Goal: Communication & Community: Answer question/provide support

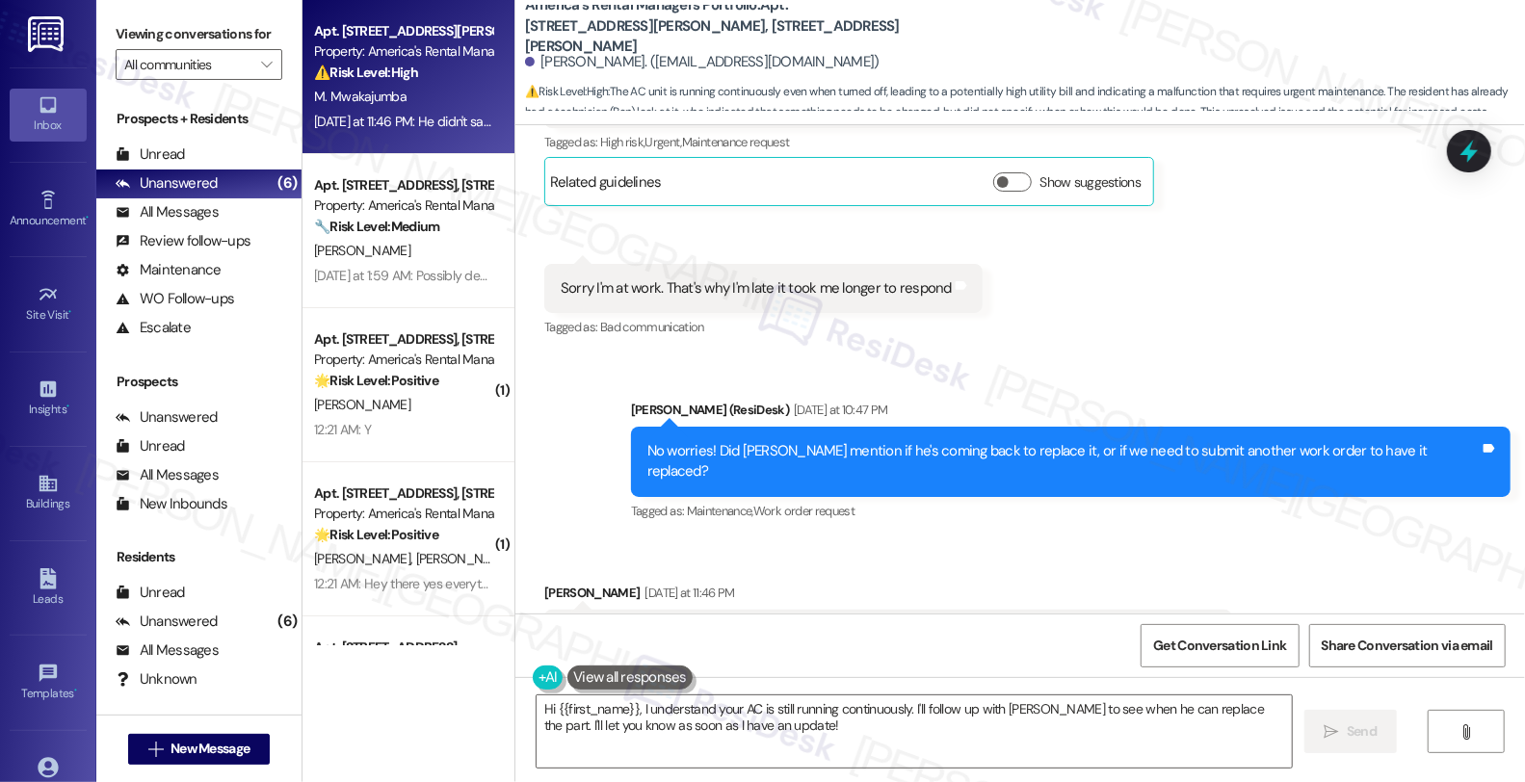
scroll to position [21123, 0]
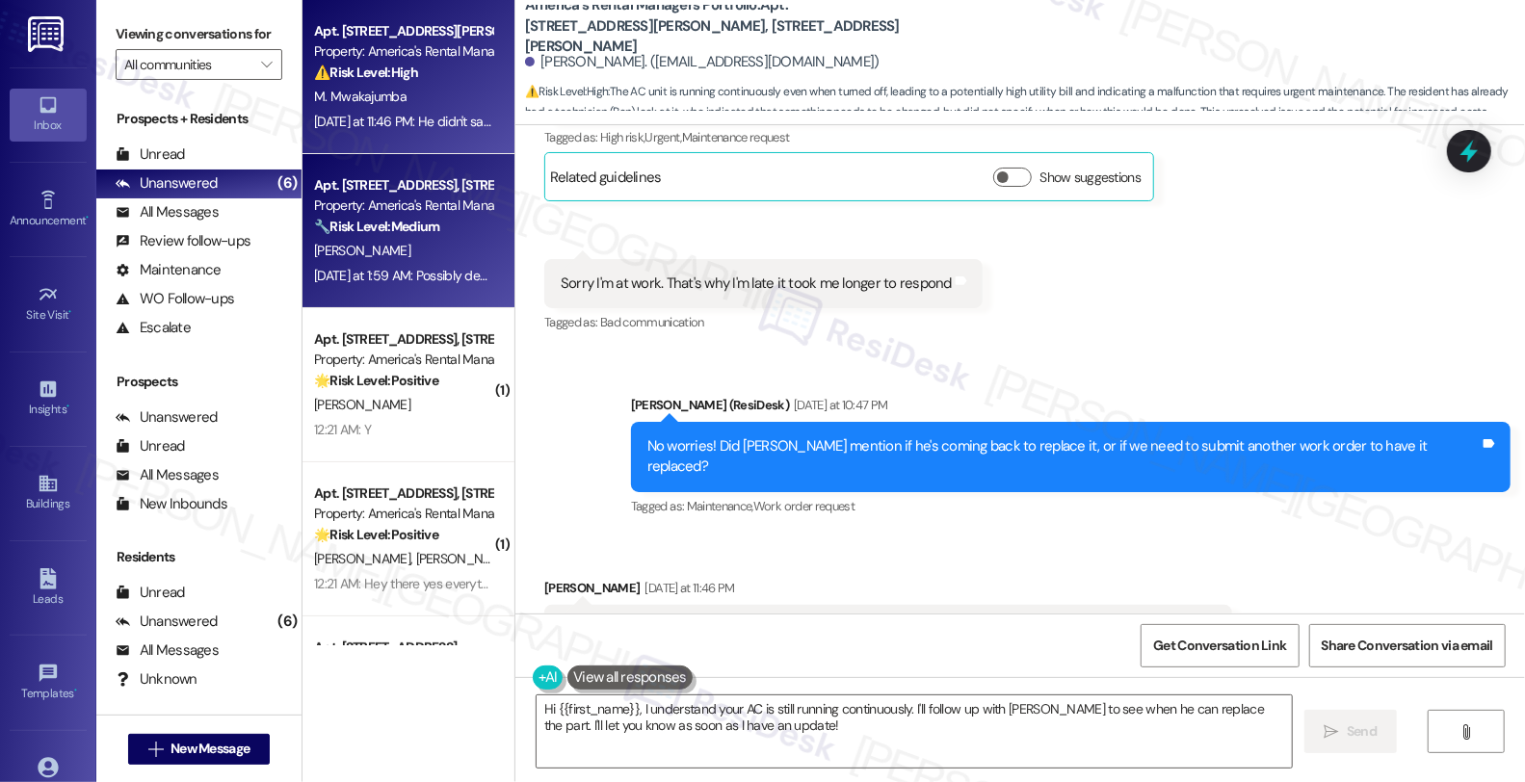
click at [462, 228] on div "🔧 Risk Level: Medium The resident is responding to a renewal offer and is open …" at bounding box center [403, 227] width 178 height 20
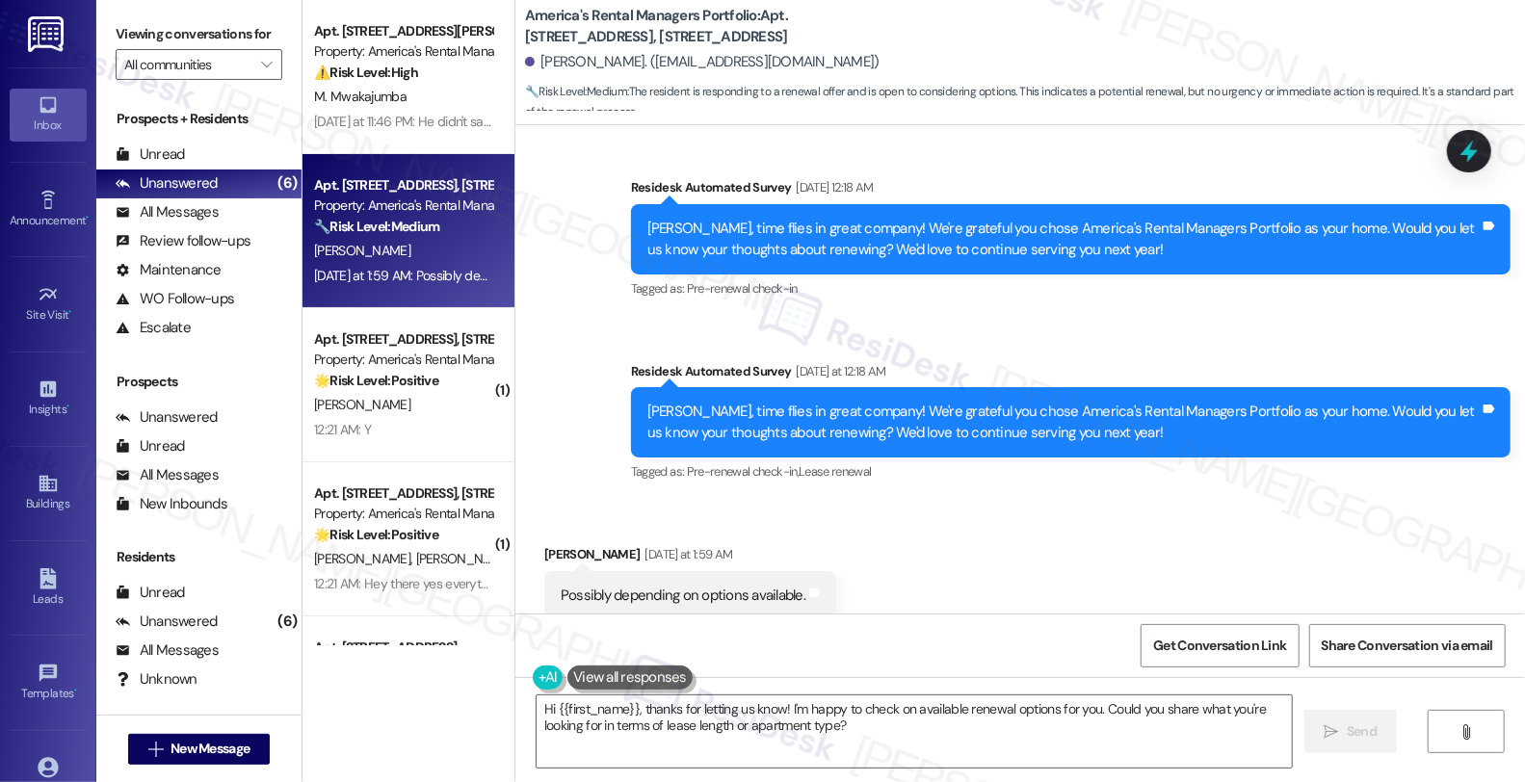
scroll to position [1, 0]
click at [981, 550] on div "Received via SMS Christopher Garza Yesterday at 1:59 AM Possibly depending on o…" at bounding box center [1019, 568] width 1009 height 134
click at [774, 703] on textarea "Hi {{first_name}}, thanks for letting us know! I'm happy to check on available …" at bounding box center [914, 731] width 755 height 72
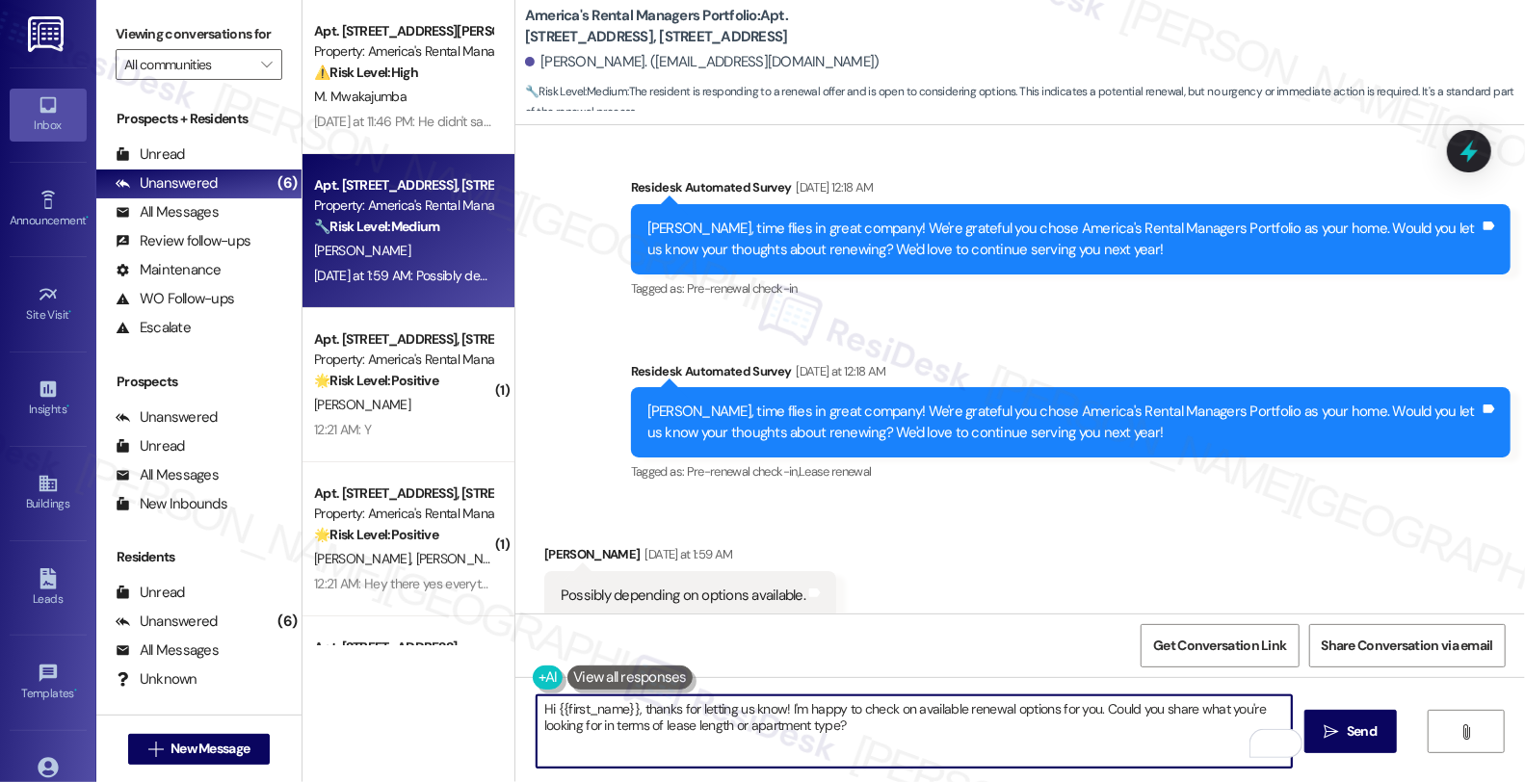
click at [777, 707] on textarea "Hi {{first_name}}, thanks for letting us know! I'm happy to check on available …" at bounding box center [914, 731] width 755 height 72
click at [886, 738] on textarea "Hi {{first_name}}, thanks for letting us know! We will be I'm happy to check on…" at bounding box center [914, 731] width 755 height 72
paste textarea "In the meantime, we'd love to hear more about your living experience. What’s th…"
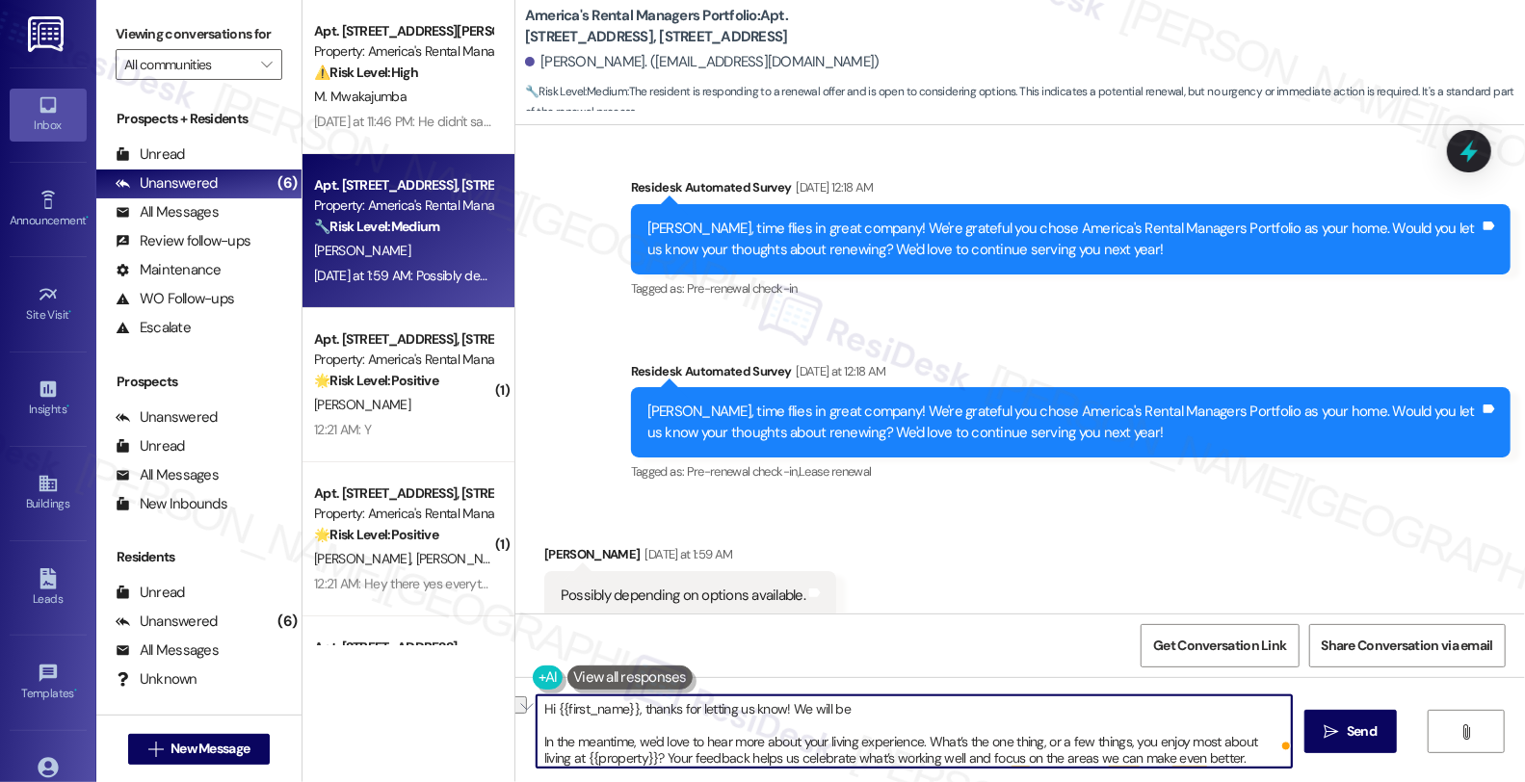
drag, startPoint x: 773, startPoint y: 708, endPoint x: 910, endPoint y: 706, distance: 136.8
click at [910, 706] on textarea "Hi {{first_name}}, thanks for letting us know! We will be In the meantime, we'd…" at bounding box center [914, 731] width 755 height 72
click at [1053, 705] on textarea "Hi {{first_name}}, thanks for letting us know and for considering renewing your…" at bounding box center [914, 731] width 755 height 72
click at [1007, 708] on textarea "Hi {{first_name}}, thanks for letting us know and for considering renewing your…" at bounding box center [914, 731] width 755 height 72
click at [1191, 705] on textarea "Hi {{first_name}}, thanks for letting us know and for considering renewing your…" at bounding box center [914, 731] width 755 height 72
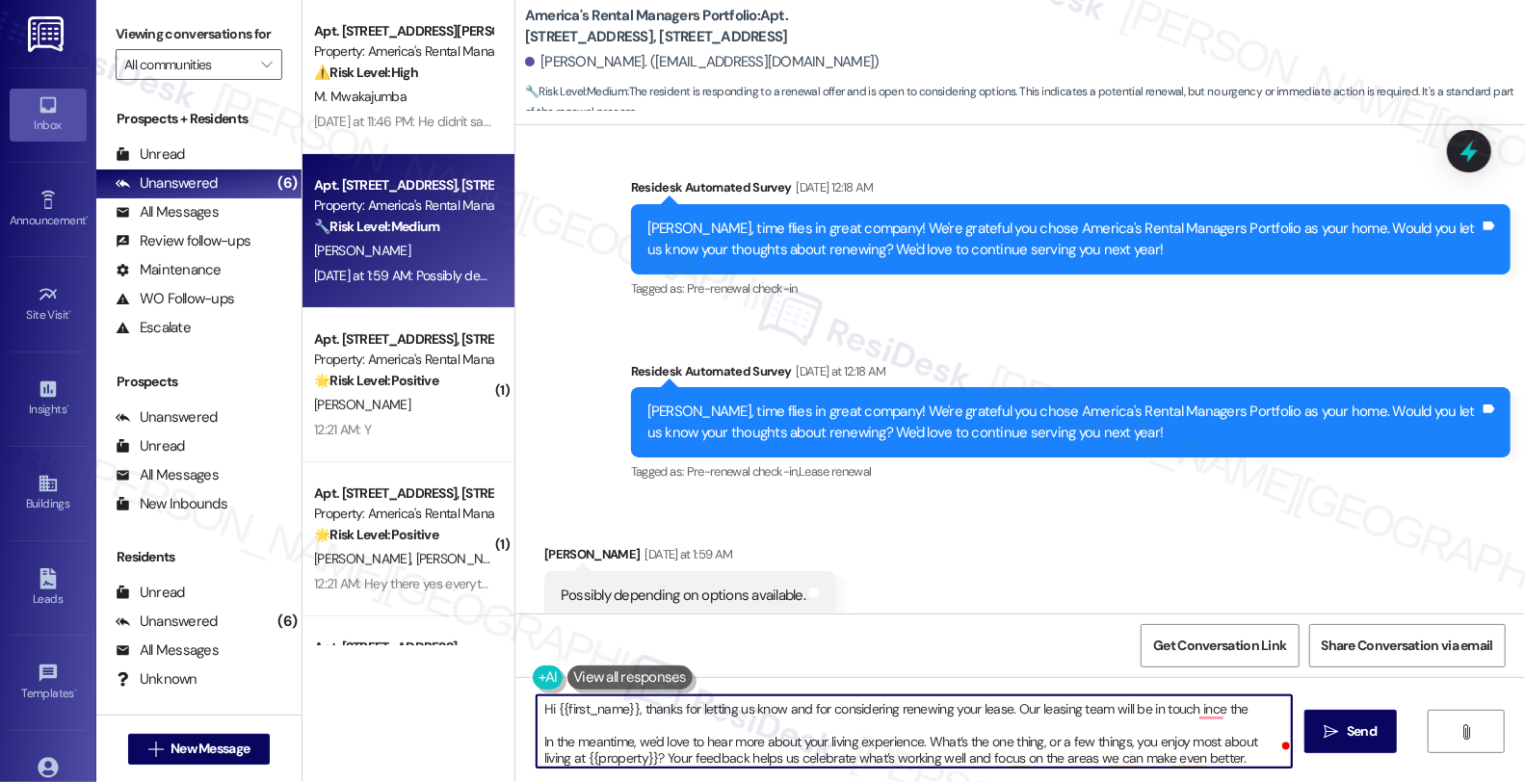
click at [1191, 705] on textarea "Hi {{first_name}}, thanks for letting us know and for considering renewing your…" at bounding box center [914, 731] width 755 height 72
click at [1250, 711] on textarea "Hi {{first_name}}, thanks for letting us know and for considering renewing your…" at bounding box center [914, 731] width 755 height 72
click at [771, 710] on textarea "Hi {{first_name}}, thanks for letting us know and for considering renewing your…" at bounding box center [914, 731] width 755 height 72
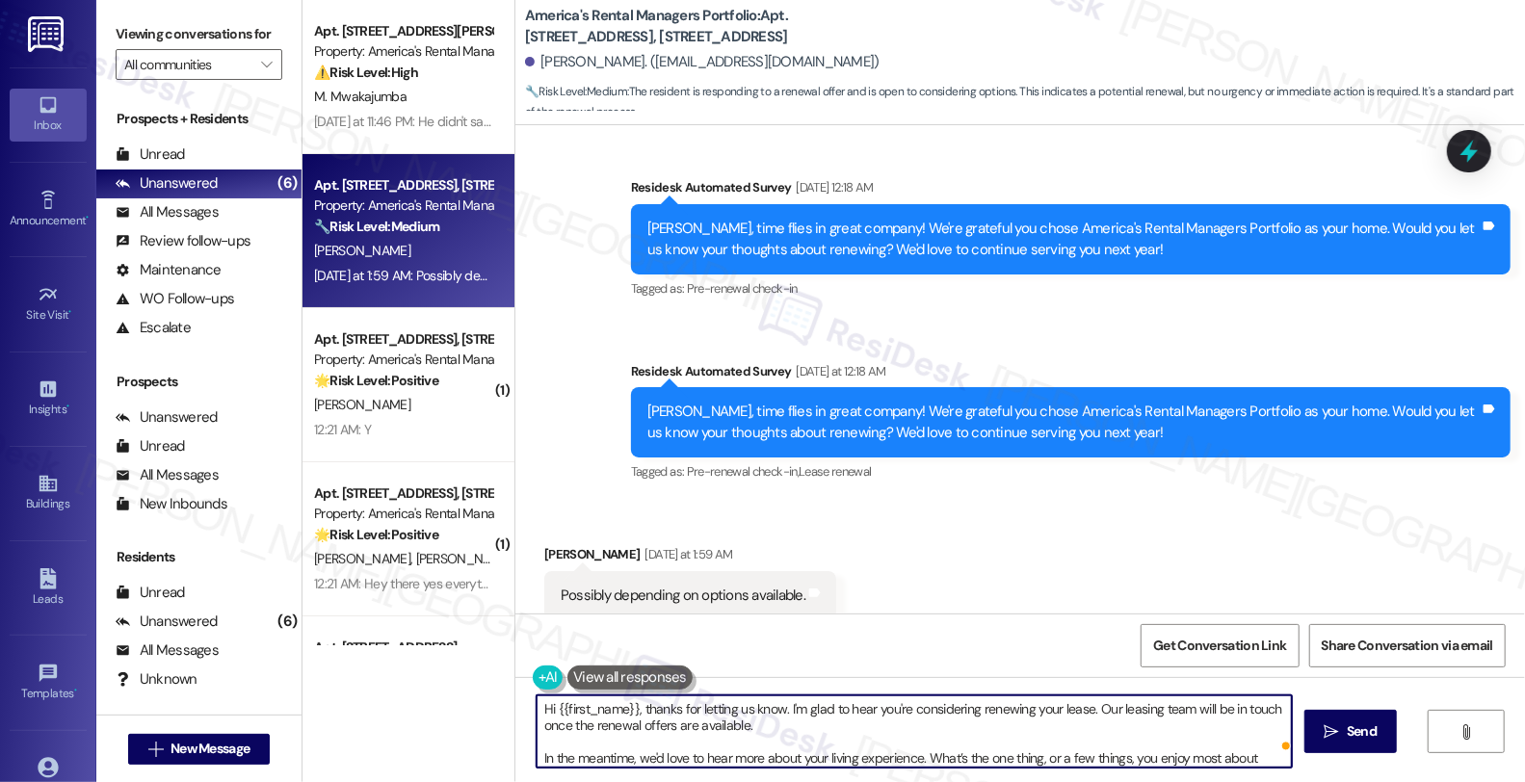
click at [935, 733] on textarea "Hi {{first_name}}, thanks for letting us know. I'm glad to hear you're consider…" at bounding box center [914, 731] width 755 height 72
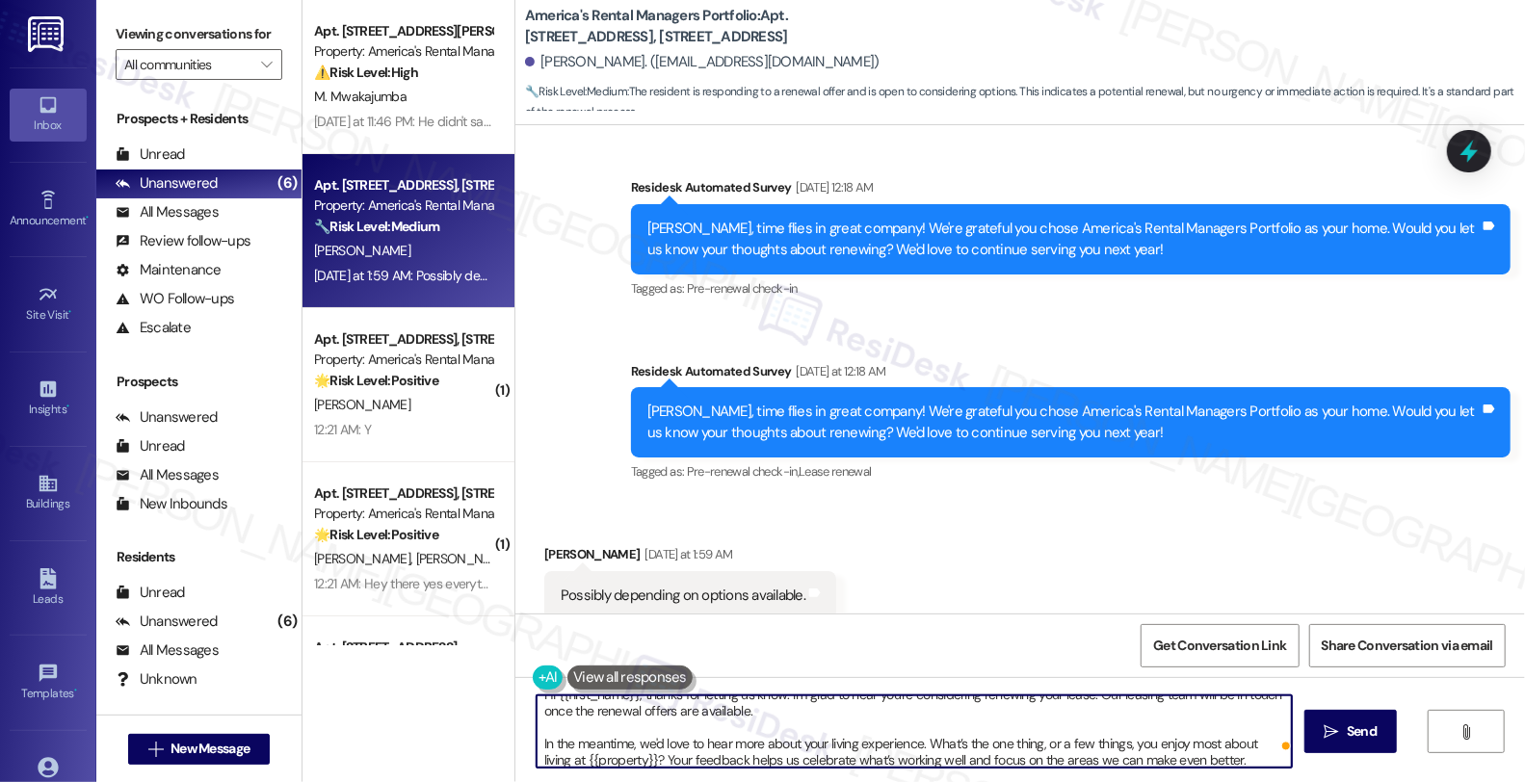
scroll to position [20, 0]
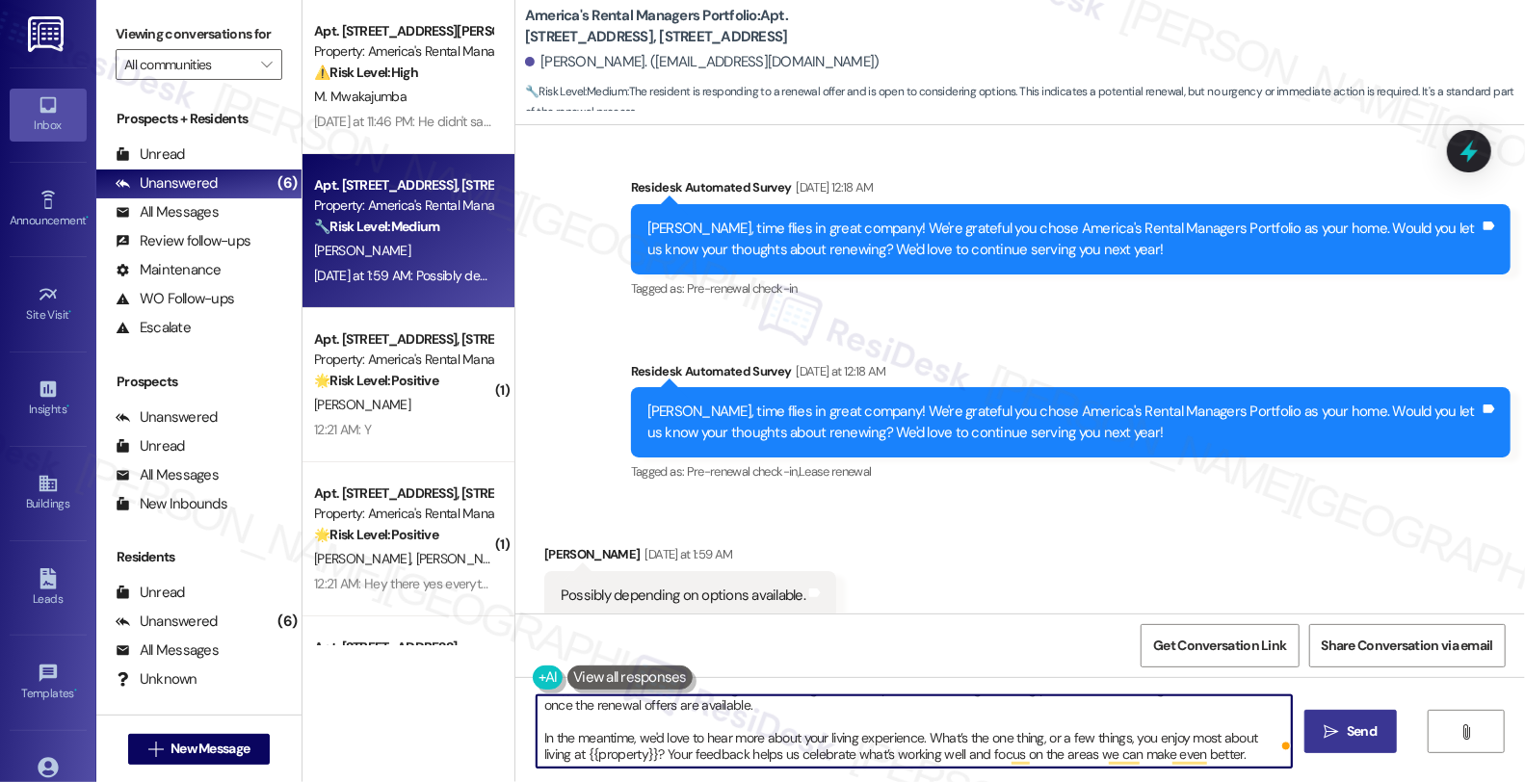
type textarea "Hi {{first_name}}, thanks for letting us know. I'm glad to hear you're consider…"
click at [1339, 724] on icon "" at bounding box center [1331, 731] width 14 height 15
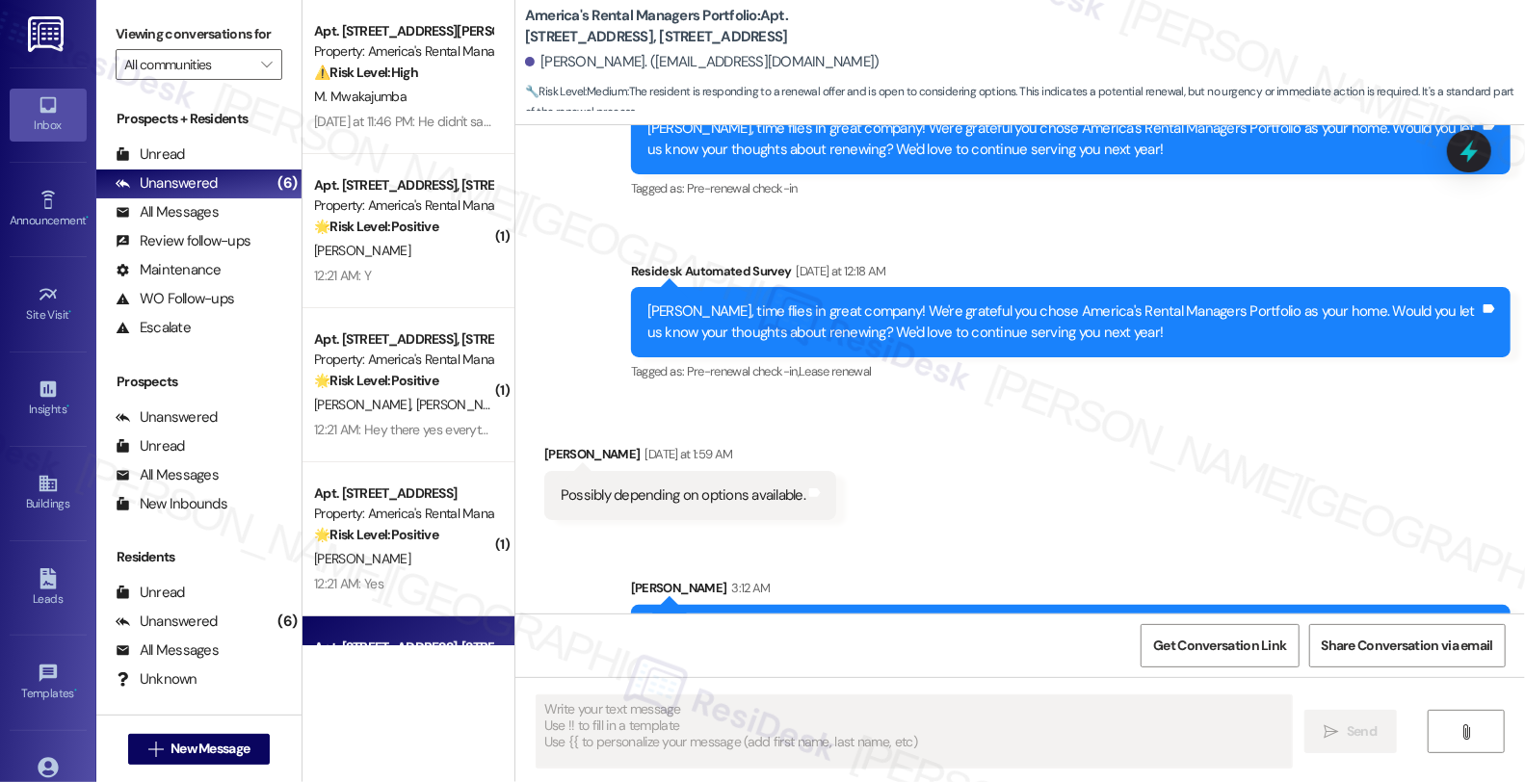
scroll to position [600, 0]
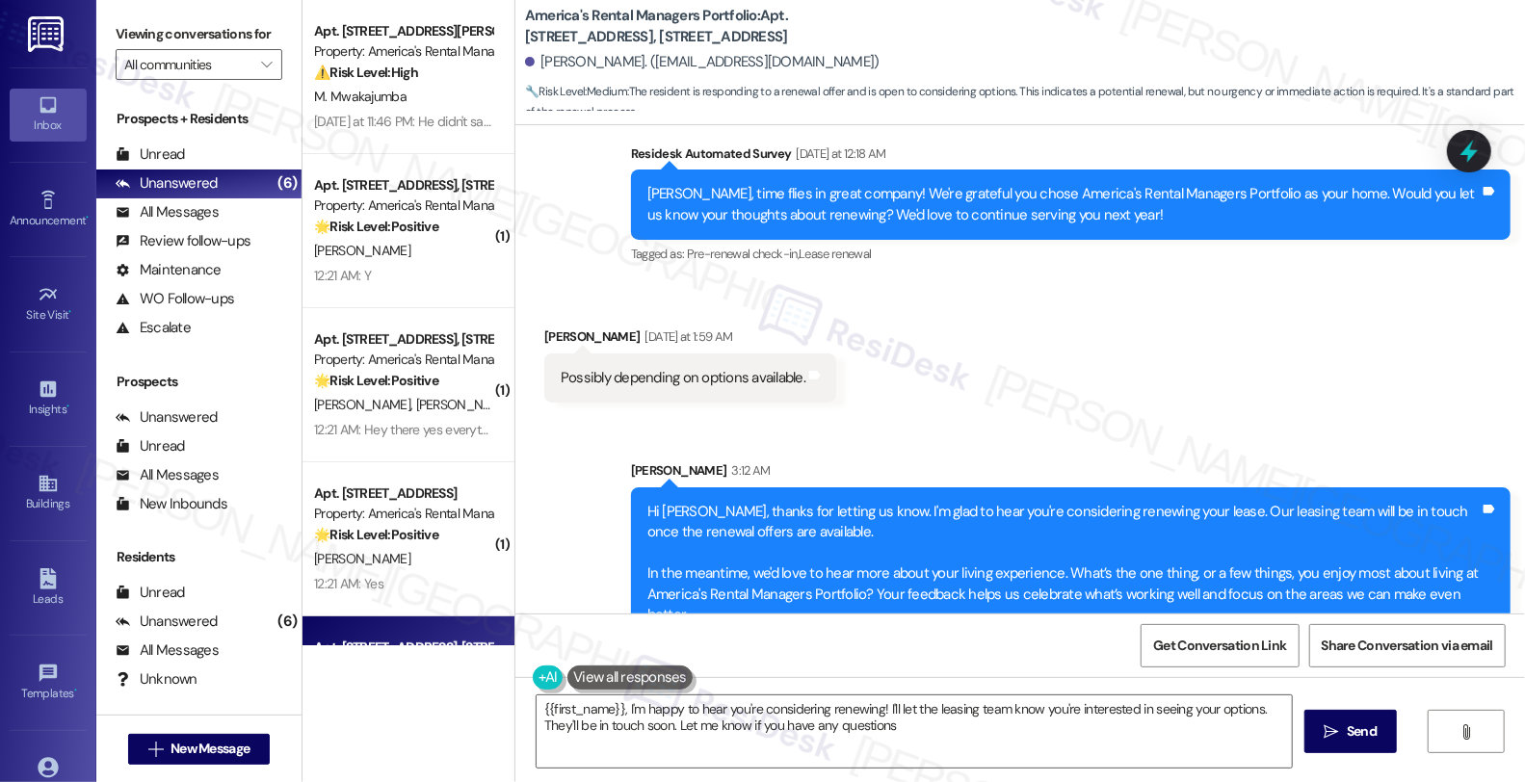
type textarea "{{first_name}}, I'm happy to hear you're considering renewing! I'll let the lea…"
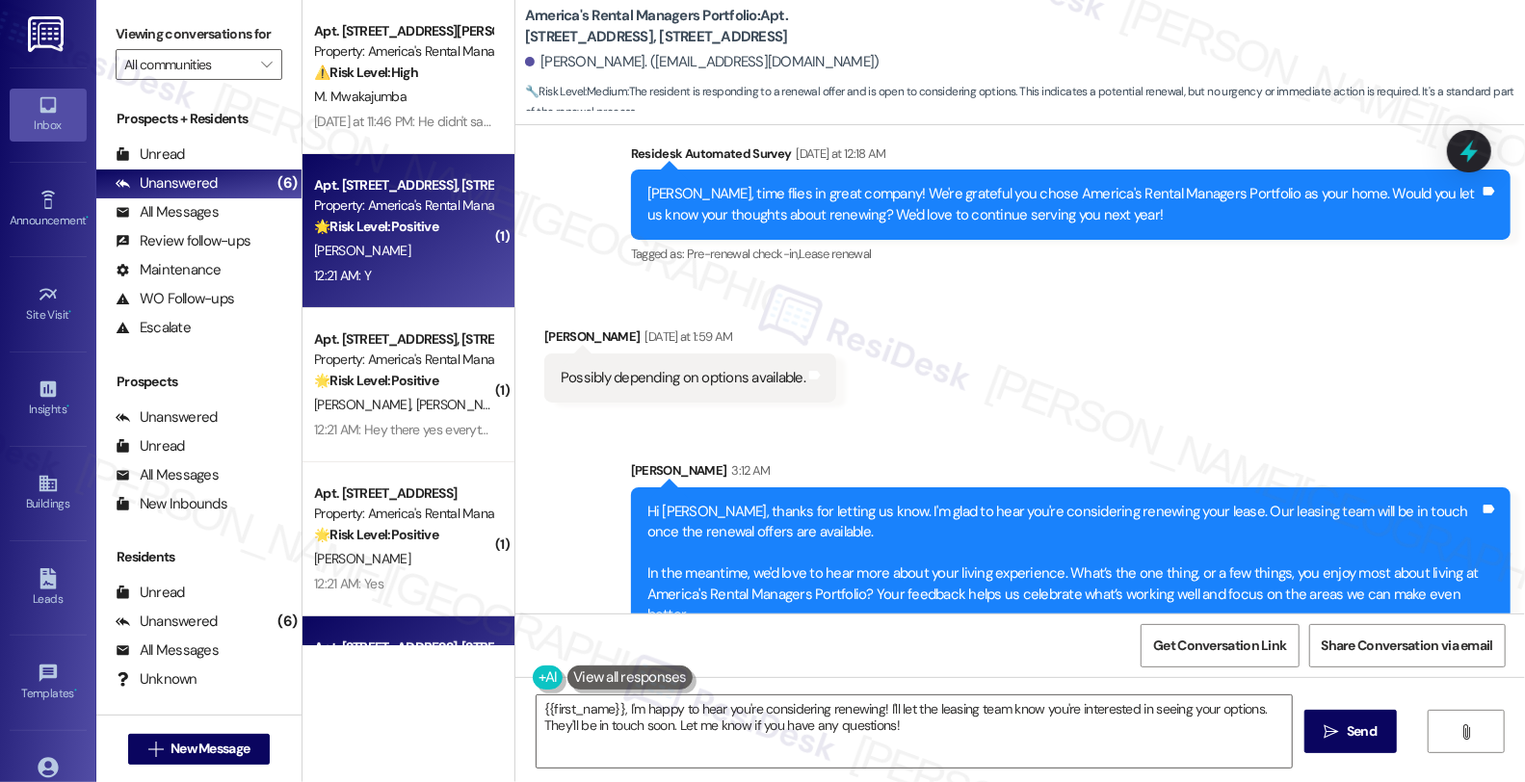
click at [410, 226] on strong "🌟 Risk Level: Positive" at bounding box center [376, 226] width 124 height 17
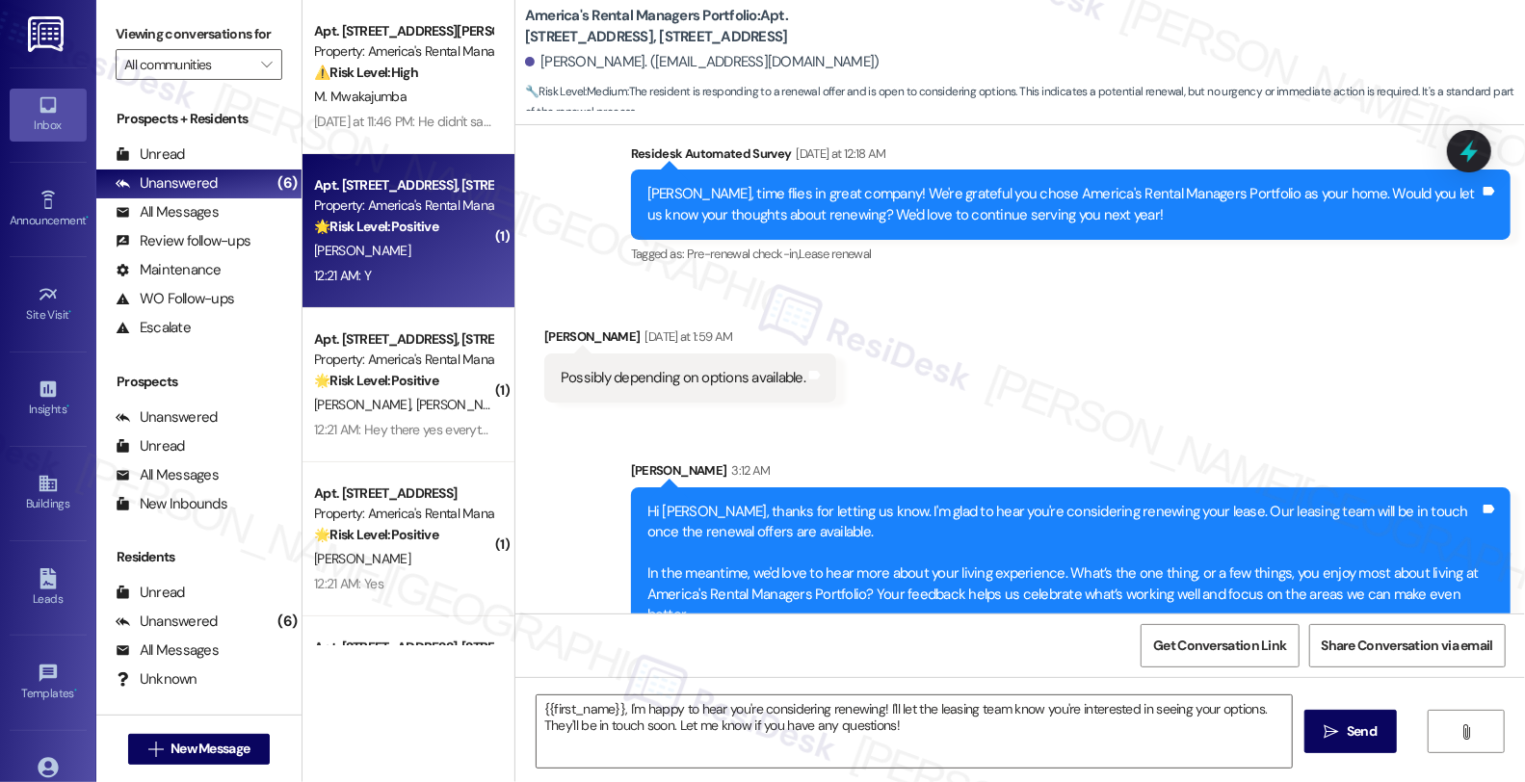
type textarea "Fetching suggested responses. Please feel free to read through the conversation…"
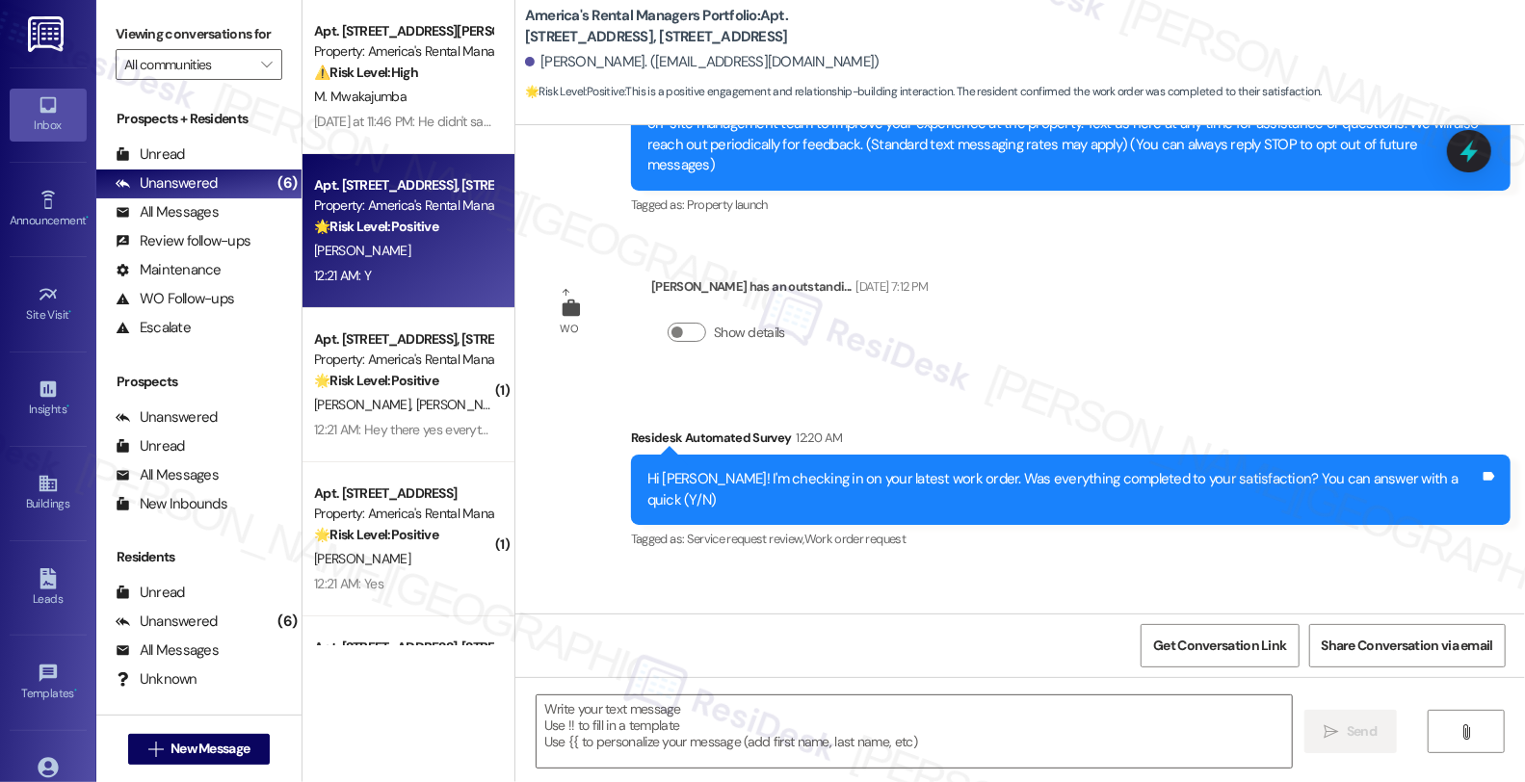
scroll to position [321, 0]
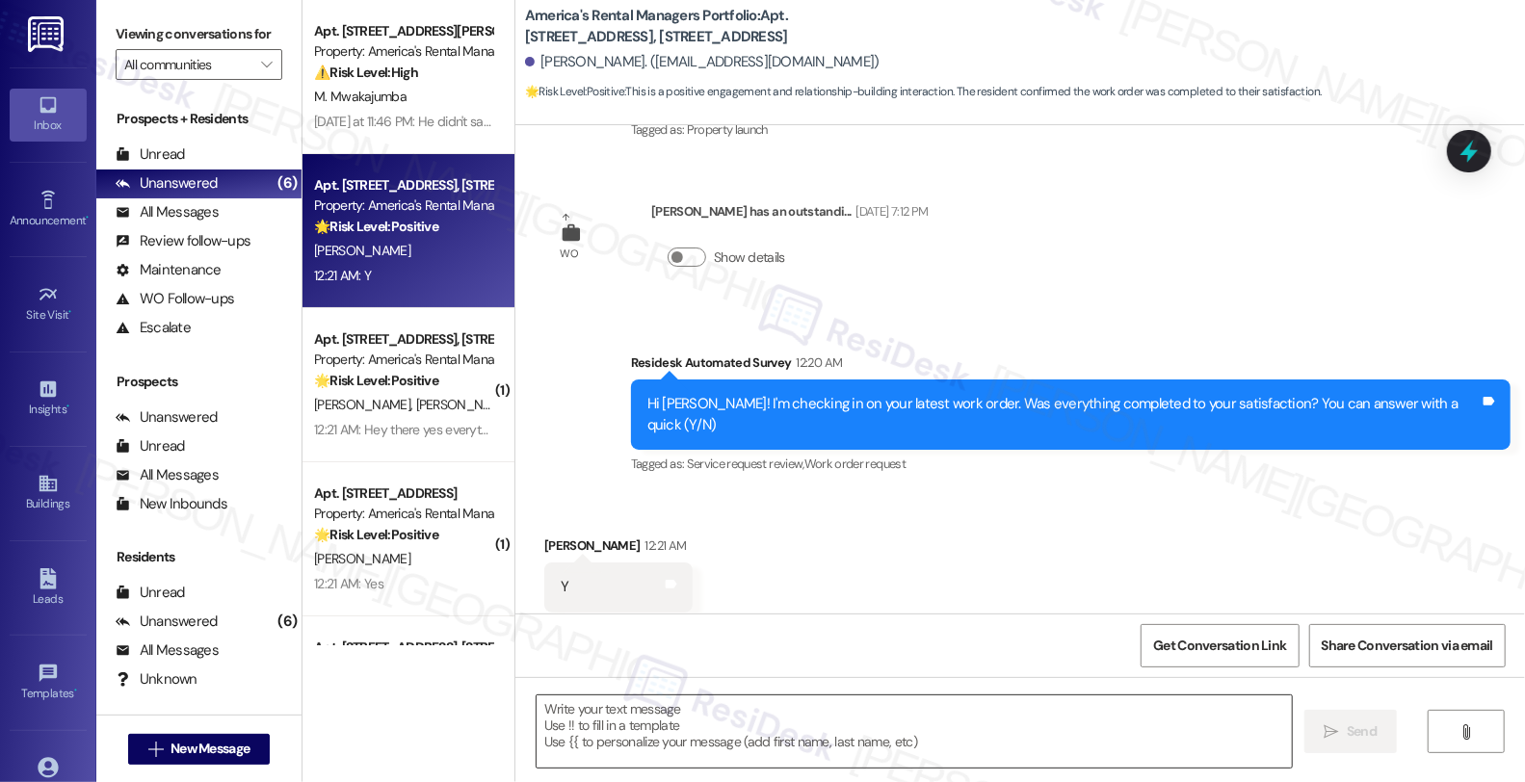
click at [971, 738] on textarea at bounding box center [914, 731] width 755 height 72
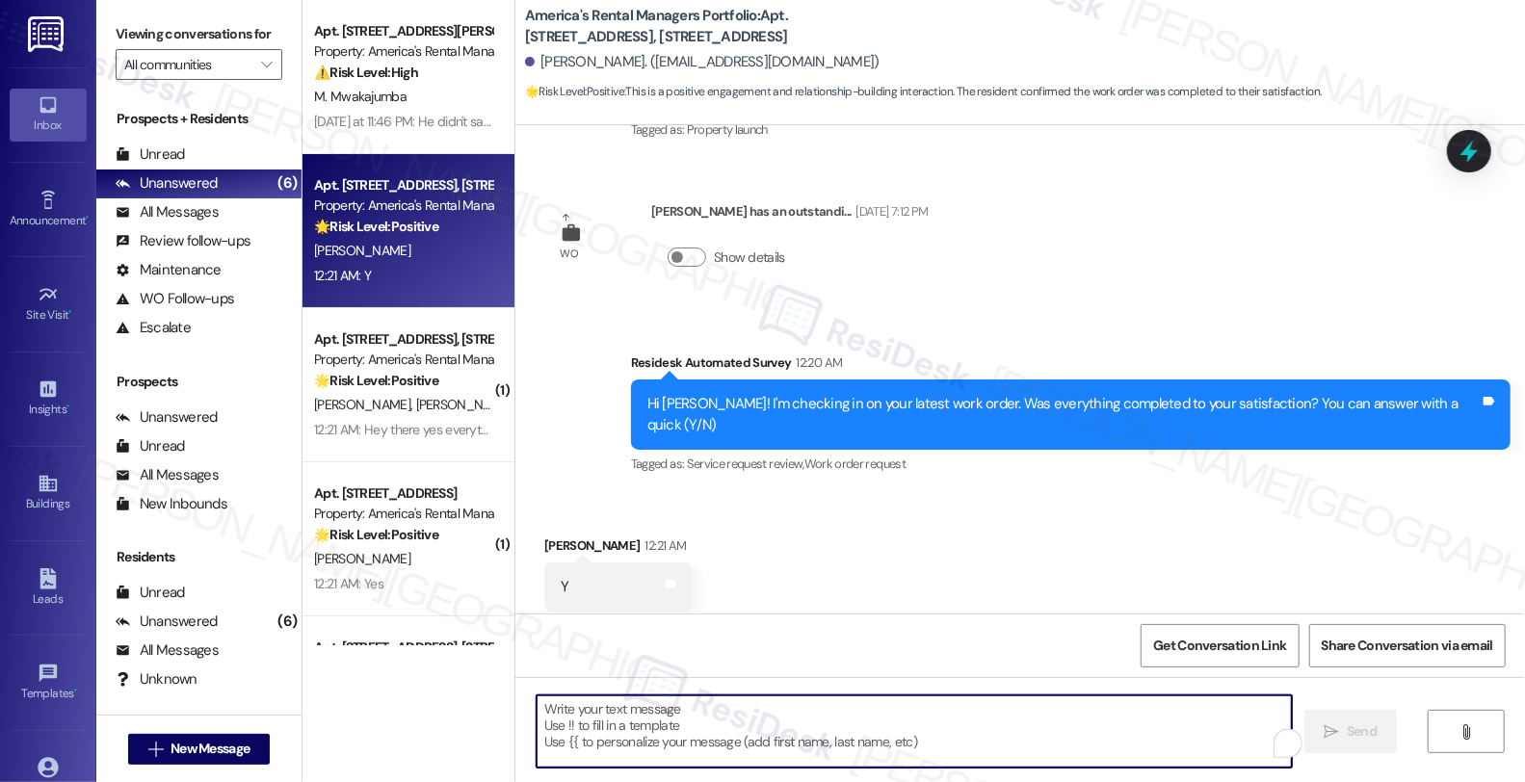
paste textarea "I’m glad your latest work order has been completed to your satisfaction. If I m…"
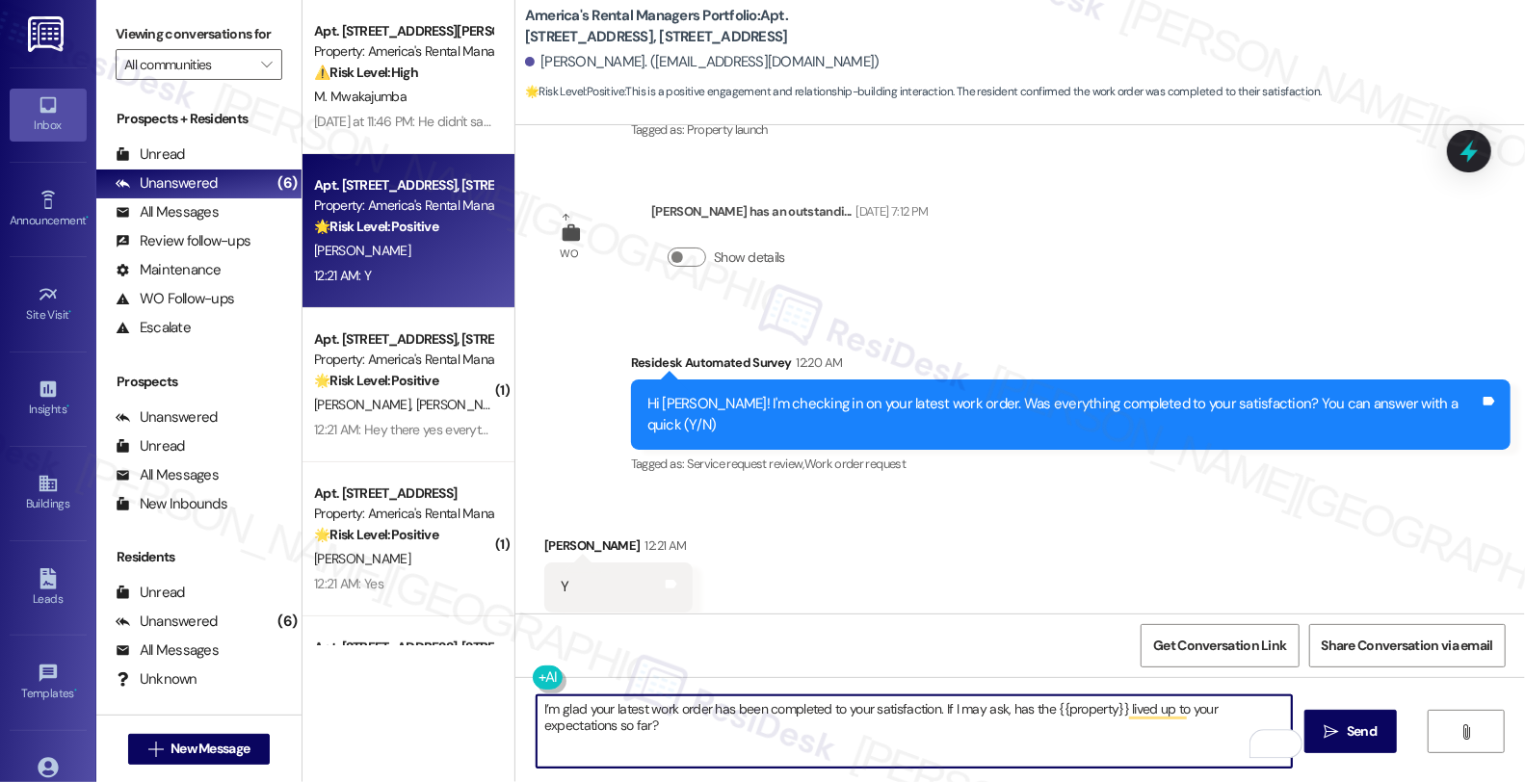
scroll to position [1, 0]
type textarea "I’m glad your latest work order has been completed to your satisfaction. If I m…"
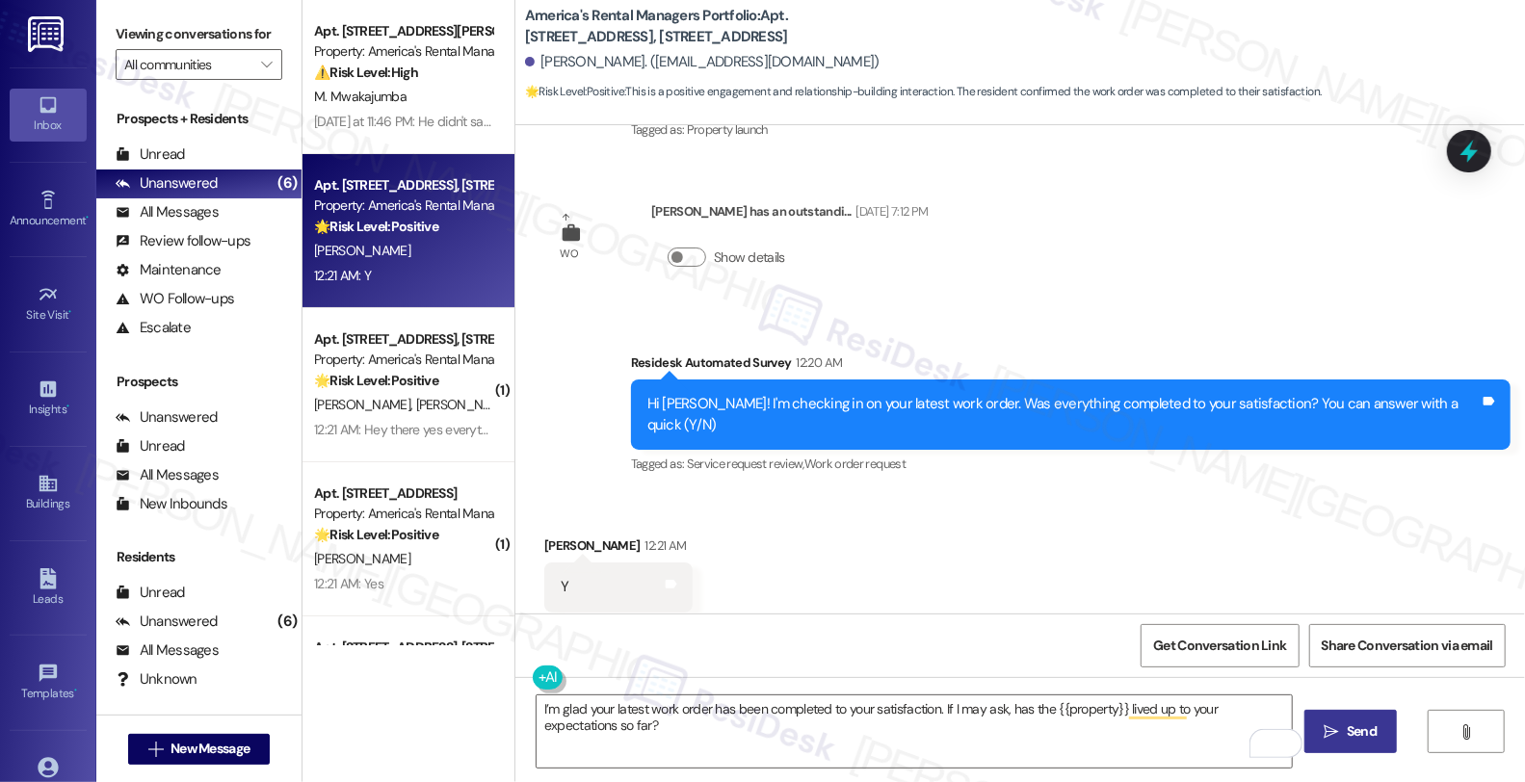
click at [1395, 720] on button " Send" at bounding box center [1350, 731] width 93 height 43
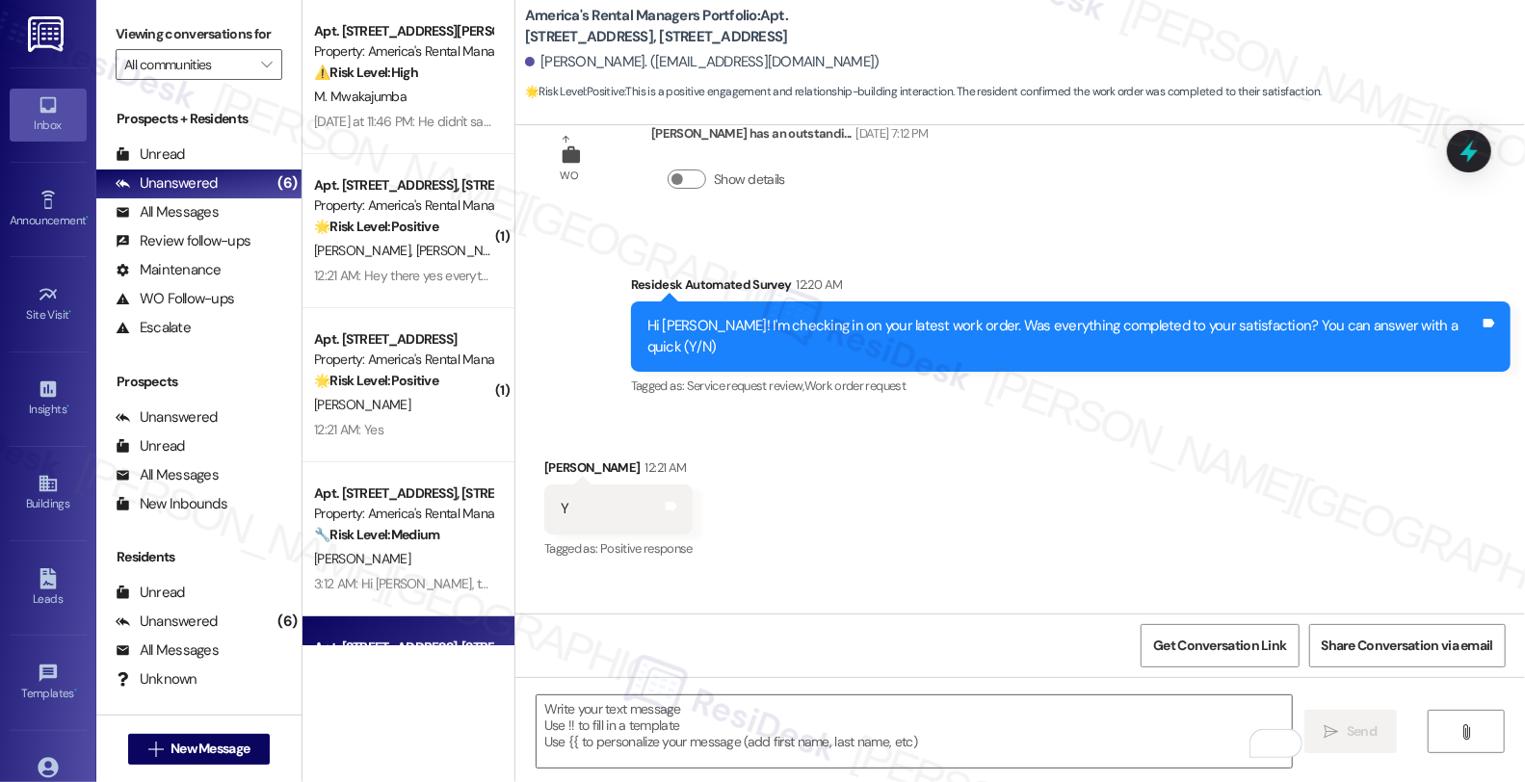
scroll to position [476, 0]
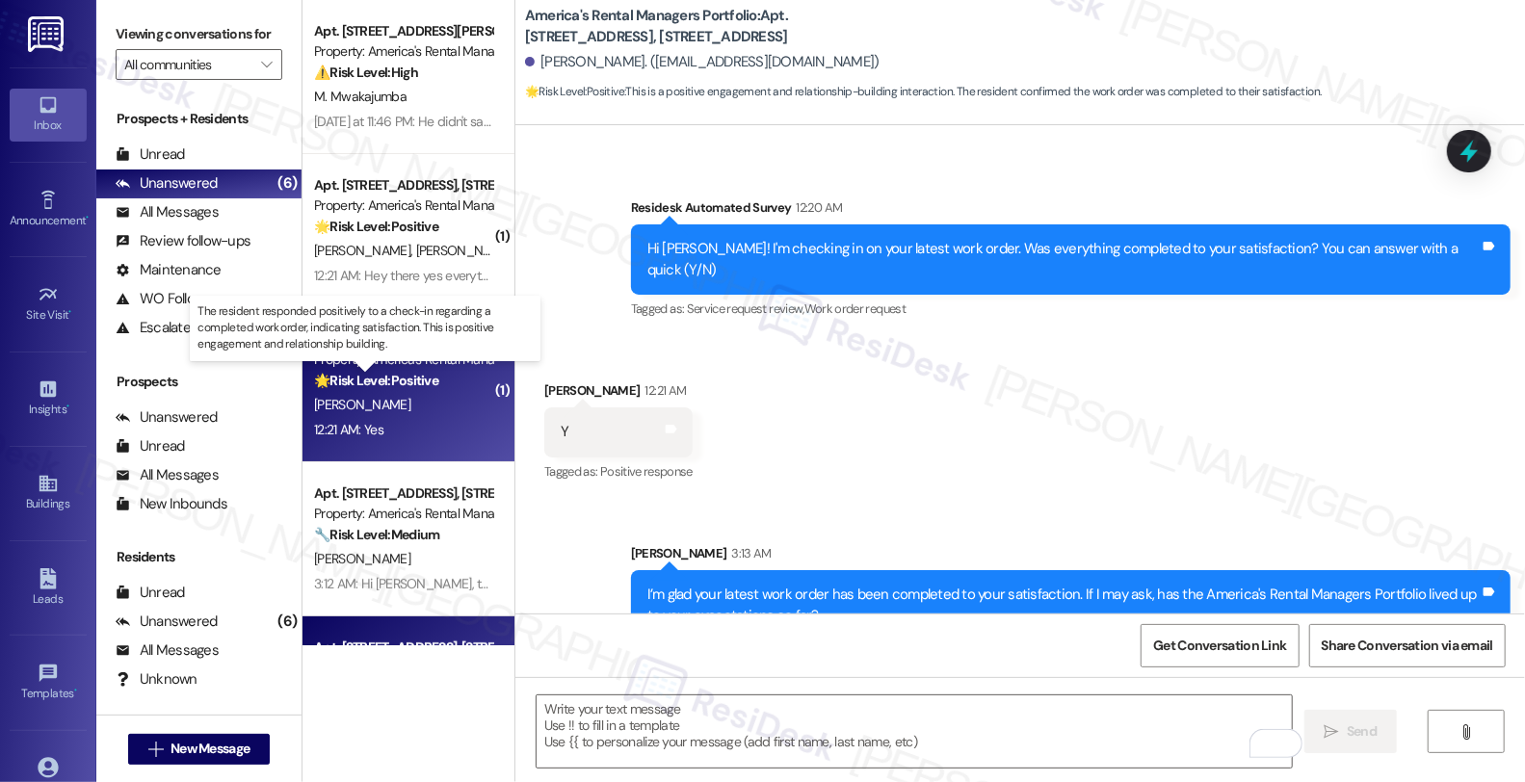
click at [420, 376] on strong "🌟 Risk Level: Positive" at bounding box center [376, 380] width 124 height 17
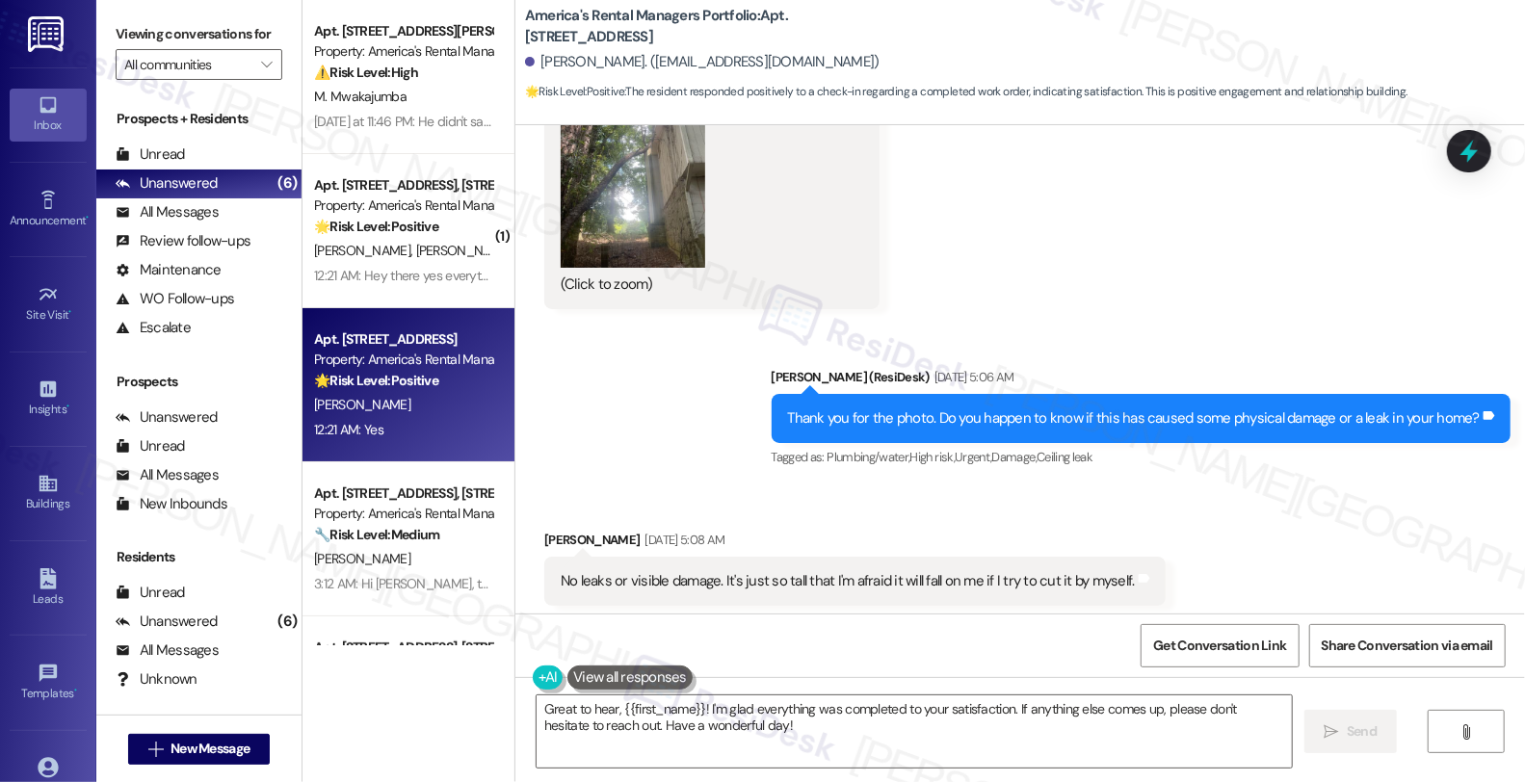
scroll to position [1976, 0]
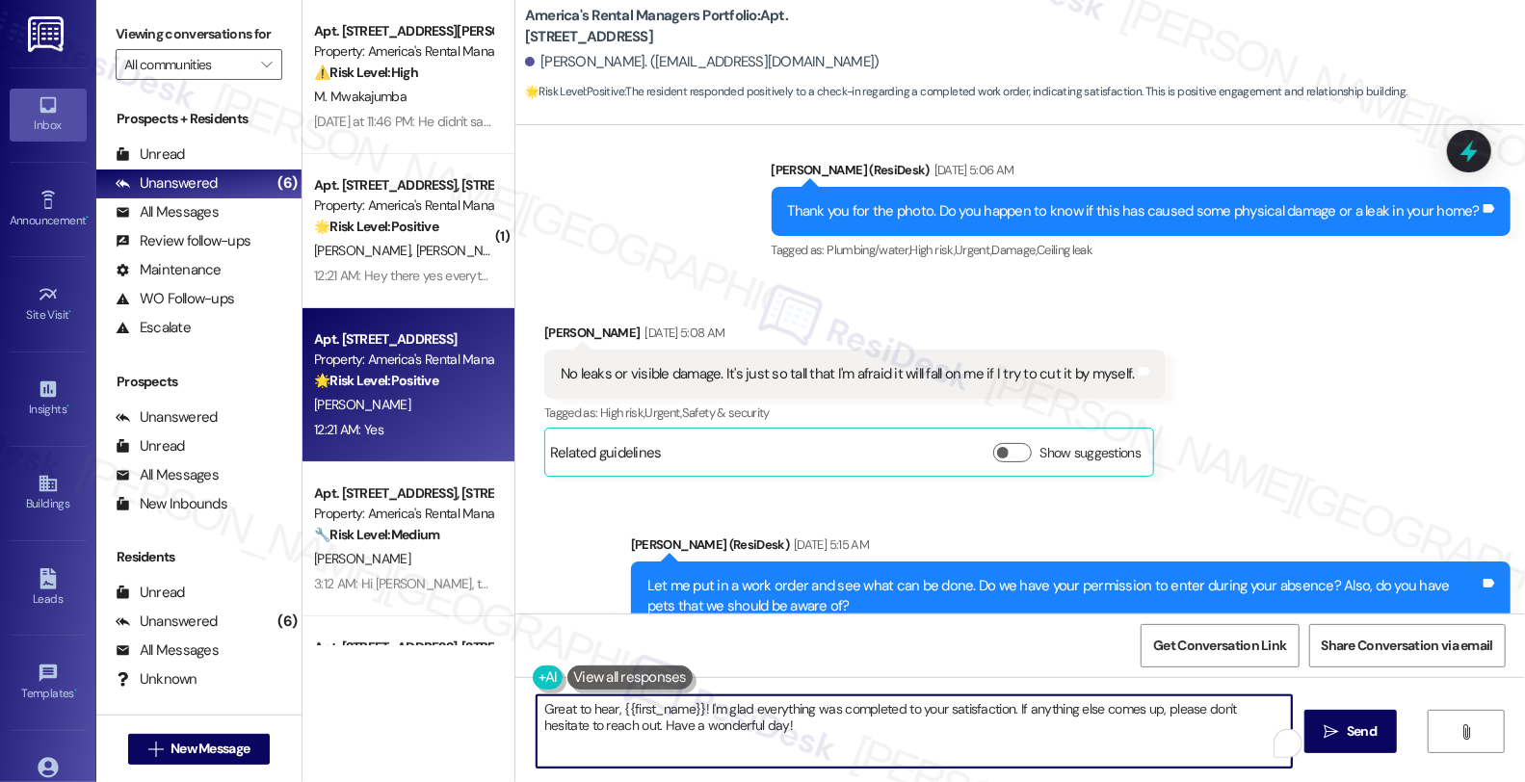
drag, startPoint x: 1006, startPoint y: 709, endPoint x: 1057, endPoint y: 733, distance: 56.4
click at [1057, 733] on textarea "Great to hear, {{first_name}}! I'm glad everything was completed to your satisf…" at bounding box center [914, 731] width 755 height 72
paste textarea "’m glad your latest work order has been completed to your satisfaction. If I ma…"
click at [1007, 714] on textarea "Great to hear, {{first_name}}! I'm glad everything was completed to your satisf…" at bounding box center [914, 731] width 755 height 72
click at [642, 723] on textarea "Great to hear, {{first_name}}! I'm glad everything was completed to your satisf…" at bounding box center [914, 731] width 755 height 72
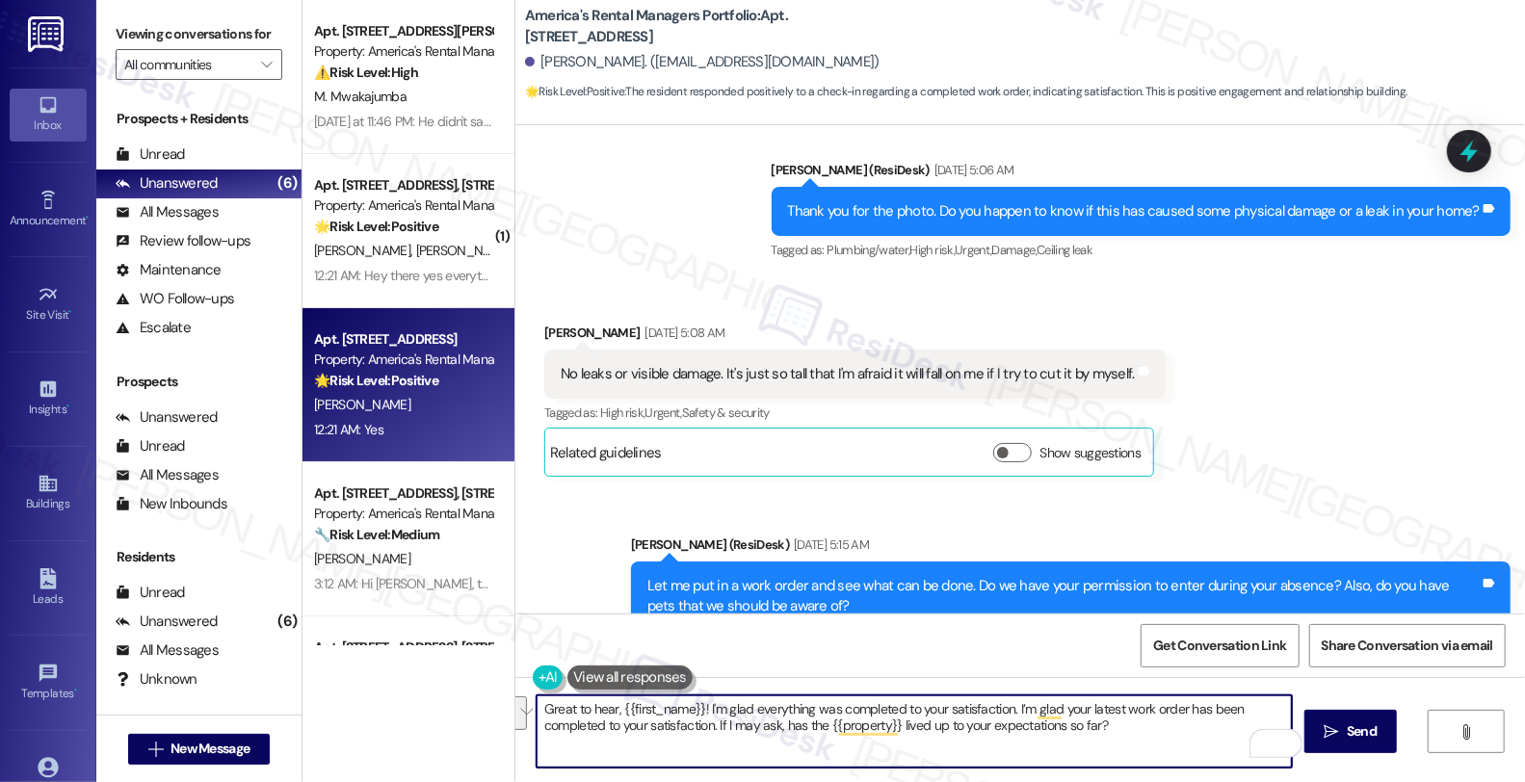
type textarea "Great to hear, {{first_name}}! I'm glad everything was completed to your satisf…"
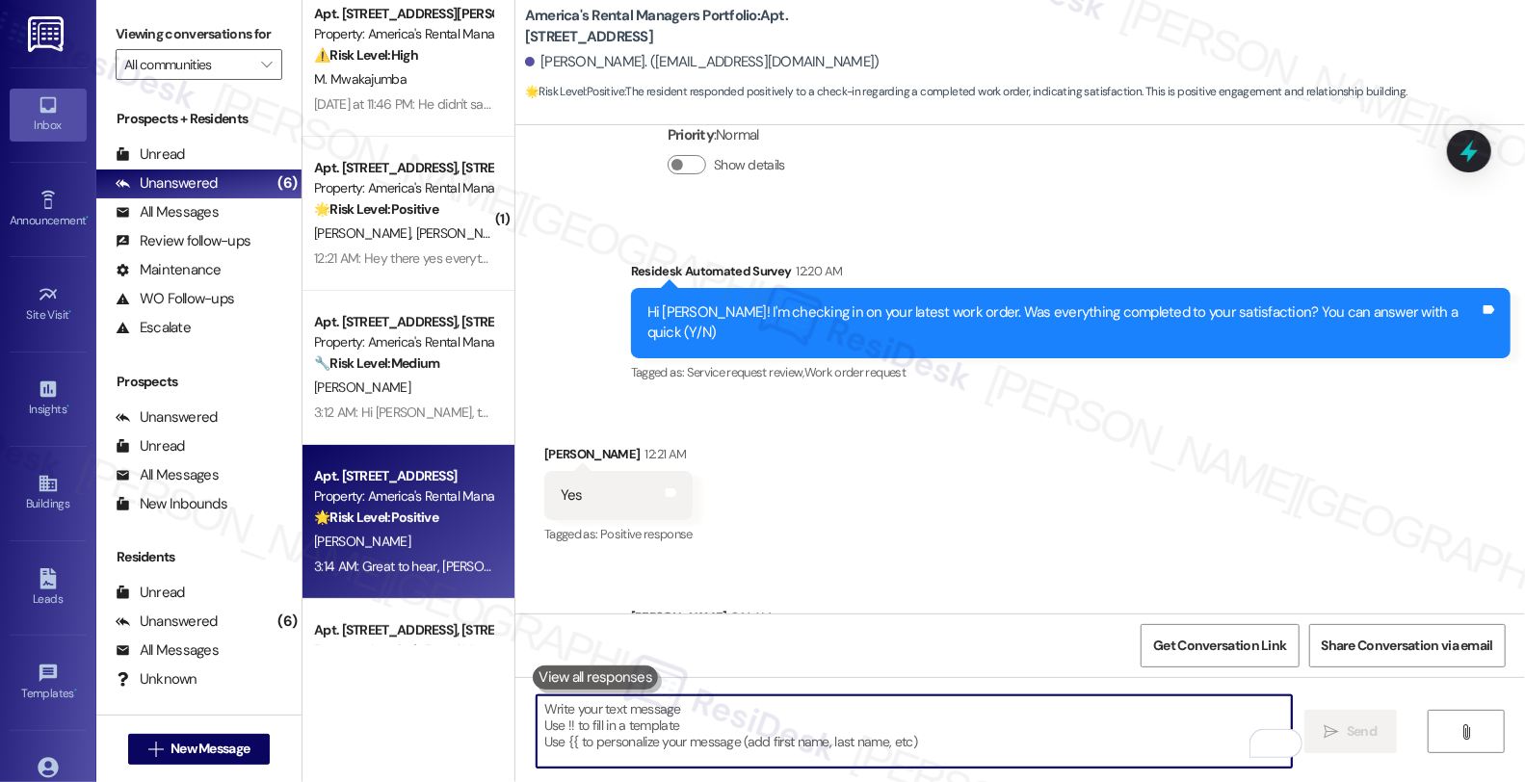
scroll to position [0, 0]
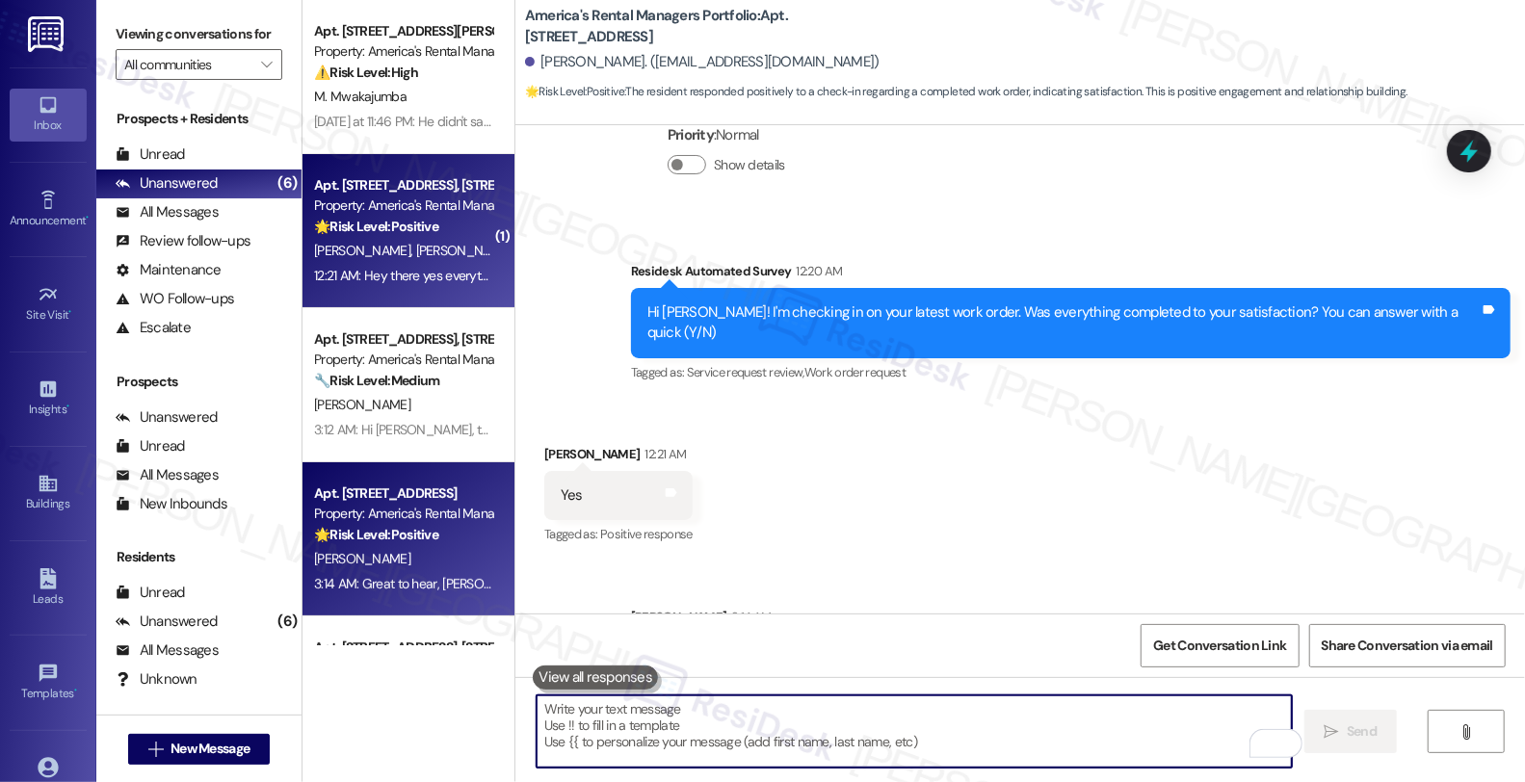
click at [443, 253] on div "G. Fuller K. Fuller" at bounding box center [403, 251] width 182 height 24
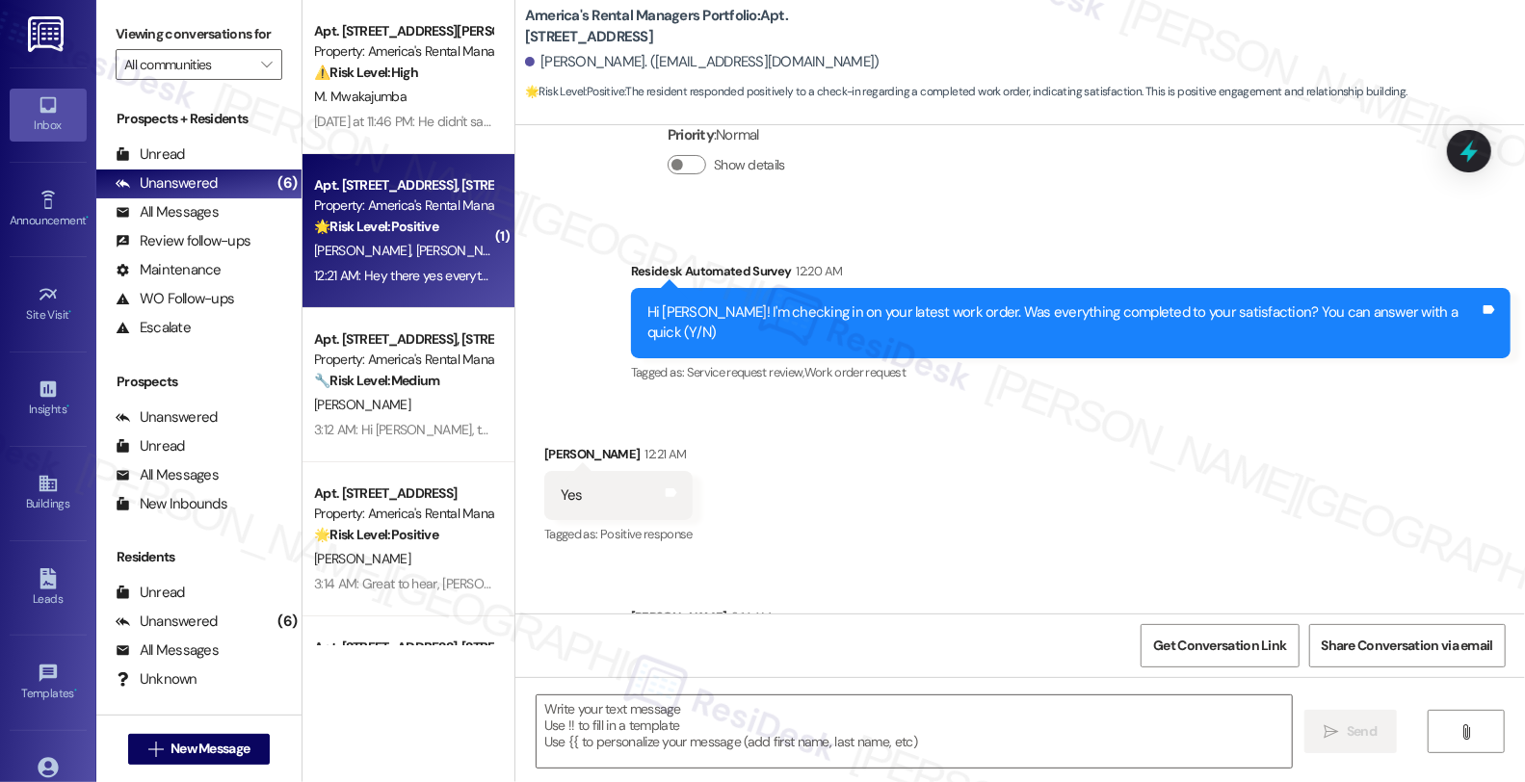
type textarea "Fetching suggested responses. Please feel free to read through the conversation…"
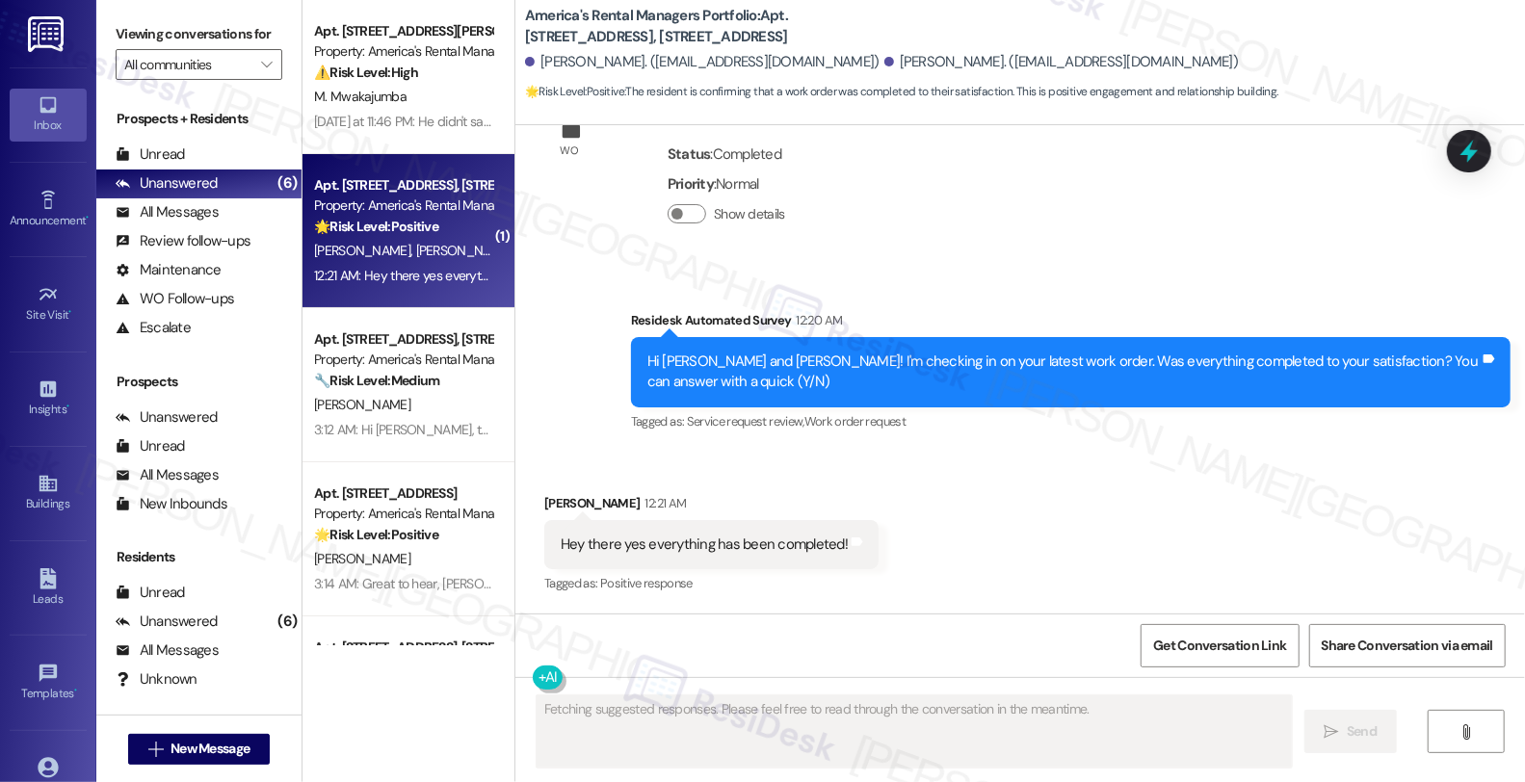
scroll to position [617, 0]
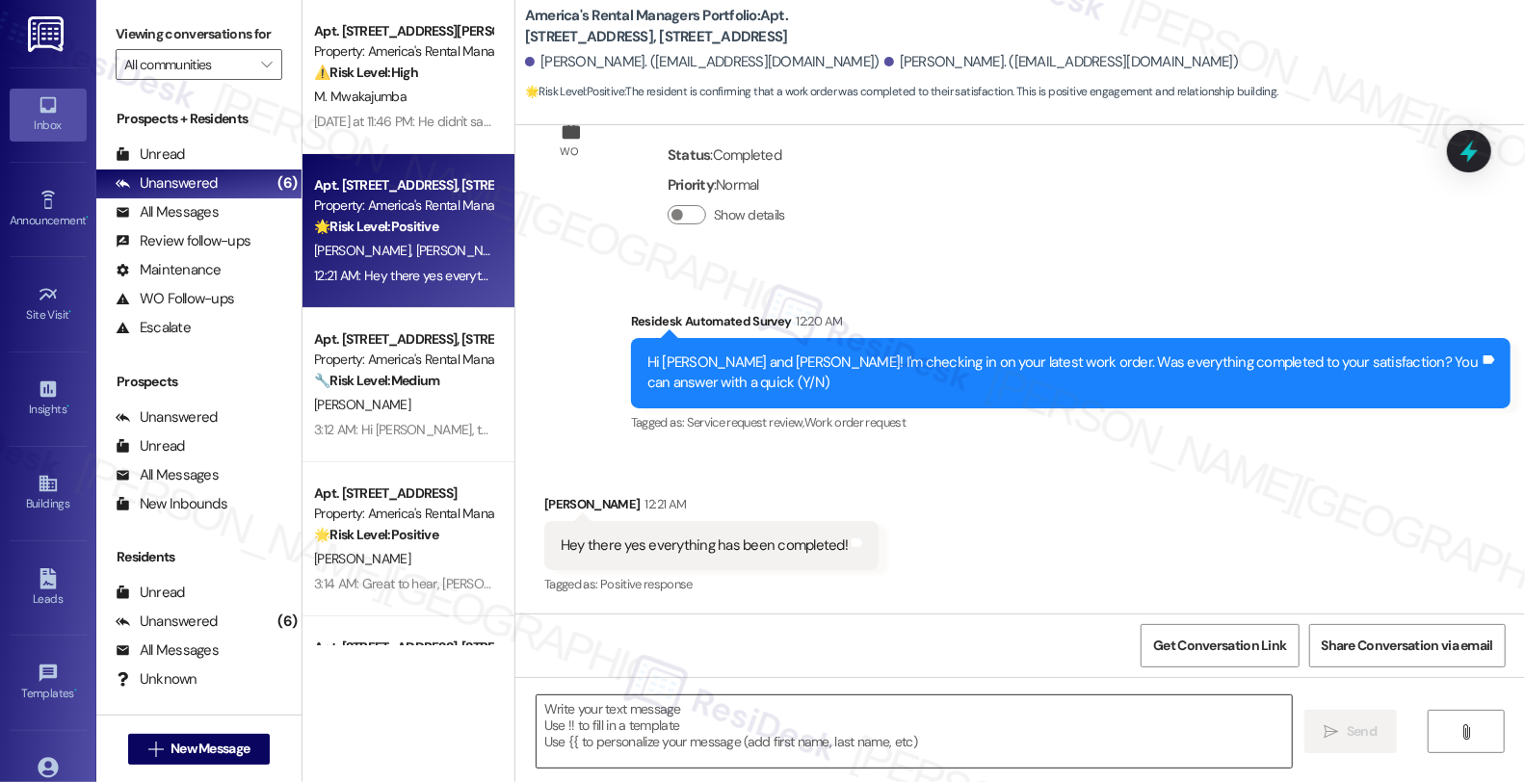
click at [796, 734] on textarea at bounding box center [914, 731] width 755 height 72
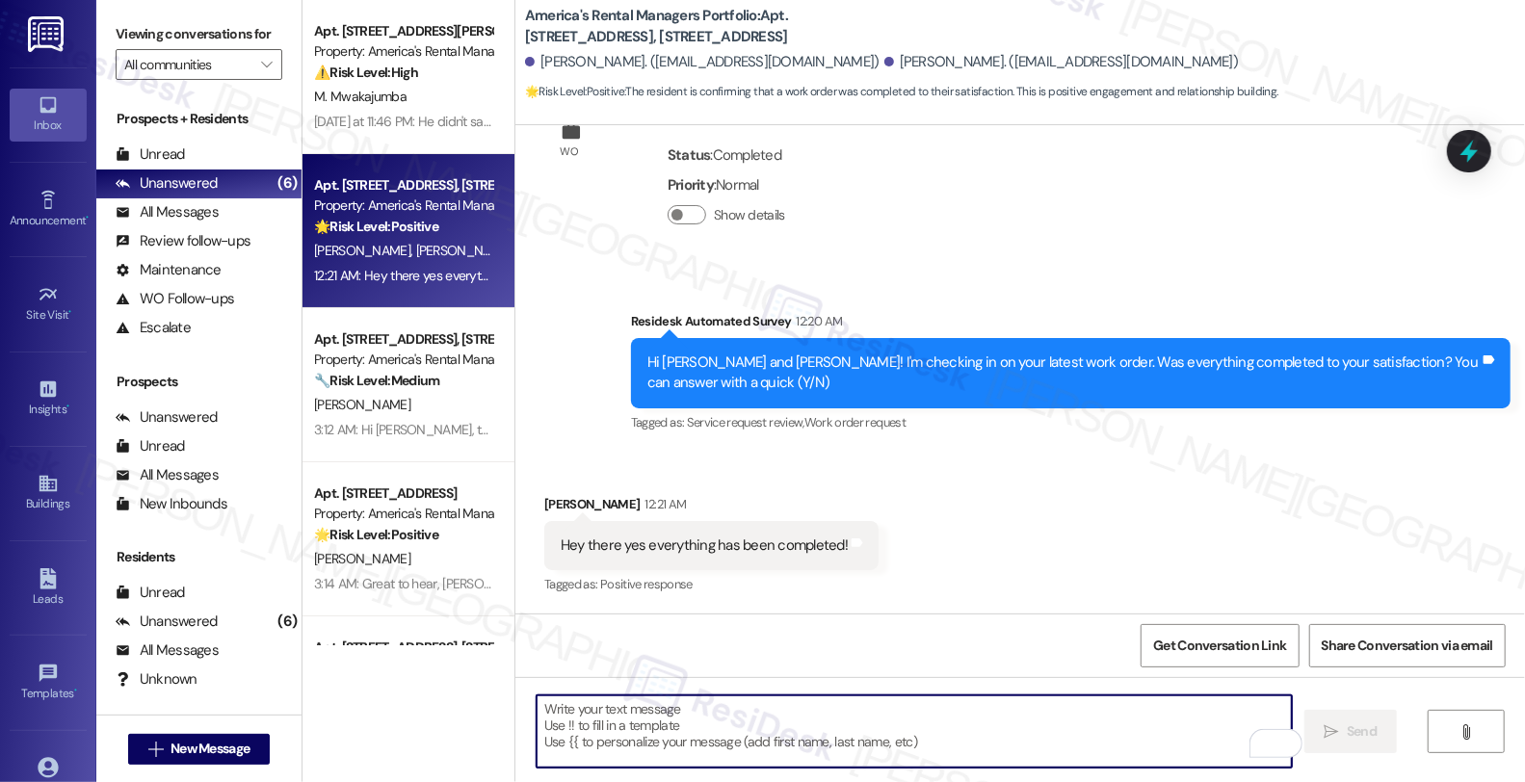
click at [859, 717] on textarea "To enrich screen reader interactions, please activate Accessibility in Grammarl…" at bounding box center [914, 731] width 755 height 72
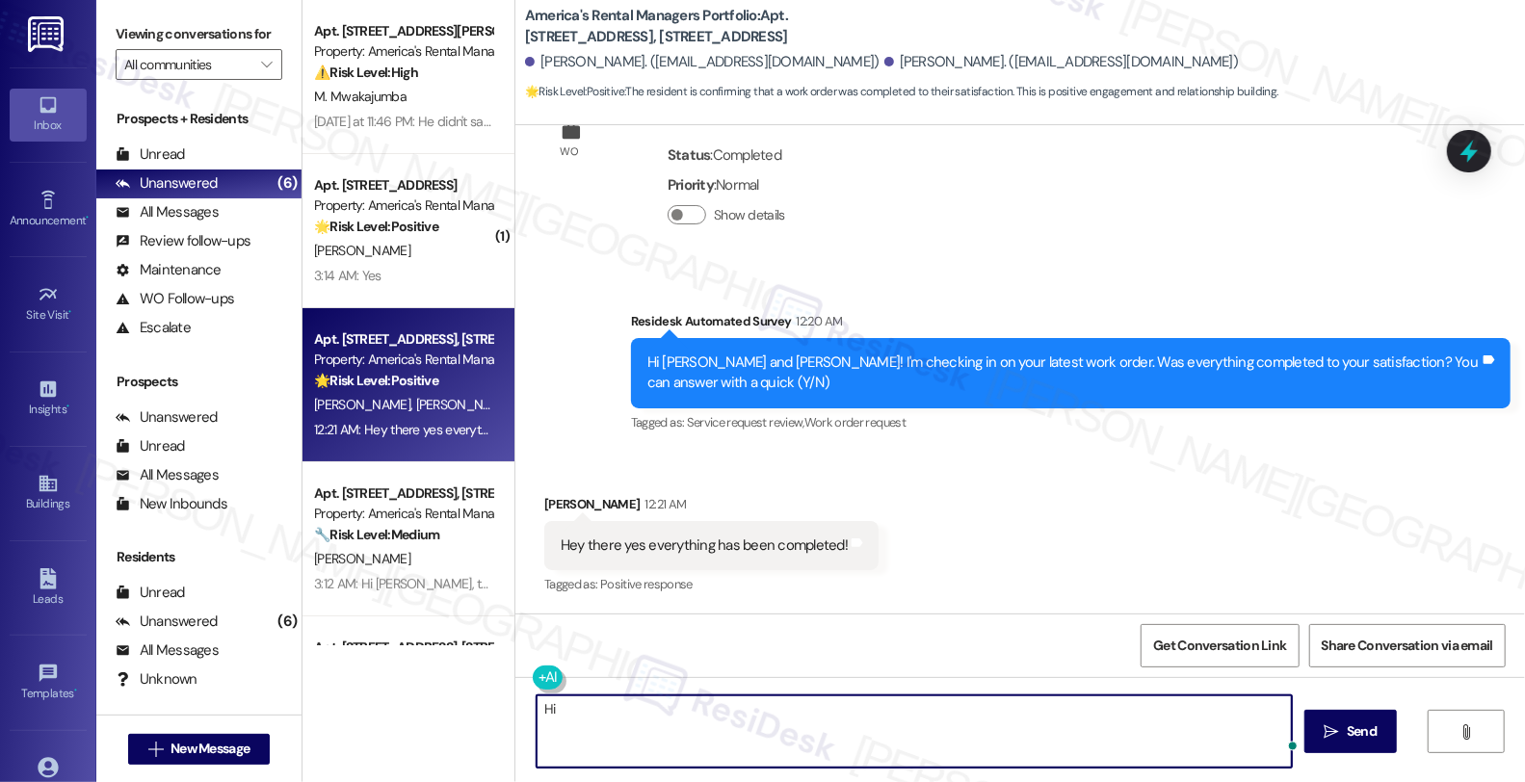
paste textarea "I’m glad your latest work order has been completed to your satisfaction. If I m…"
click at [552, 509] on div "Gregory Fuller 12:21 AM" at bounding box center [711, 507] width 334 height 27
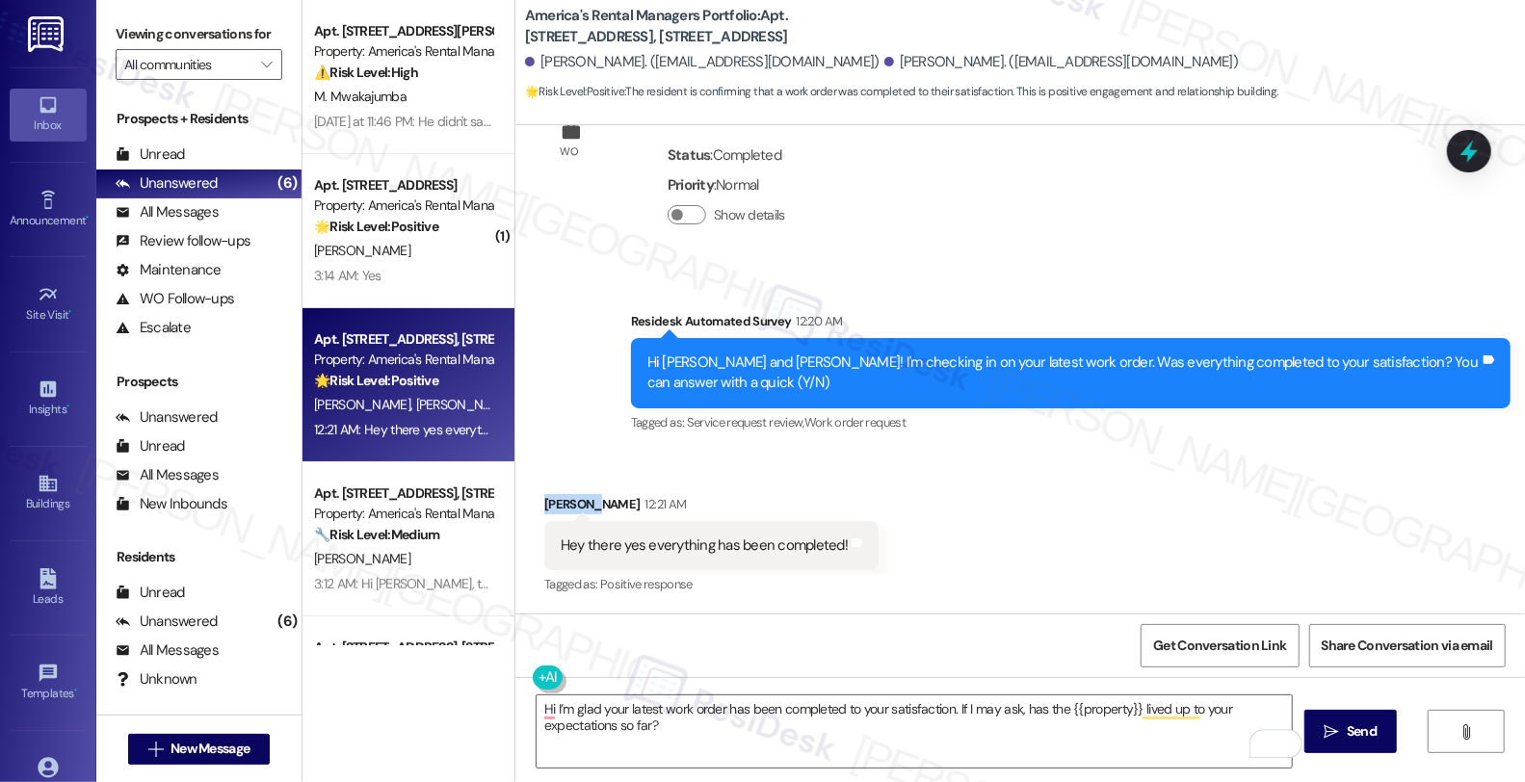
click at [552, 509] on div "Gregory Fuller 12:21 AM" at bounding box center [711, 507] width 334 height 27
copy div "Gregory"
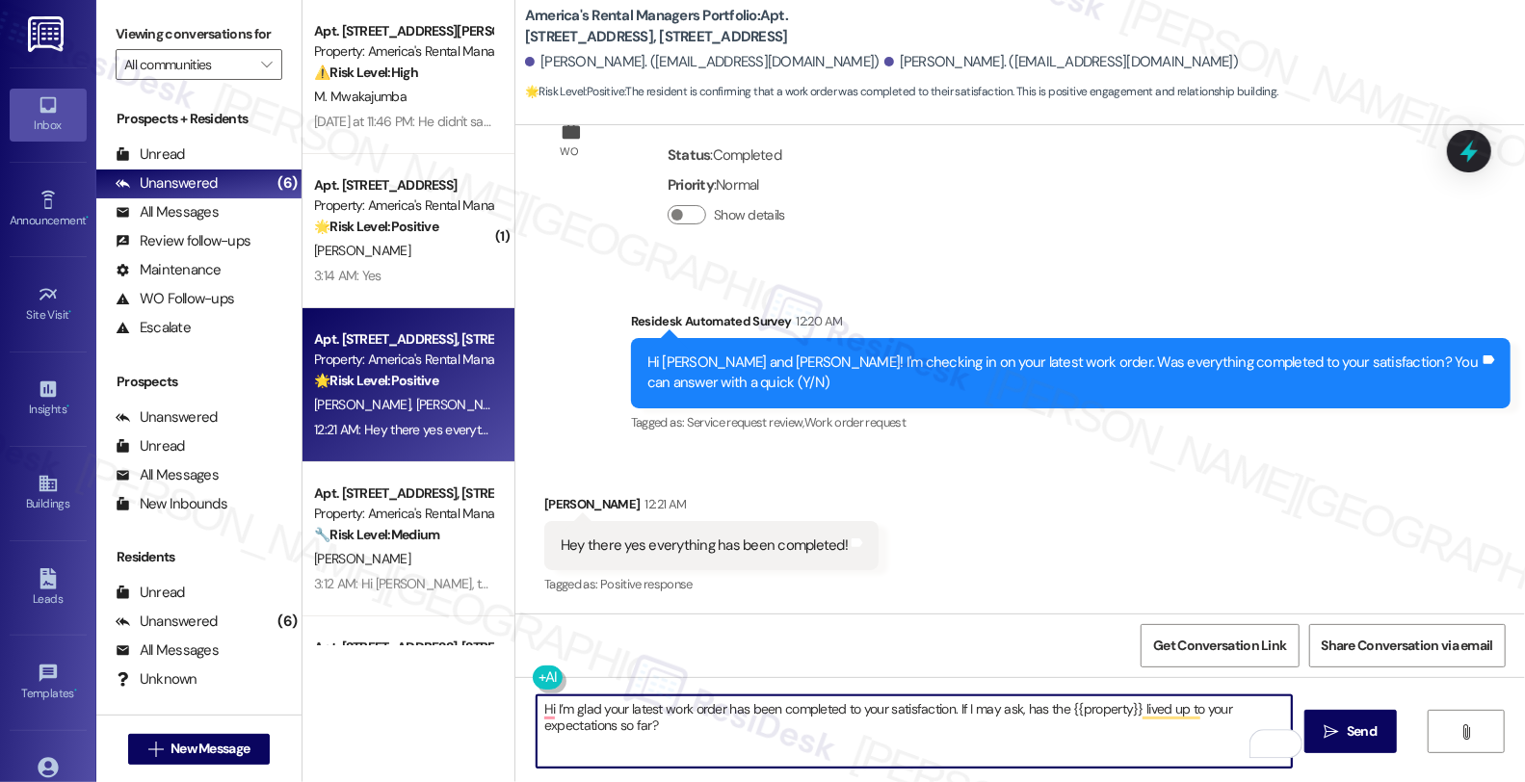
drag, startPoint x: 544, startPoint y: 707, endPoint x: 570, endPoint y: 707, distance: 26.0
click at [544, 707] on textarea "Hi I’m glad your latest work order has been completed to your satisfaction. If …" at bounding box center [914, 731] width 755 height 72
paste textarea "Gregory"
type textarea "Hi Gregory, I’m glad your latest work order has been completed to your satisfac…"
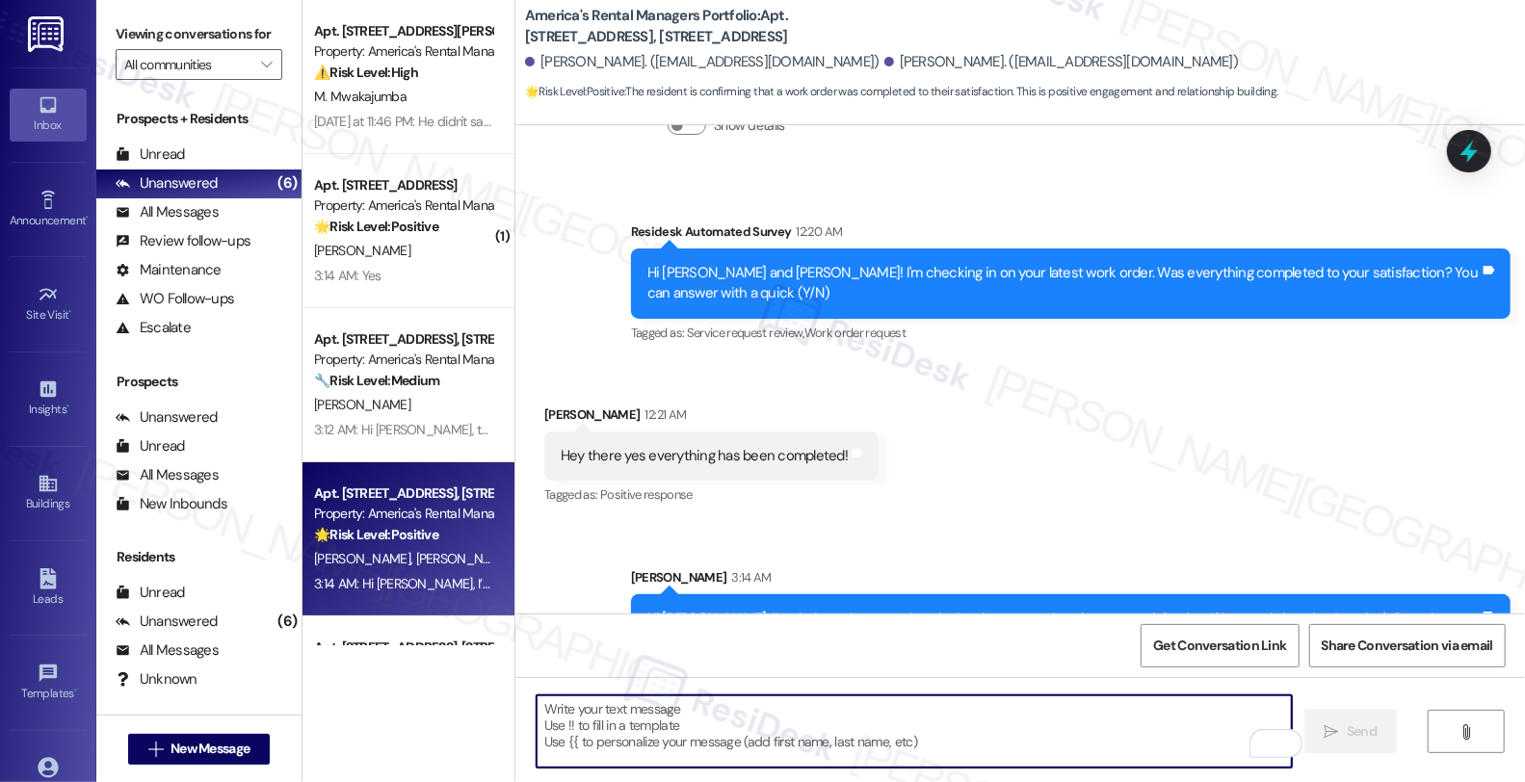
scroll to position [772, 0]
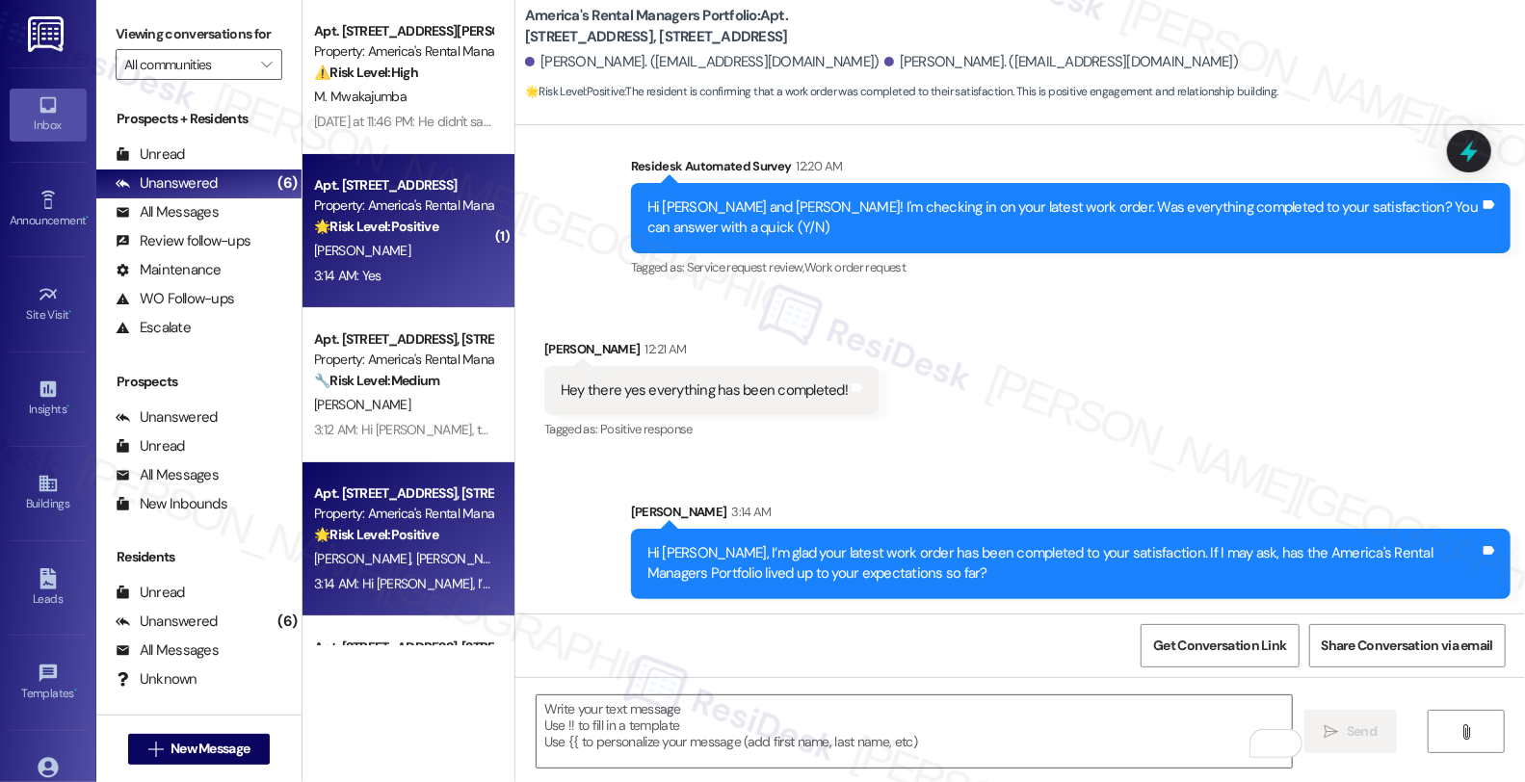
click at [349, 214] on div "Property: America's Rental Managers Portfolio" at bounding box center [403, 206] width 178 height 20
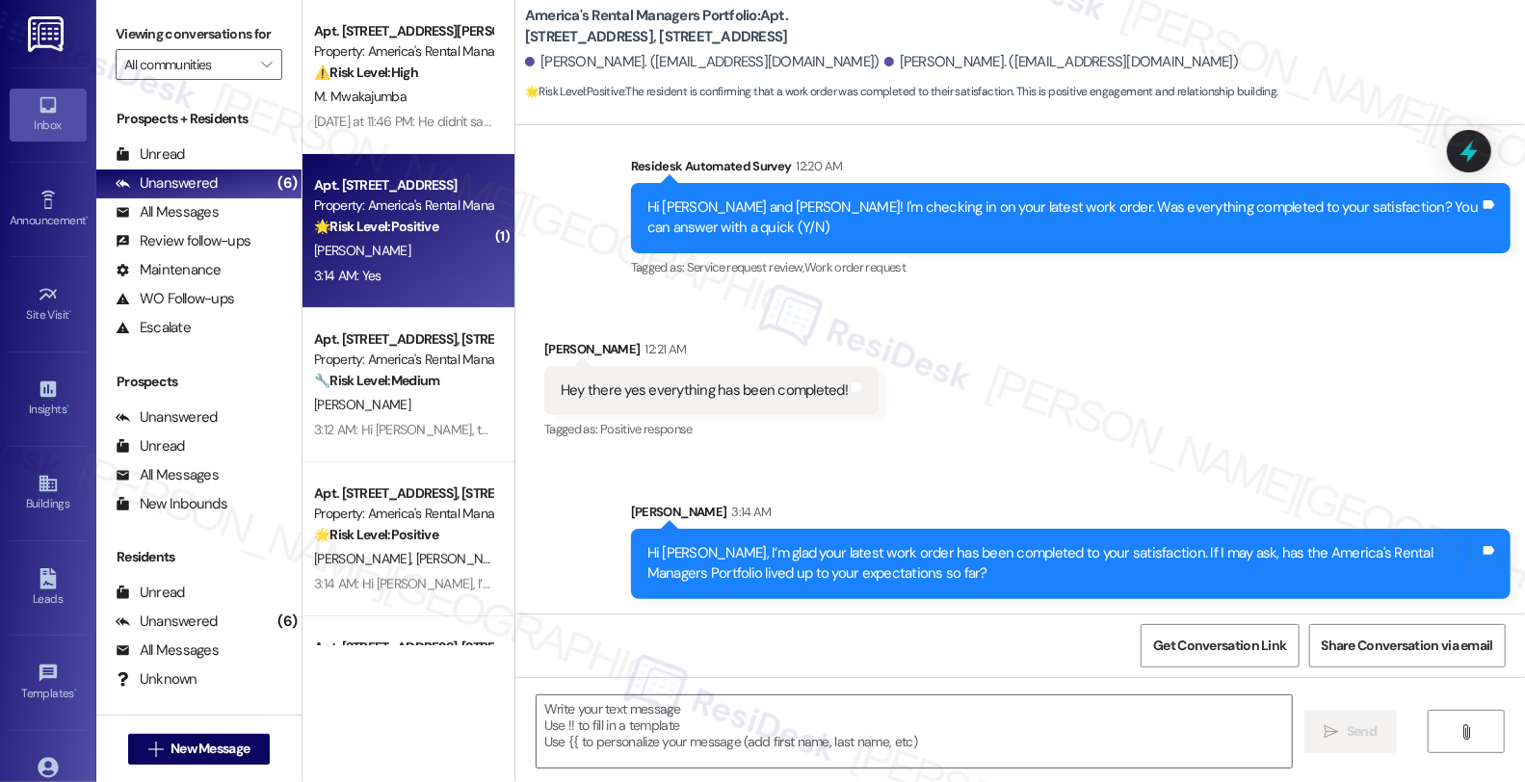
type textarea "Fetching suggested responses. Please feel free to read through the conversation…"
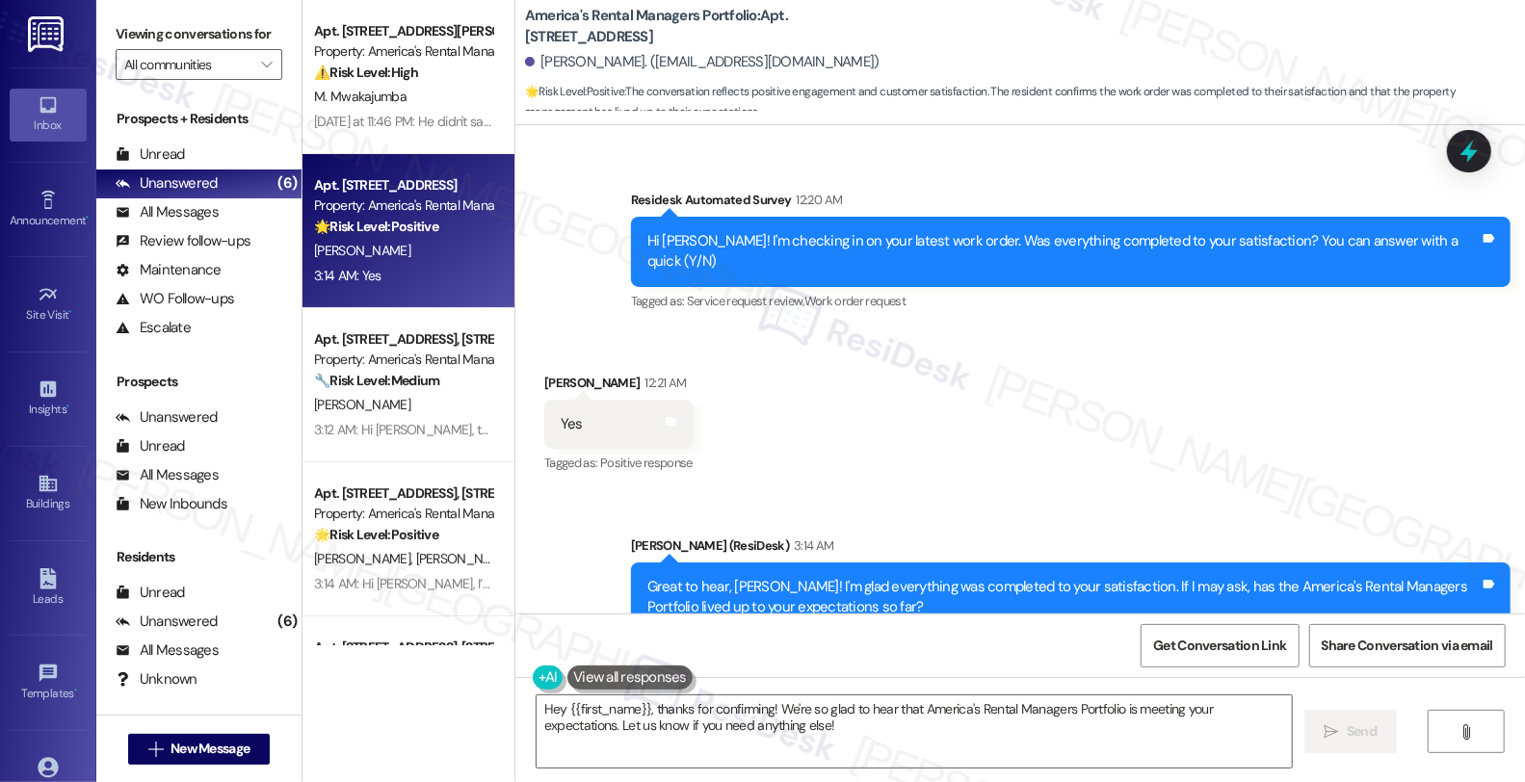
scroll to position [4996, 0]
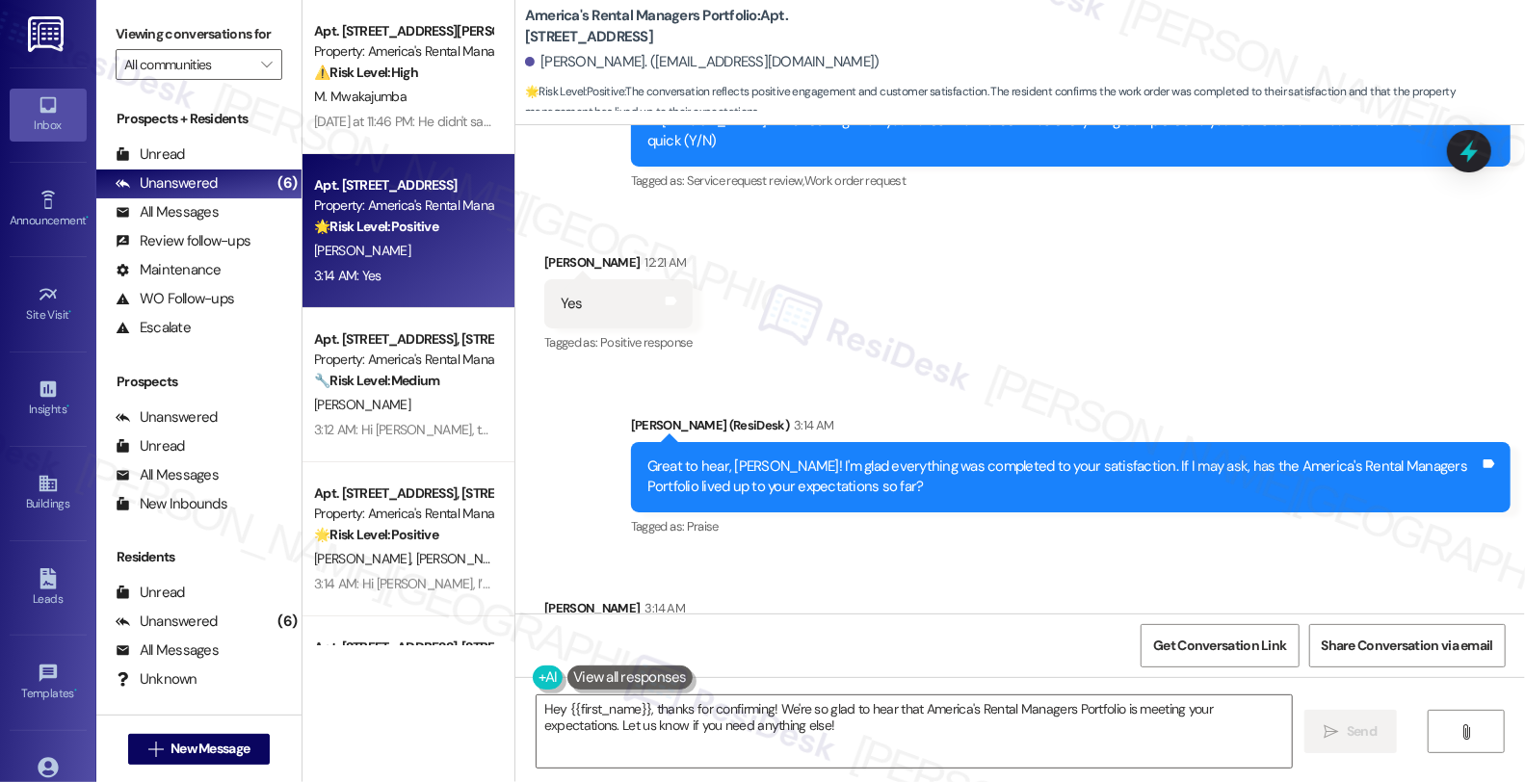
drag, startPoint x: 931, startPoint y: 453, endPoint x: 927, endPoint y: 475, distance: 22.7
click at [931, 555] on div "Received via SMS John Parris 3:14 AM Yes Tags and notes Tagged as: Positive res…" at bounding box center [1019, 636] width 1009 height 163
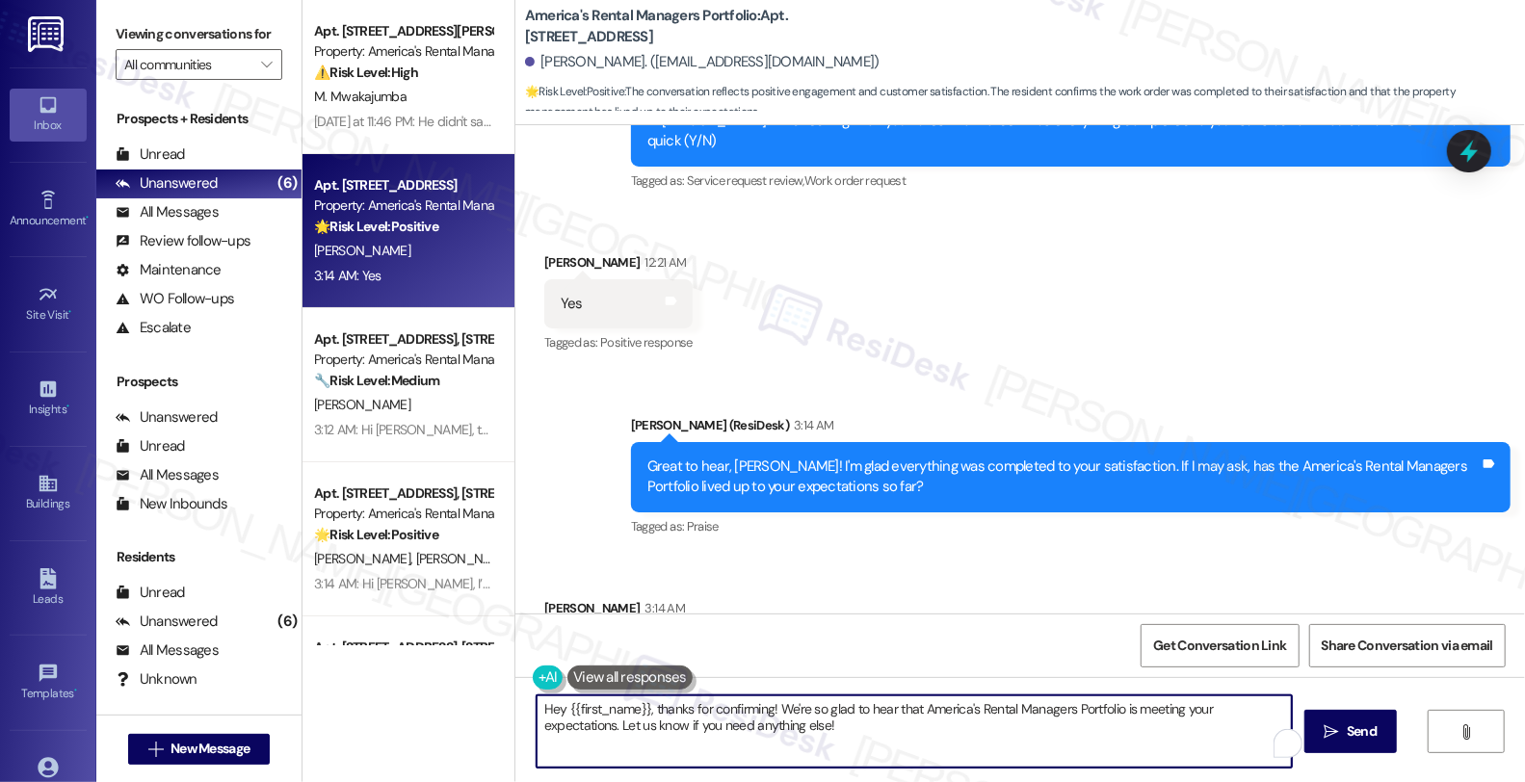
drag, startPoint x: 784, startPoint y: 724, endPoint x: 405, endPoint y: 700, distance: 380.3
click at [405, 700] on div "Apt. 1604 King James Dr., 1604 King James Dr. Property: America's Rental Manage…" at bounding box center [913, 391] width 1222 height 782
type textarea "That's great news!"
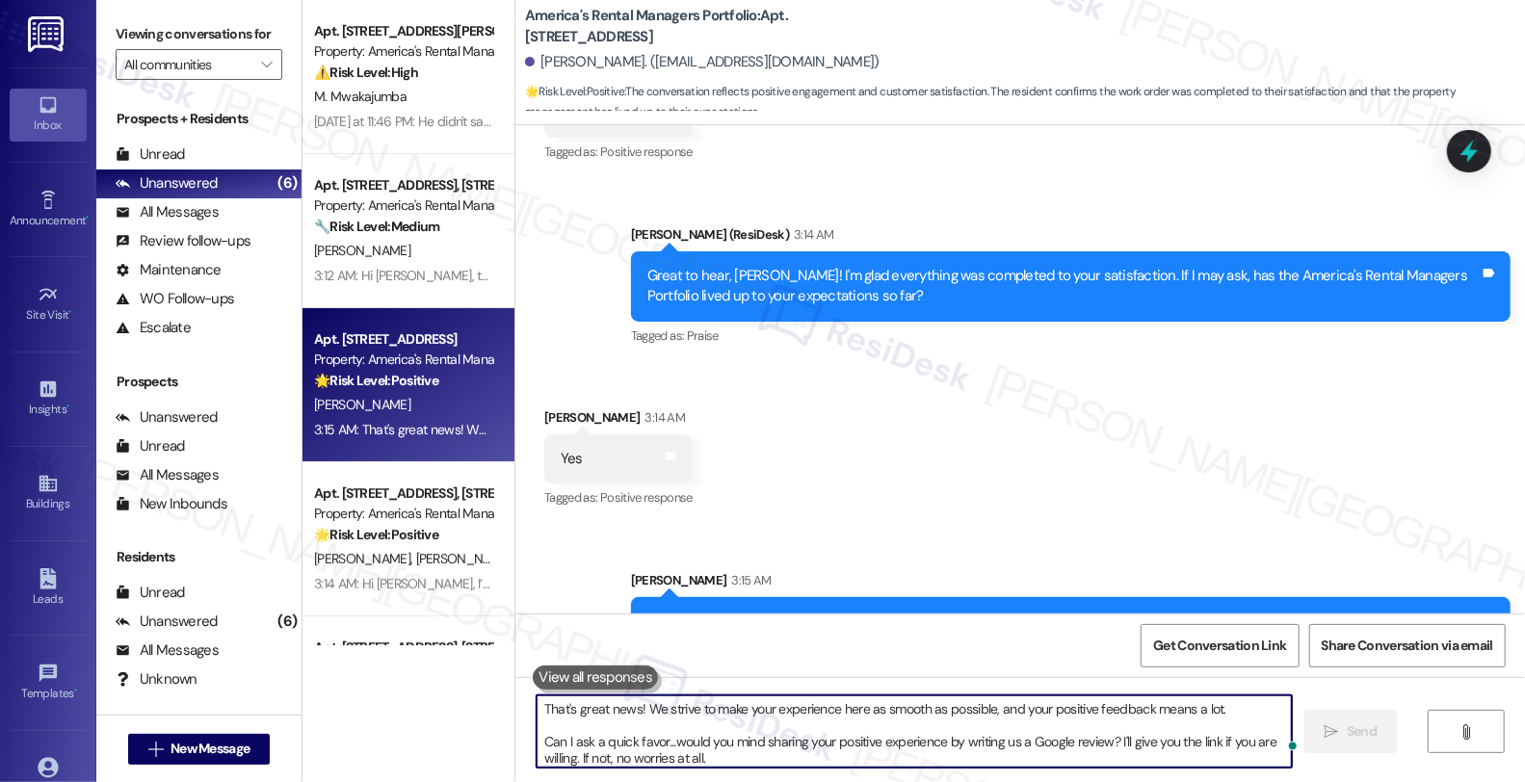
scroll to position [5193, 0]
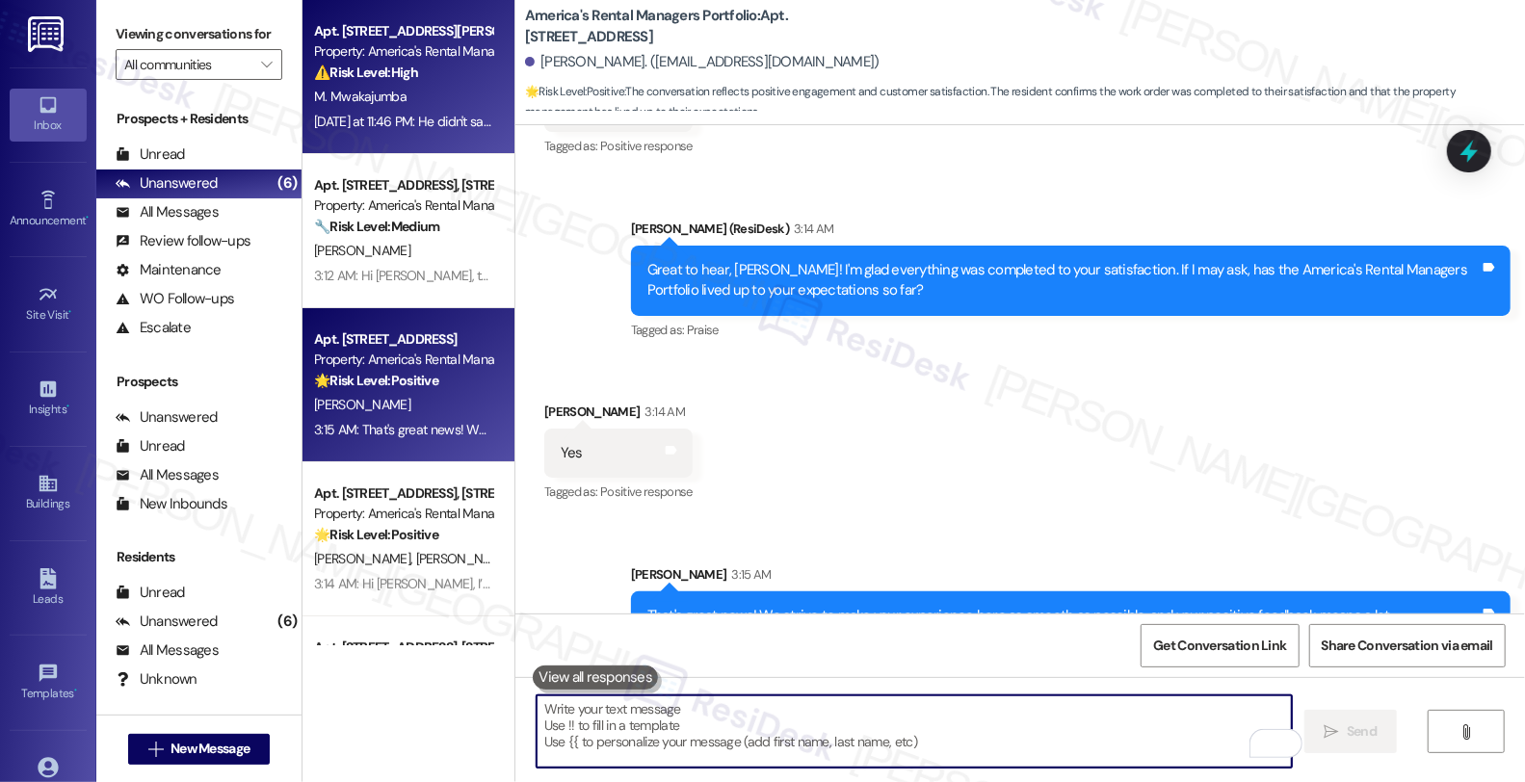
click at [385, 67] on strong "⚠️ Risk Level: High" at bounding box center [366, 72] width 104 height 17
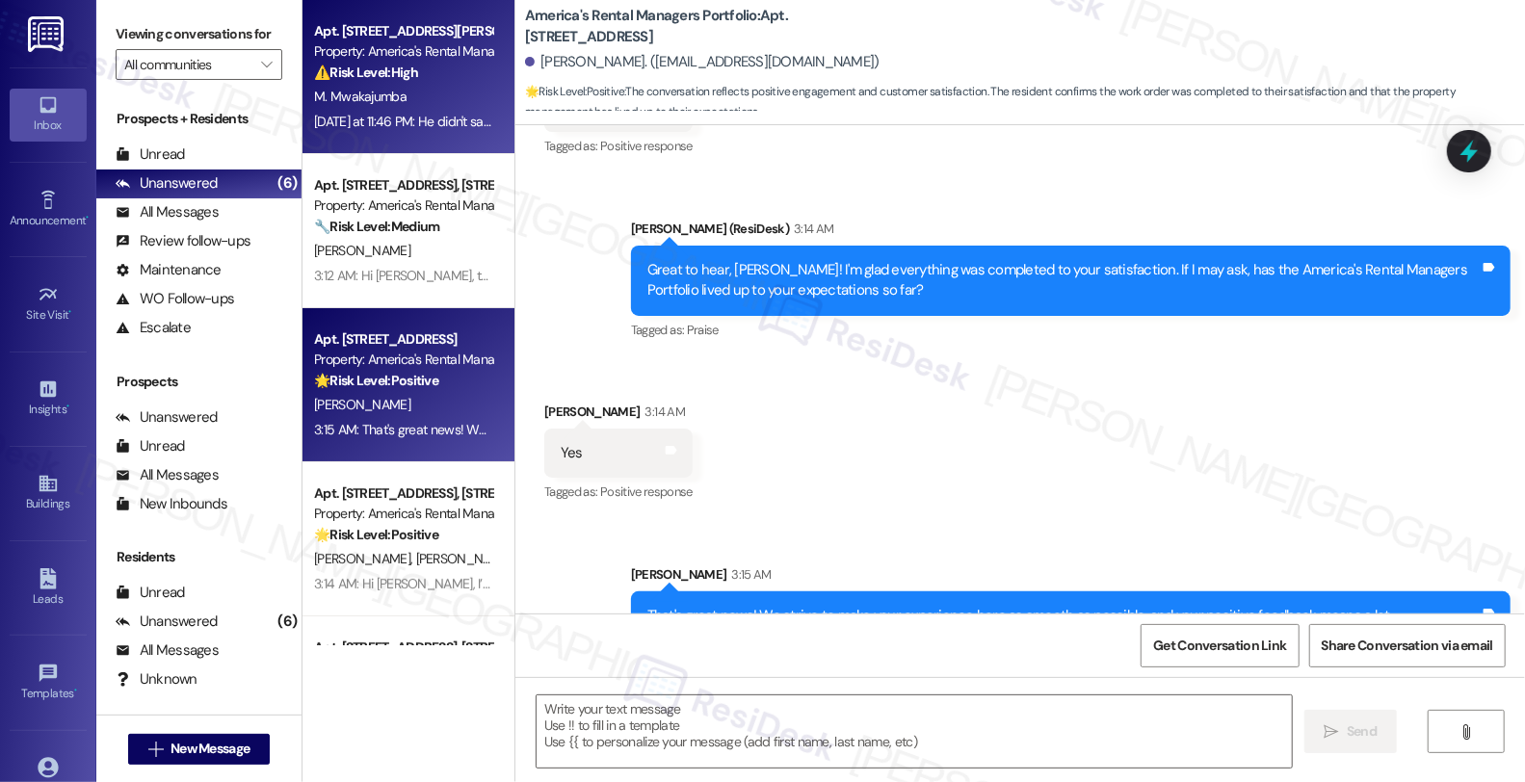
type textarea "Fetching suggested responses. Please feel free to read through the conversation…"
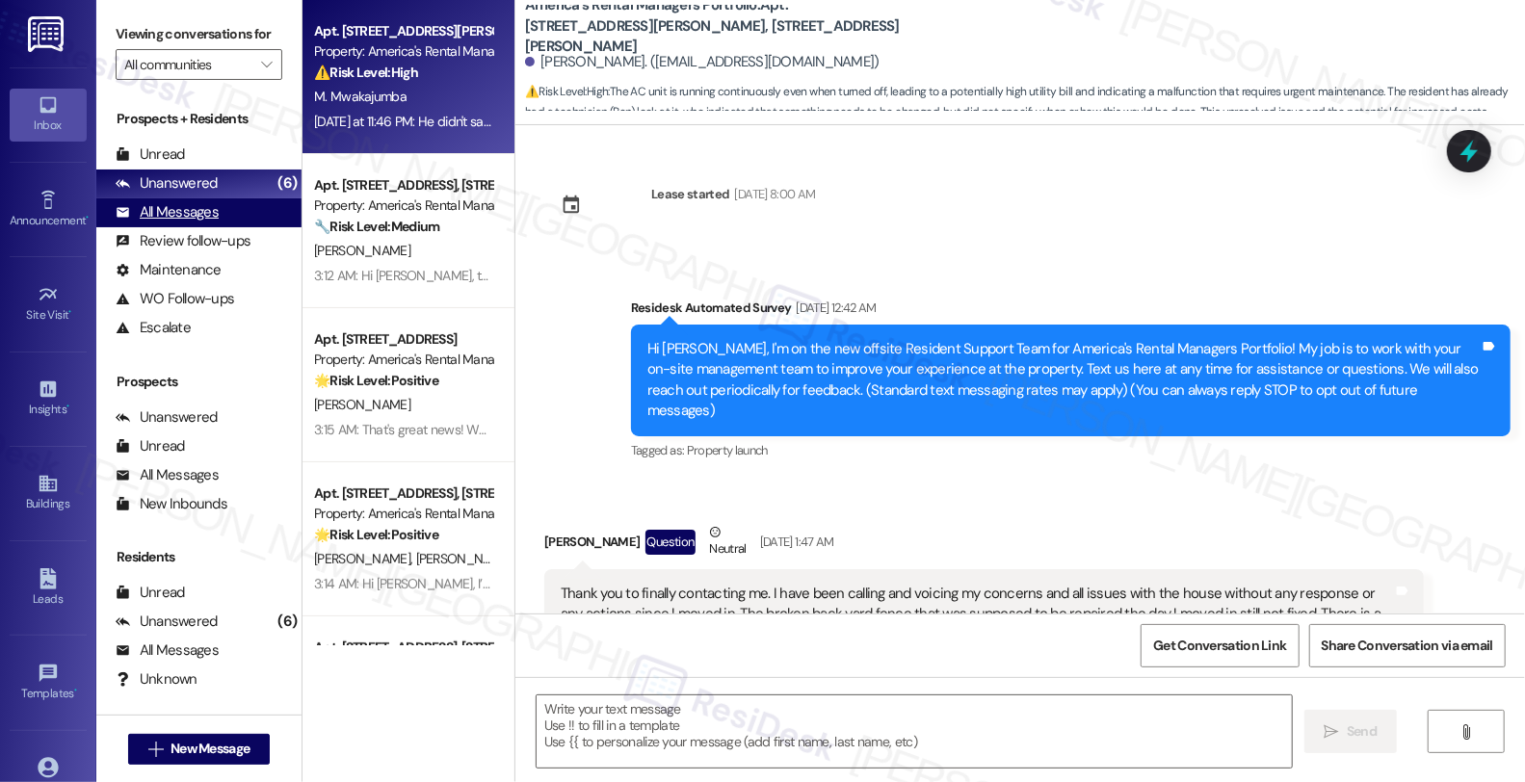
click at [155, 223] on div "All Messages" at bounding box center [167, 212] width 103 height 20
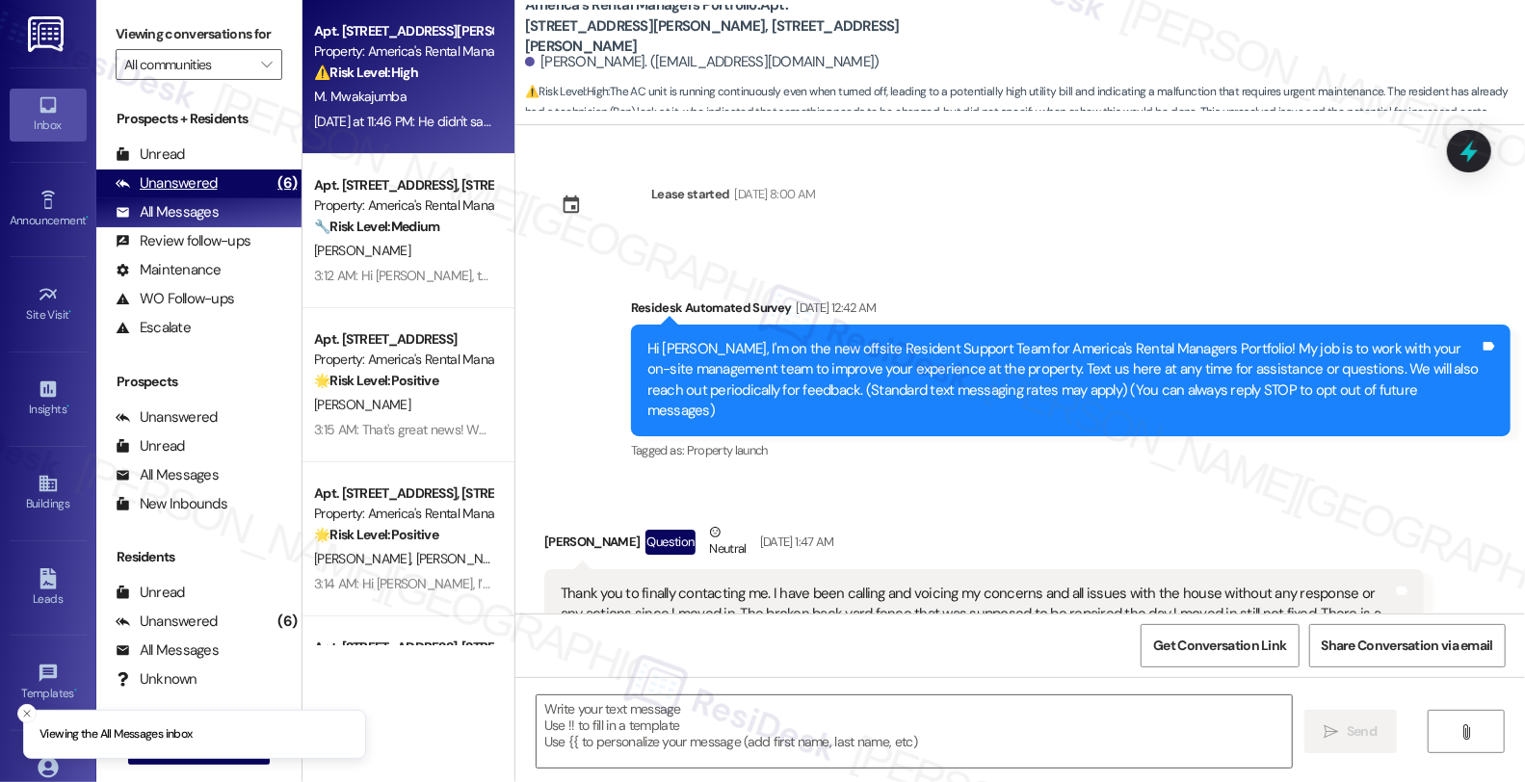
scroll to position [21445, 0]
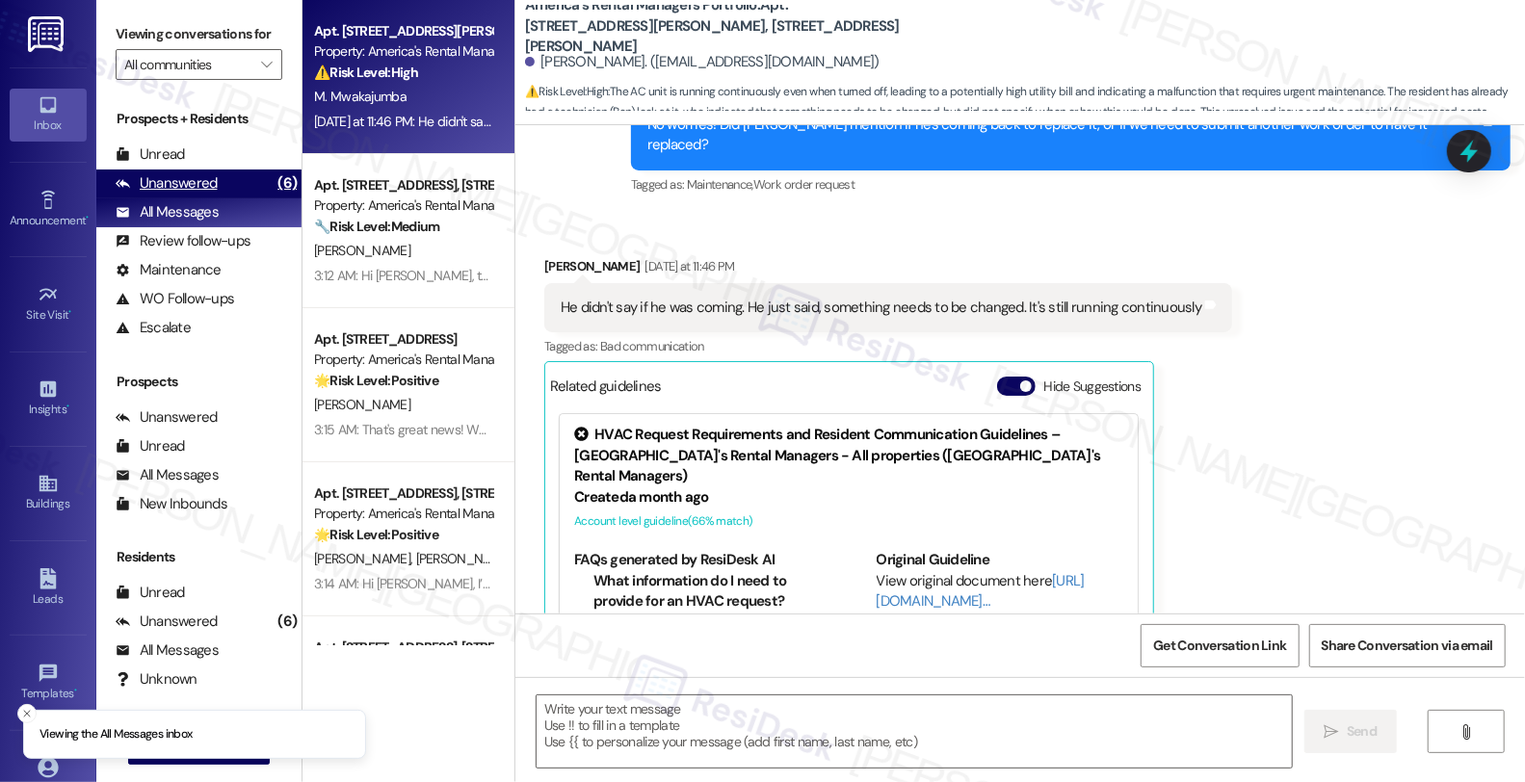
type textarea "Fetching suggested responses. Please feel free to read through the conversation…"
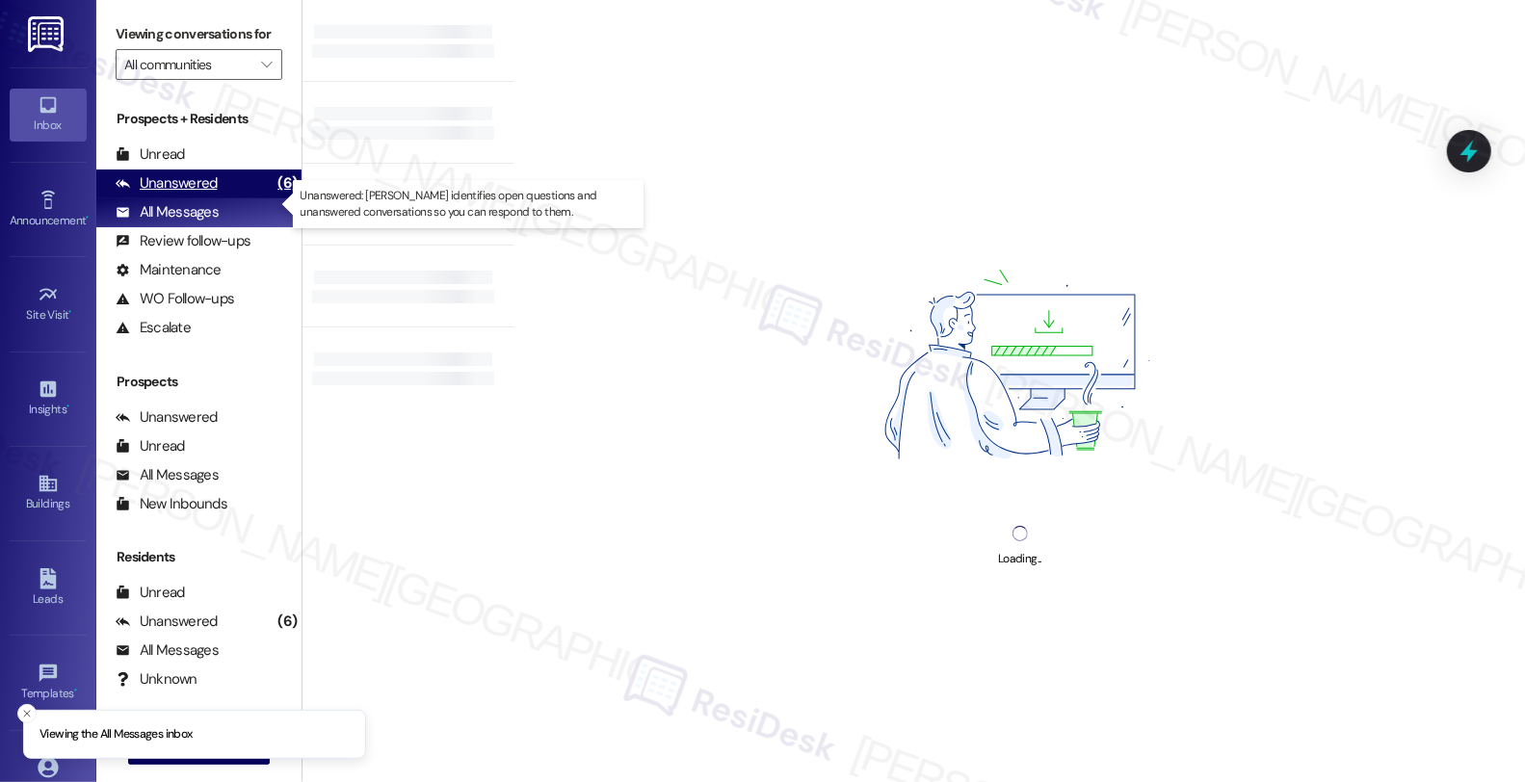
click at [184, 194] on div "Unanswered" at bounding box center [167, 183] width 102 height 20
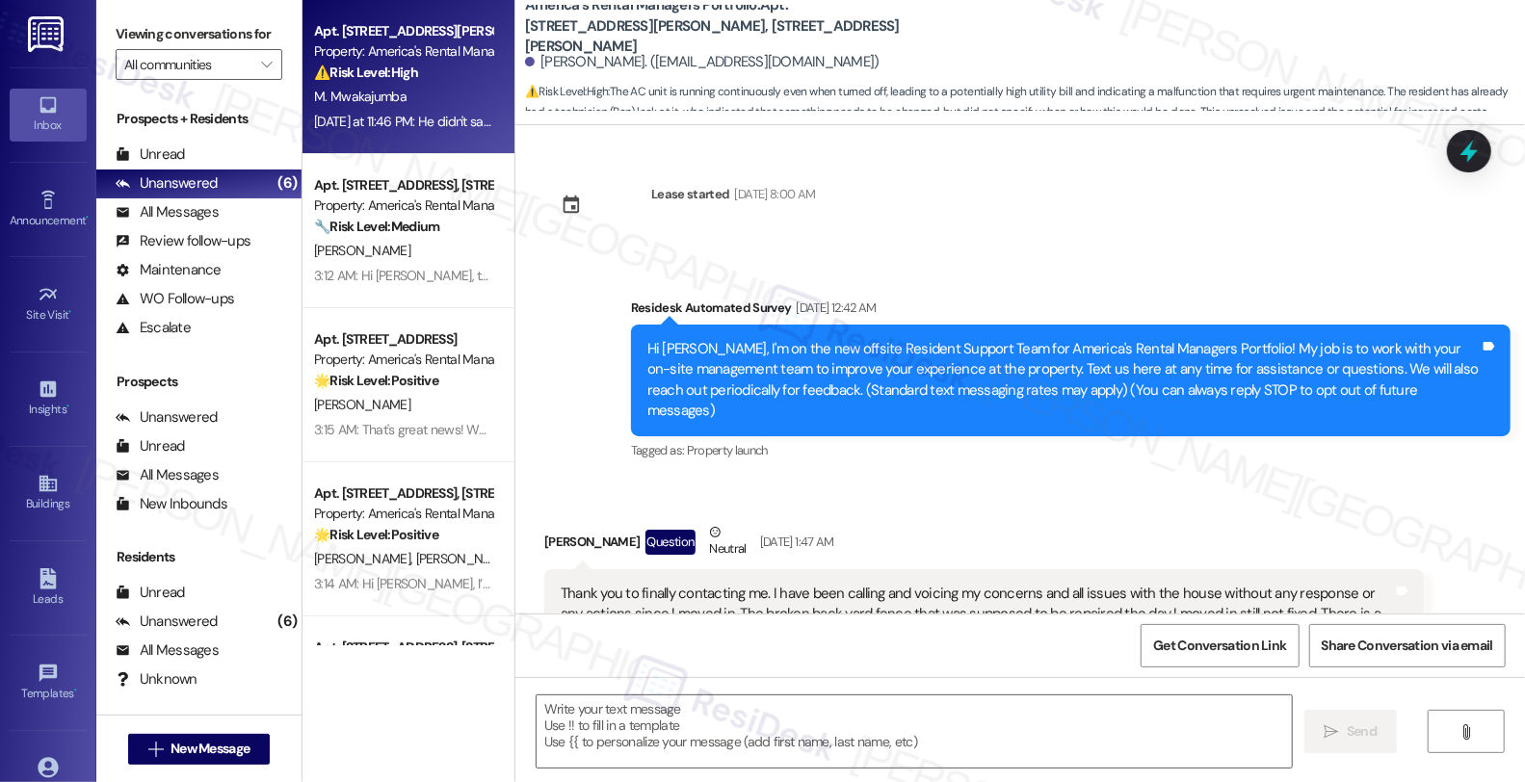
scroll to position [21444, 0]
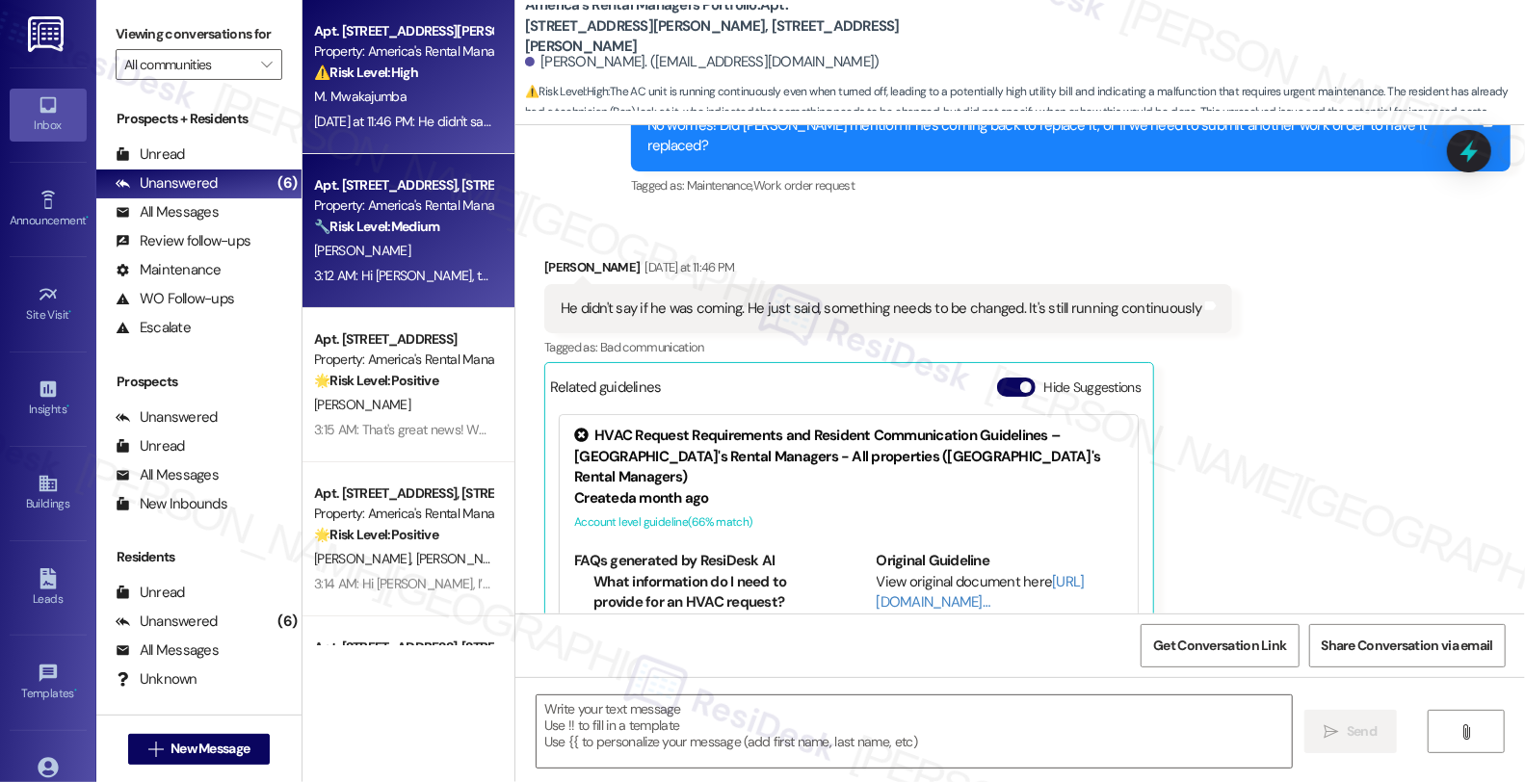
type textarea "Fetching suggested responses. Please feel free to read through the conversation…"
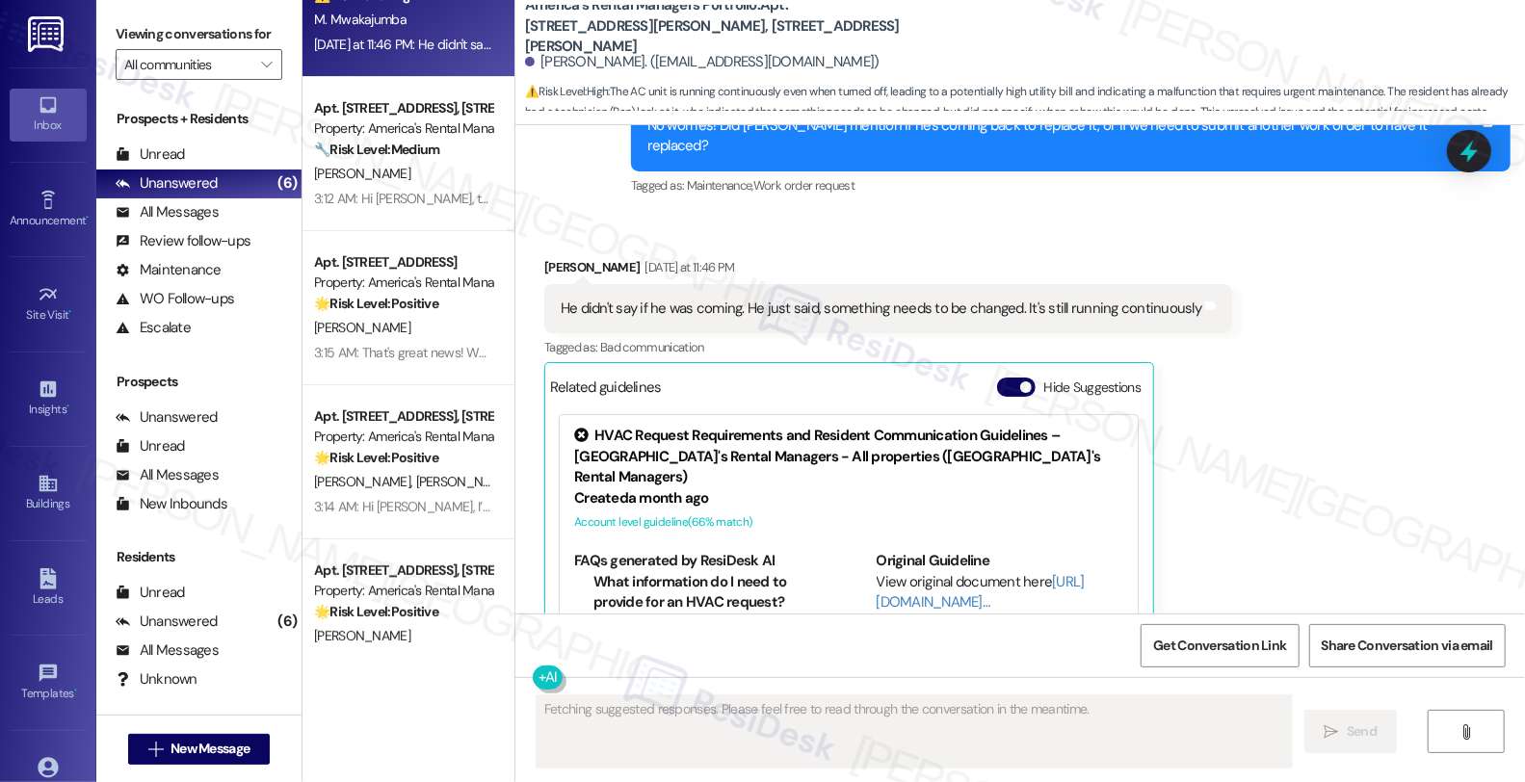
scroll to position [279, 0]
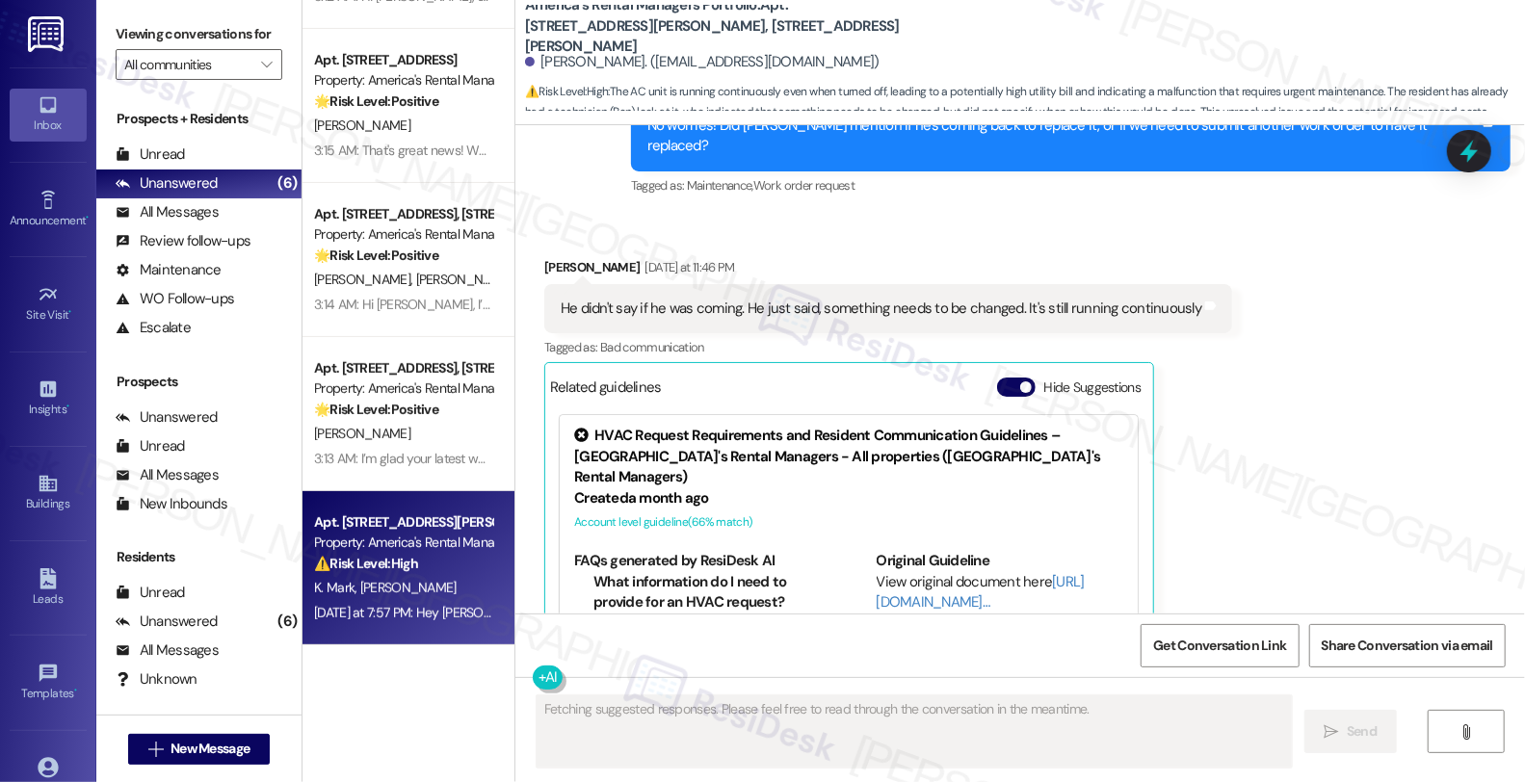
click at [430, 588] on div "K. Mark S. Branton" at bounding box center [403, 588] width 182 height 24
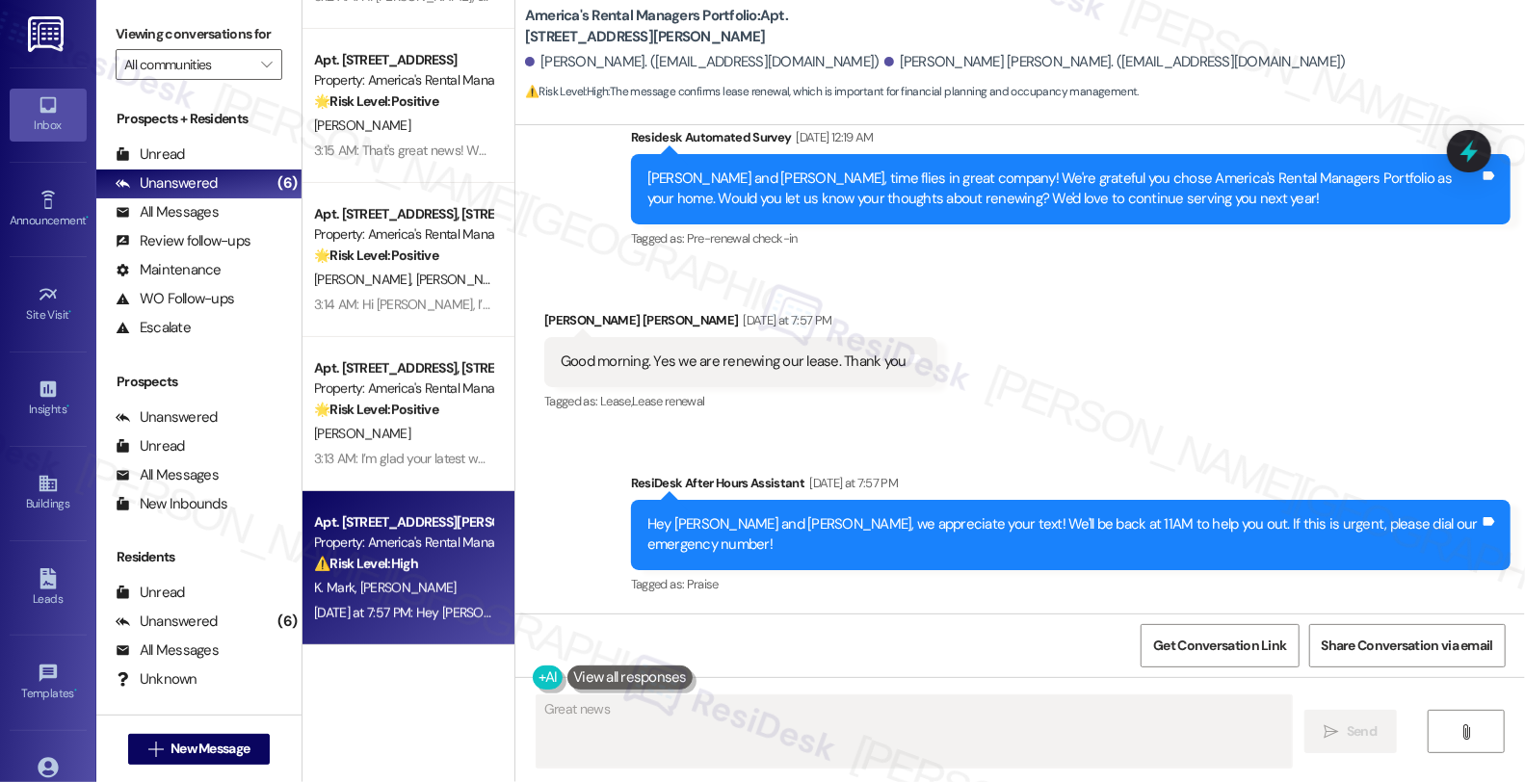
scroll to position [530, 0]
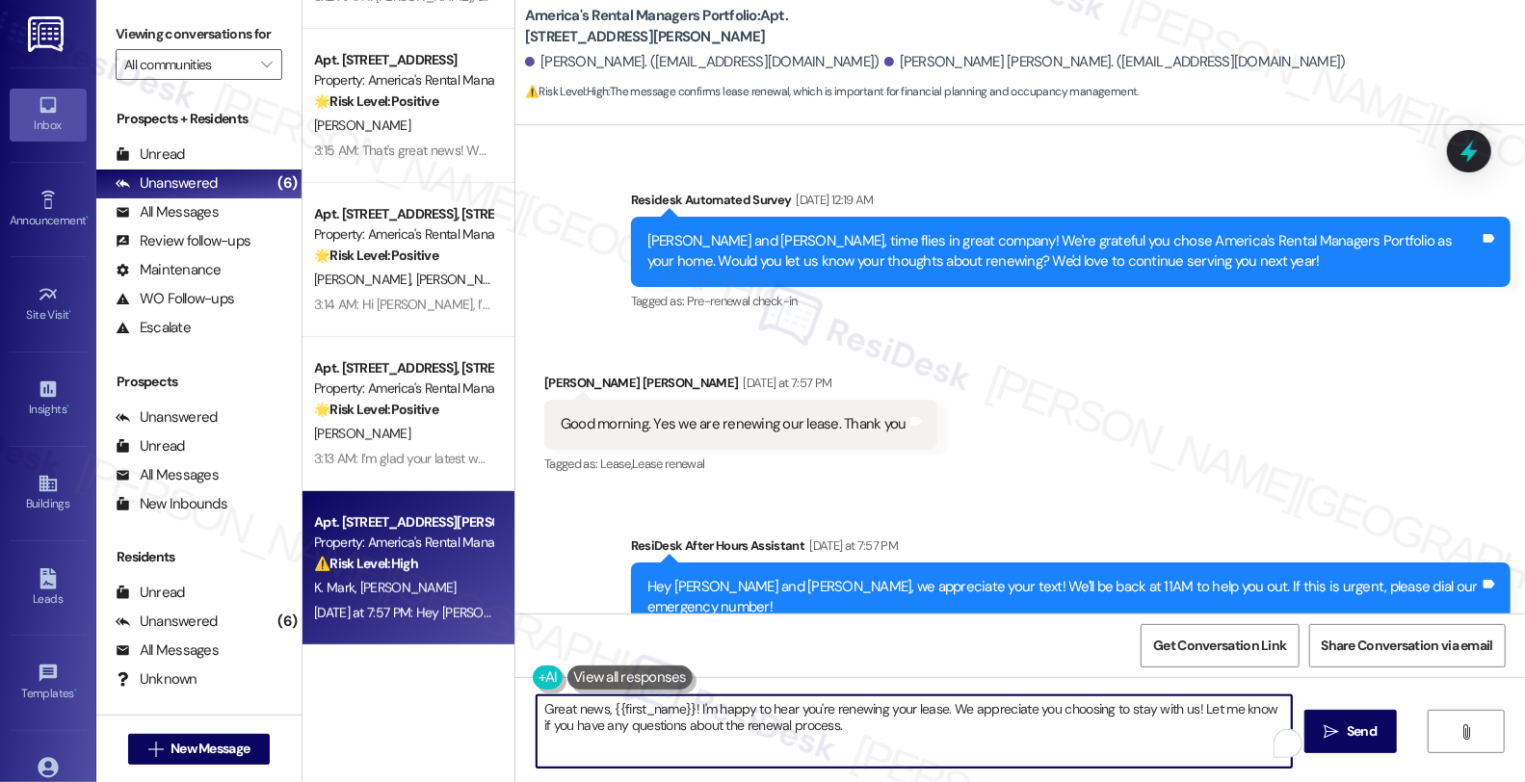
drag, startPoint x: 599, startPoint y: 709, endPoint x: 682, endPoint y: 706, distance: 82.9
click at [682, 706] on textarea "Great news, {{first_name}}! I'm happy to hear you're renewing your lease. We ap…" at bounding box center [914, 731] width 755 height 72
drag, startPoint x: 1139, startPoint y: 706, endPoint x: 1160, endPoint y: 757, distance: 54.9
click at [1160, 757] on textarea "Great news, Karen! I'm happy to hear you're renewing your lease. We appreciate …" at bounding box center [914, 731] width 755 height 72
paste textarea "In the meantime, we'd love to hear more about your living experience. What’s th…"
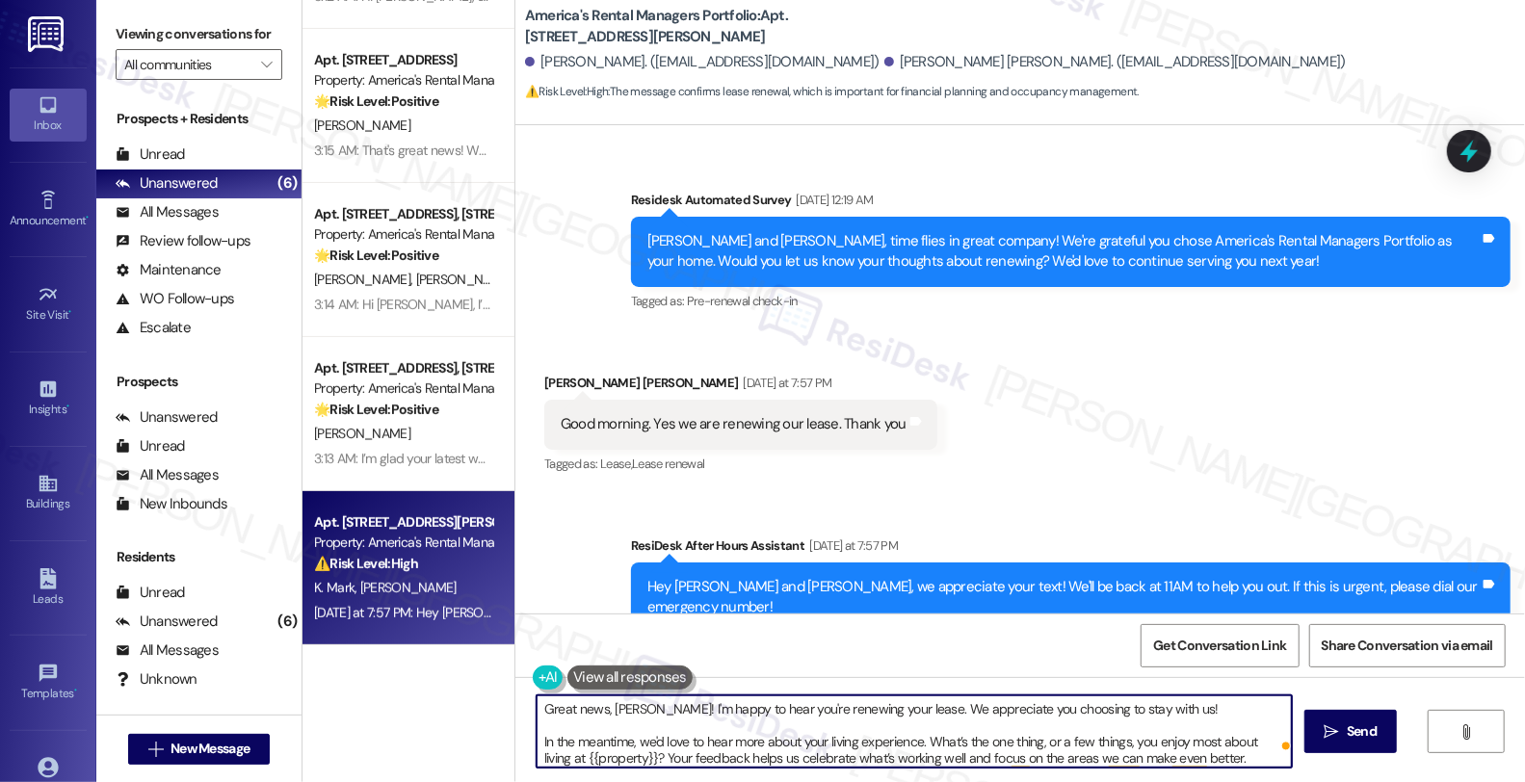
click at [1165, 704] on textarea "Great news, Karen! I'm happy to hear you're renewing your lease. We appreciate …" at bounding box center [914, 731] width 755 height 72
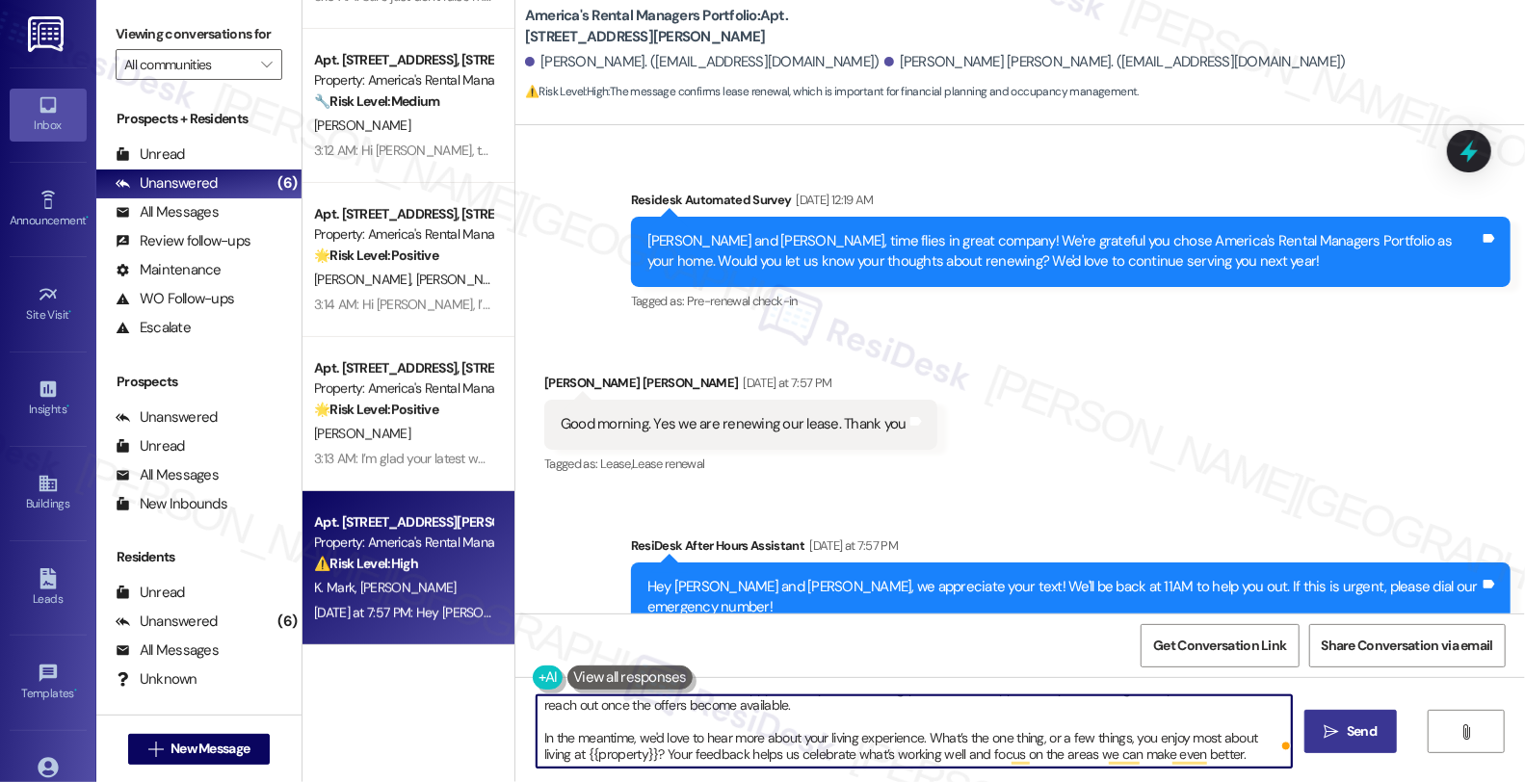
type textarea "Great news, Karen! I'm happy to hear you're renewing your lease. We appreciate …"
click at [1366, 729] on span "Send" at bounding box center [1362, 731] width 30 height 20
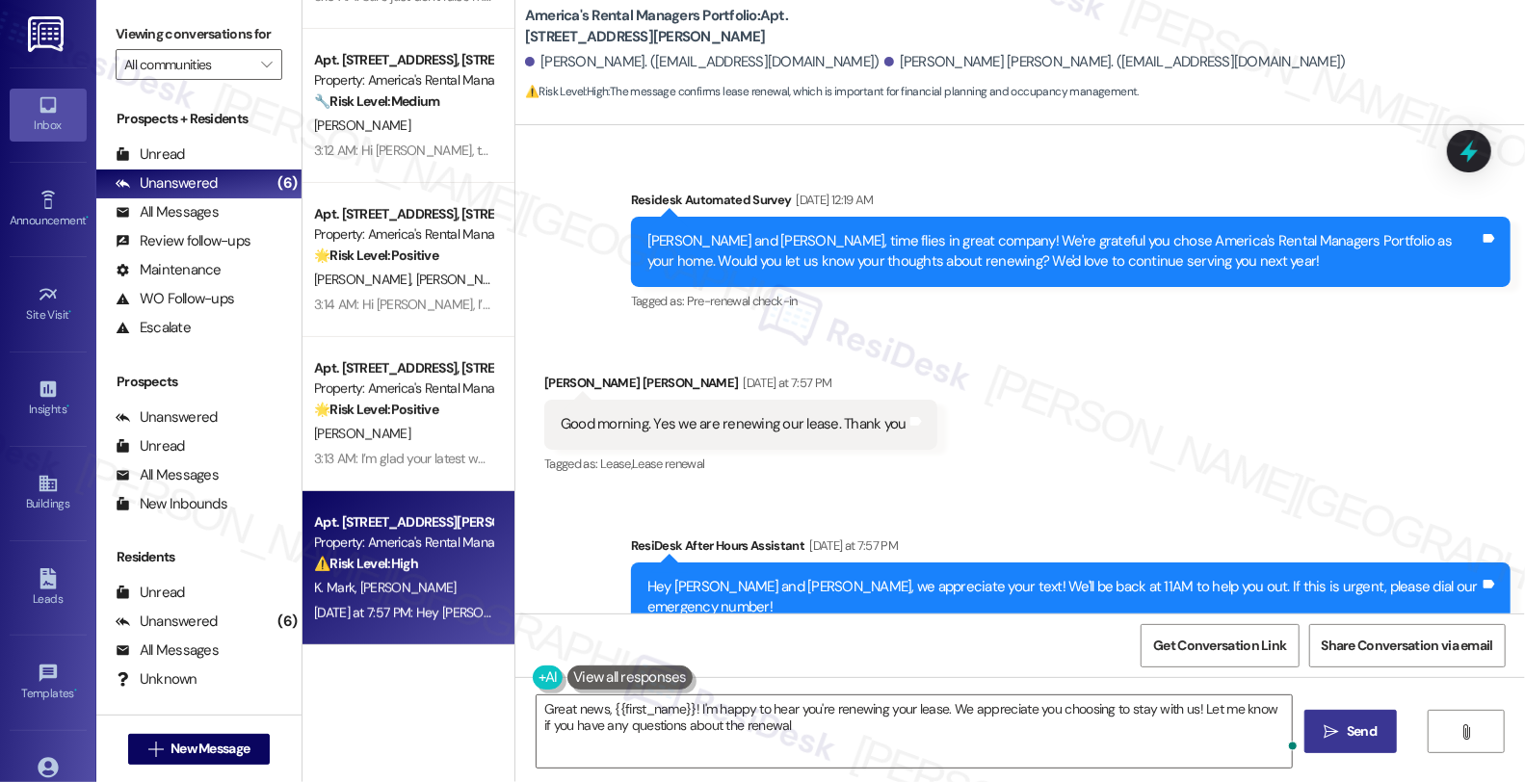
scroll to position [0, 0]
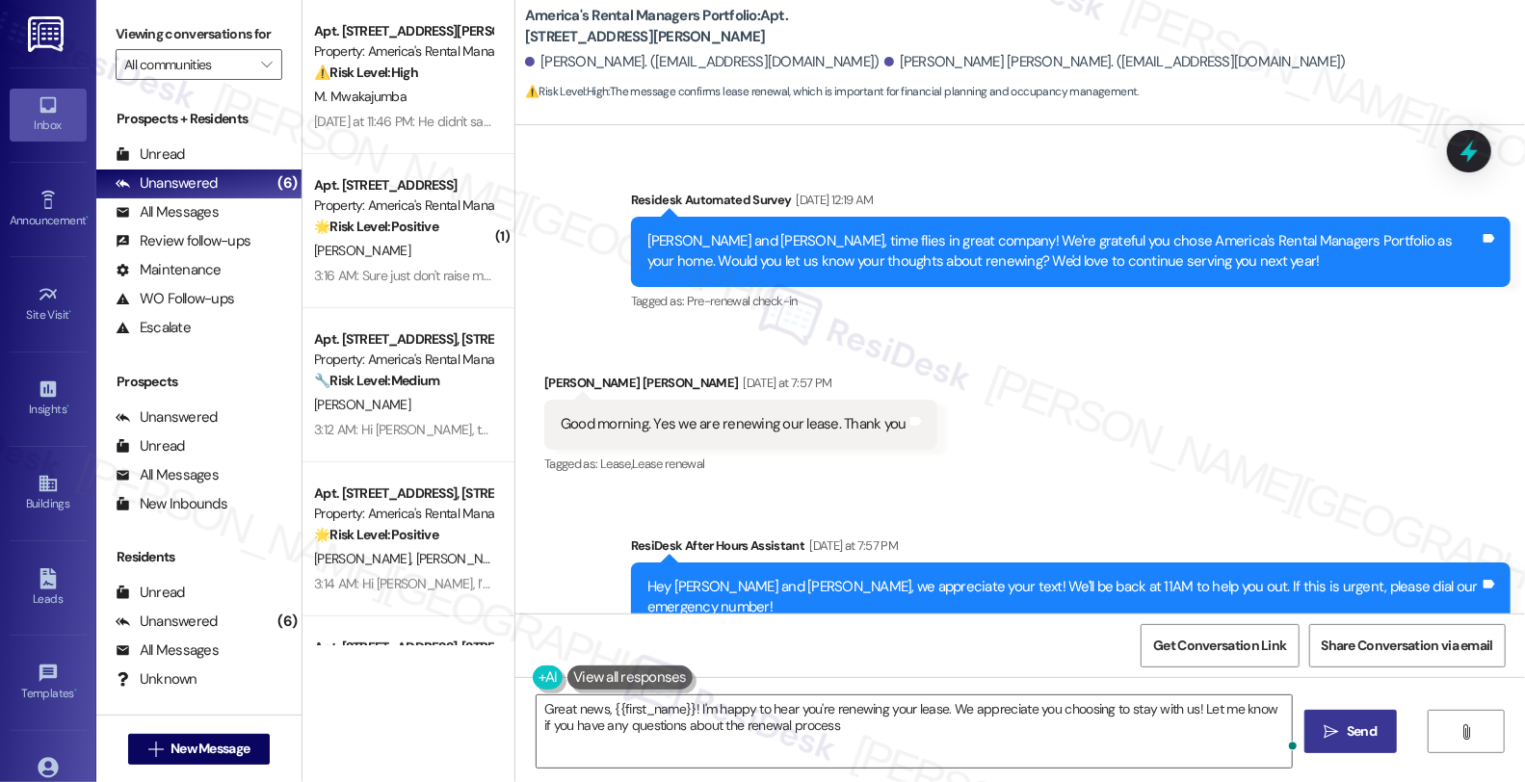
type textarea "Great news, {{first_name}}! I'm happy to hear you're renewing your lease. We ap…"
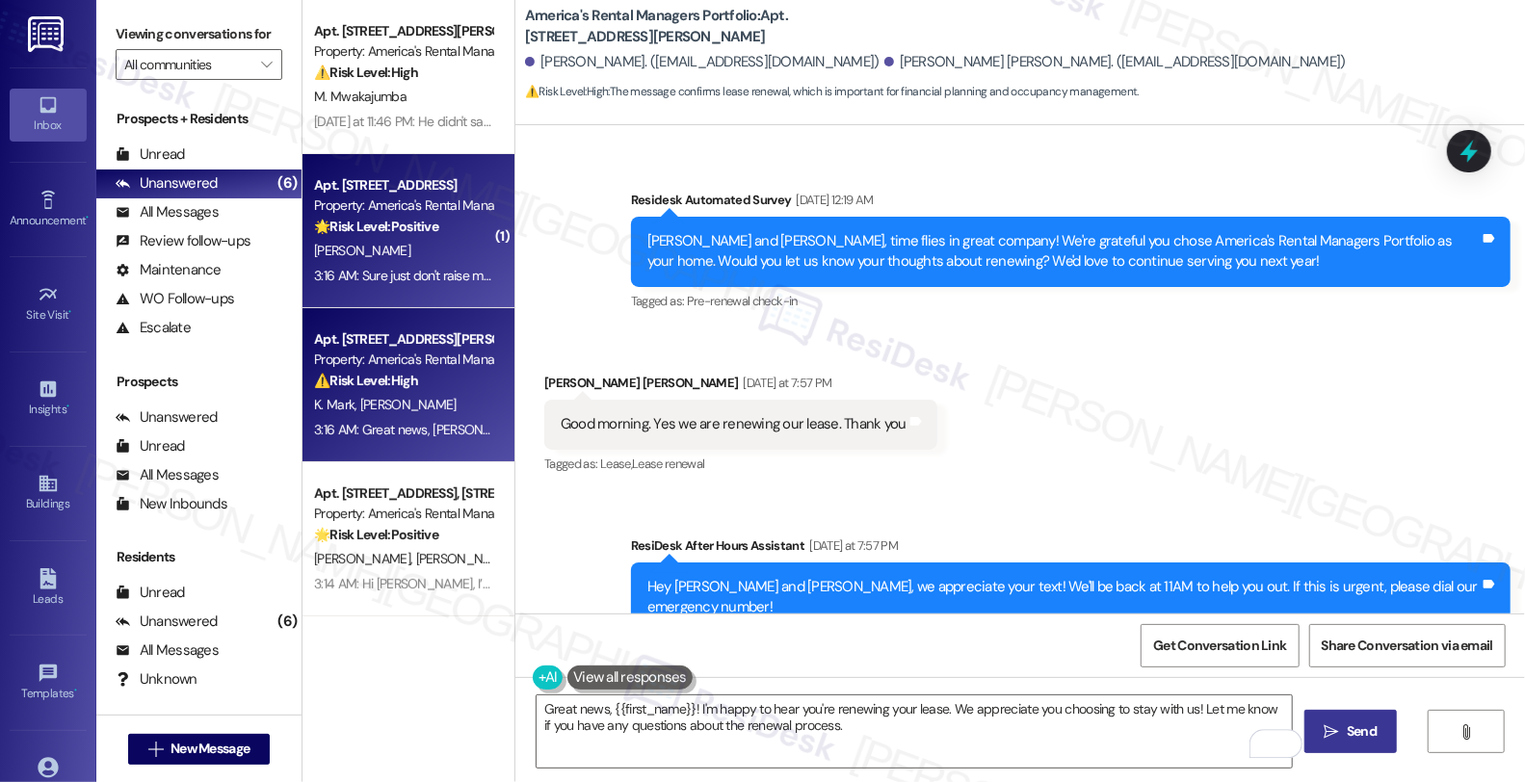
click at [426, 267] on div "3:16 AM: Sure just don't raise my rent lol 3:16 AM: Sure just don't raise my re…" at bounding box center [422, 275] width 217 height 17
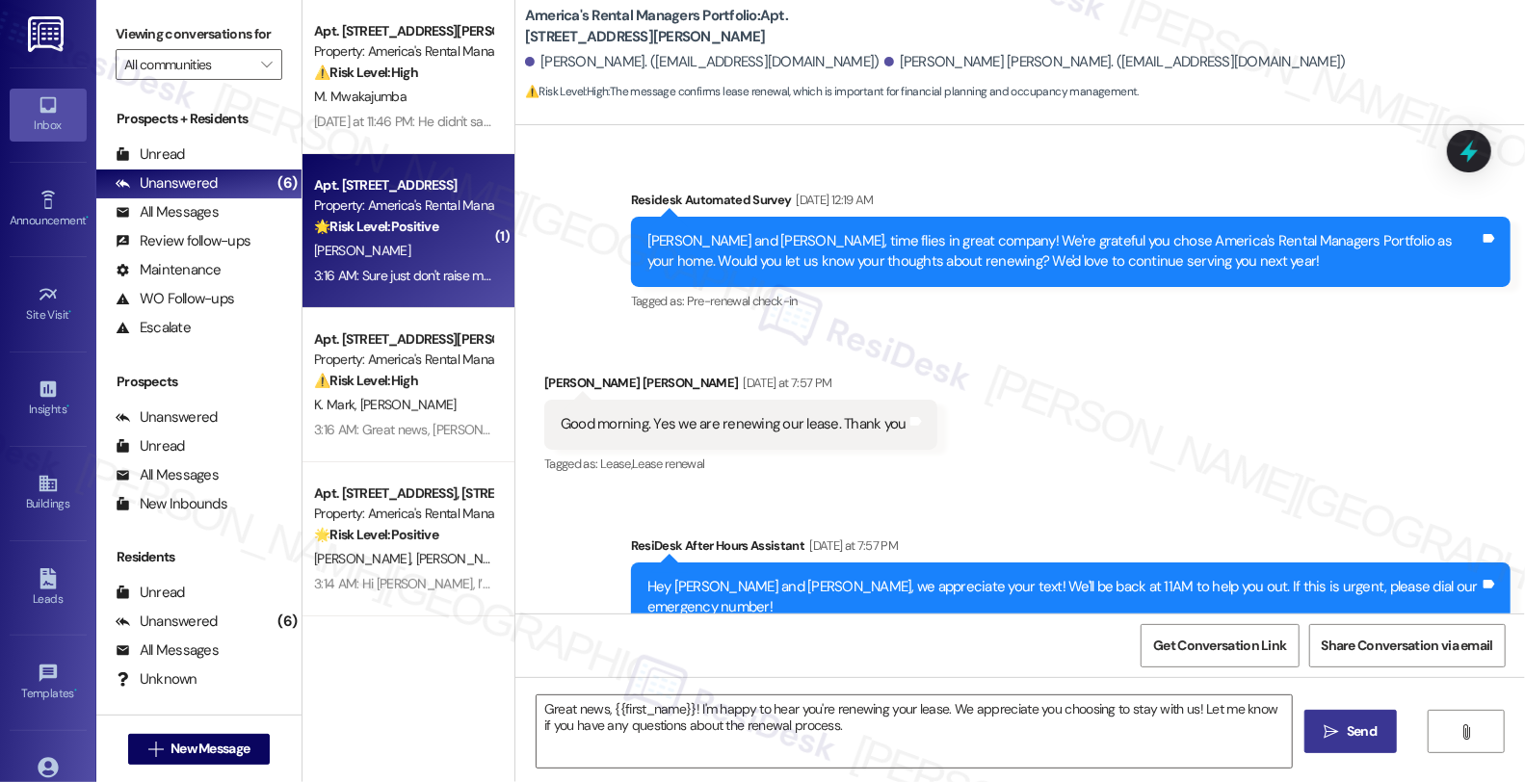
type textarea "Fetching suggested responses. Please feel free to read through the conversation…"
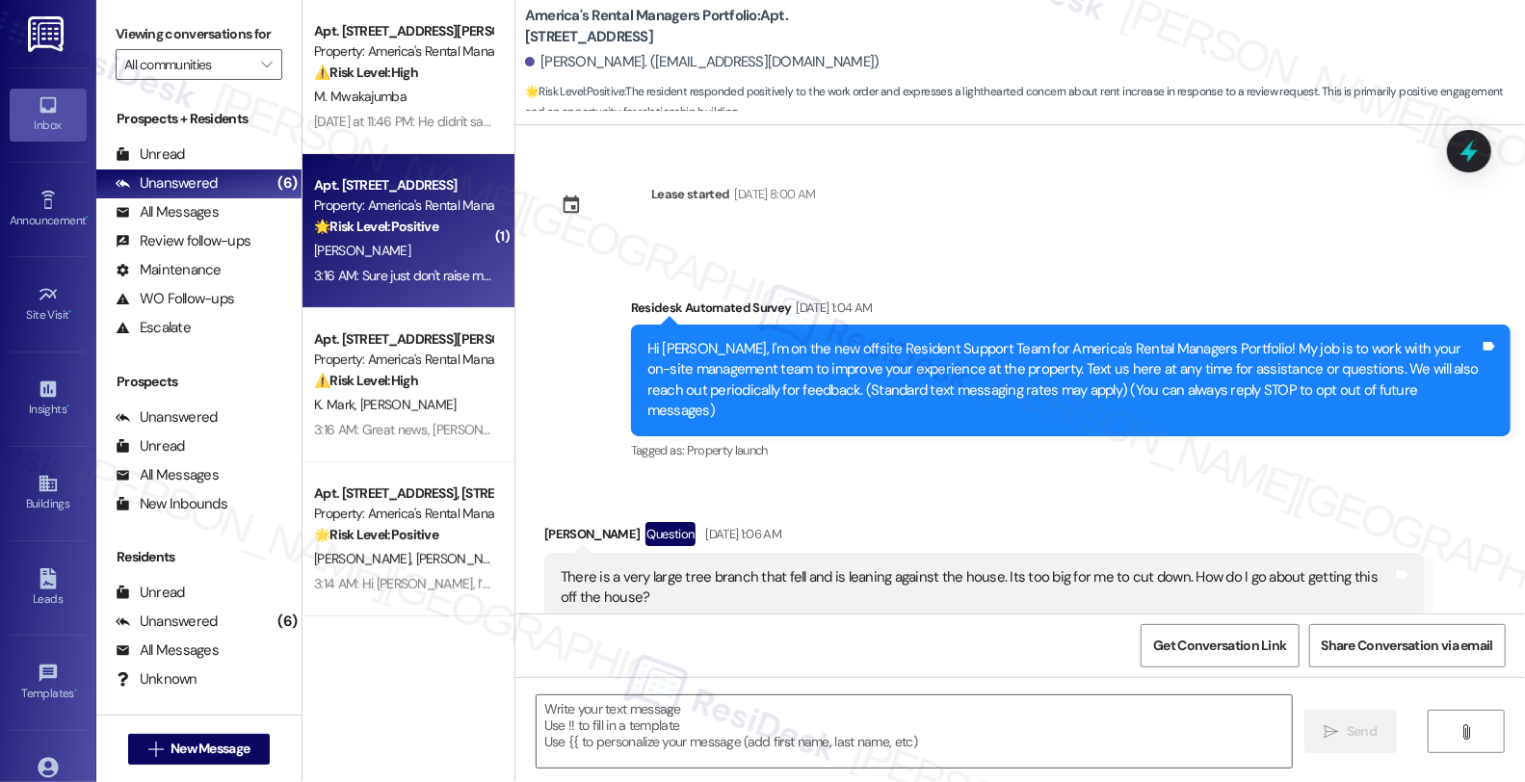
scroll to position [5404, 0]
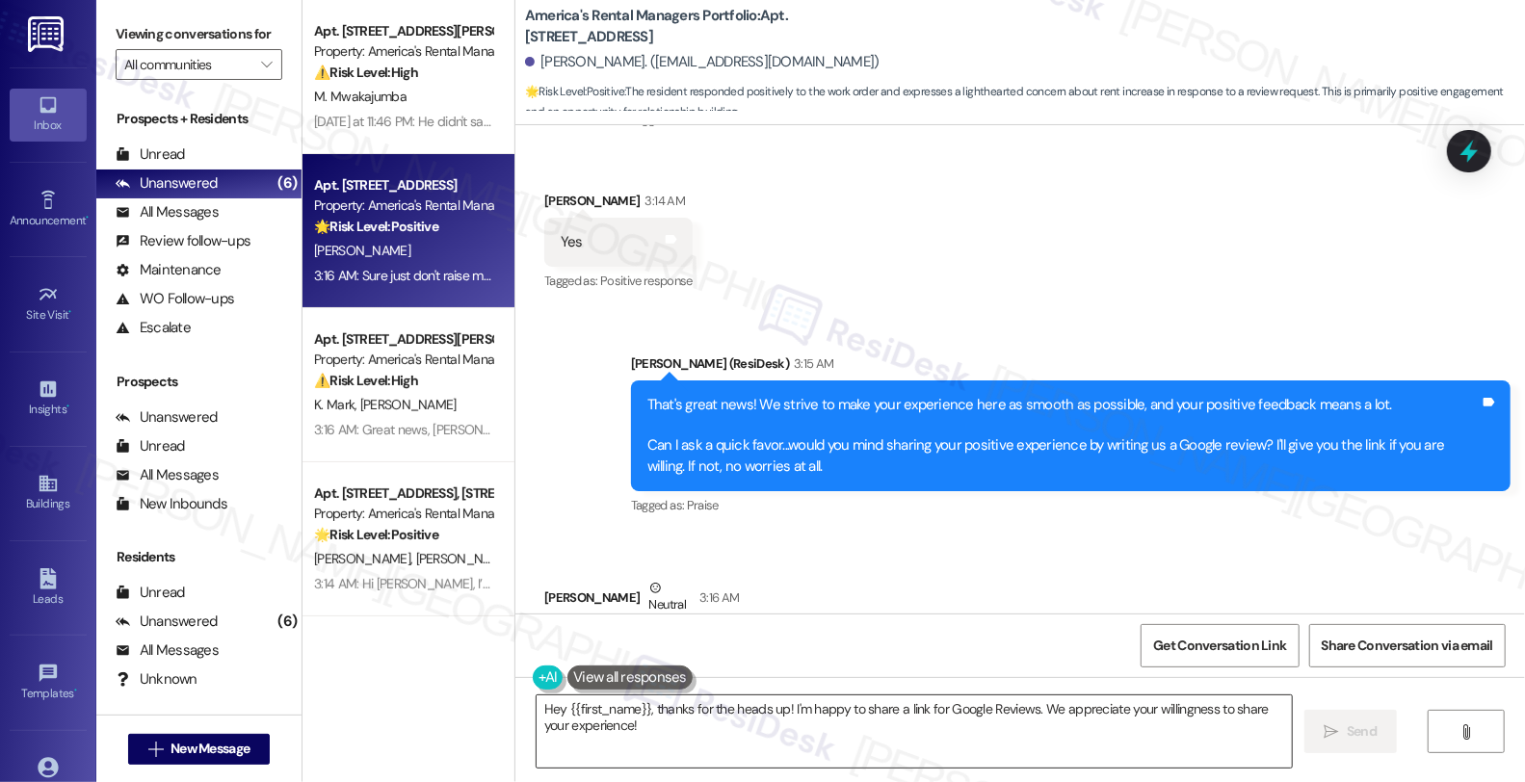
type textarea "Hey {{first_name}}, thanks for the heads up! I'm happy to share a link for Goog…"
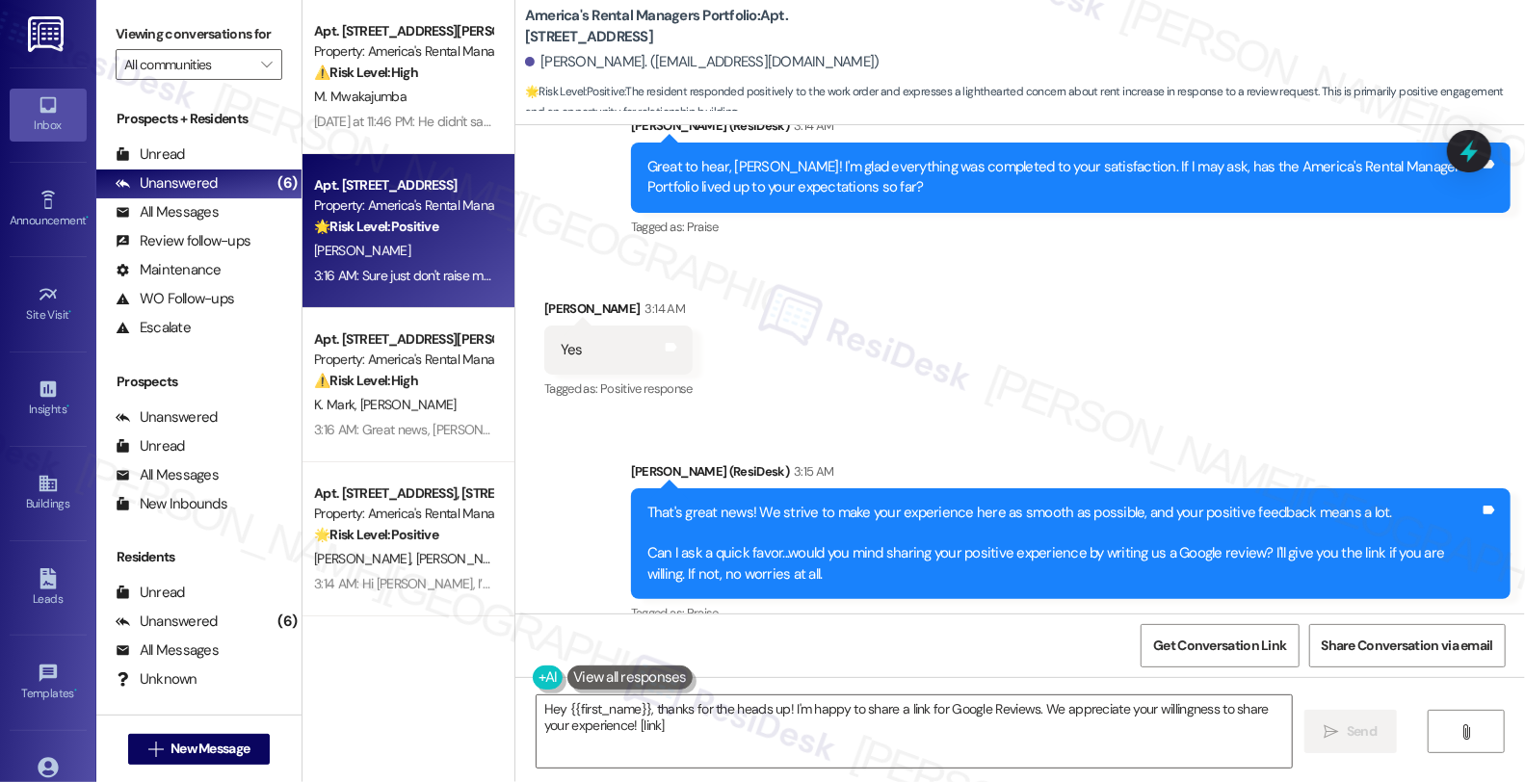
scroll to position [4868, 0]
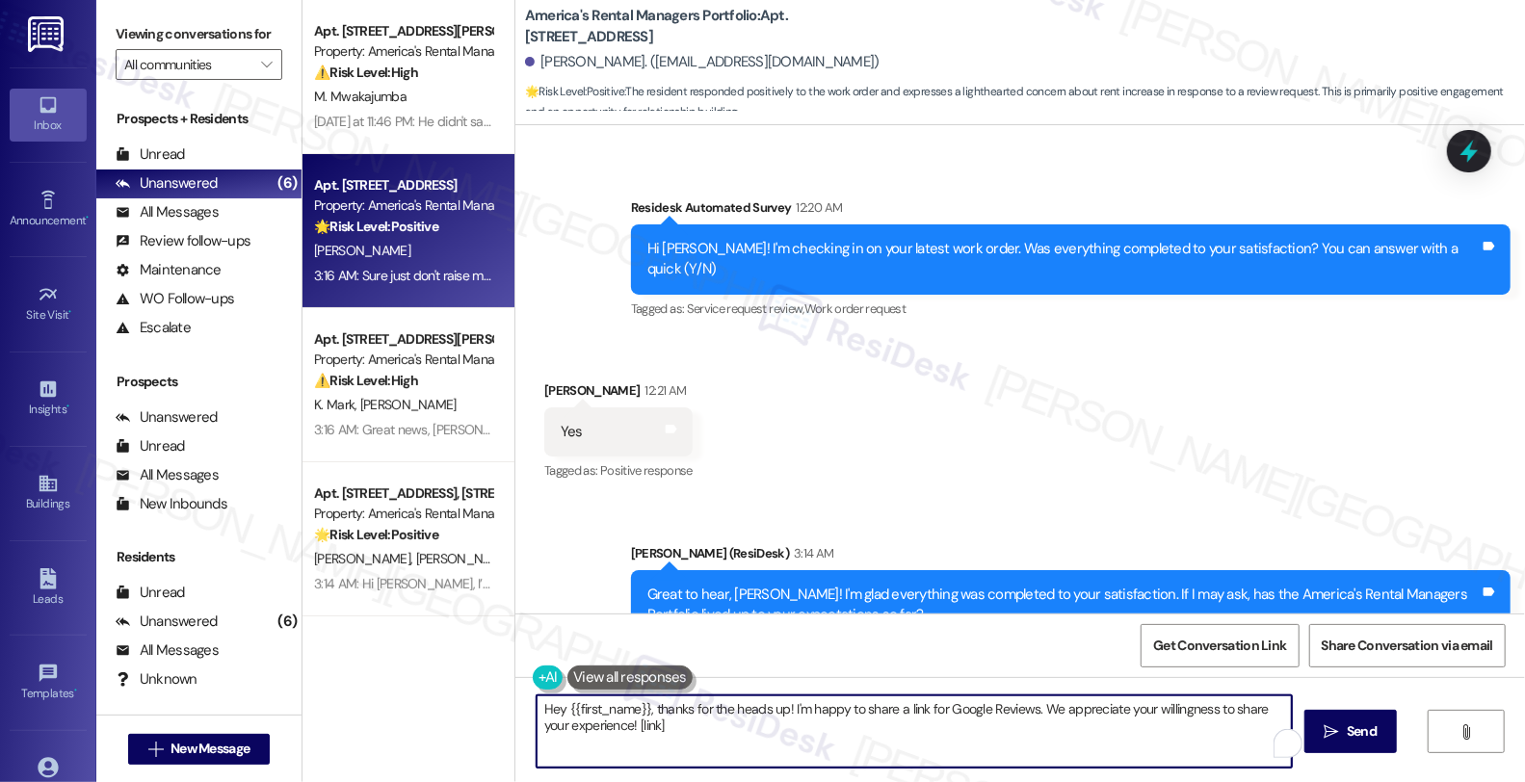
drag, startPoint x: 660, startPoint y: 735, endPoint x: 511, endPoint y: 666, distance: 164.6
click at [515, 666] on div "Lease started Nov 19, 2024 at 8:00 AM Survey, sent via SMS Residesk Automated S…" at bounding box center [1019, 516] width 1009 height 782
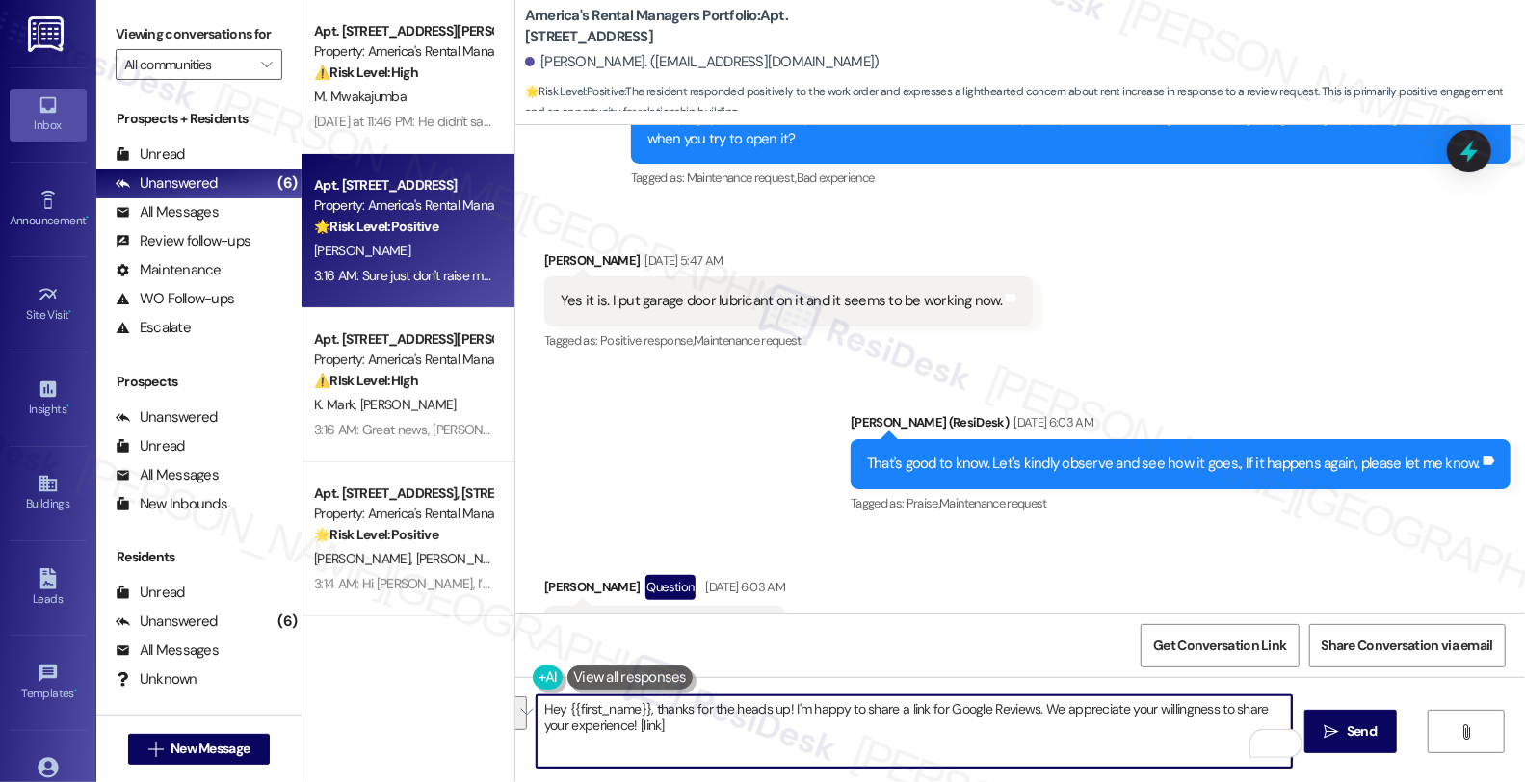
scroll to position [3905, 0]
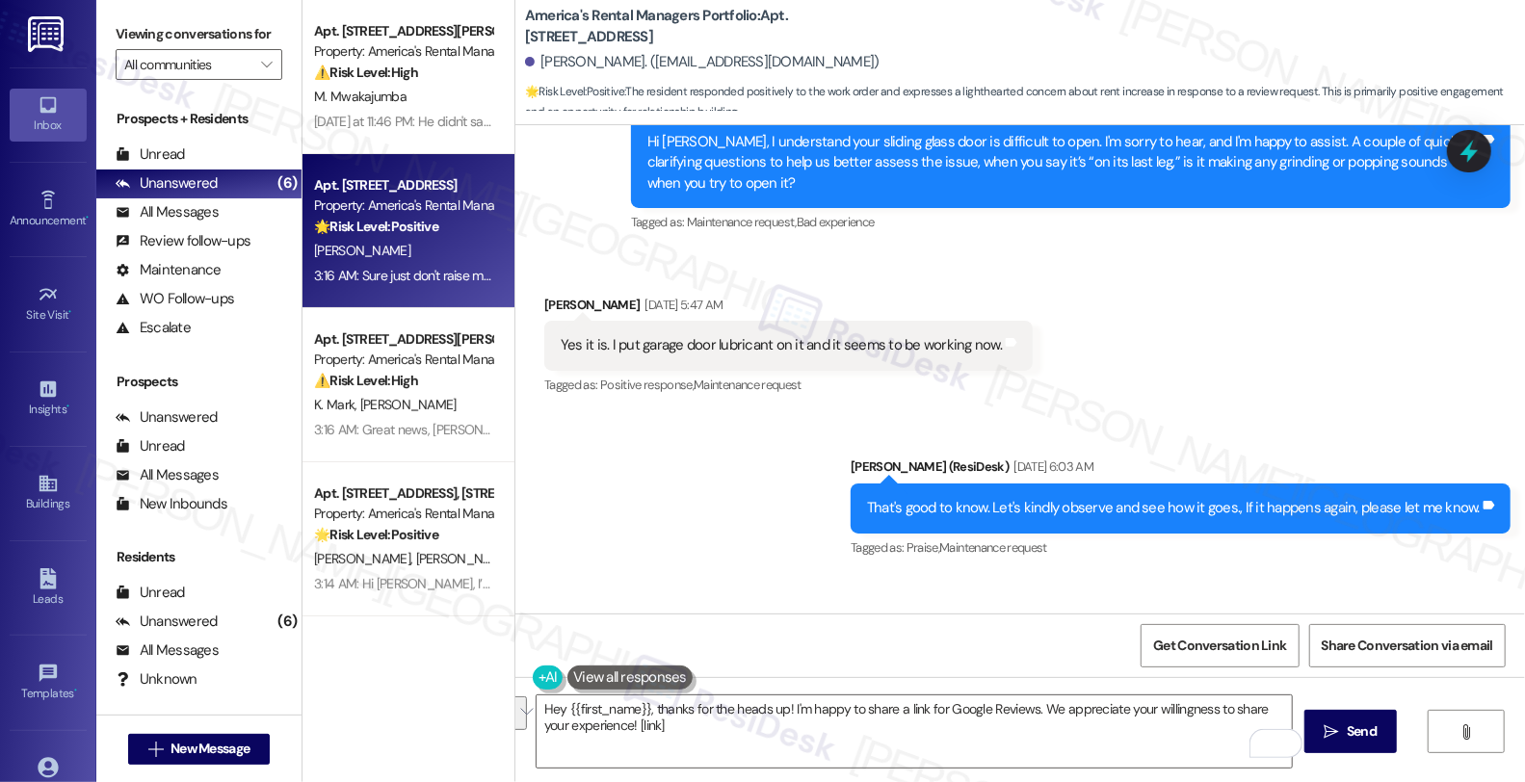
click at [1041, 534] on div "Tagged as: Praise , Click to highlight conversations about Praise Maintenance r…" at bounding box center [1181, 548] width 660 height 28
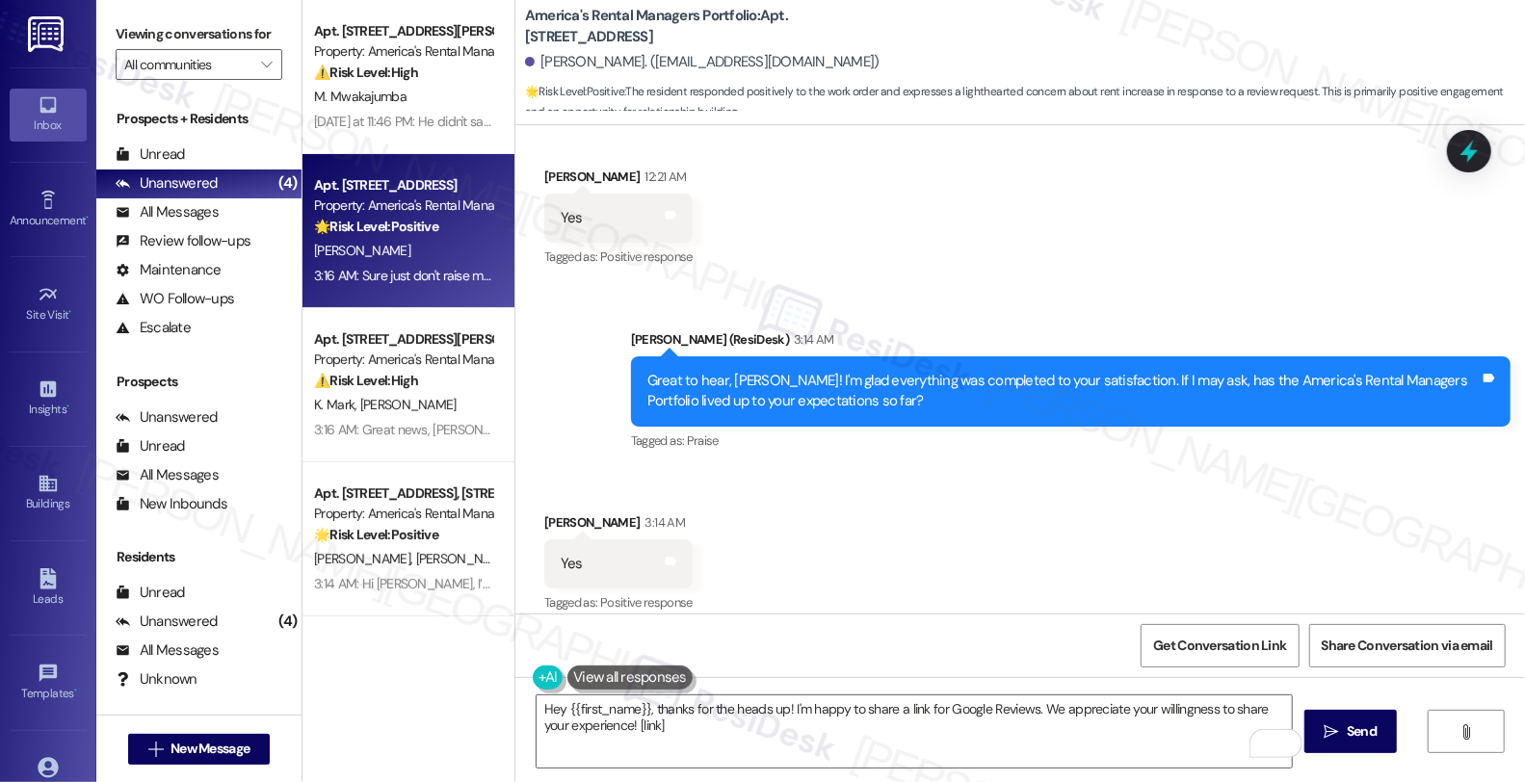
scroll to position [5404, 0]
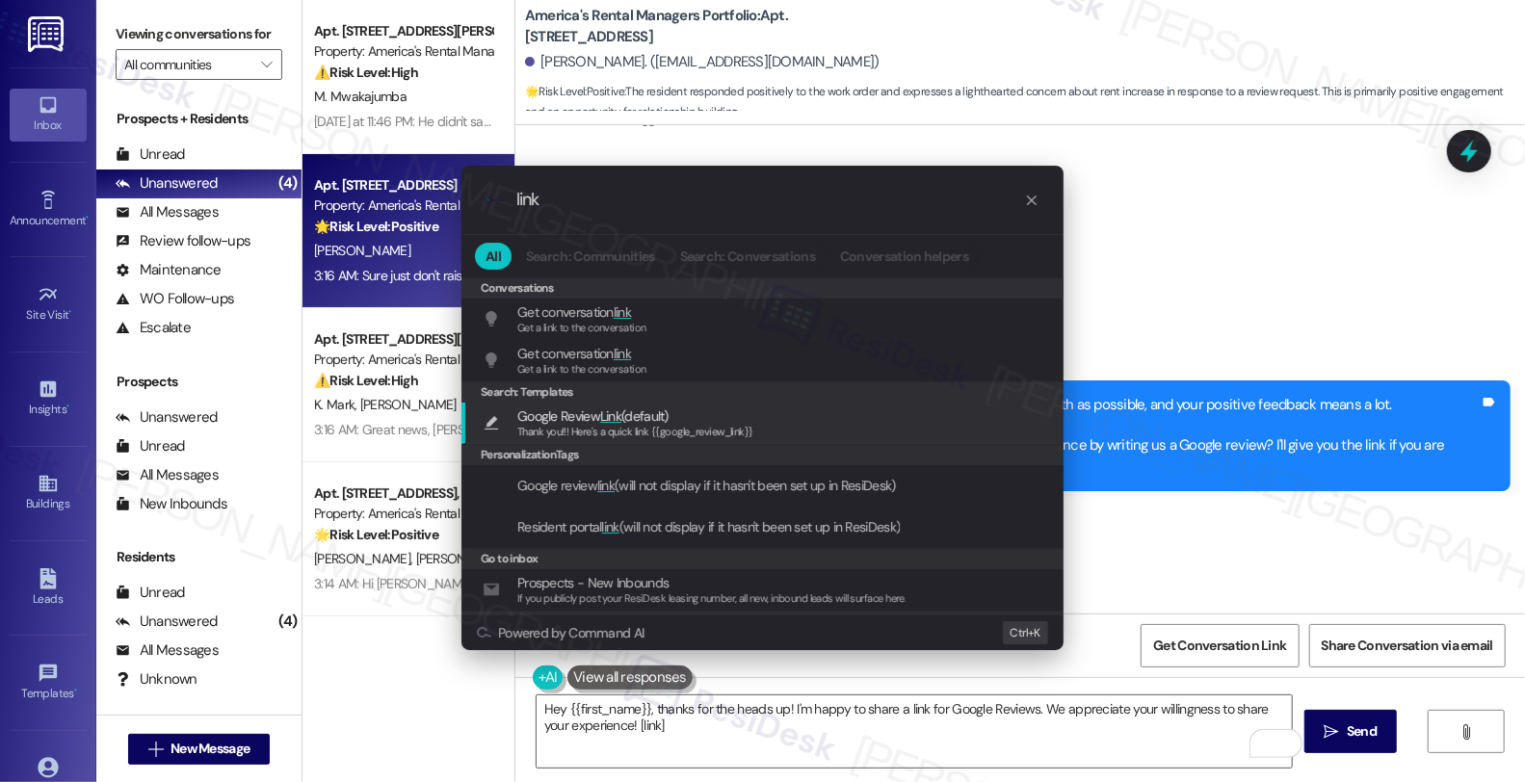
type input "link"
click at [764, 437] on div "Google Review Link (default) Thank you!!! Here's a quick link {{google_review_l…" at bounding box center [764, 424] width 563 height 36
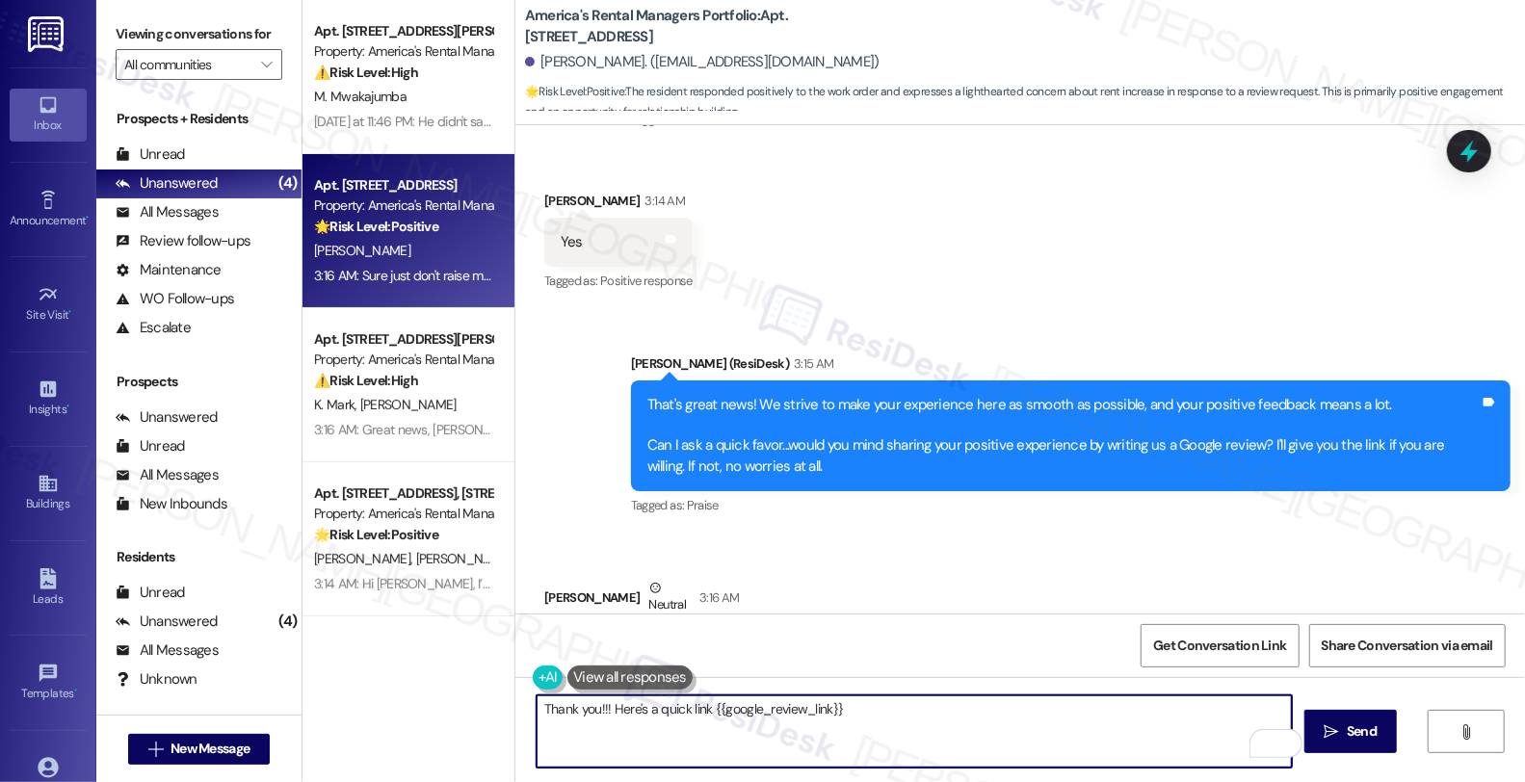
click at [537, 713] on textarea "Thank you!!! Here's a quick link {{google_review_link}}" at bounding box center [914, 731] width 755 height 72
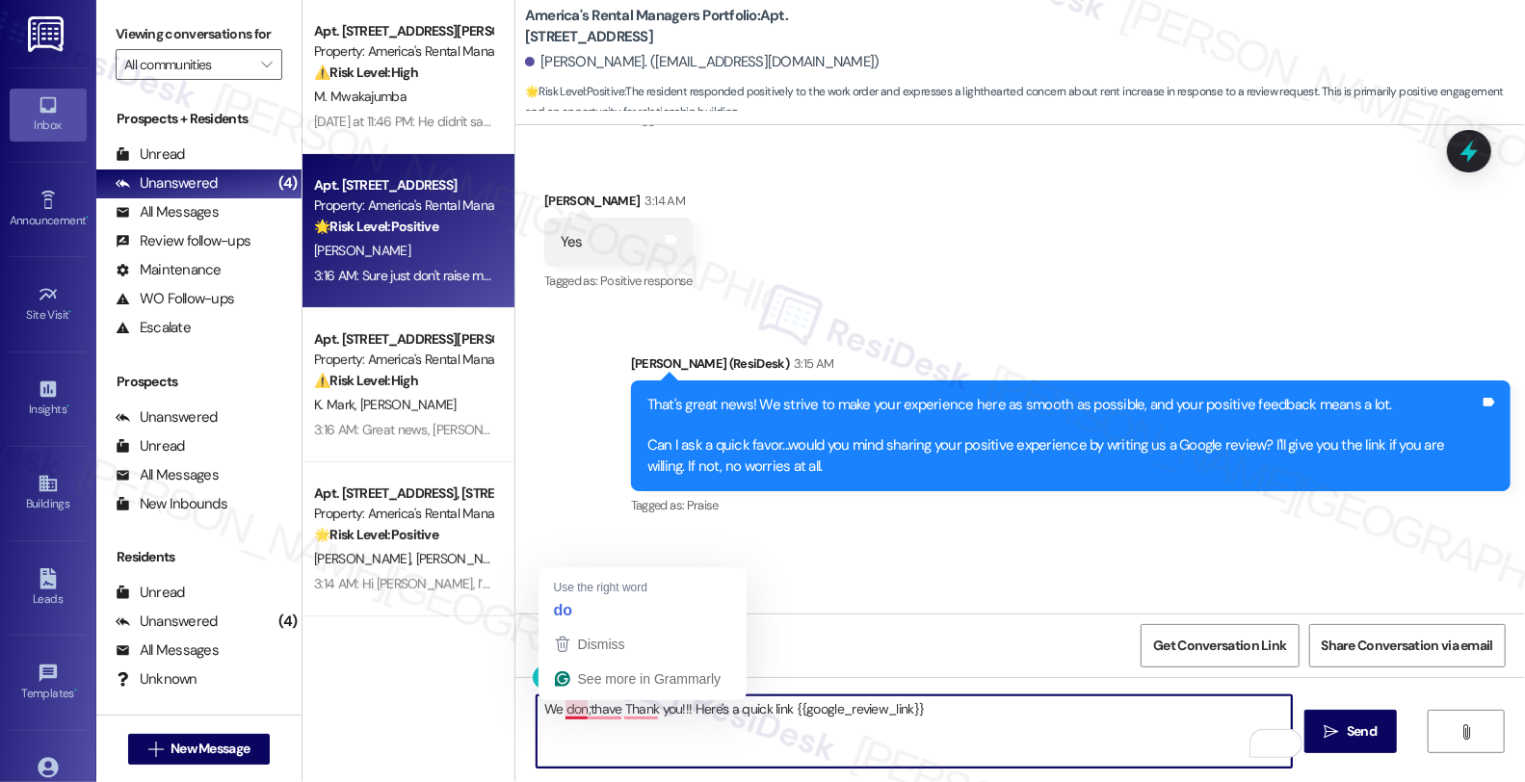
click at [566, 706] on textarea "We don;thave Thank you!!! Here's a quick link {{google_review_link}}" at bounding box center [914, 731] width 755 height 72
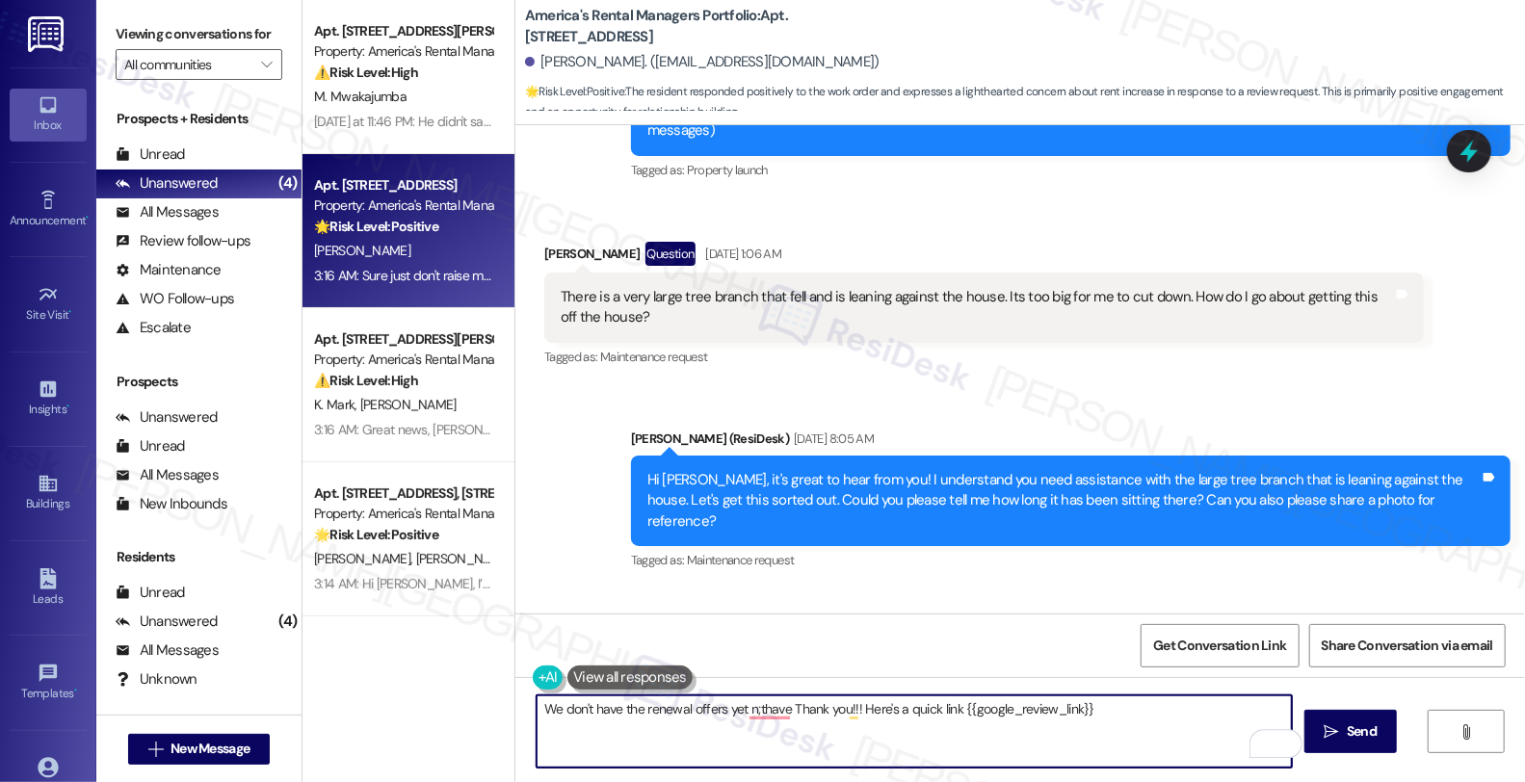
scroll to position [0, 0]
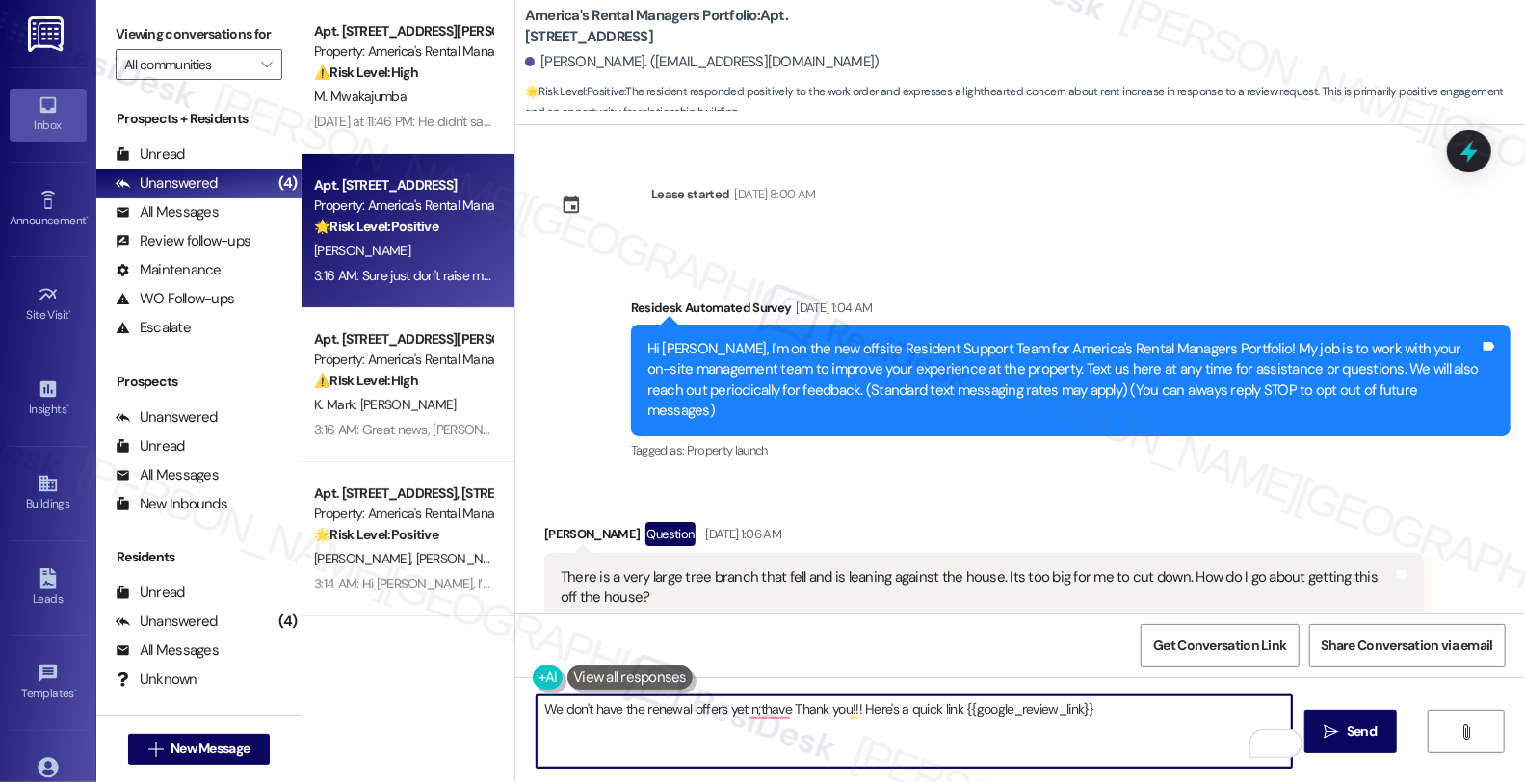
click at [1192, 727] on textarea "We don't have the renewal offers yet n;thave Thank you!!! Here's a quick link {…" at bounding box center [914, 731] width 755 height 72
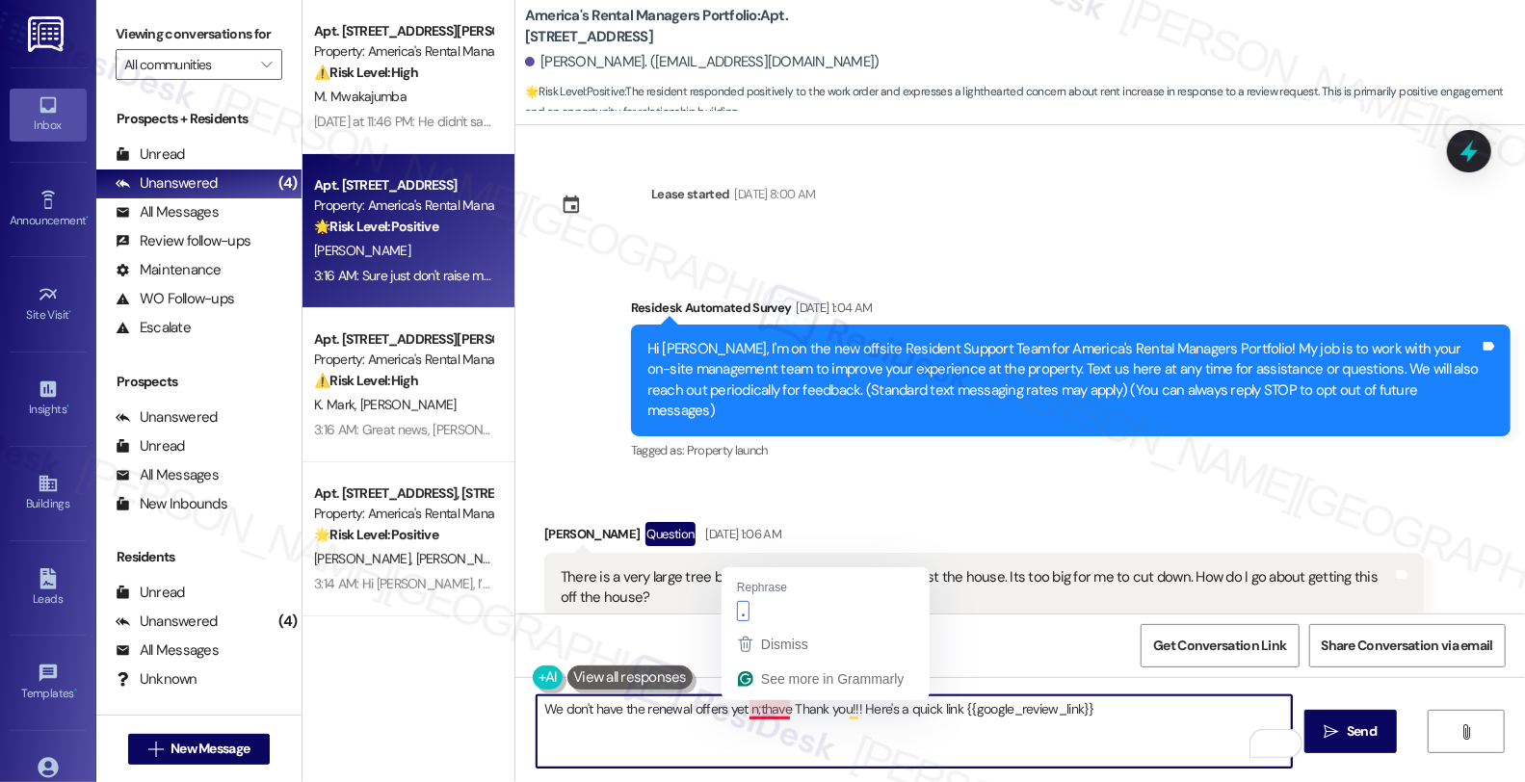
click at [733, 709] on textarea "We don't have the renewal offers yet n;thave Thank you!!! Here's a quick link {…" at bounding box center [914, 731] width 755 height 72
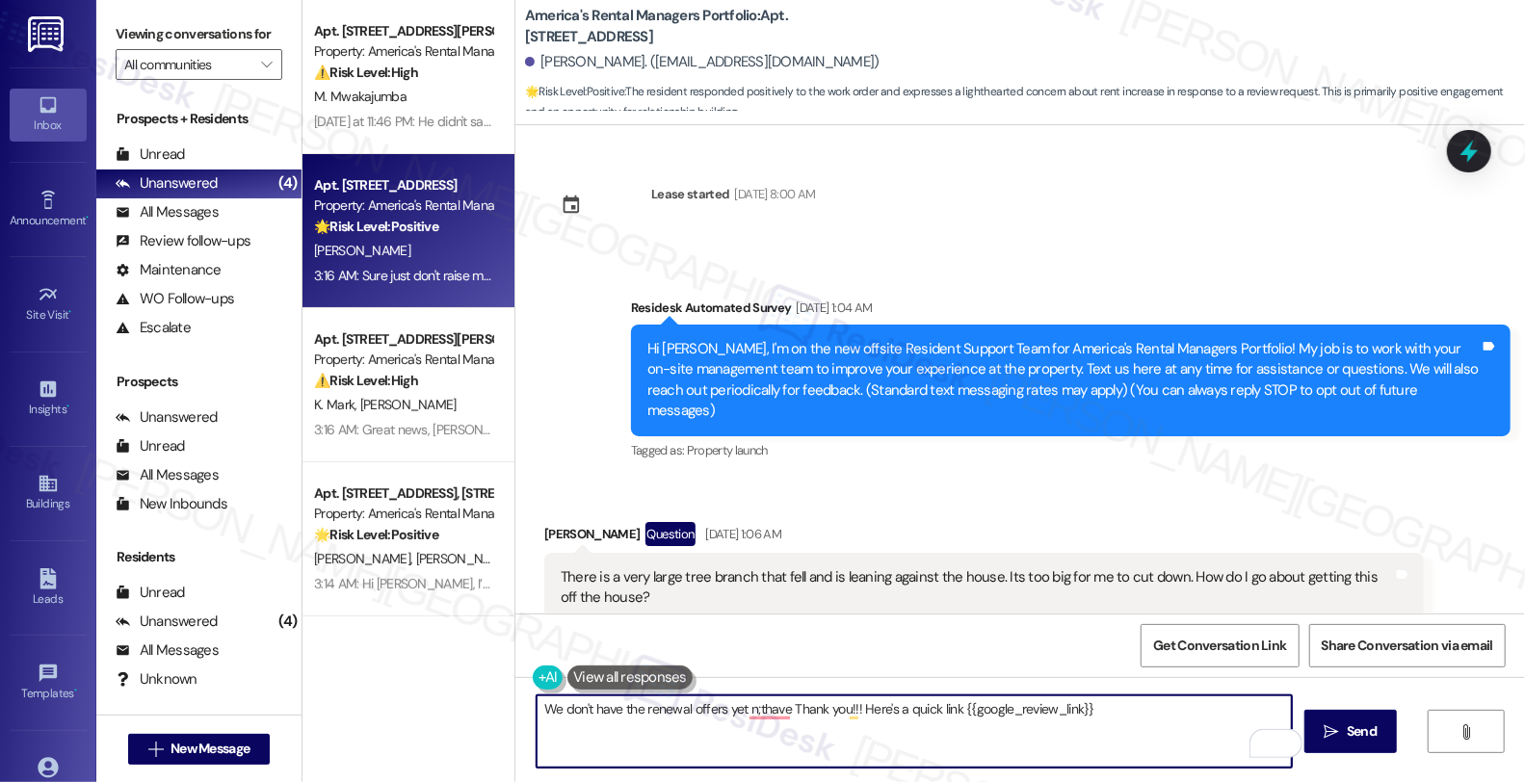
click at [537, 711] on textarea "We don't have the renewal offers yet n;thave Thank you!!! Here's a quick link {…" at bounding box center [914, 731] width 755 height 72
click at [613, 713] on textarea "We don't have the renewal offers yet n;thave Thank you!!! Here's a quick link {…" at bounding box center [914, 731] width 755 height 72
click at [537, 714] on textarea "We don't have the renewal offers yet n;thave Thank you!!! Here's a quick link {…" at bounding box center [914, 731] width 755 height 72
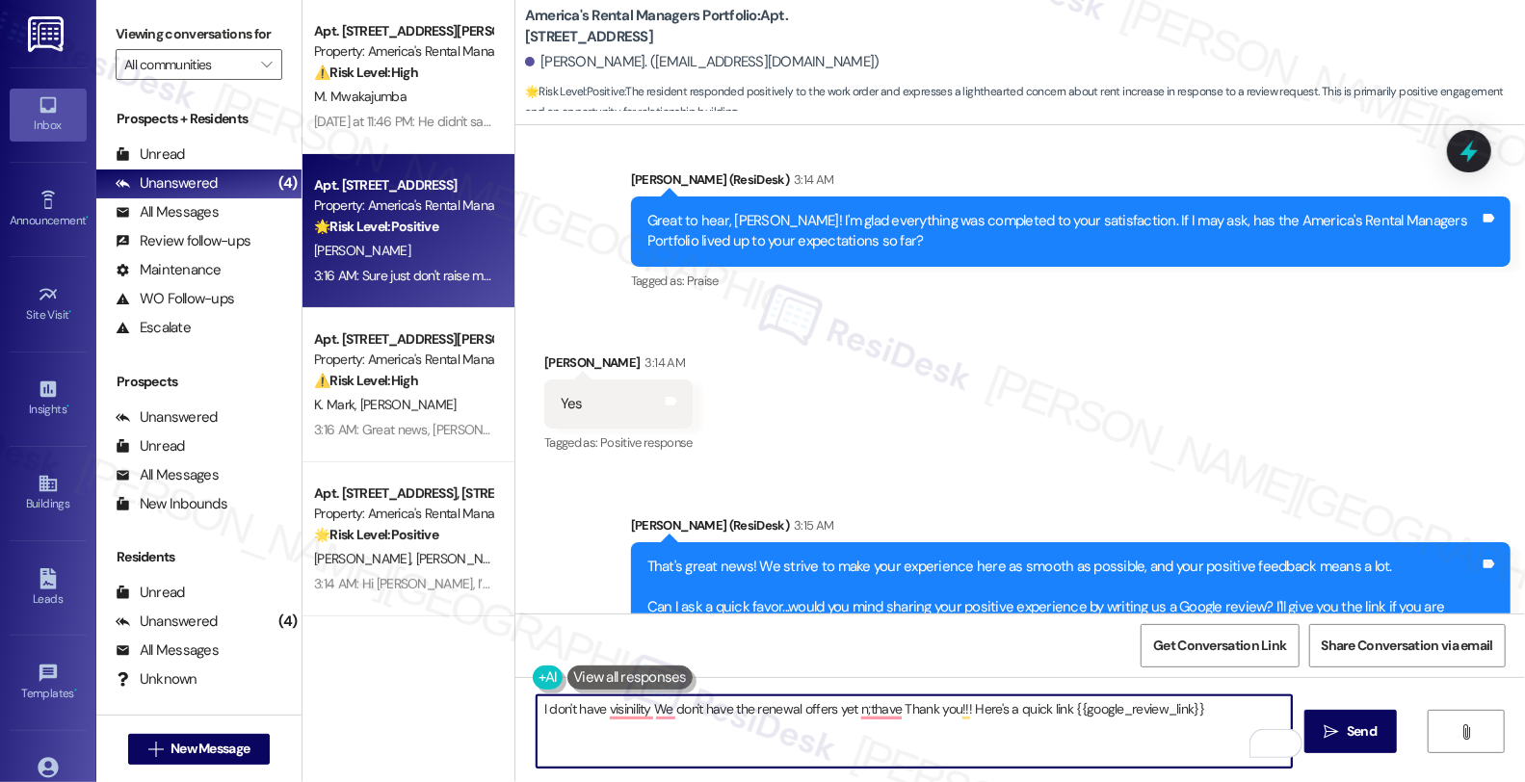
scroll to position [5404, 0]
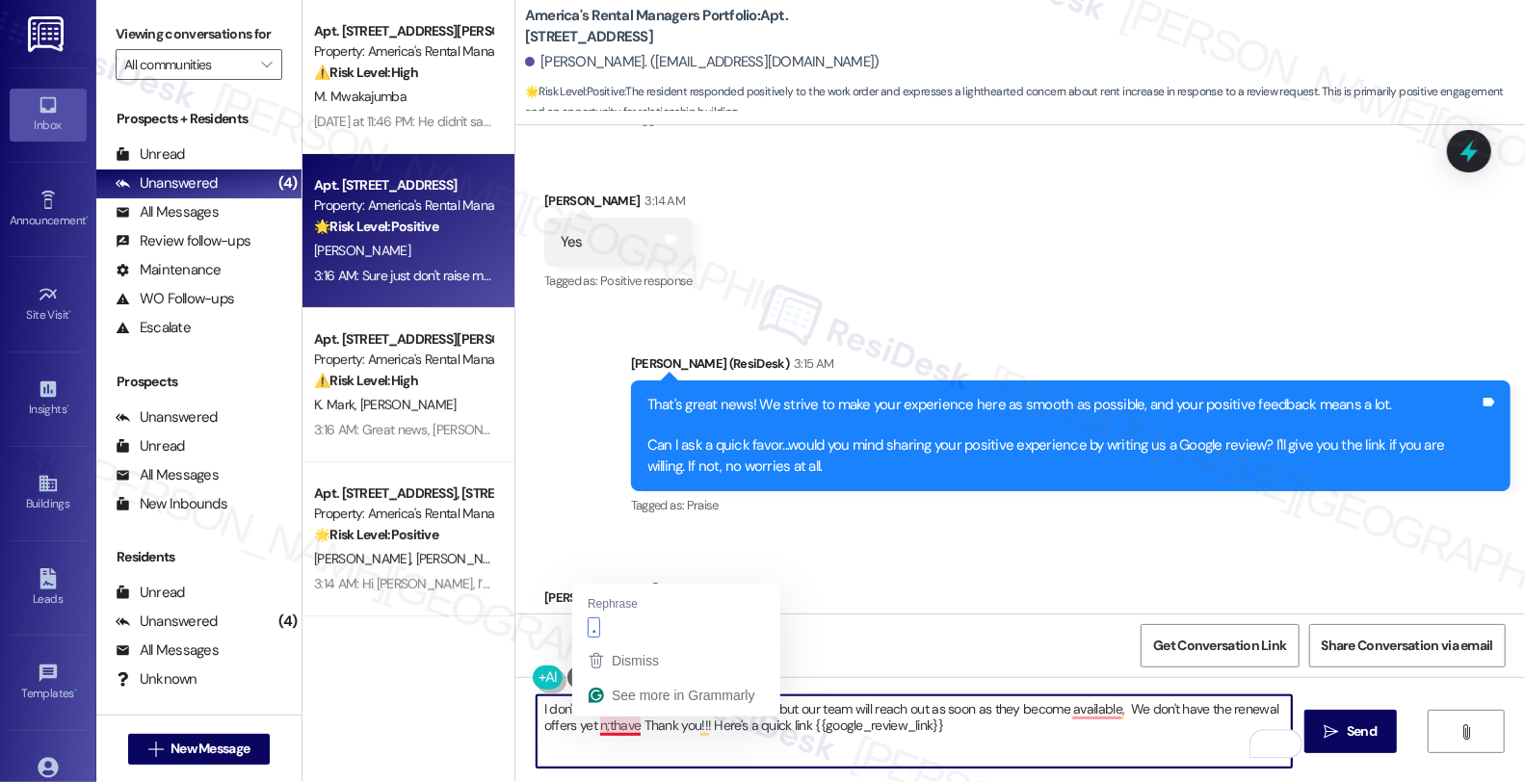
click at [636, 724] on textarea "I don't have visibility on the renewal offers, but our team will reach out as s…" at bounding box center [914, 731] width 755 height 72
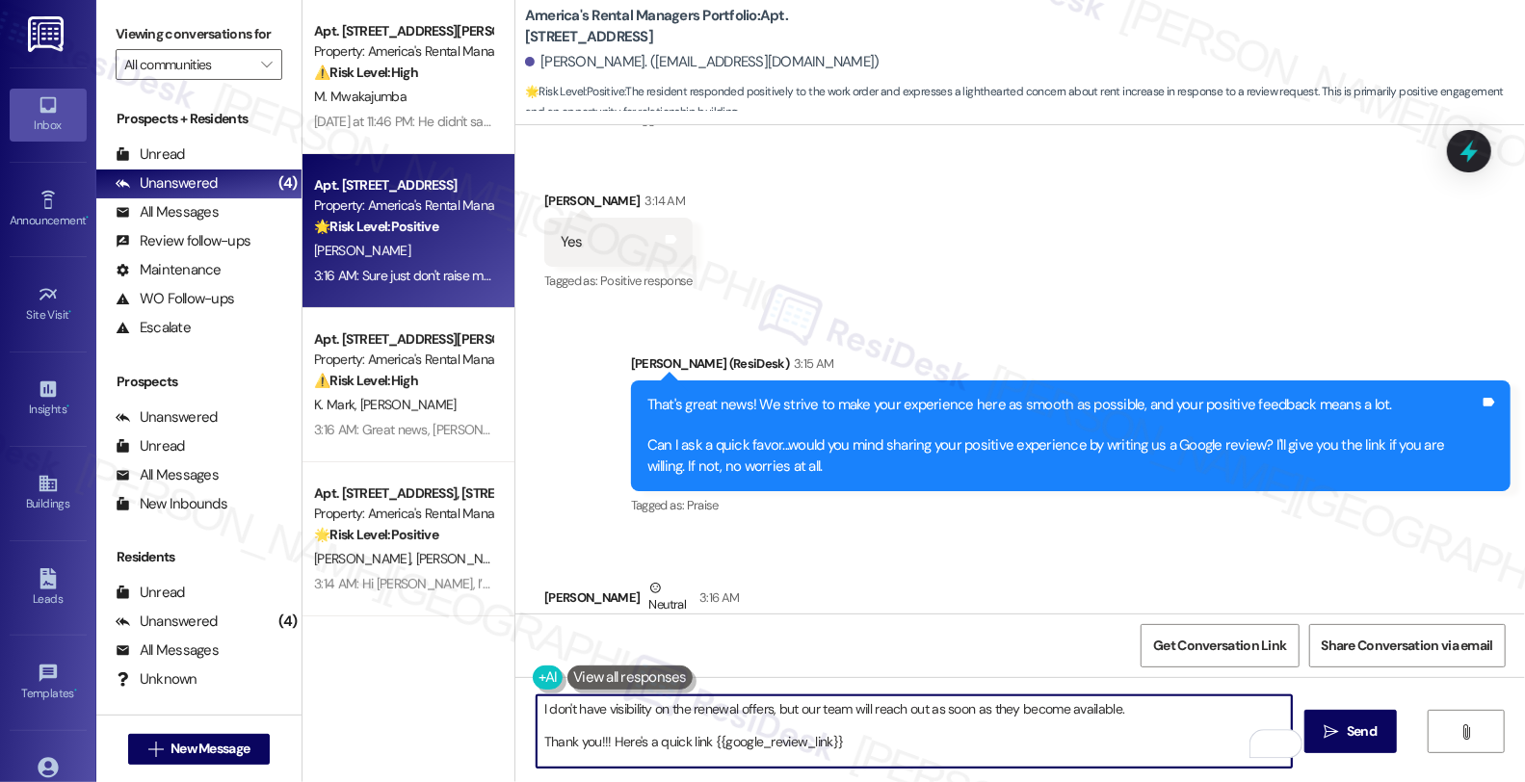
click at [1117, 706] on textarea "I don't have visibility on the renewal offers, but our team will reach out as s…" at bounding box center [914, 731] width 755 height 72
click at [1201, 709] on textarea "I don't have visibility on the renewal offers, but our team will reach out as s…" at bounding box center [914, 731] width 755 height 72
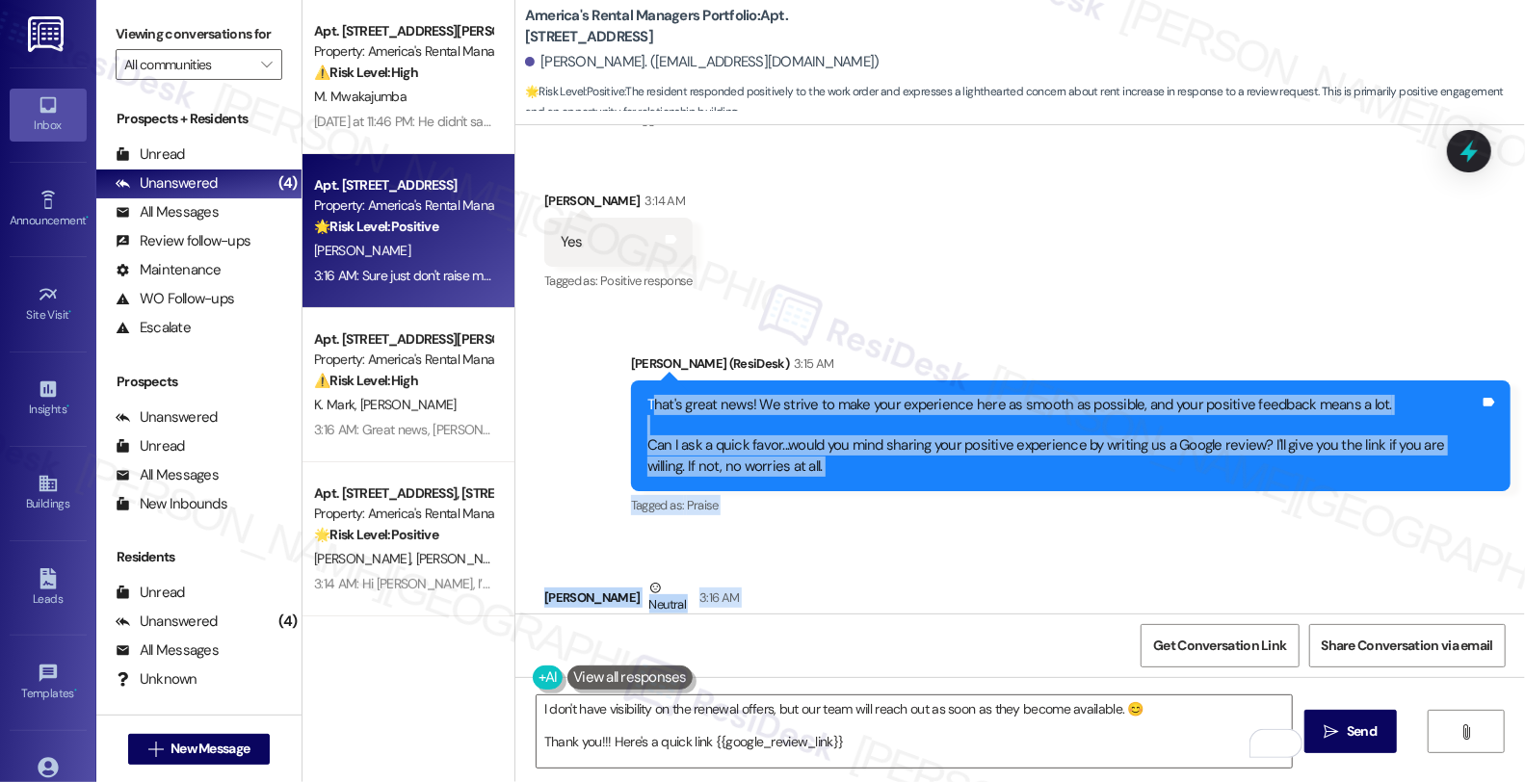
drag, startPoint x: 763, startPoint y: 547, endPoint x: 646, endPoint y: 306, distance: 267.5
click at [646, 306] on div "Lease started Nov 19, 2024 at 8:00 AM Survey, sent via SMS Residesk Automated S…" at bounding box center [1019, 369] width 1009 height 488
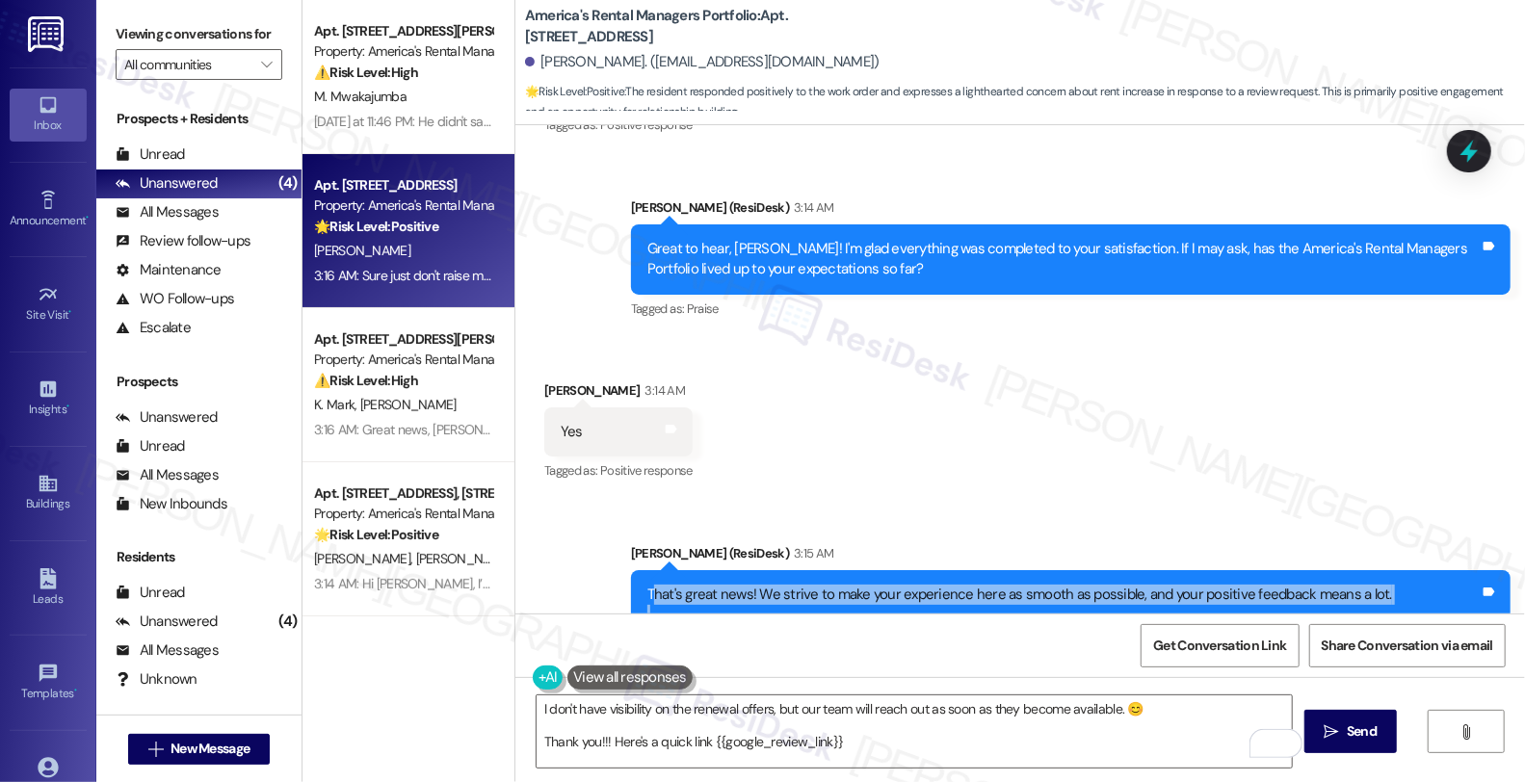
scroll to position [5189, 0]
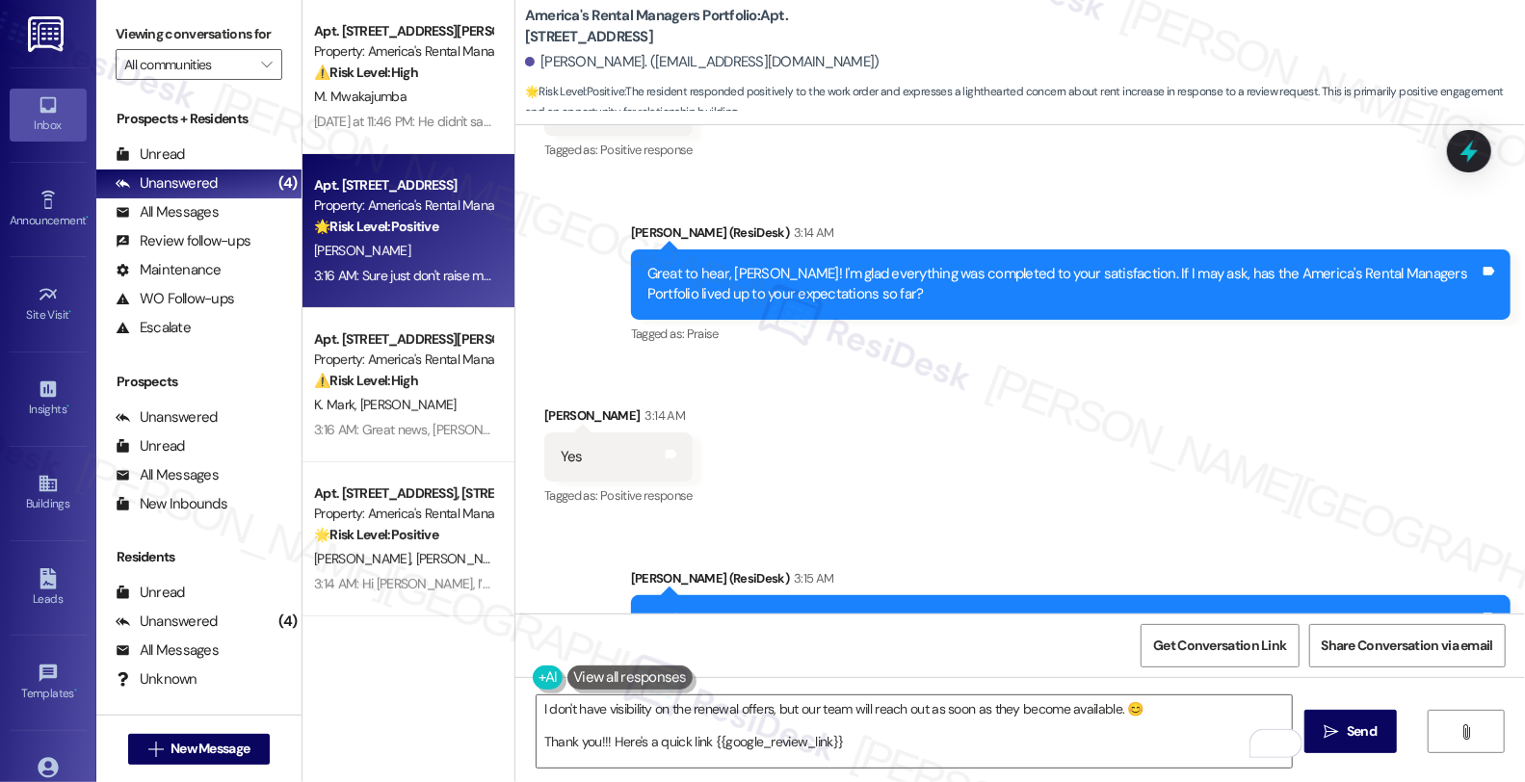
click at [602, 541] on div "Sent via SMS Homer (ResiDesk) 3:15 AM That's great news! We strive to make your…" at bounding box center [1019, 637] width 1009 height 224
copy div "Can I ask a quick favor...would you mind sharing your positive experience by wr…"
click at [925, 763] on textarea "I don't have visibility on the renewal offers, but our team will reach out as s…" at bounding box center [914, 731] width 755 height 72
click at [1374, 367] on div "Received via SMS John Parris 3:14 AM Yes Tags and notes Tagged as: Positive res…" at bounding box center [1019, 443] width 1009 height 163
click at [537, 706] on textarea "I don't have visibility on the renewal offers, but our team will reach out as s…" at bounding box center [914, 731] width 755 height 72
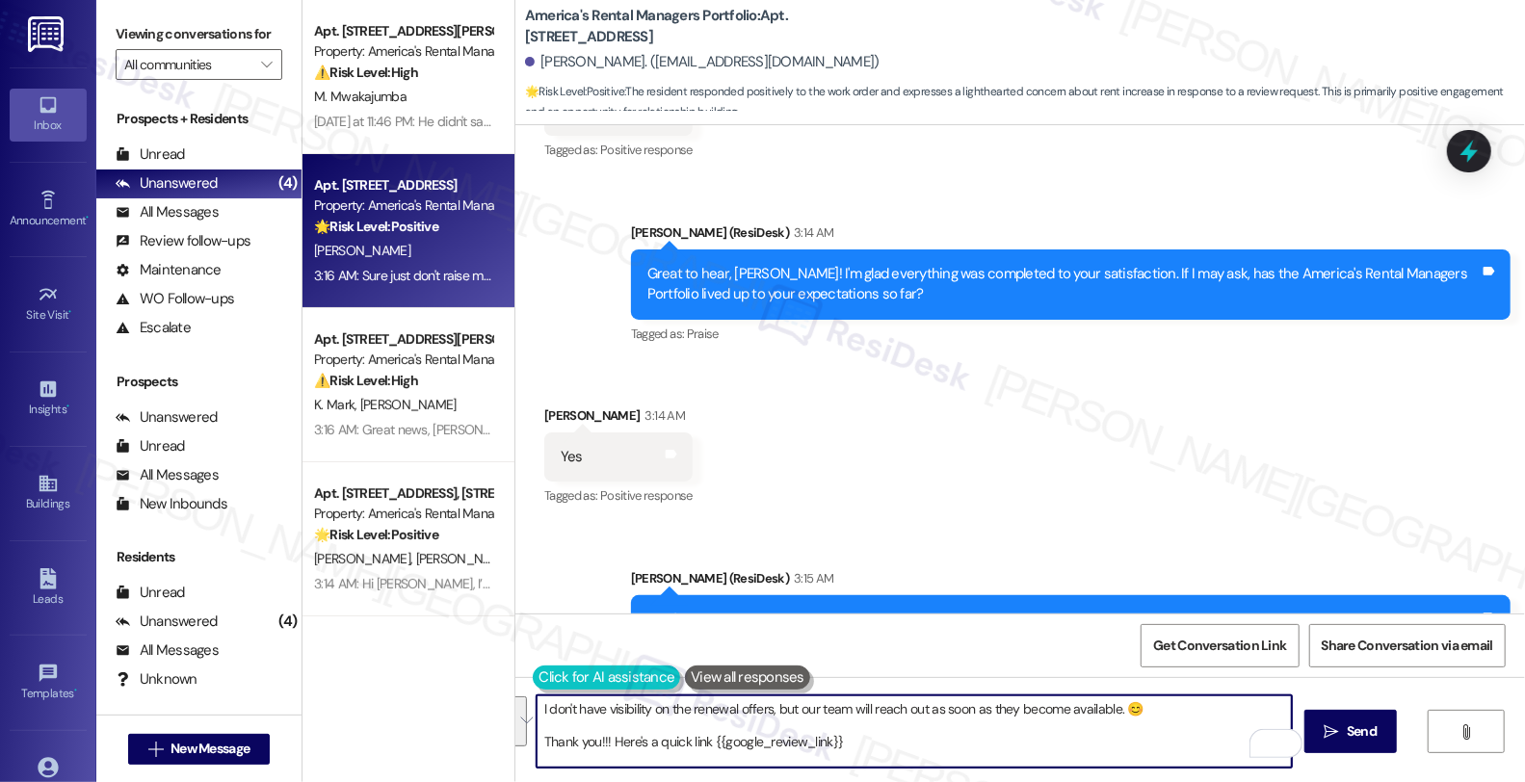
drag, startPoint x: 844, startPoint y: 747, endPoint x: 523, endPoint y: 680, distance: 327.8
click at [526, 694] on div "I don't have visibility on the renewal offers, but our team will reach out as s…" at bounding box center [904, 731] width 757 height 74
paste textarea "’t have visibility into renewal offers, but our team will be in touch as soon a…"
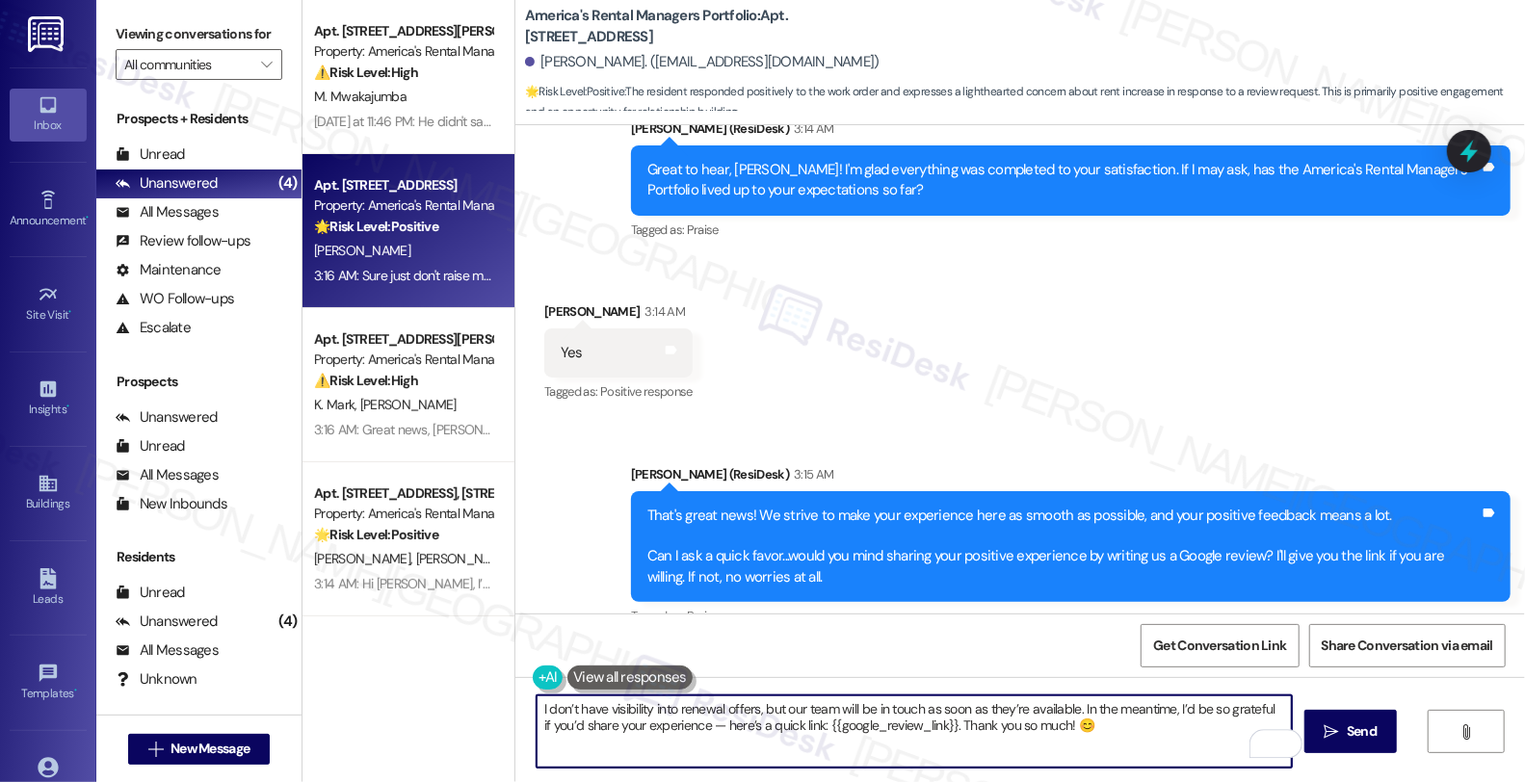
scroll to position [5404, 0]
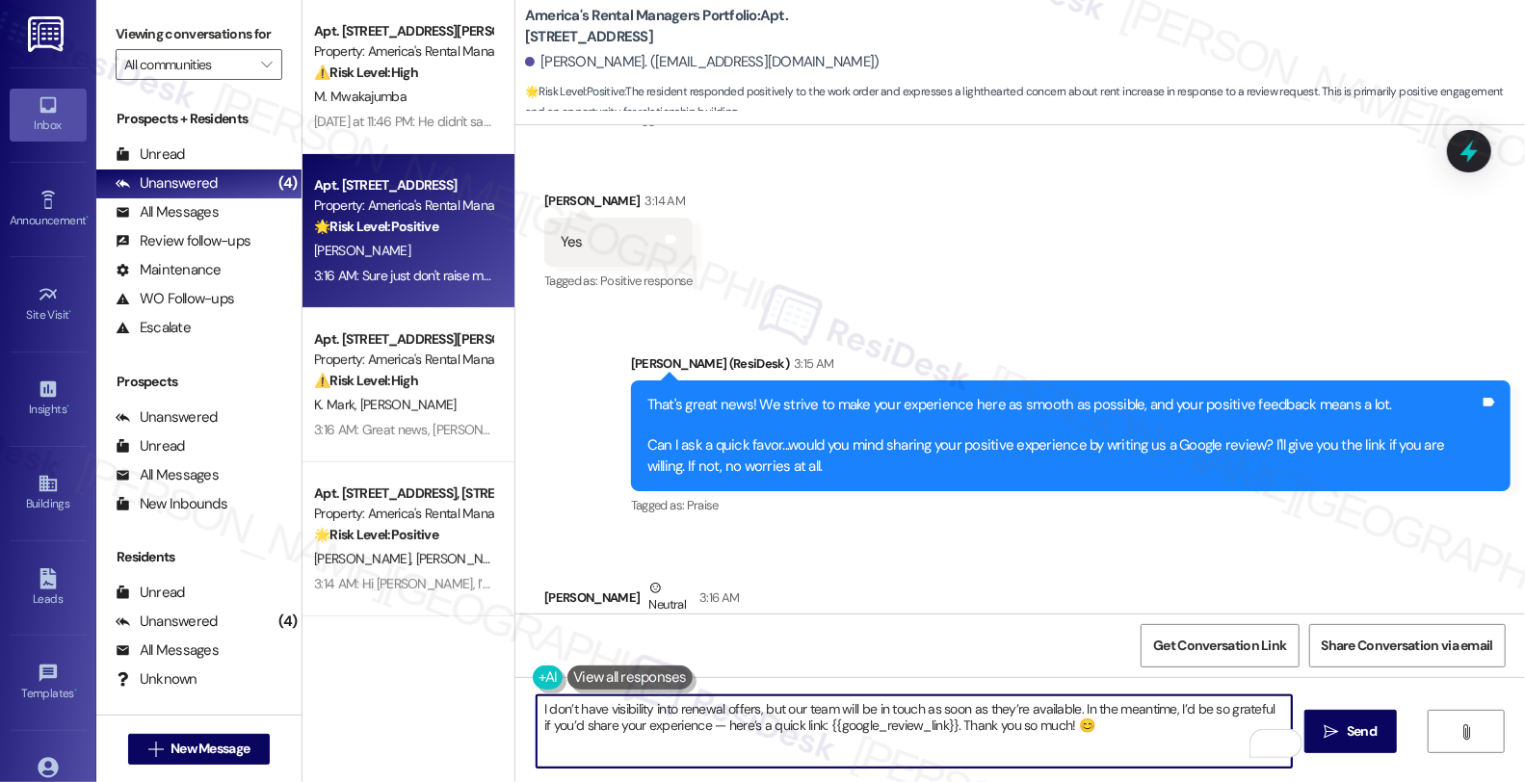
type textarea "I don’t have visibility into renewal offers, but our team will be in touch as s…"
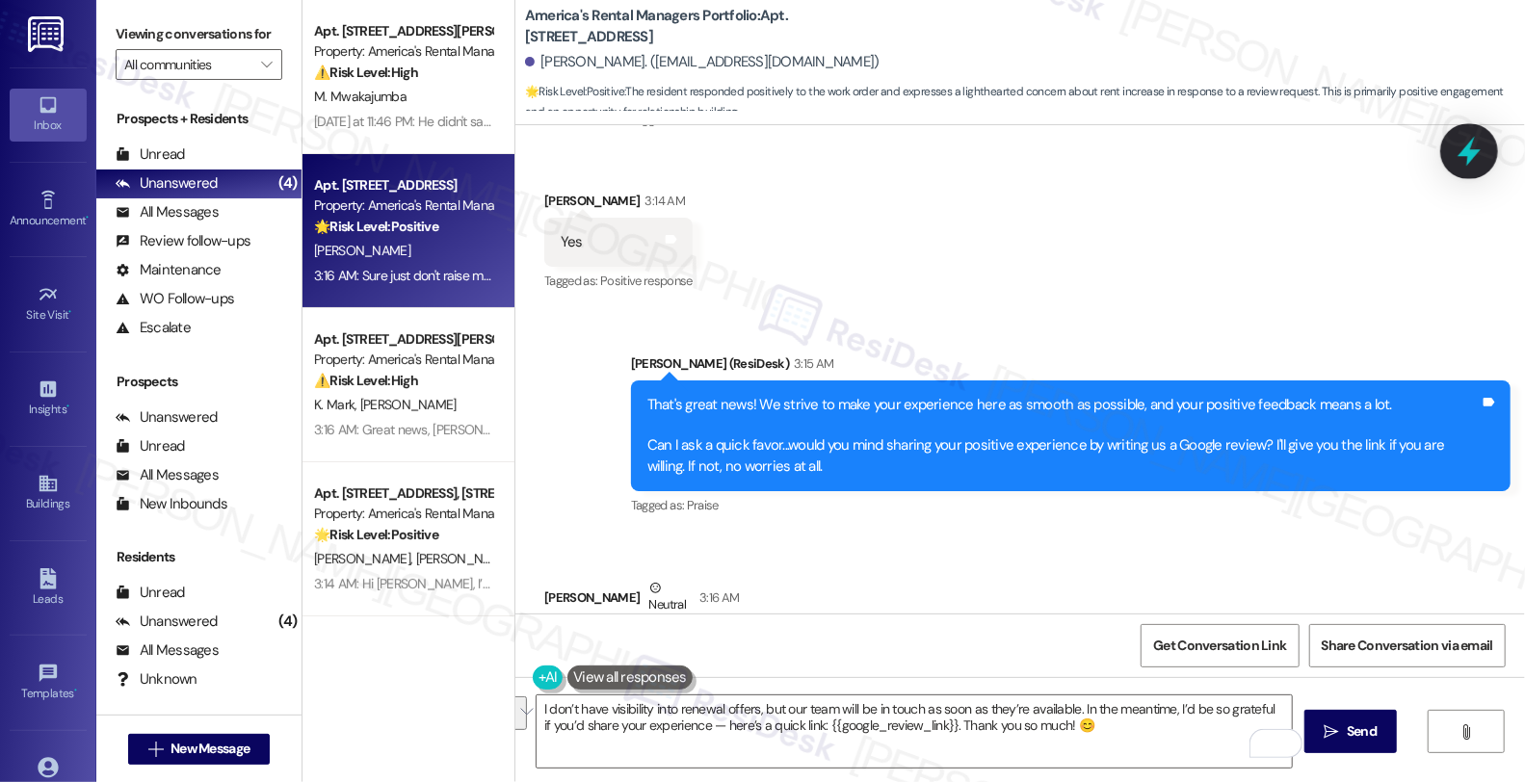
click at [1465, 139] on icon at bounding box center [1469, 151] width 33 height 33
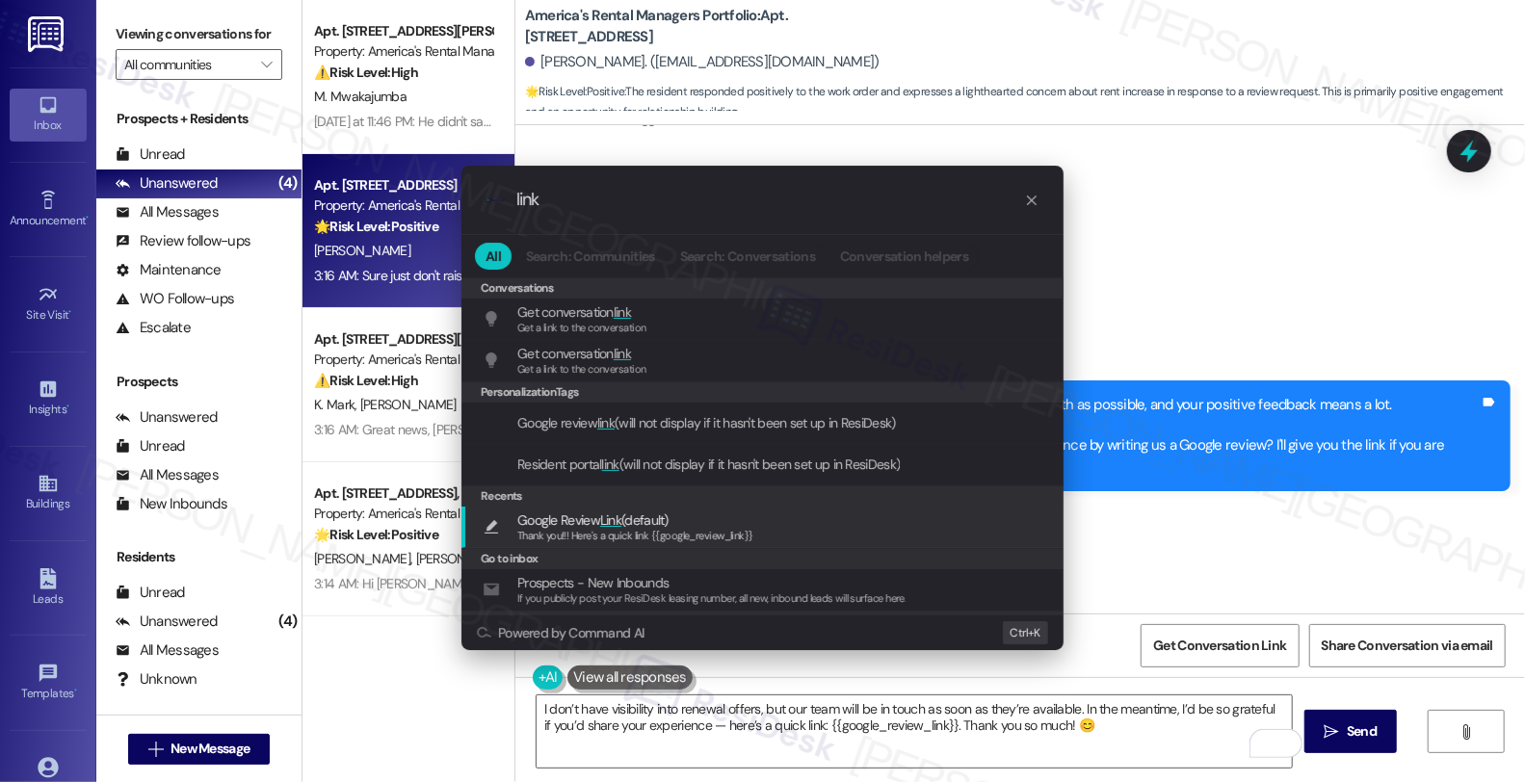
type input "link"
click at [720, 539] on span "Thank you!!! Here's a quick link {{google_review_link}}" at bounding box center [635, 535] width 236 height 13
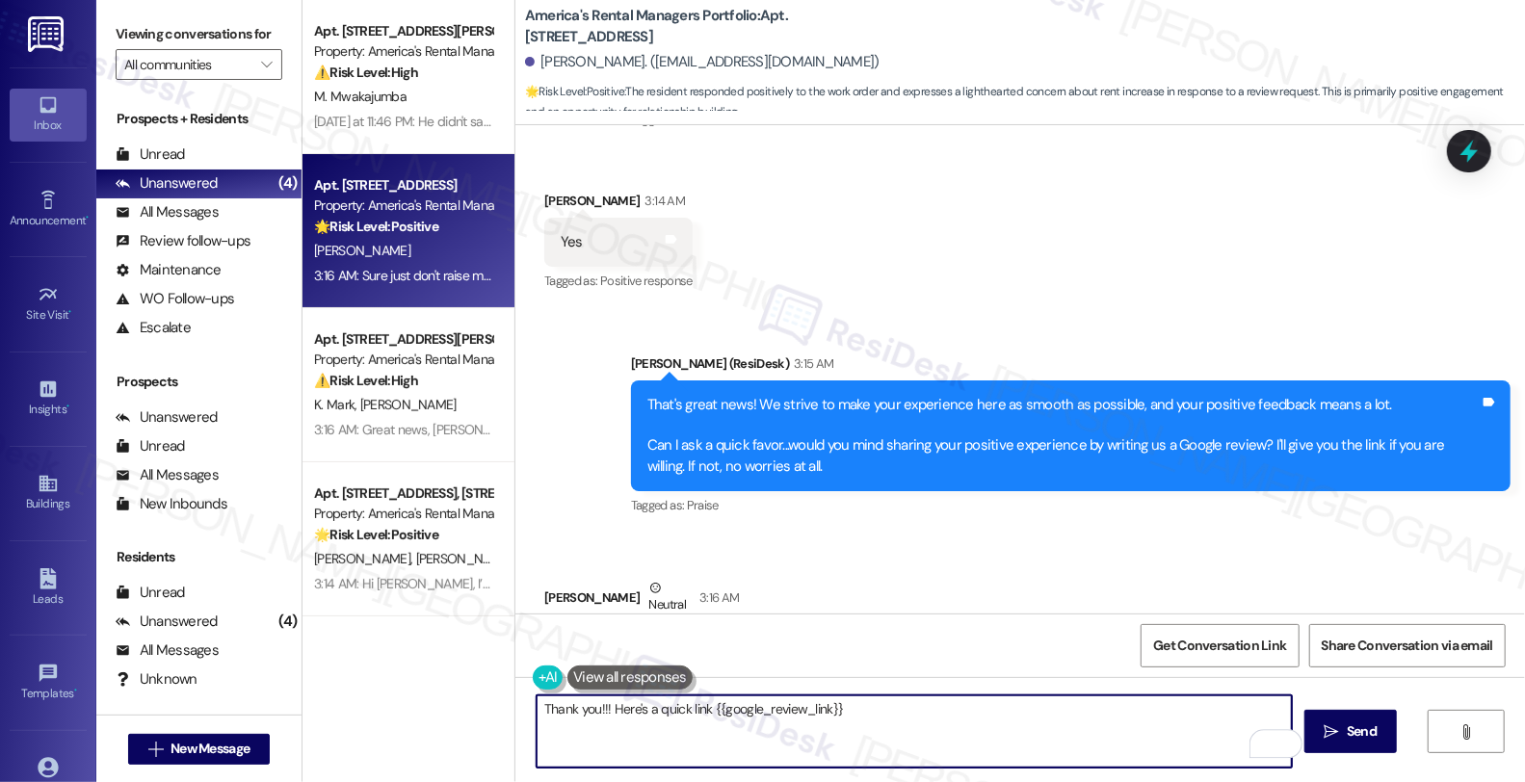
click at [889, 724] on textarea "Thank you!!! Here's a quick link {{google_review_link}}" at bounding box center [914, 731] width 755 height 72
paste textarea "I don’t have visibility into renewal offers, but our team will be in touch as s…"
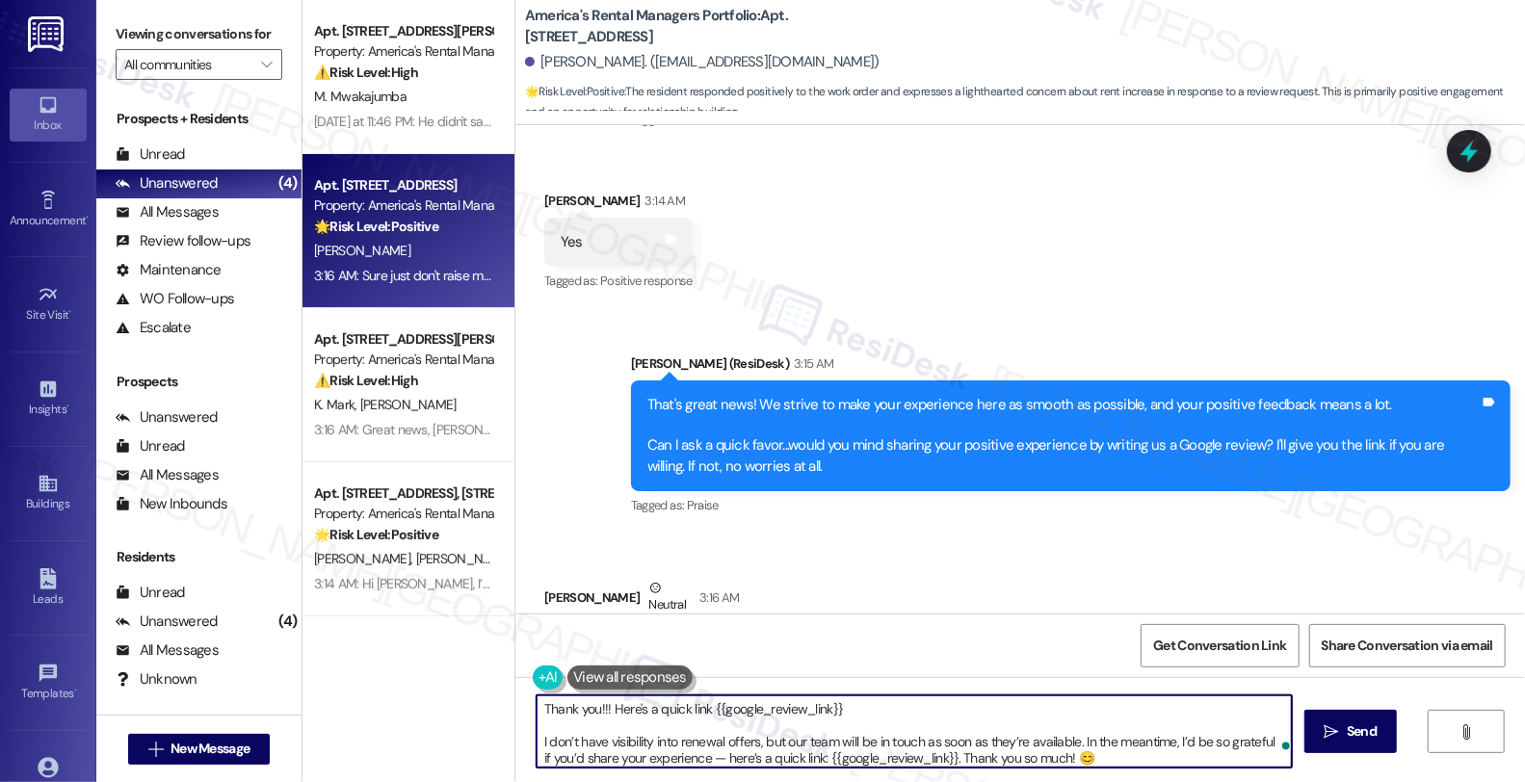
drag, startPoint x: 701, startPoint y: 709, endPoint x: 850, endPoint y: 709, distance: 148.3
click at [850, 709] on textarea "Thank you!!! Here's a quick link {{google_review_link}} I don’t have visibility…" at bounding box center [914, 731] width 755 height 72
drag, startPoint x: 807, startPoint y: 754, endPoint x: 936, endPoint y: 751, distance: 129.1
click at [936, 751] on textarea "Thank you!!! Here's a quick link I don’t have visibility into renewal offers, b…" at bounding box center [914, 731] width 755 height 72
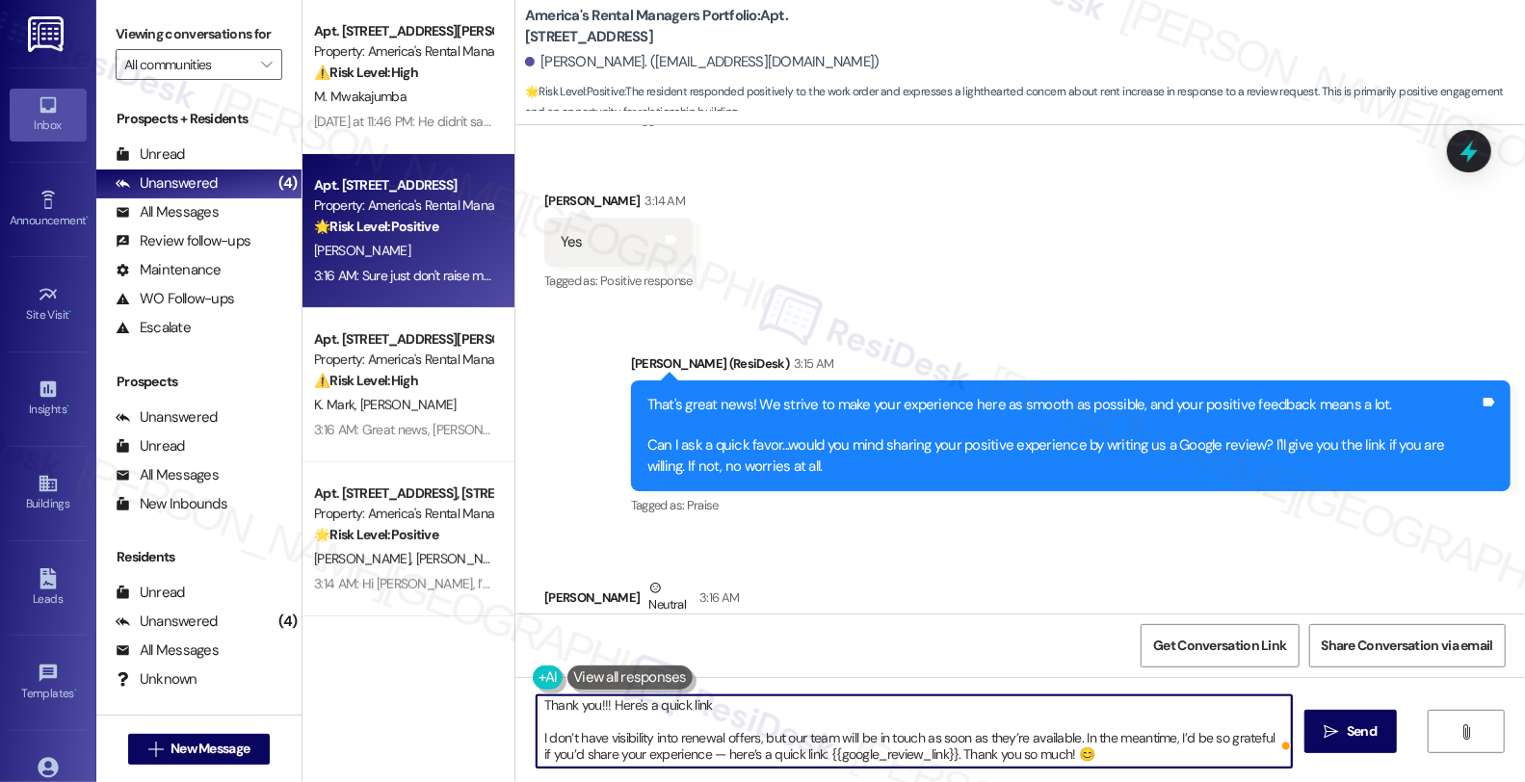
paste textarea "To enrich screen reader interactions, please activate Accessibility in Grammarl…"
drag, startPoint x: 746, startPoint y: 716, endPoint x: 430, endPoint y: 670, distance: 319.2
click at [430, 670] on div "Apt. 1604 King James Dr., 1604 King James Dr. Property: America's Rental Manage…" at bounding box center [913, 391] width 1222 height 782
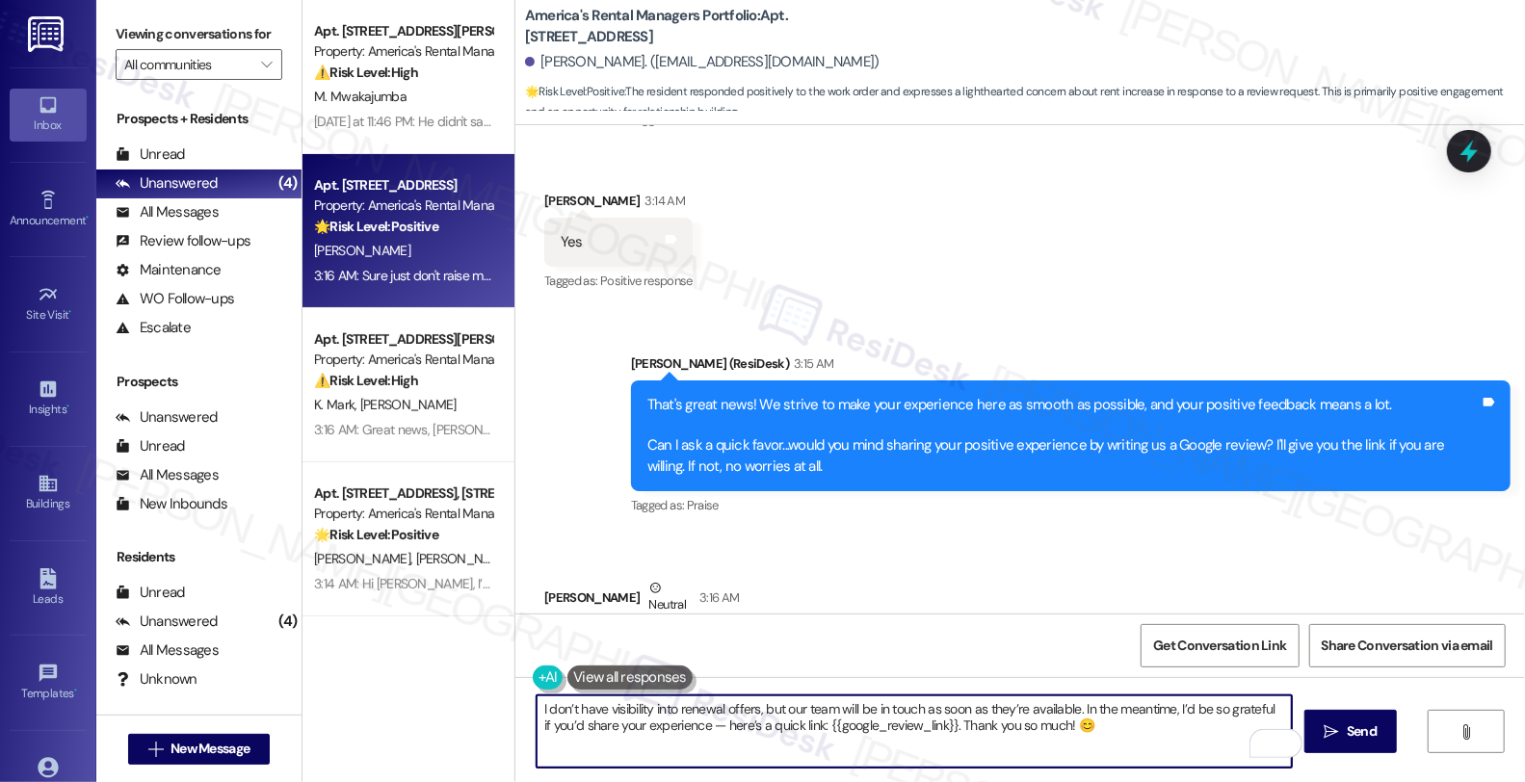
click at [537, 704] on textarea "I don’t have visibility into renewal offers, but our team will be in touch as s…" at bounding box center [914, 731] width 755 height 72
paste textarea "😅"
click at [690, 726] on textarea "😅I don’t have visibility into renewal offers, but our team will be in touch as …" at bounding box center [914, 731] width 755 height 72
type textarea "😅I don’t have visibility into renewal offers, but our team will be in touch as …"
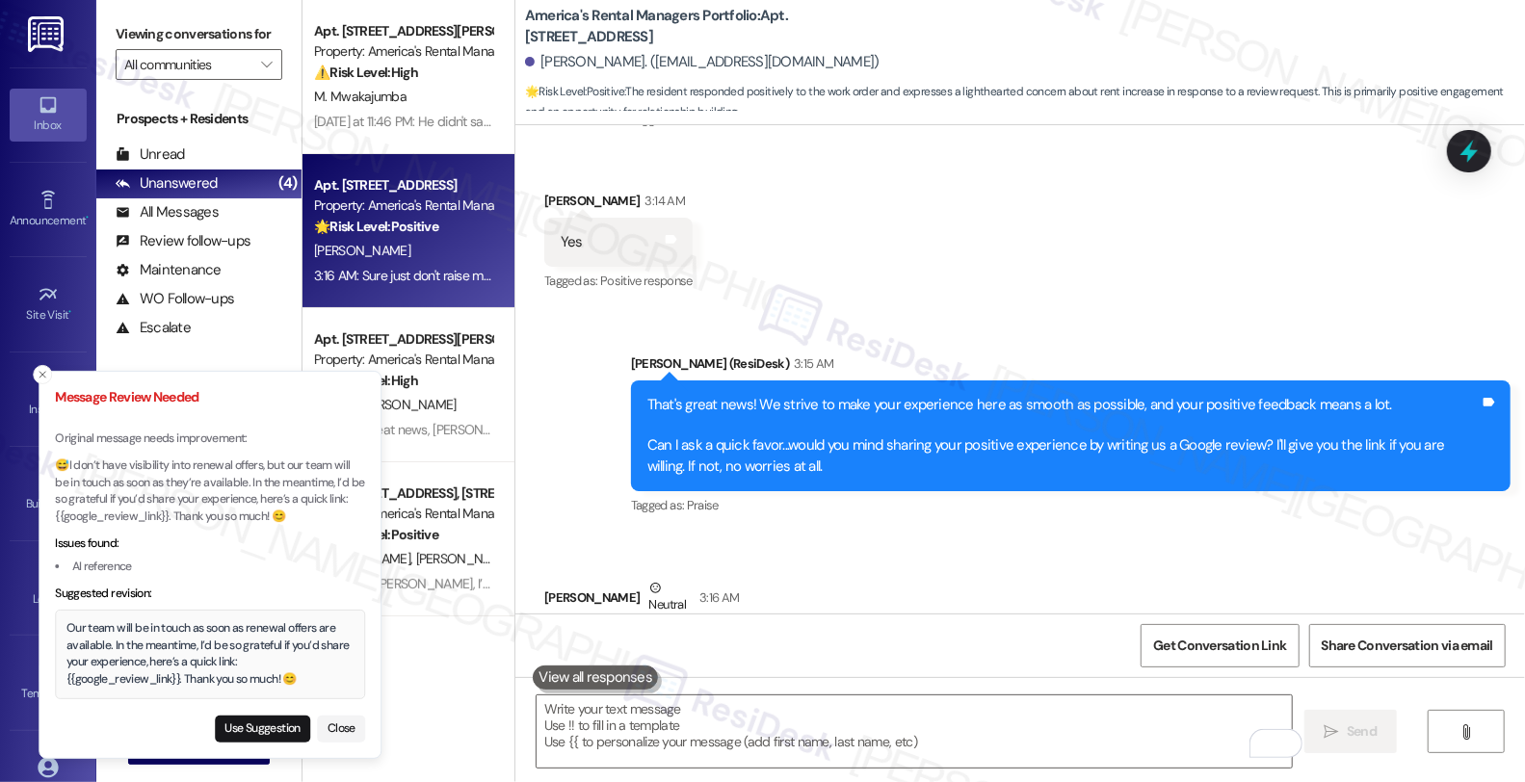
drag, startPoint x: 37, startPoint y: 464, endPoint x: 187, endPoint y: 483, distance: 151.4
click at [187, 483] on li "Message Review Needed Original message needs improvement: 😅I don’t have visibil…" at bounding box center [210, 565] width 343 height 389
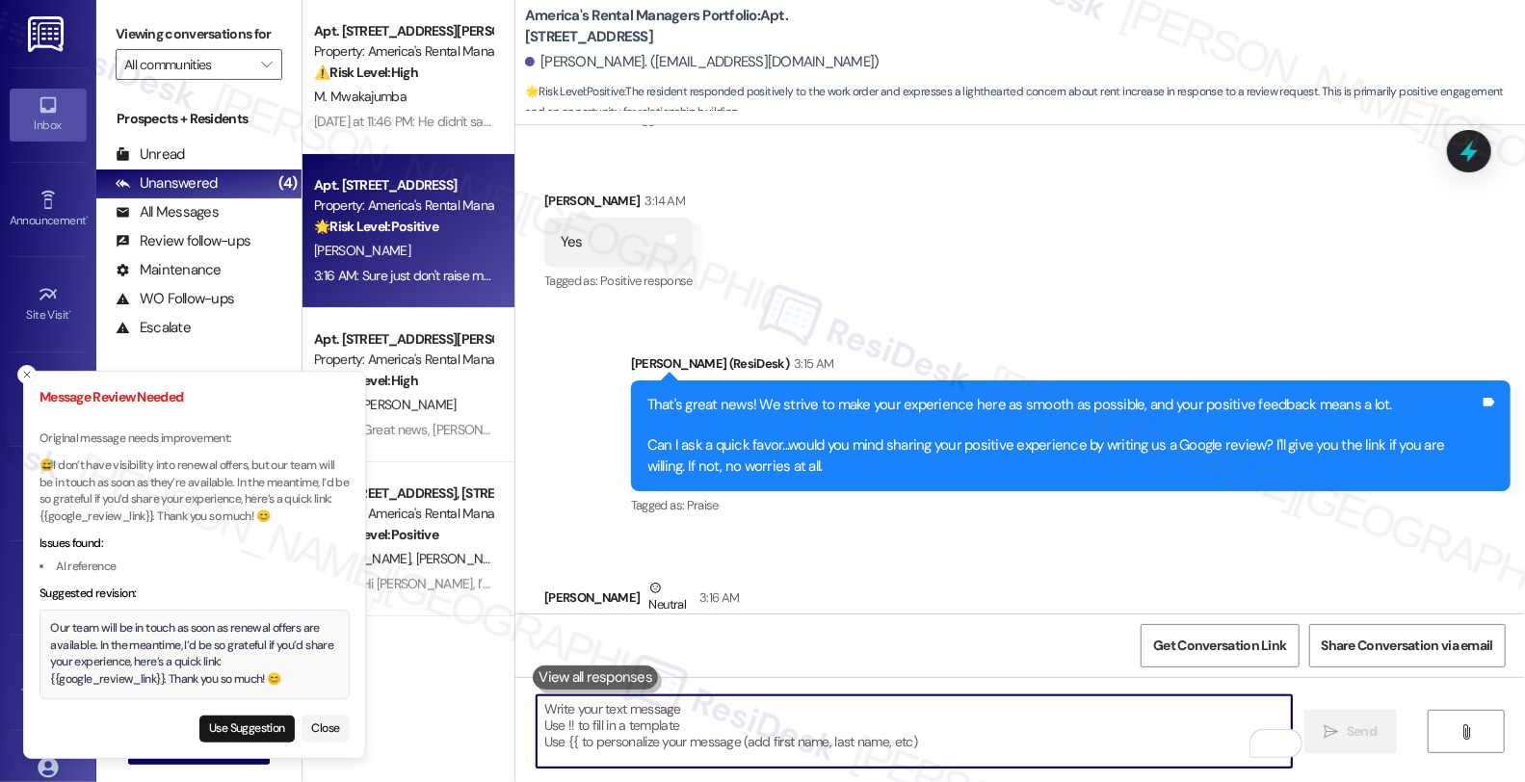
click at [641, 710] on textarea "To enrich screen reader interactions, please activate Accessibility in Grammarl…" at bounding box center [914, 731] width 755 height 72
paste textarea "😅"
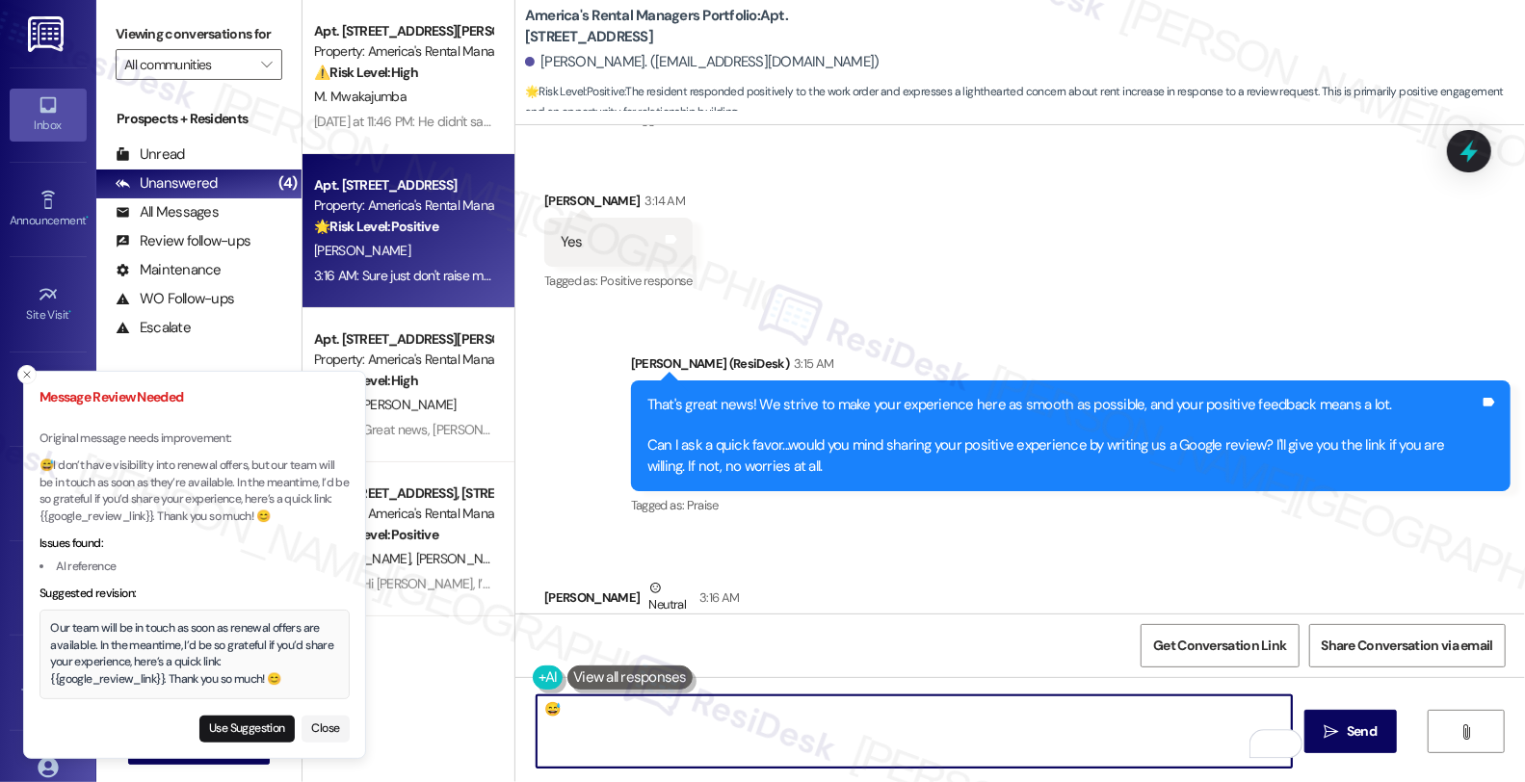
type textarea "😅"
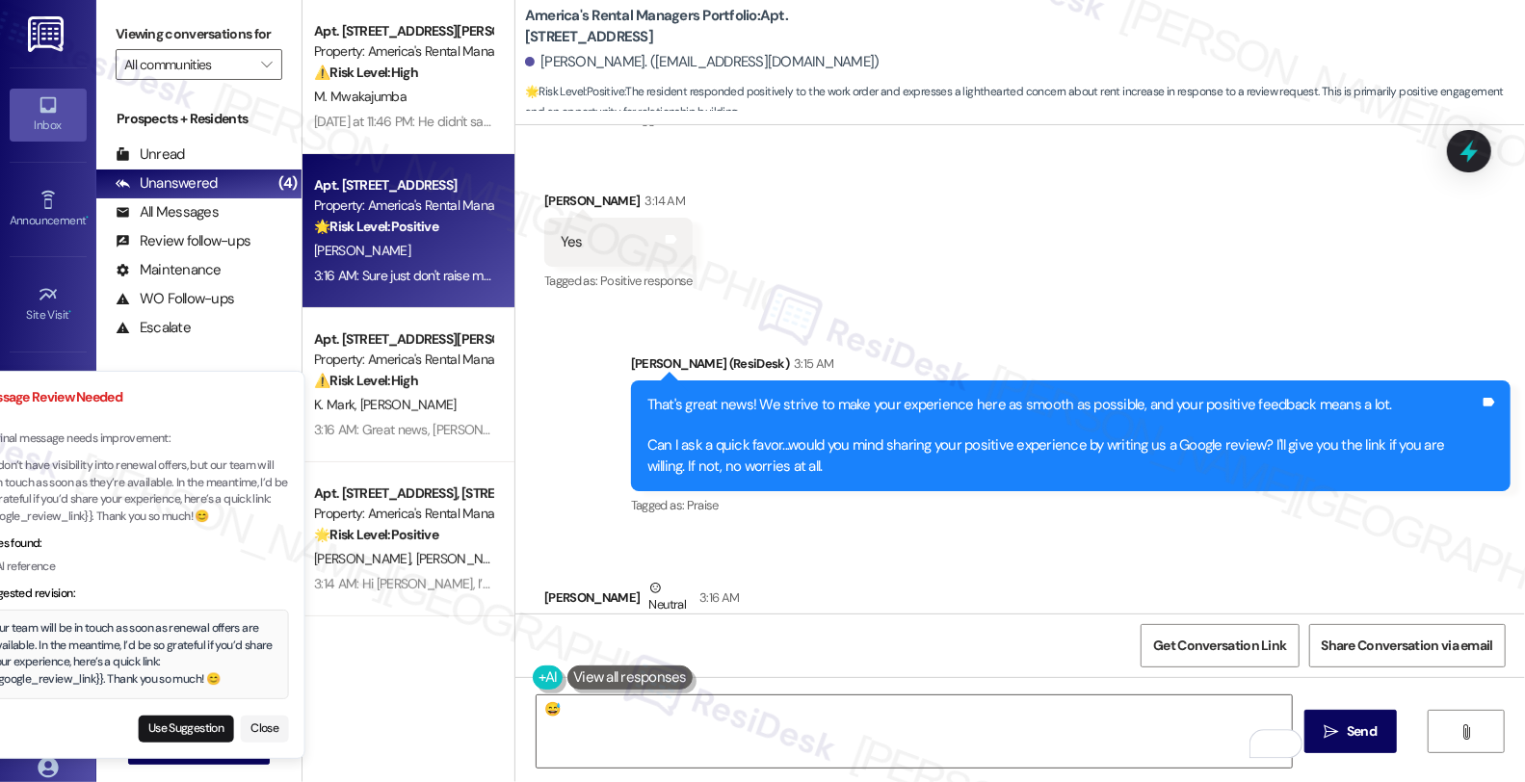
drag, startPoint x: 316, startPoint y: 516, endPoint x: 255, endPoint y: 530, distance: 62.2
click at [255, 525] on p "😅I don’t have visibility into renewal offers, but our team will be in touch as …" at bounding box center [134, 491] width 310 height 67
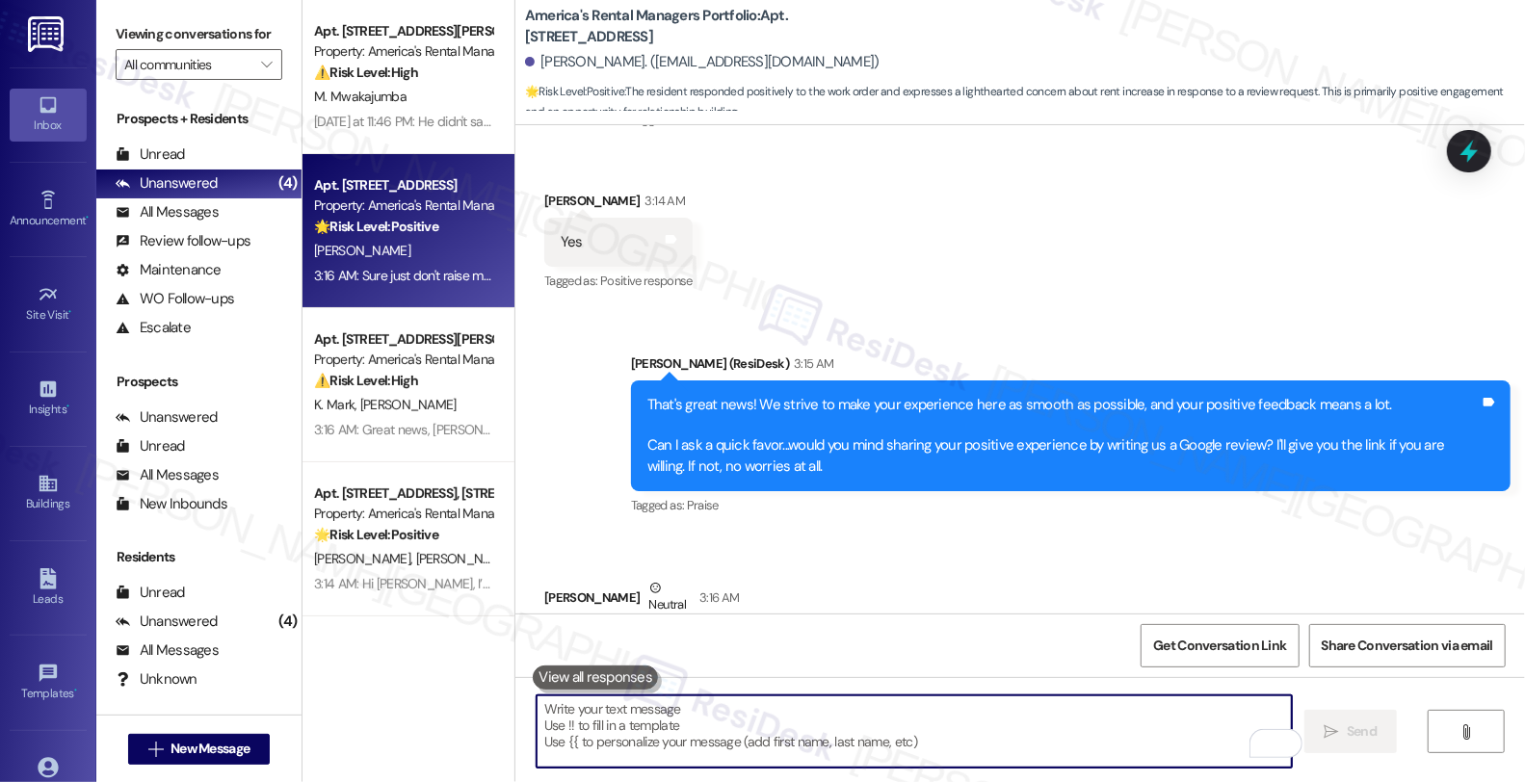
click at [735, 714] on textarea "To enrich screen reader interactions, please activate Accessibility in Grammarl…" at bounding box center [914, 731] width 755 height 72
paste textarea "I don’t have visibility into renewal offers, but our team will be in touch as s…"
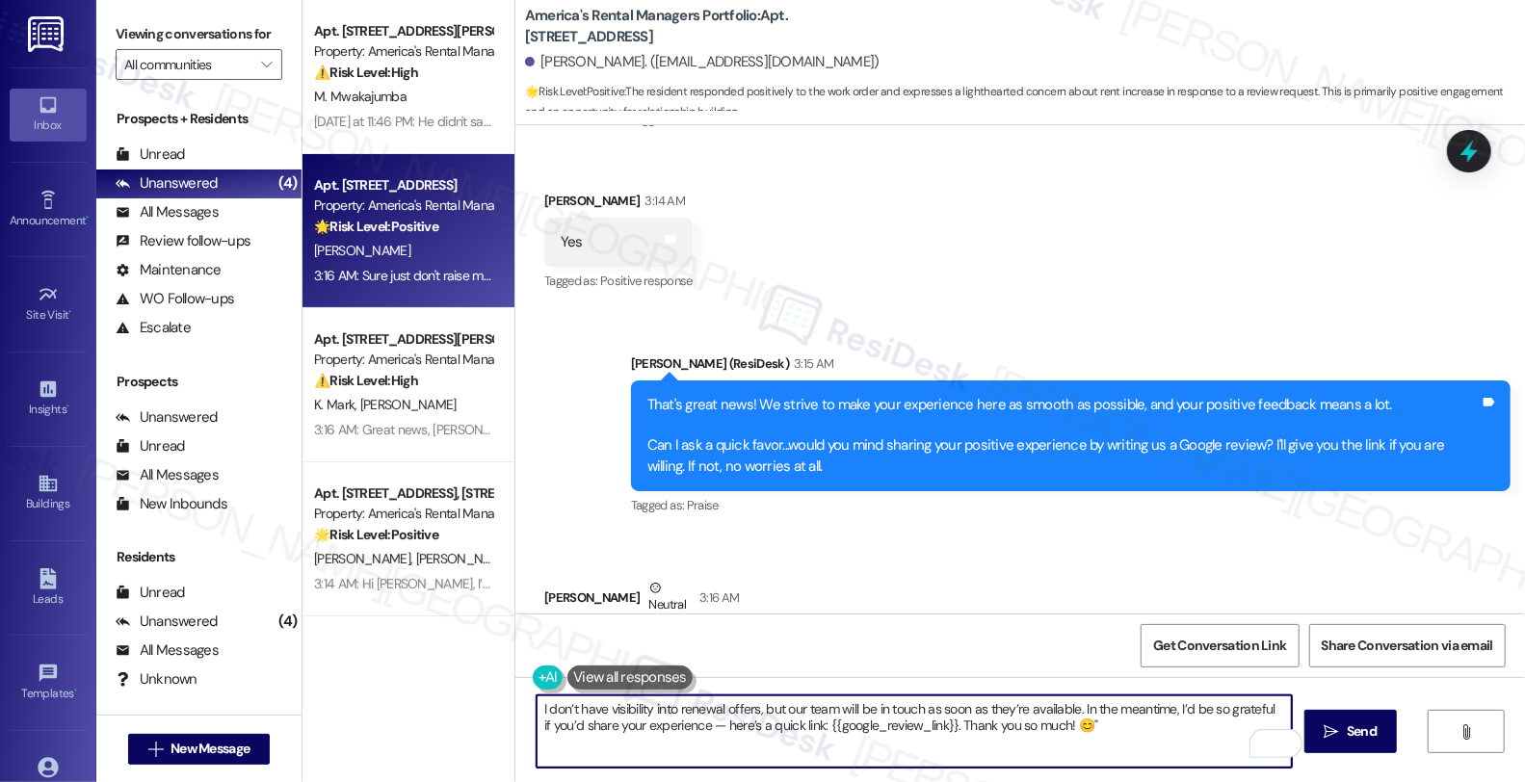
click at [537, 708] on textarea "I don’t have visibility into renewal offers, but our team will be in touch as s…" at bounding box center [914, 731] width 755 height 72
paste textarea "😅"
click at [1118, 717] on textarea "😅I don’t have visibility into renewal offers, but our team will be in touch as …" at bounding box center [914, 731] width 755 height 72
click at [1099, 744] on textarea "😅I don’t have visibility into renewal offers, but our team will be in touch as …" at bounding box center [914, 731] width 755 height 72
click at [686, 722] on textarea "😅I don’t have visibility into renewal offers, but our team will be in touch as …" at bounding box center [914, 731] width 755 height 72
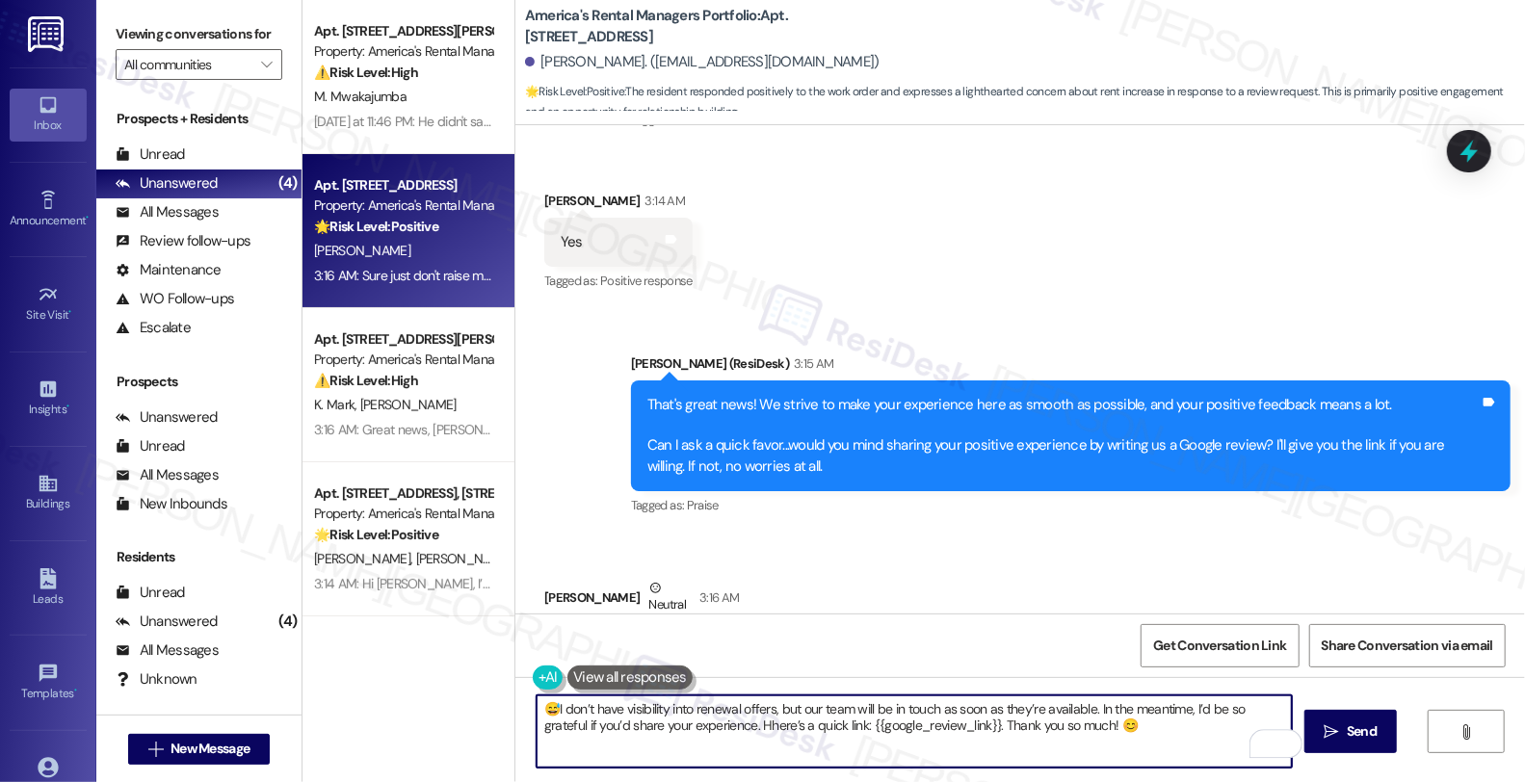
type textarea "😅I don’t have visibility into renewal offers, but our team will be in touch as …"
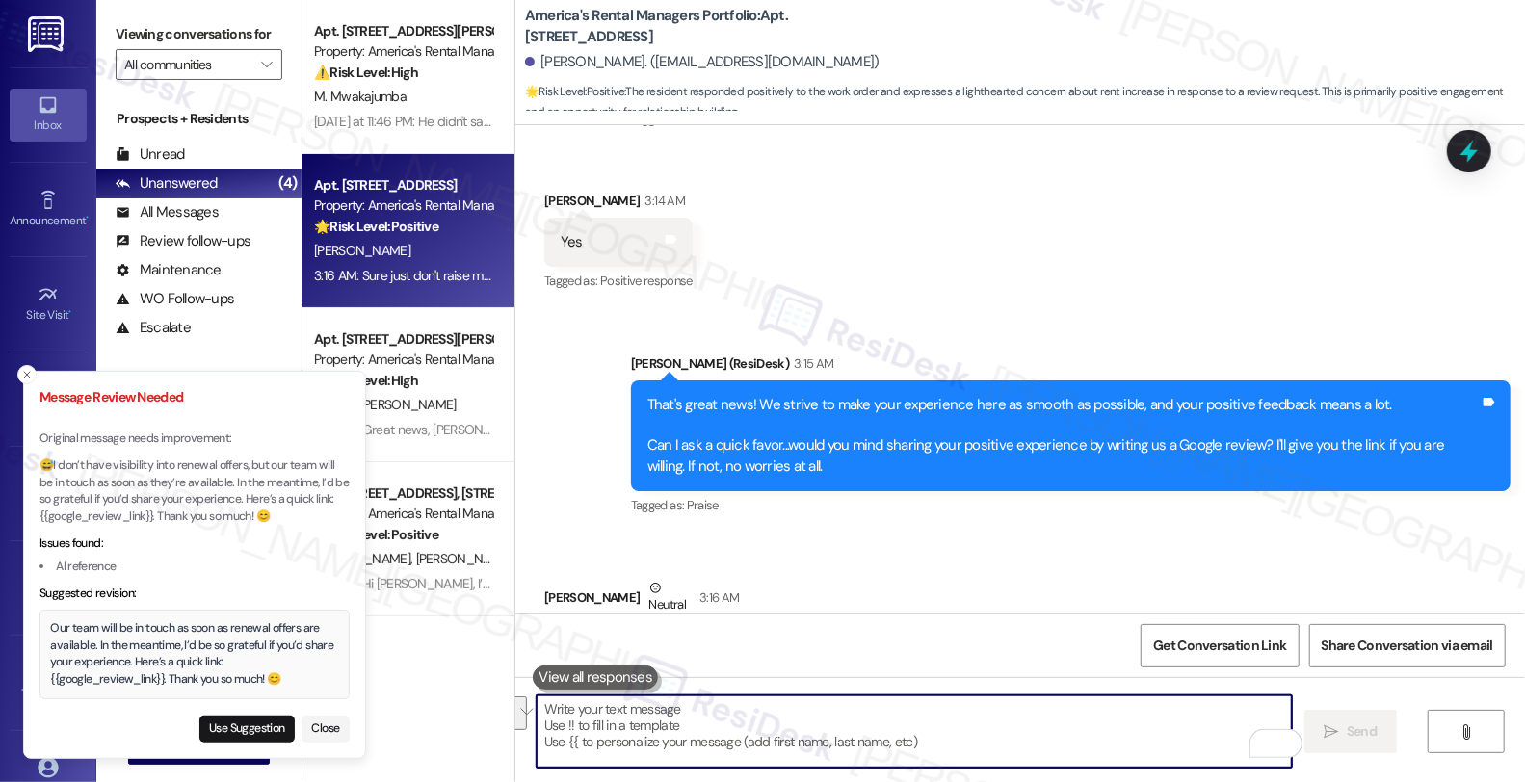
click at [92, 563] on li "AI reference" at bounding box center [194, 567] width 310 height 17
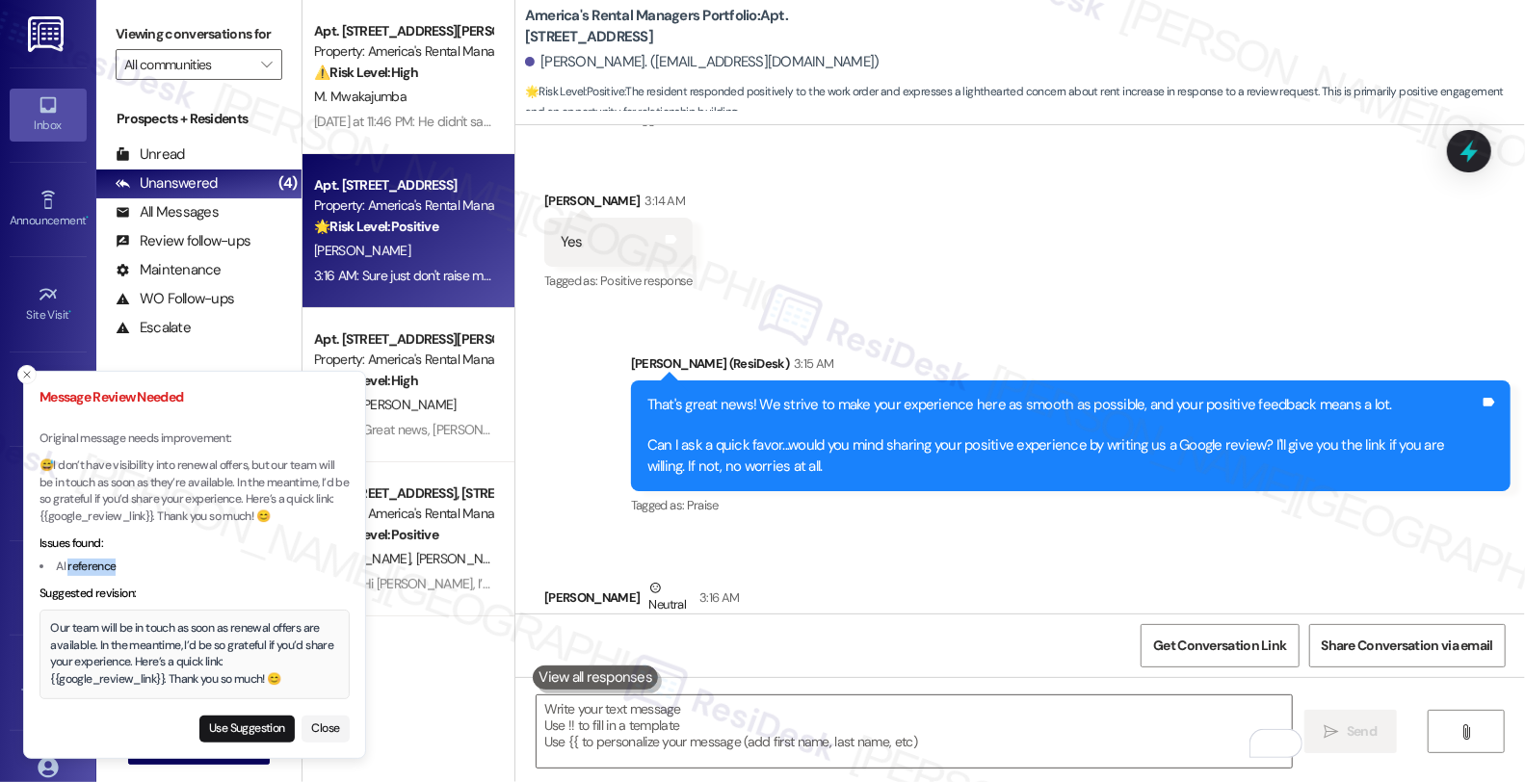
click at [92, 563] on li "AI reference" at bounding box center [194, 567] width 310 height 17
click at [225, 729] on button "Use Suggestion" at bounding box center [246, 729] width 95 height 27
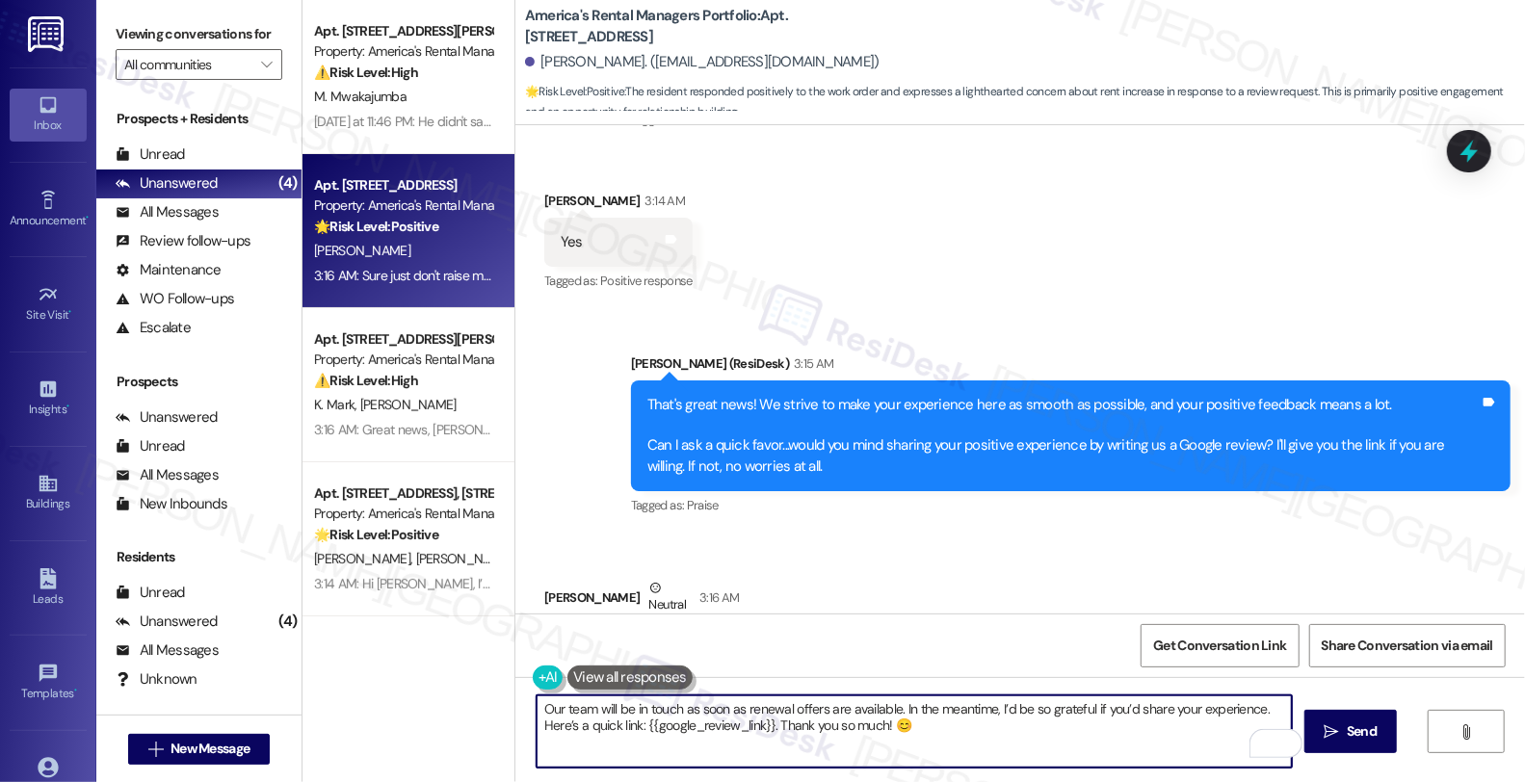
click at [537, 709] on textarea "Our team will be in touch as soon as renewal offers are available. In the meant…" at bounding box center [914, 731] width 755 height 72
paste textarea "😅"
type textarea "😅 Our team will be in touch as soon as renewal offers are available. In the mea…"
click at [1317, 723] on button " Send" at bounding box center [1350, 731] width 93 height 43
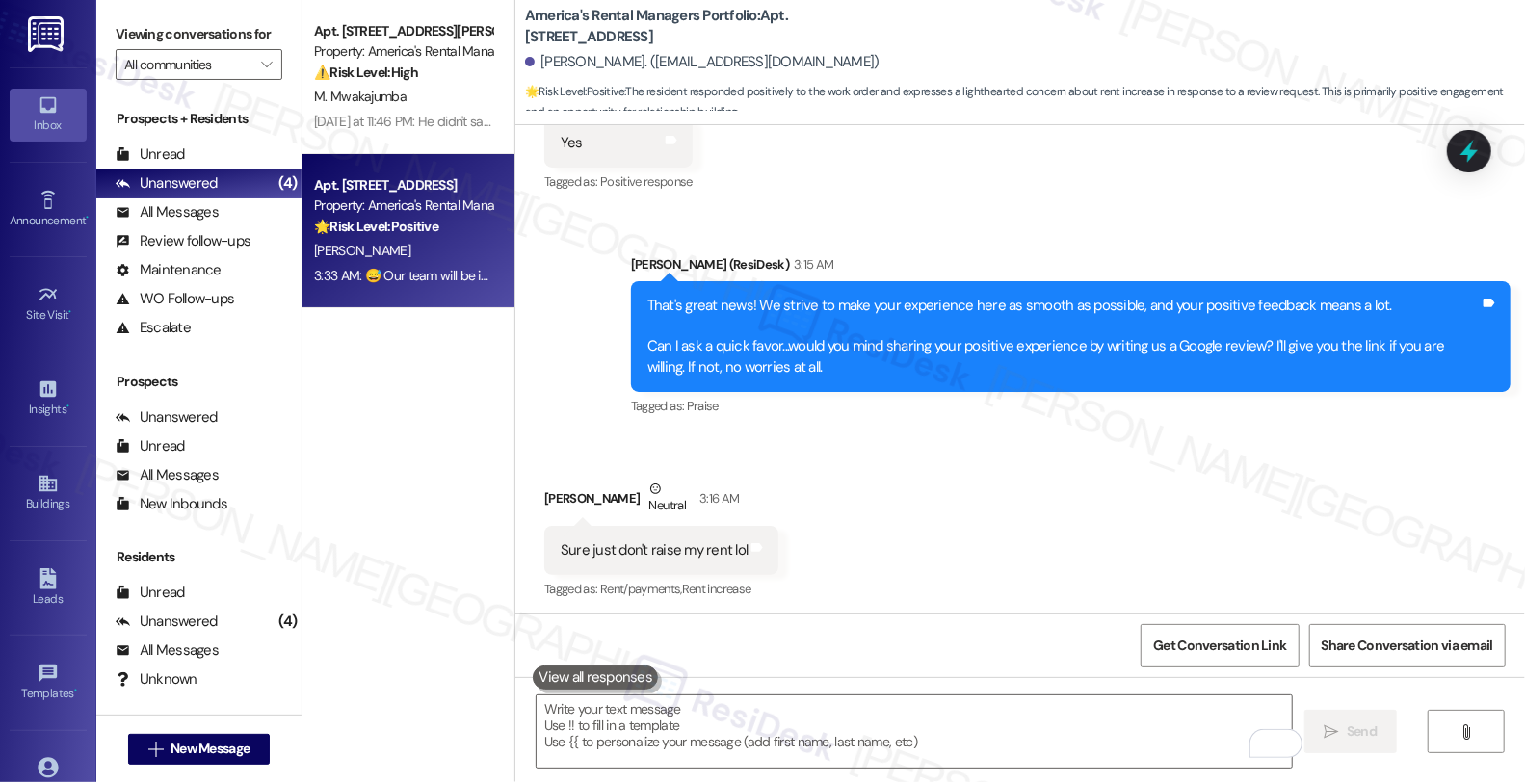
scroll to position [5559, 0]
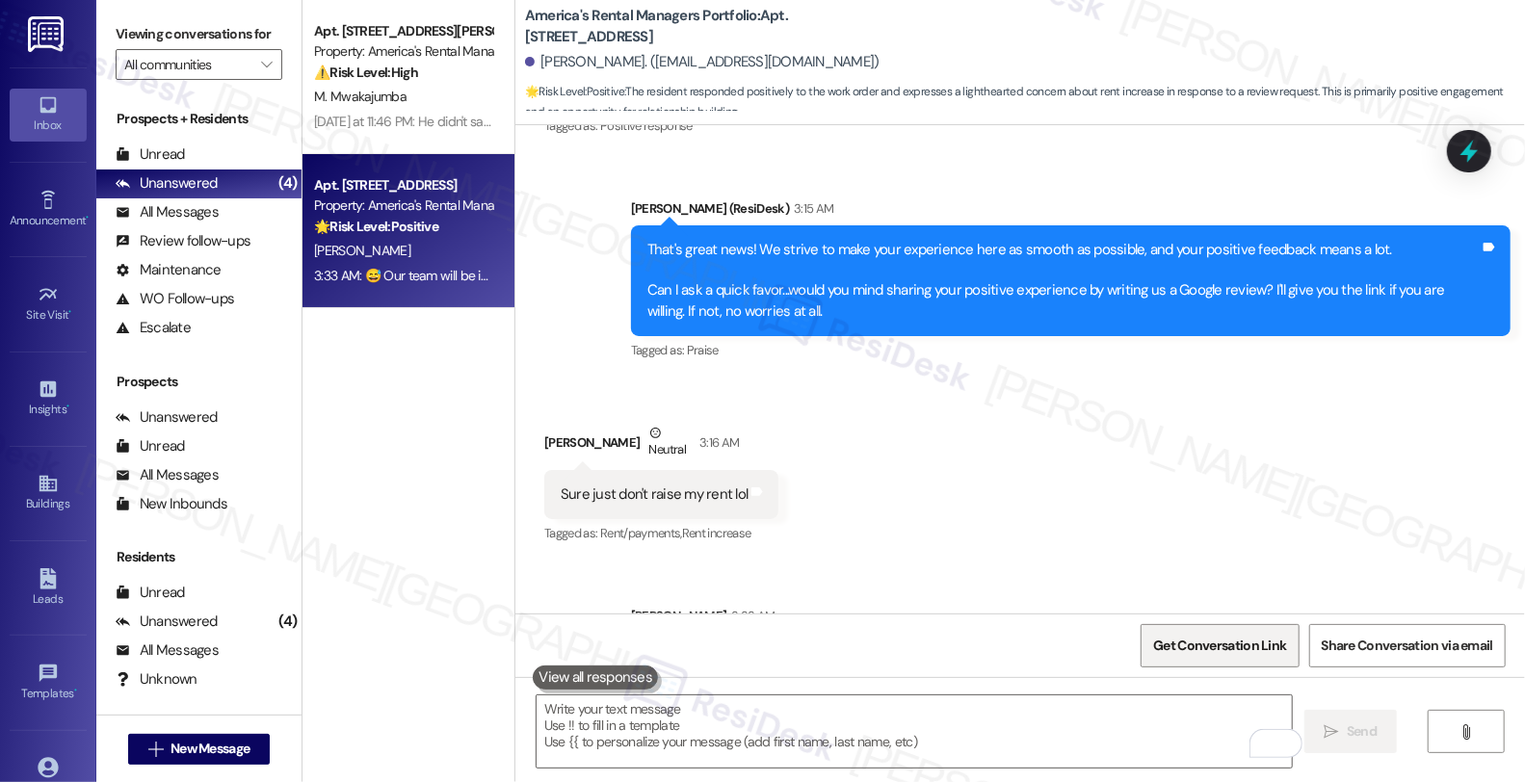
click at [1192, 642] on span "Get Conversation Link" at bounding box center [1219, 646] width 133 height 20
drag, startPoint x: 532, startPoint y: 60, endPoint x: 591, endPoint y: 61, distance: 59.7
click at [591, 61] on div "John Parris. (parrisemt@gmail.com)" at bounding box center [702, 62] width 354 height 20
copy div "ohn Parris"
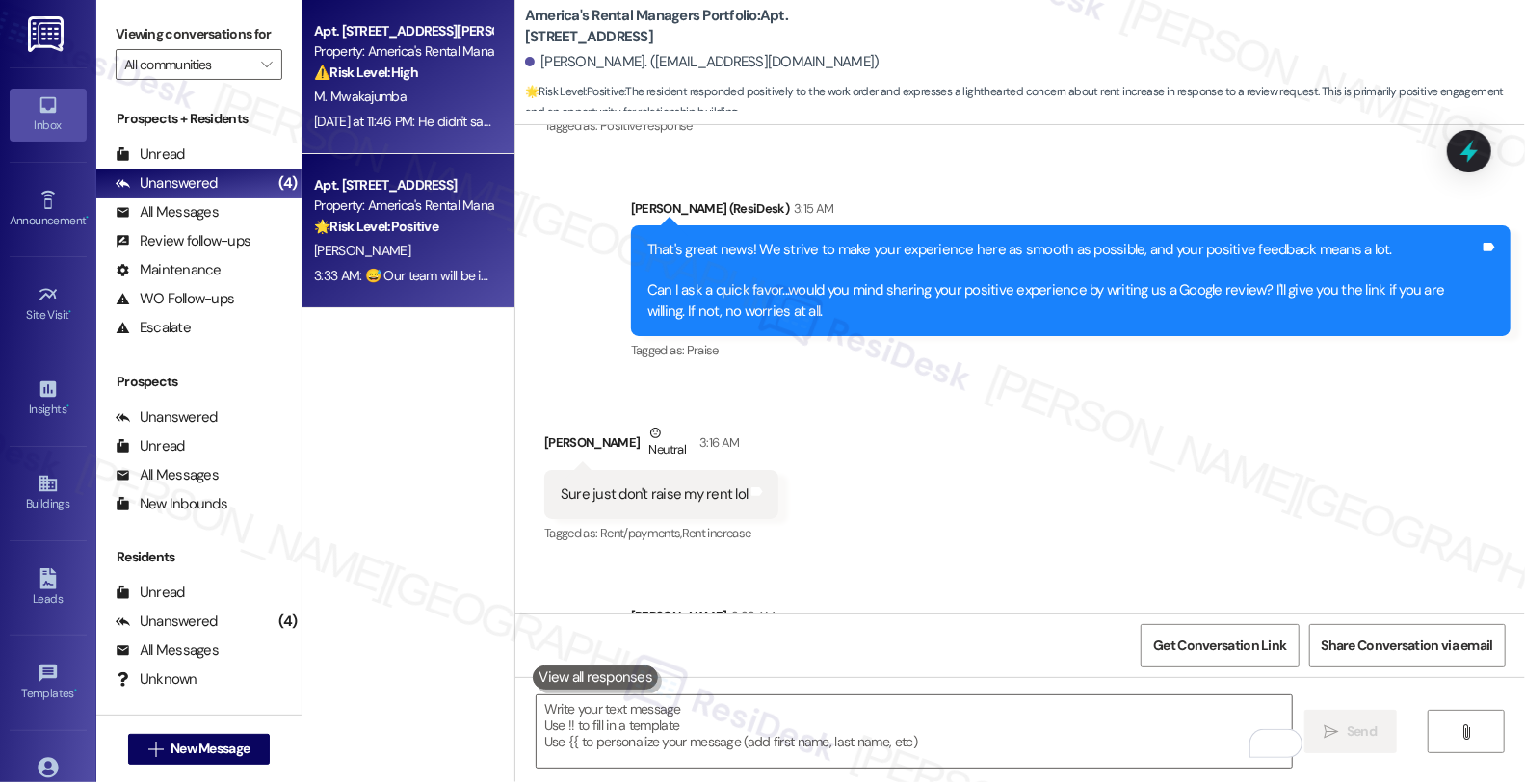
click at [357, 83] on div "Apt. 1604 King James Dr., 1604 King James Dr. Property: America's Rental Manage…" at bounding box center [403, 51] width 182 height 65
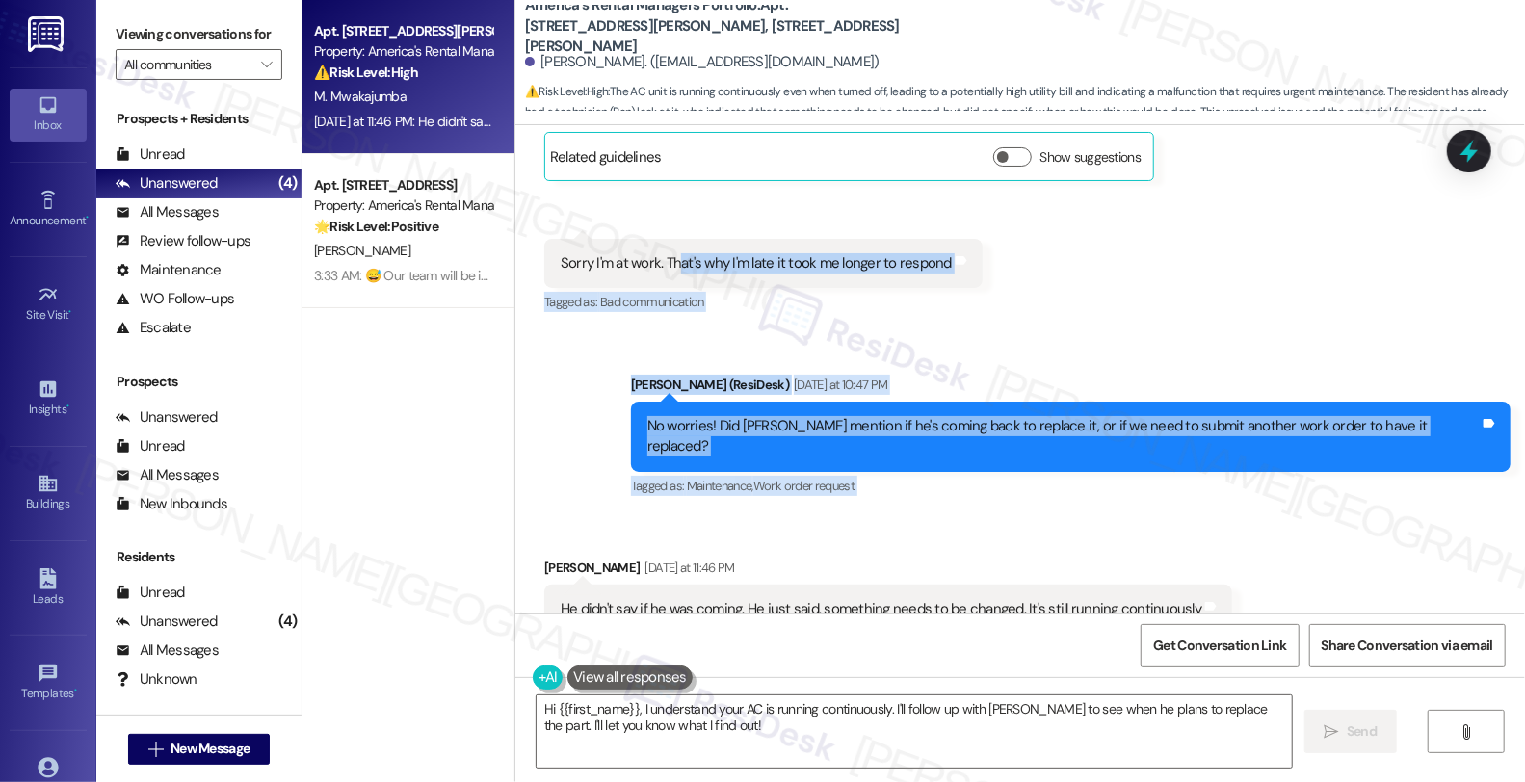
scroll to position [21086, 0]
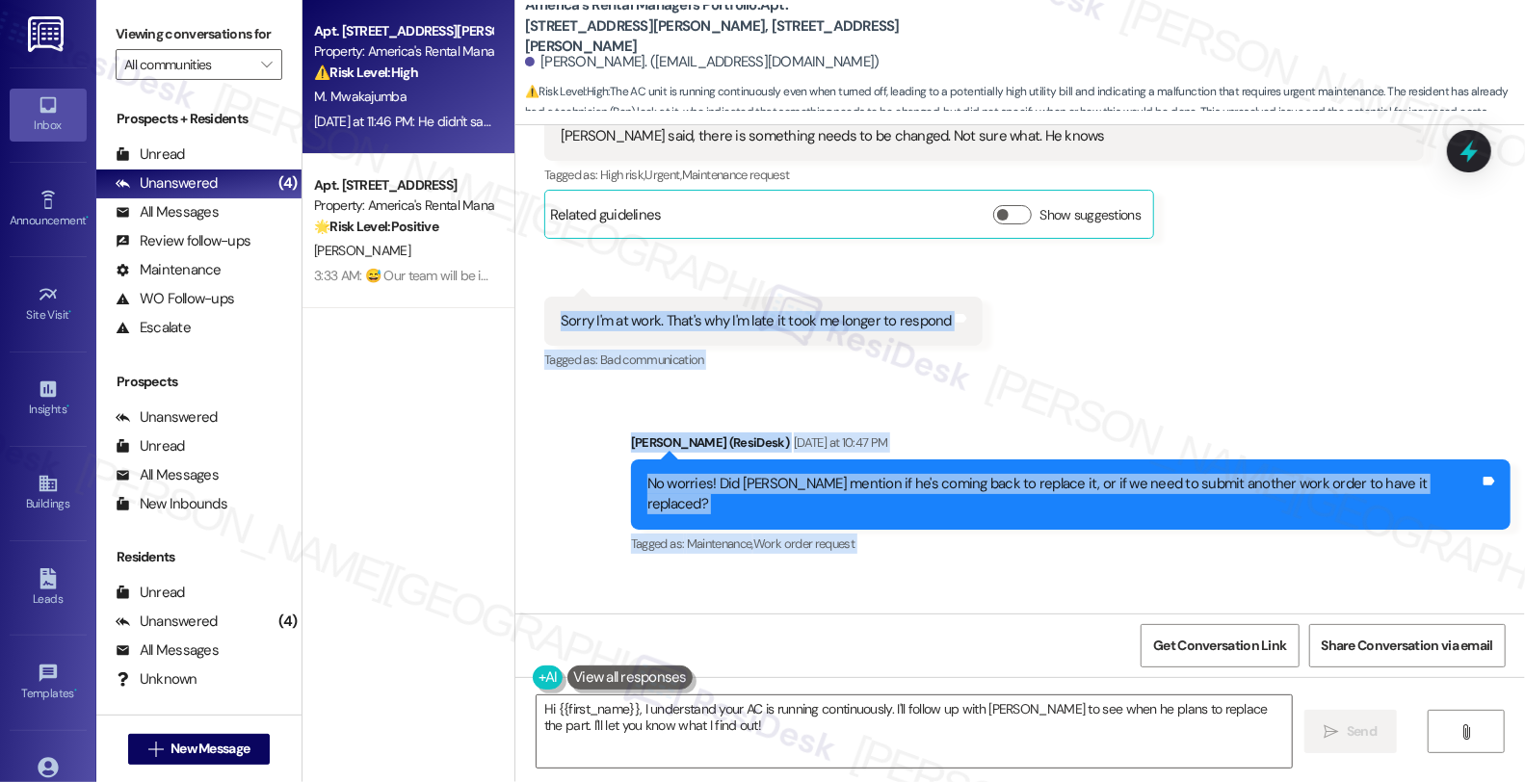
drag, startPoint x: 531, startPoint y: 132, endPoint x: 667, endPoint y: 137, distance: 135.9
click at [667, 137] on div "Lease started Jan 11, 2025 at 8:00 AM Survey, sent via SMS Residesk Automated S…" at bounding box center [1019, 369] width 1009 height 488
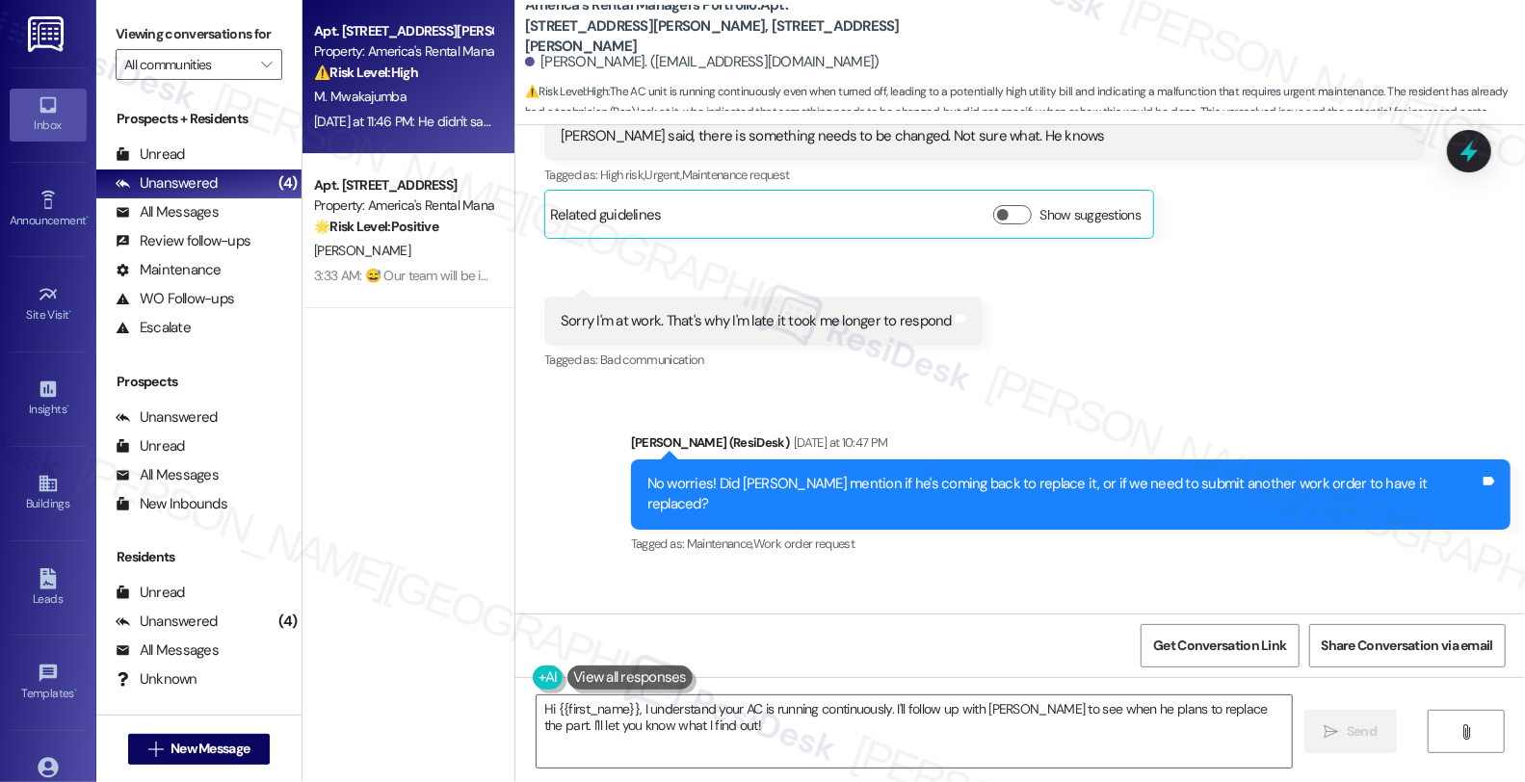
click at [544, 615] on div "Marcelina Mwakajumba Yesterday at 11:46 PM" at bounding box center [888, 628] width 688 height 27
click at [656, 615] on div "Marcelina Mwakajumba Yesterday at 11:46 PM" at bounding box center [888, 628] width 688 height 27
copy div "[PERSON_NAME]"
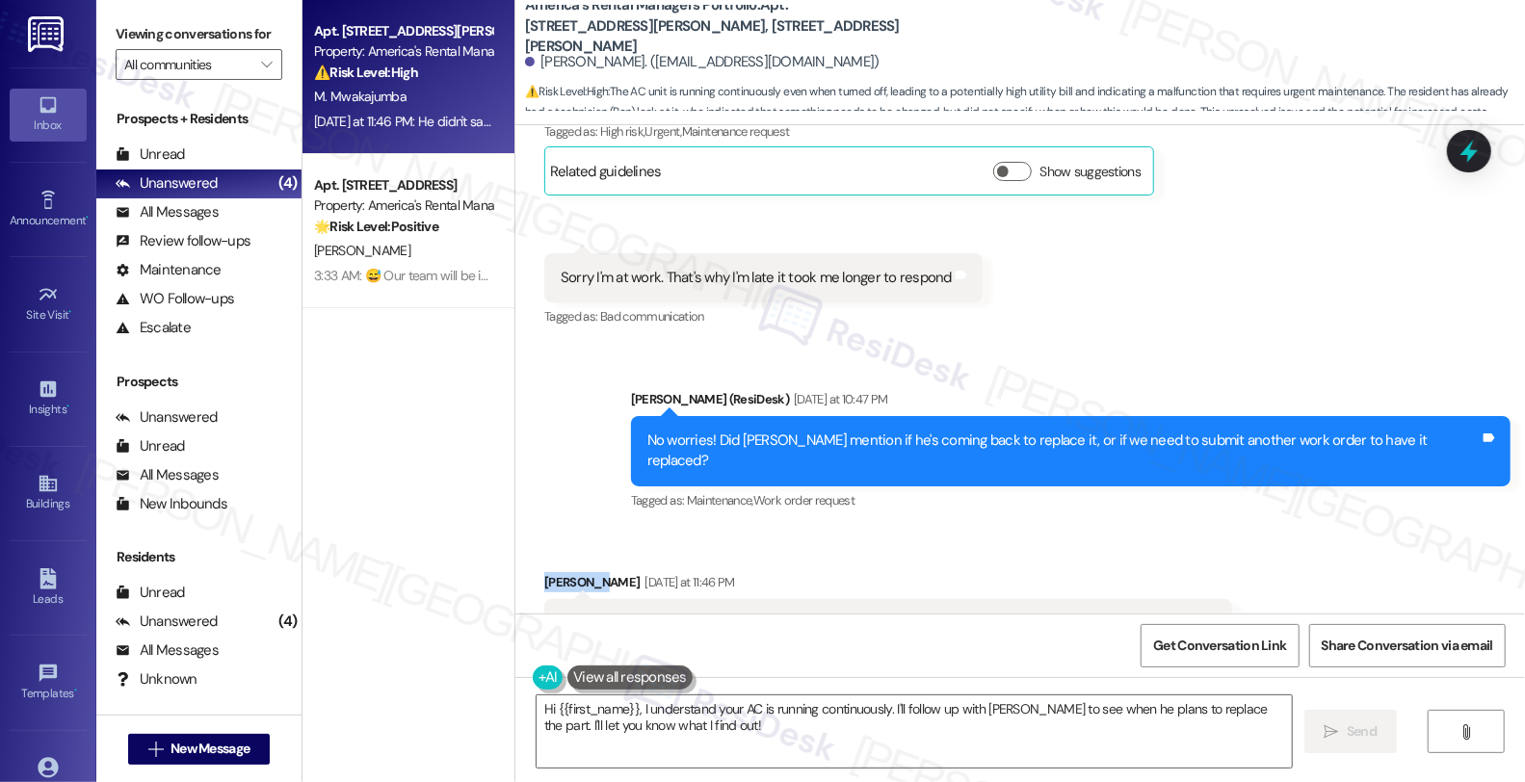
scroll to position [21124, 0]
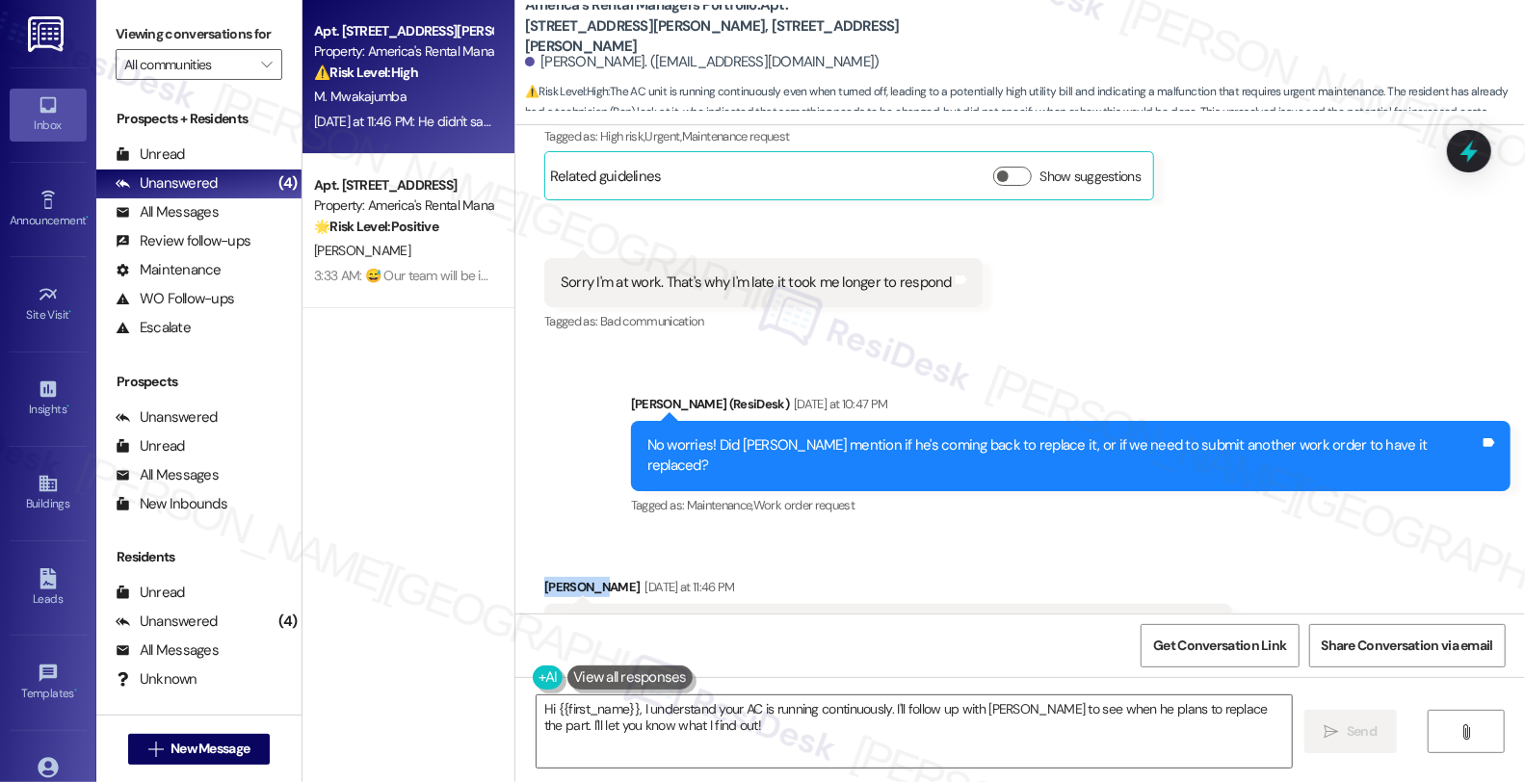
drag, startPoint x: 533, startPoint y: 711, endPoint x: 1051, endPoint y: 618, distance: 526.4
click at [537, 711] on textarea "Hi {{first_name}}, I understand your AC is running continuously. I'll follow up…" at bounding box center [914, 731] width 755 height 72
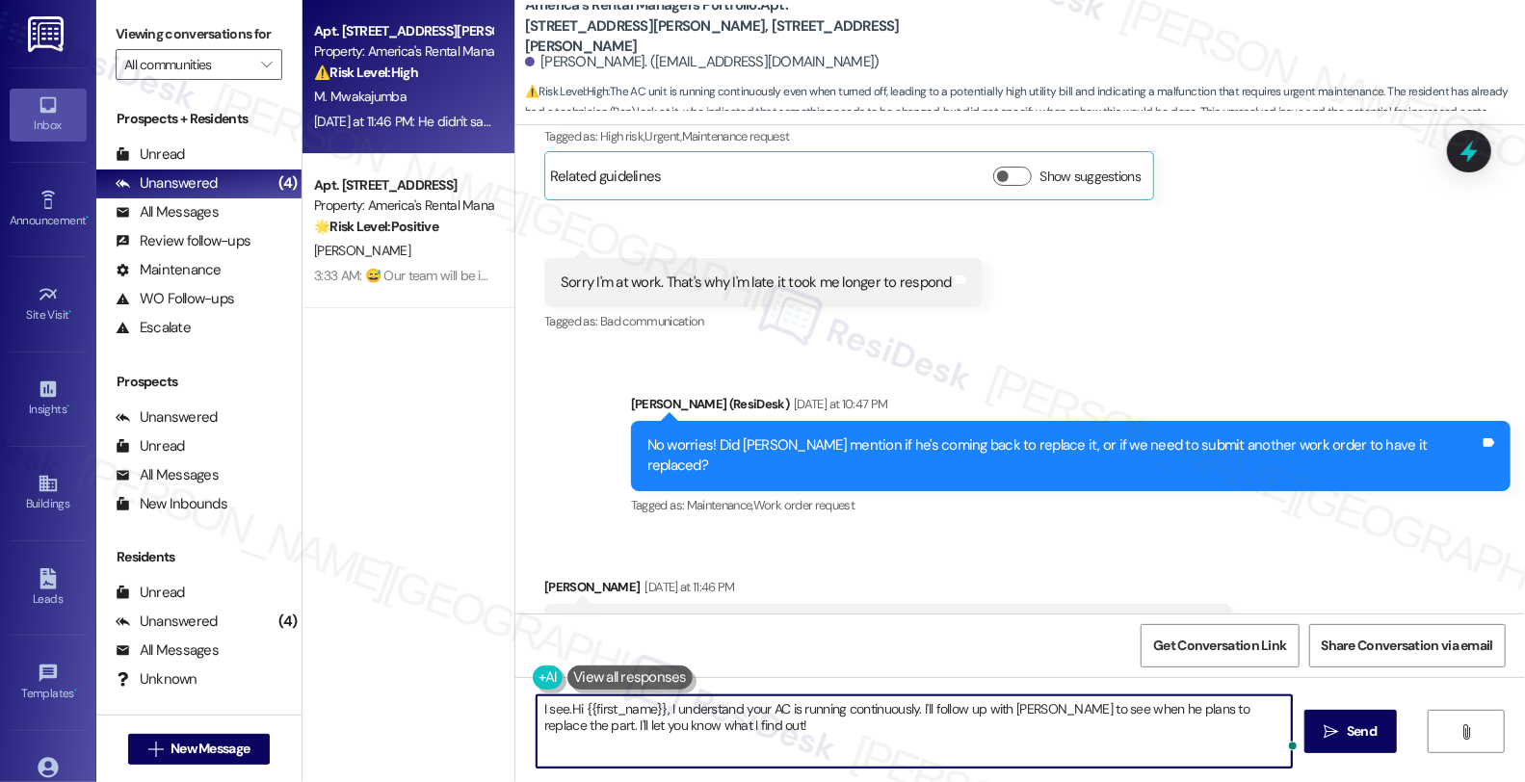
type textarea "I see. Hi {{first_name}}, I understand your AC is running continuously. I'll fo…"
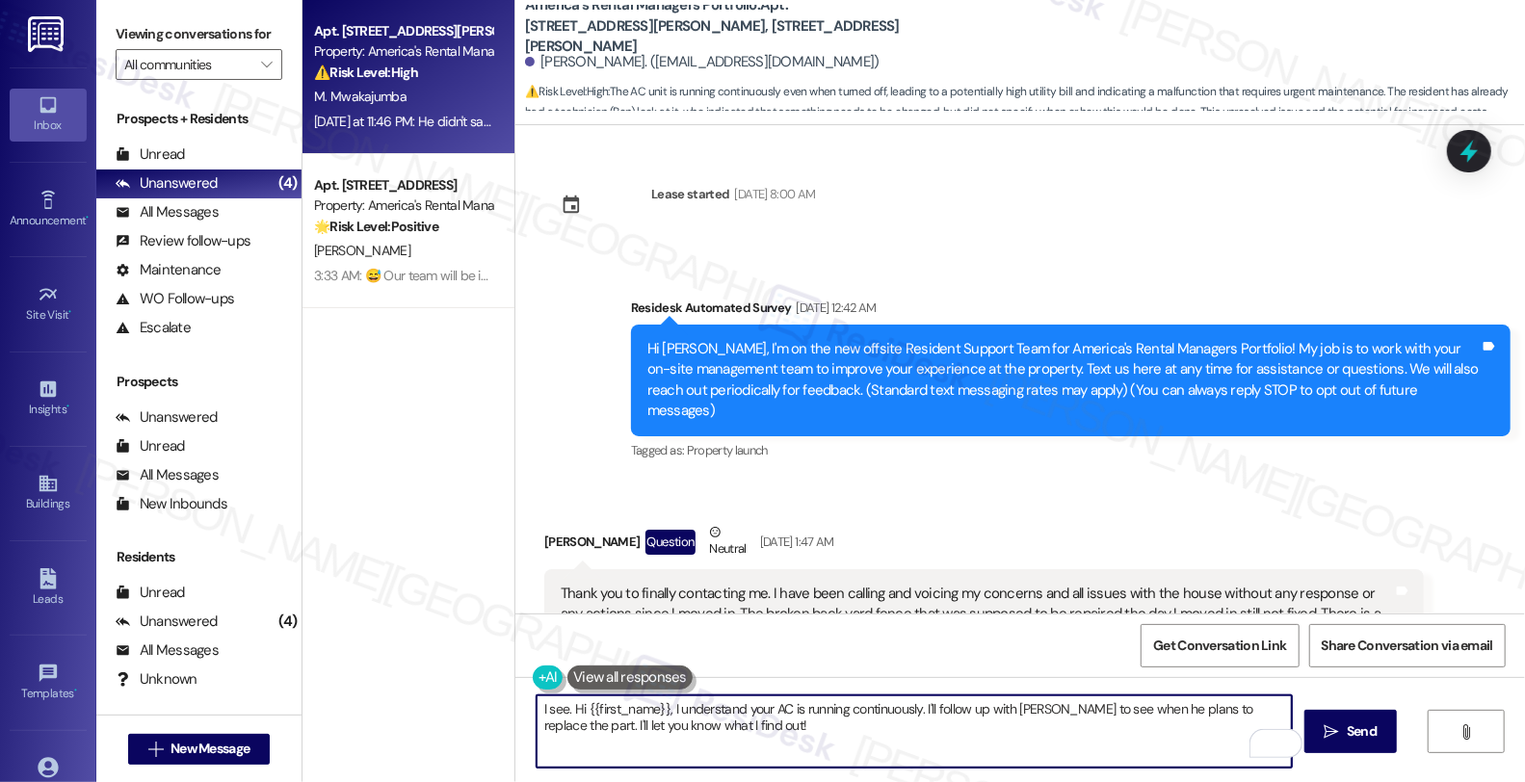
scroll to position [21124, 0]
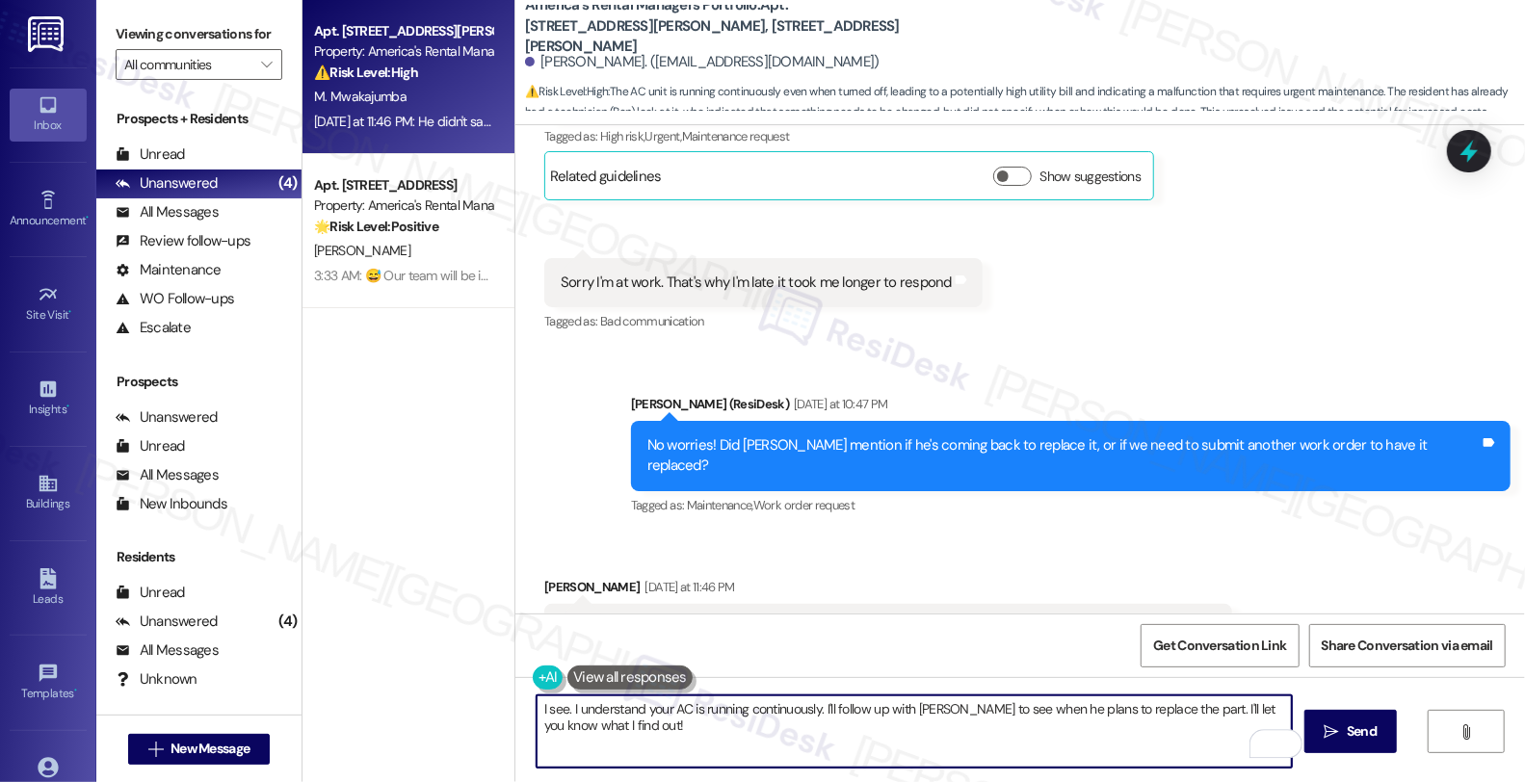
click at [809, 708] on textarea "I see. I understand your AC is running continuously. I'll follow up with [PERSO…" at bounding box center [914, 731] width 755 height 72
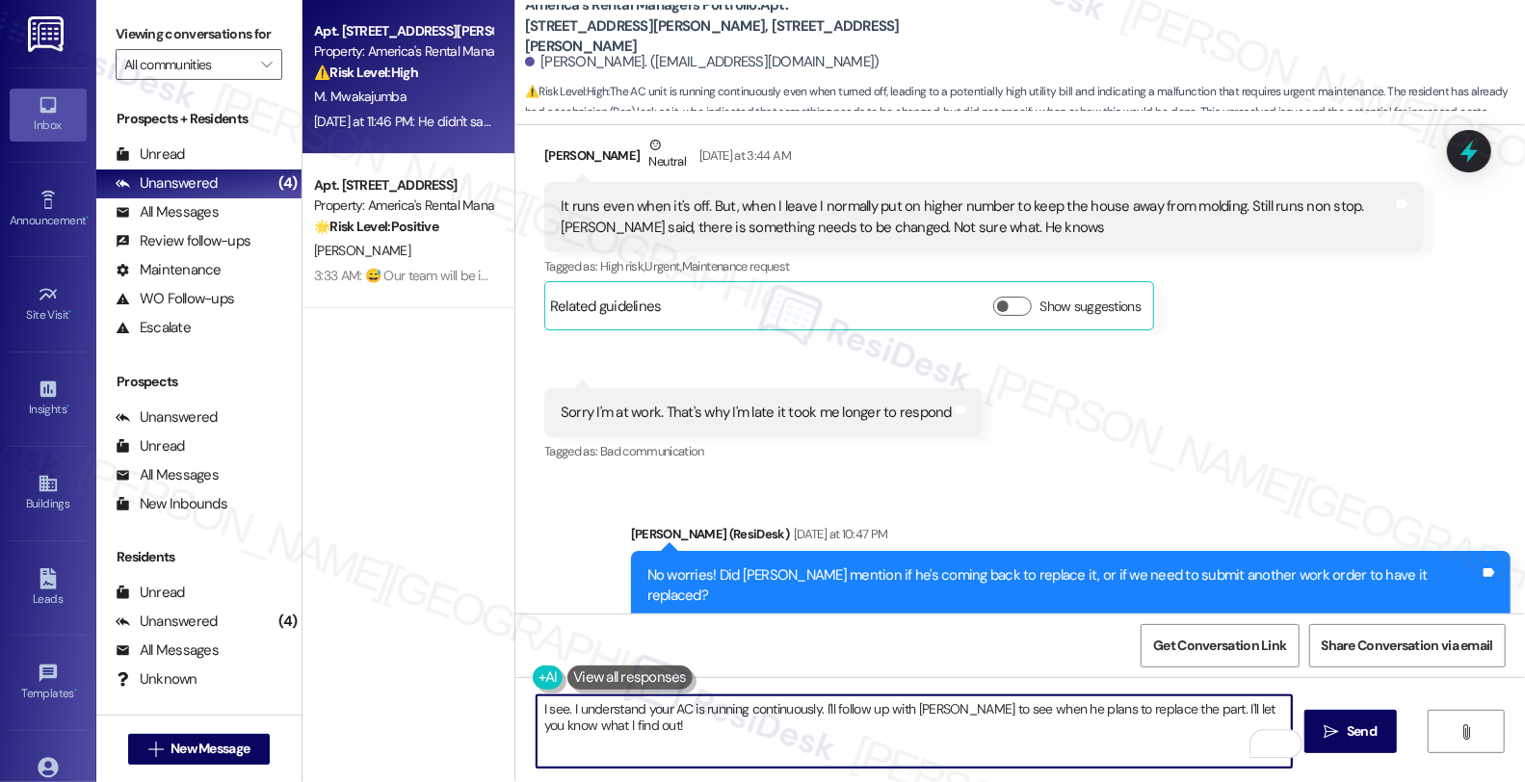
scroll to position [20910, 0]
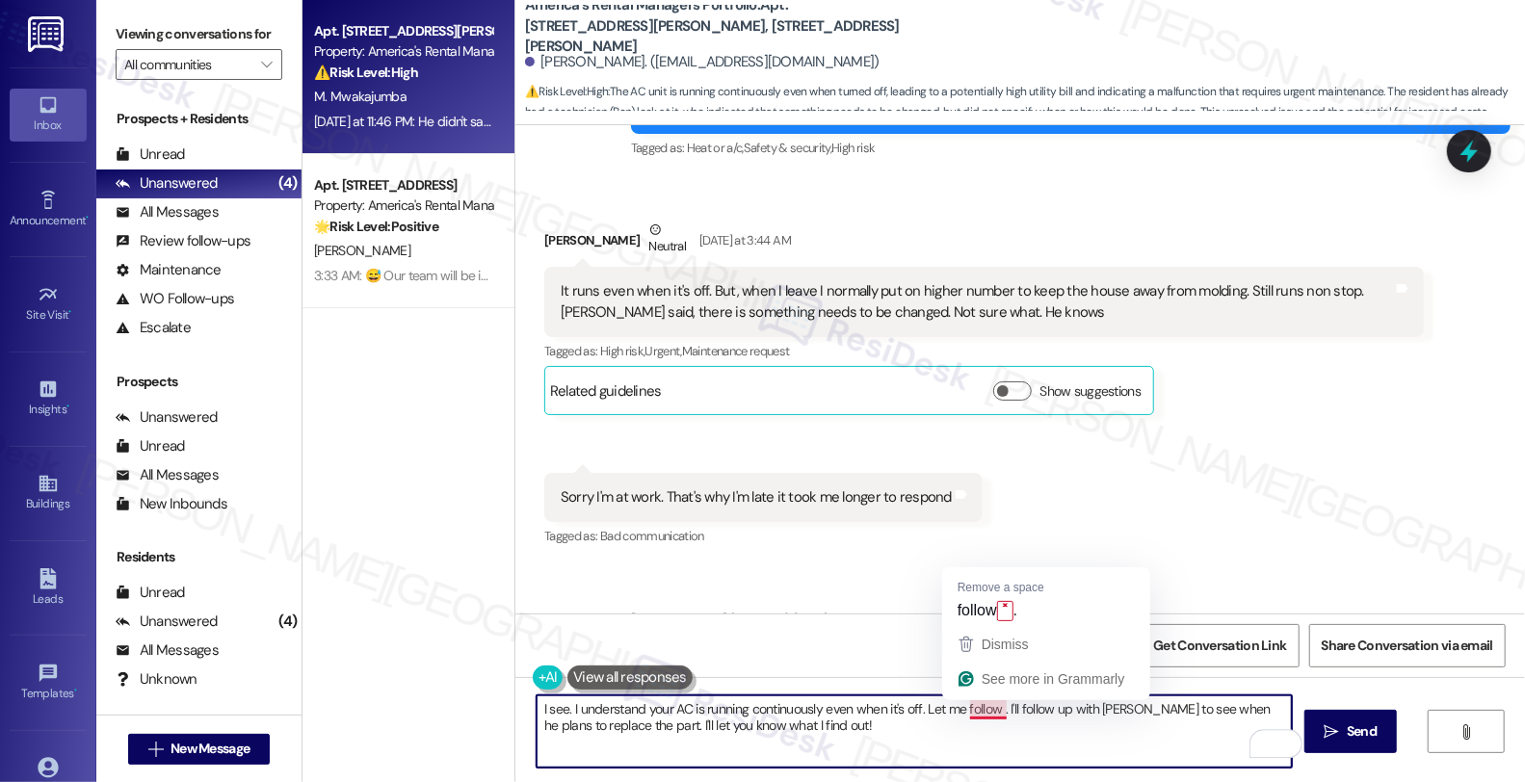
click at [994, 709] on textarea "I see. I understand your AC is running continuously even when it's off. Let me …" at bounding box center [914, 731] width 755 height 72
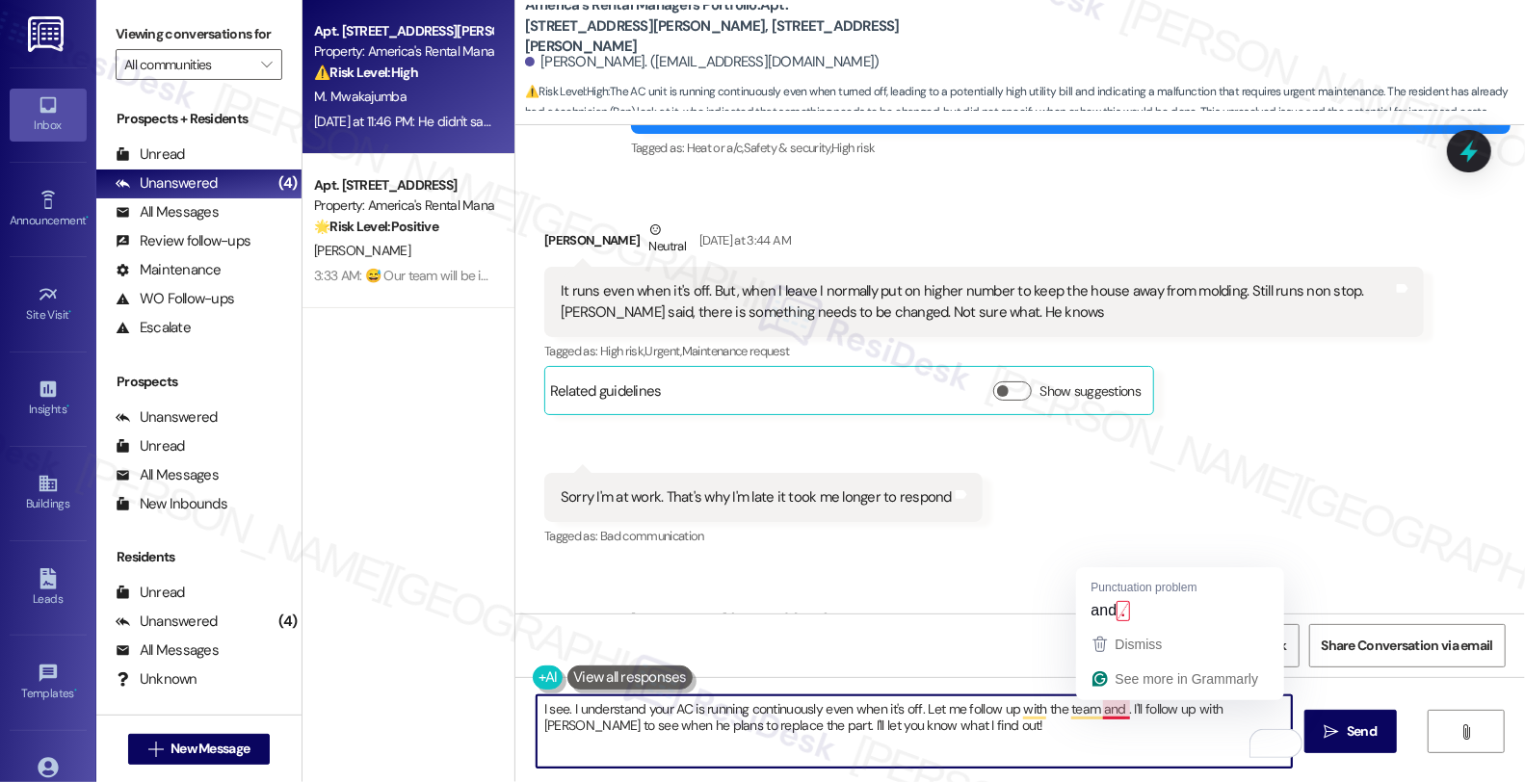
click at [1115, 705] on textarea "I see. I understand your AC is running continuously even when it's off. Let me …" at bounding box center [914, 731] width 755 height 72
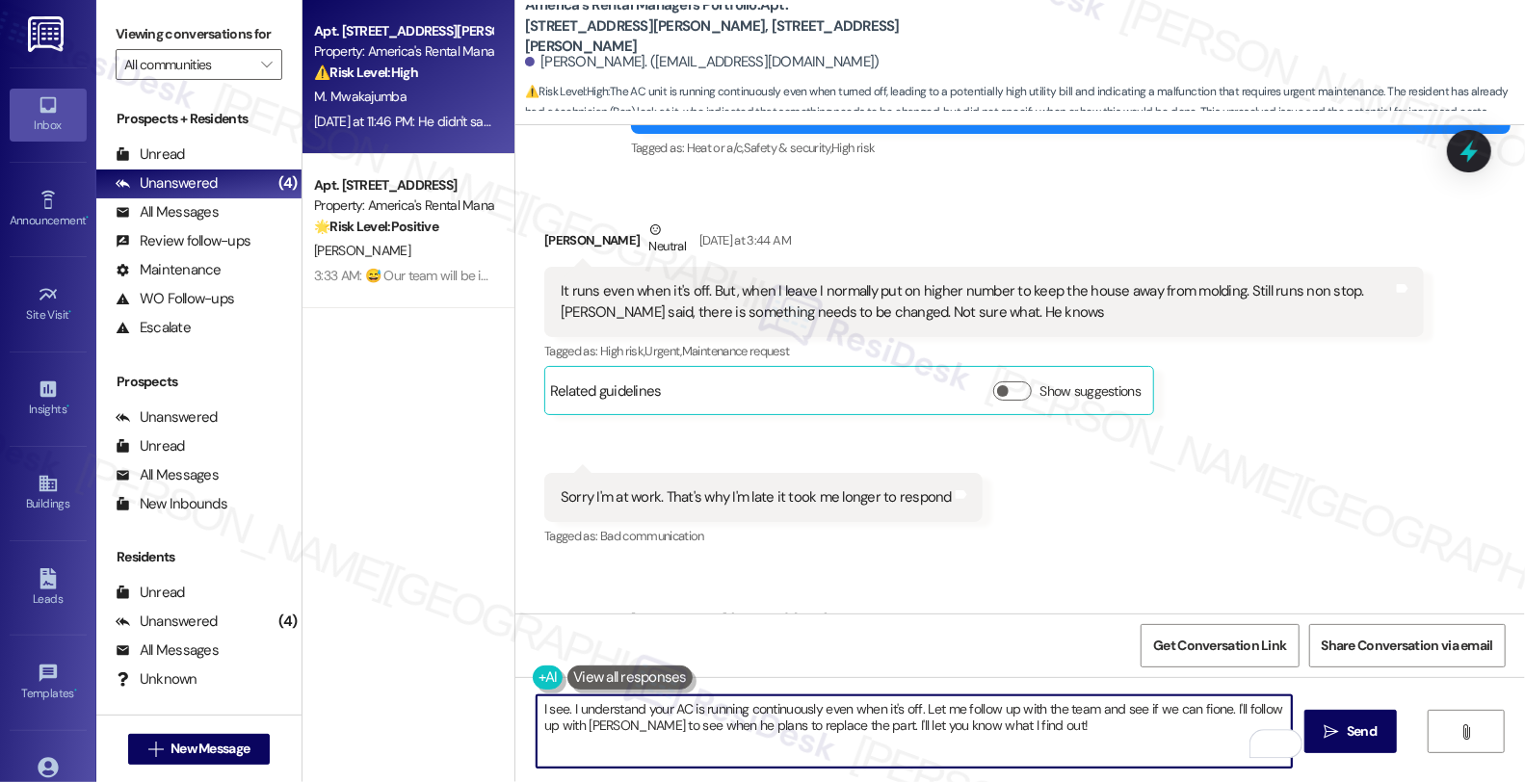
click at [1204, 711] on textarea "I see. I understand your AC is running continuously even when it's off. Let me …" at bounding box center [914, 731] width 755 height 72
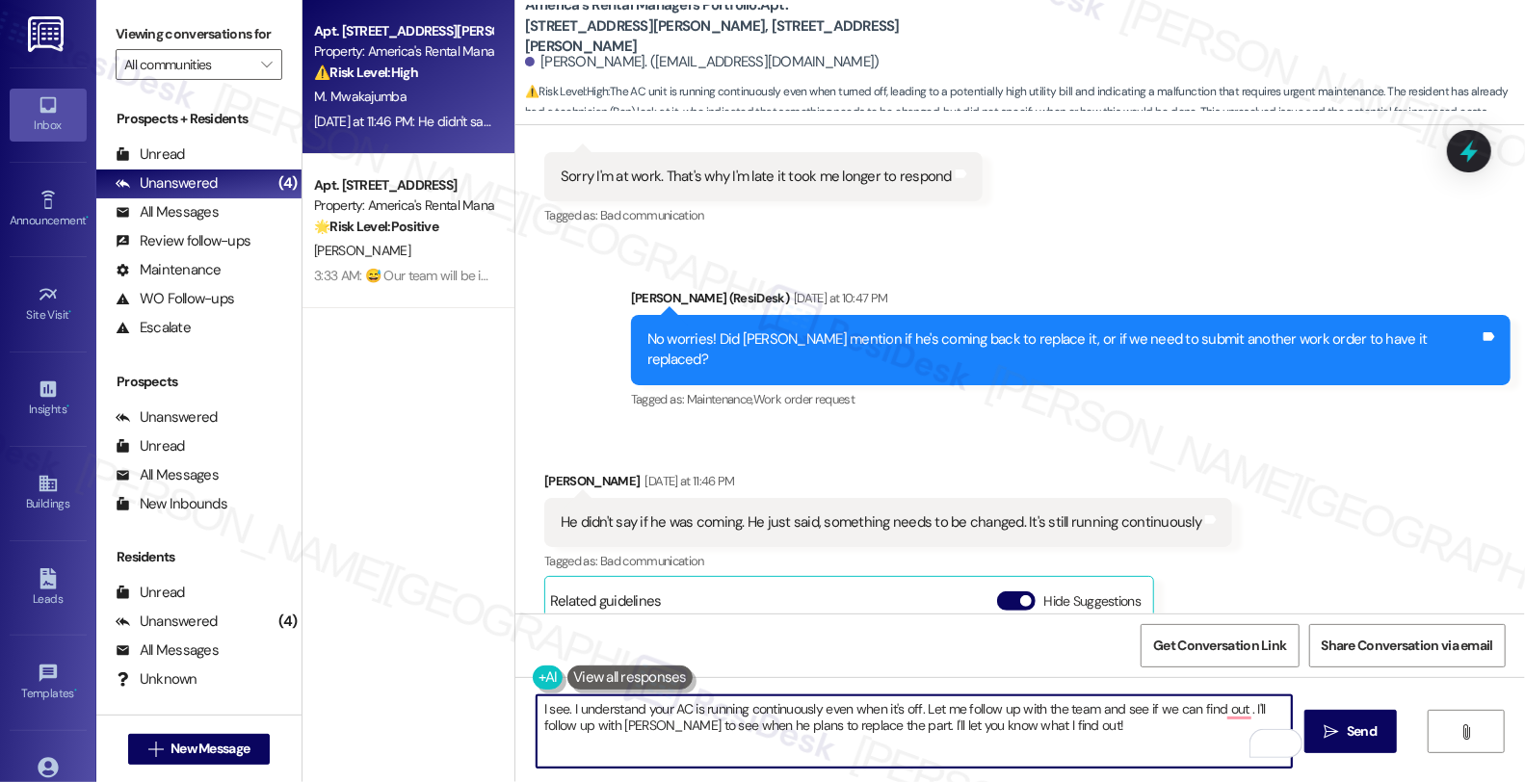
scroll to position [21231, 0]
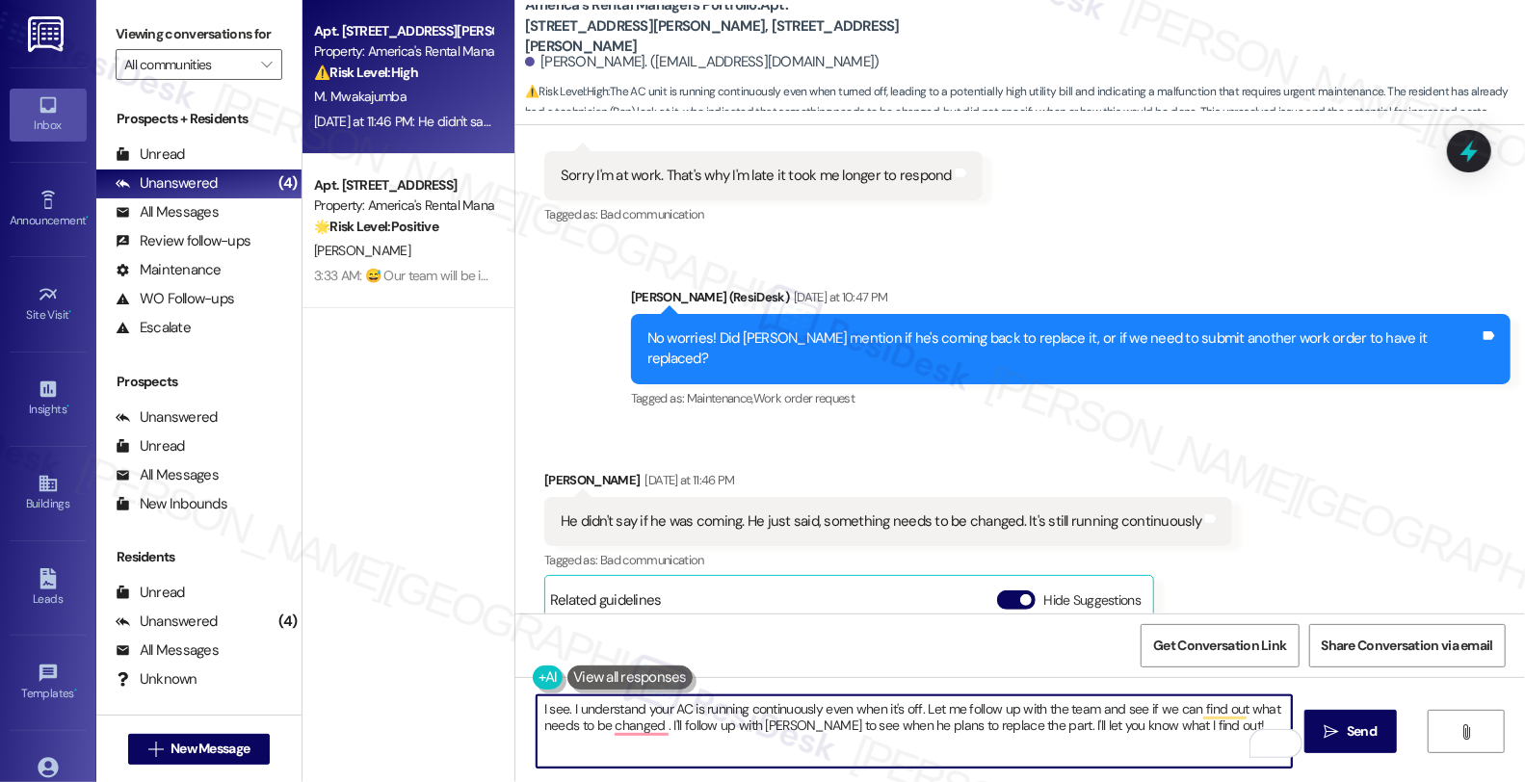
click at [563, 711] on textarea "I see. I understand your AC is running continuously even when it's off. Let me …" at bounding box center [914, 731] width 755 height 72
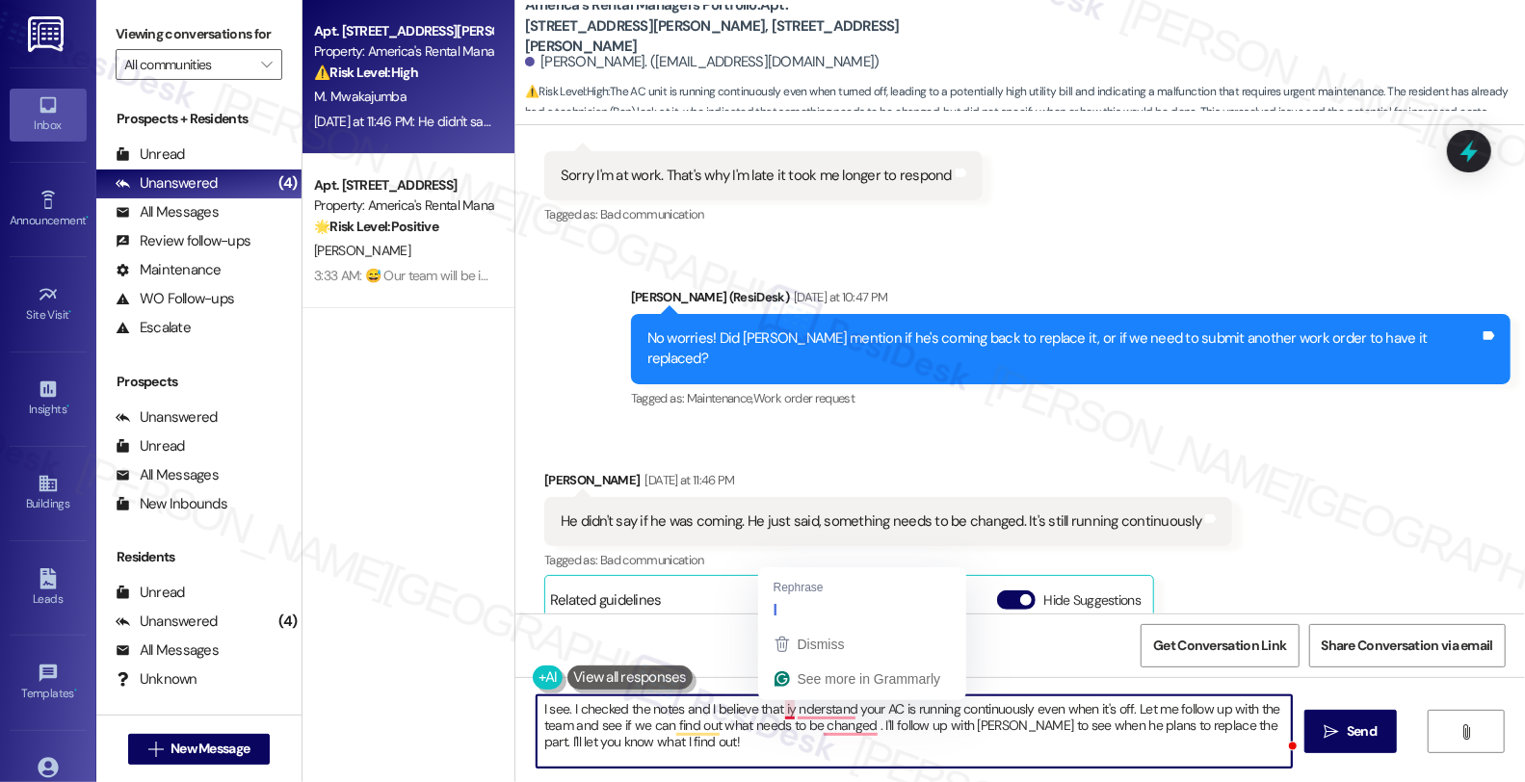
click at [778, 713] on textarea "I see. I checked the notes and I believe that iy nderstand your AC is running c…" at bounding box center [914, 731] width 755 height 72
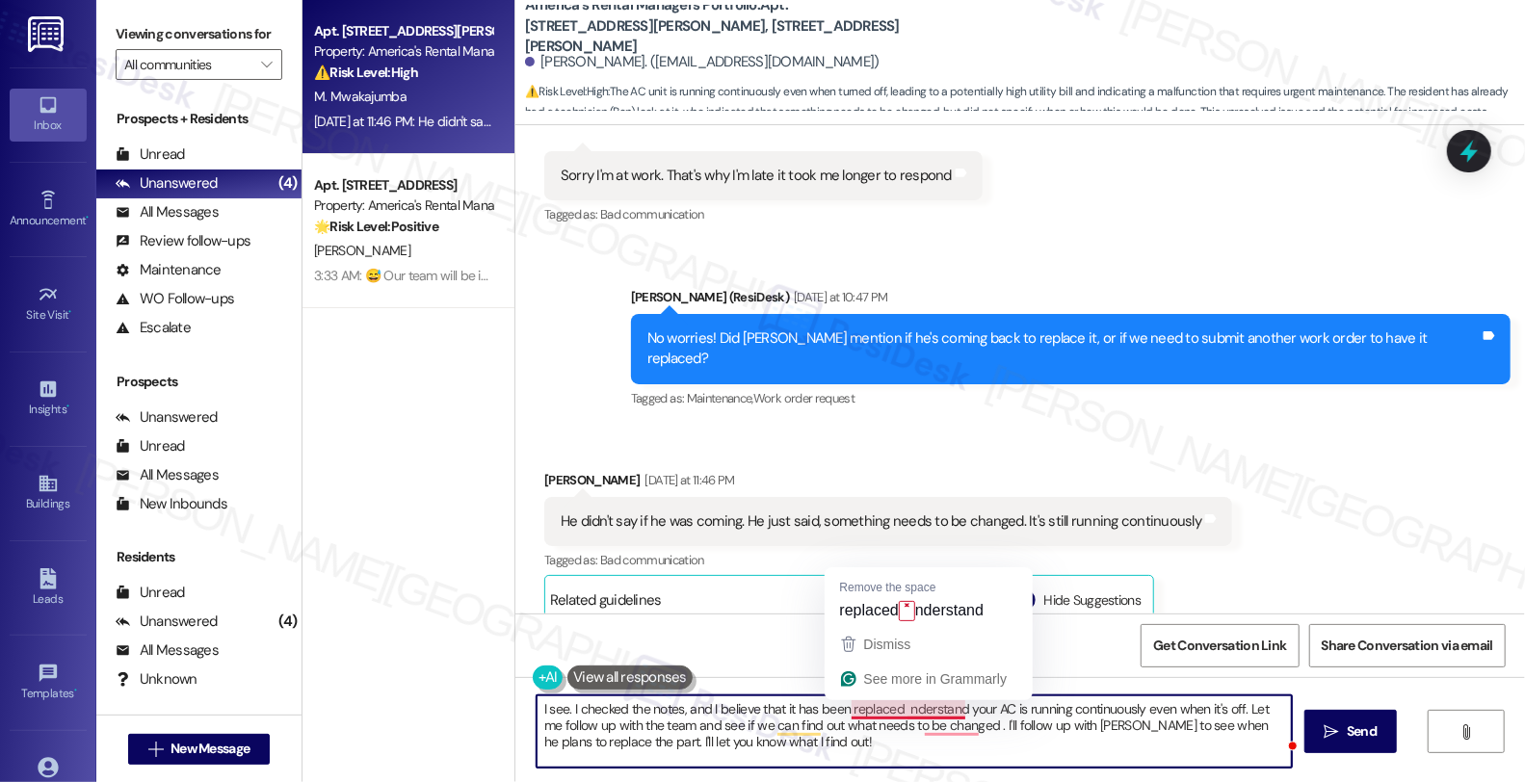
click at [888, 709] on textarea "I see. I checked the notes, and I believe that it has been replaced nderstand y…" at bounding box center [914, 731] width 755 height 72
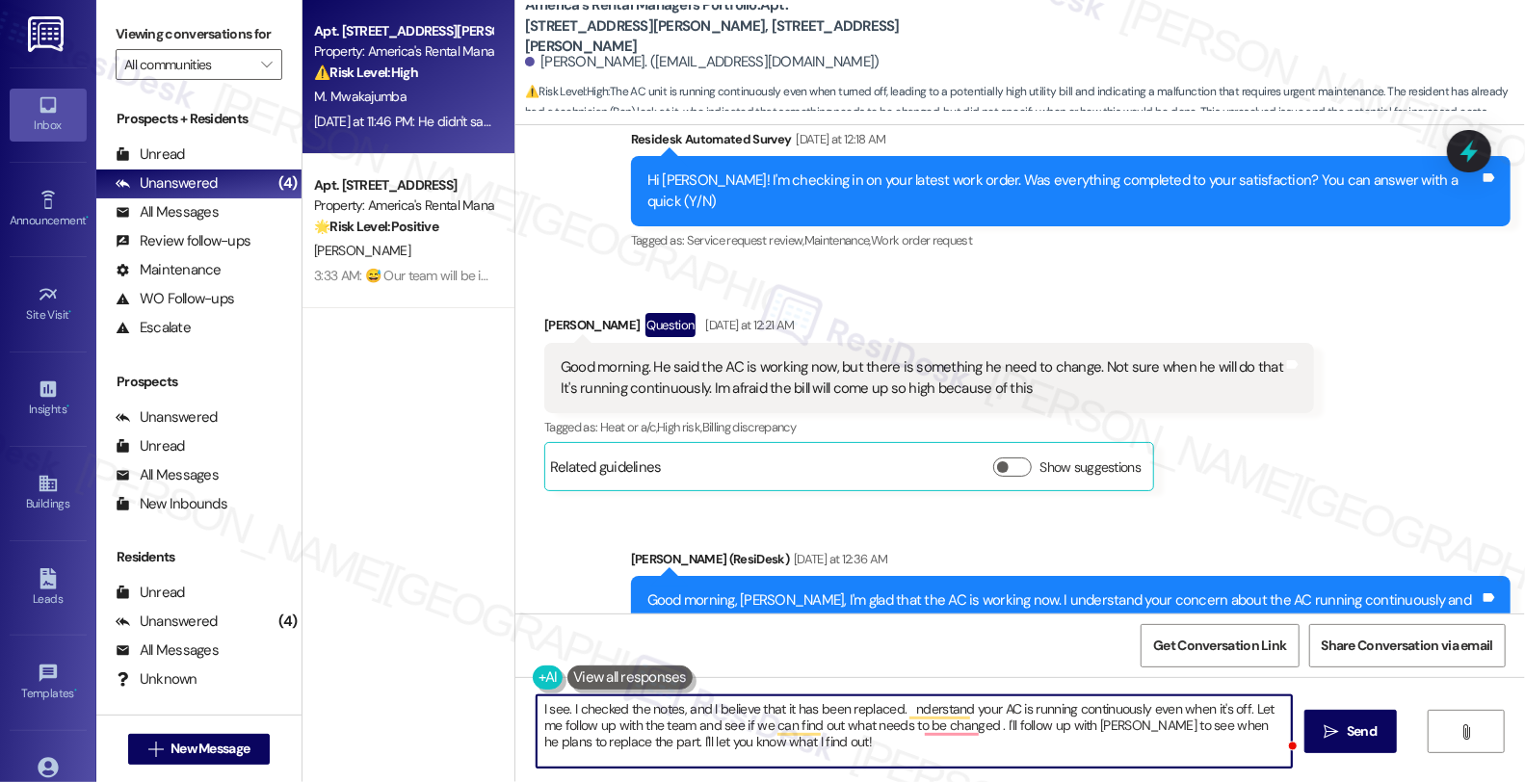
scroll to position [20375, 0]
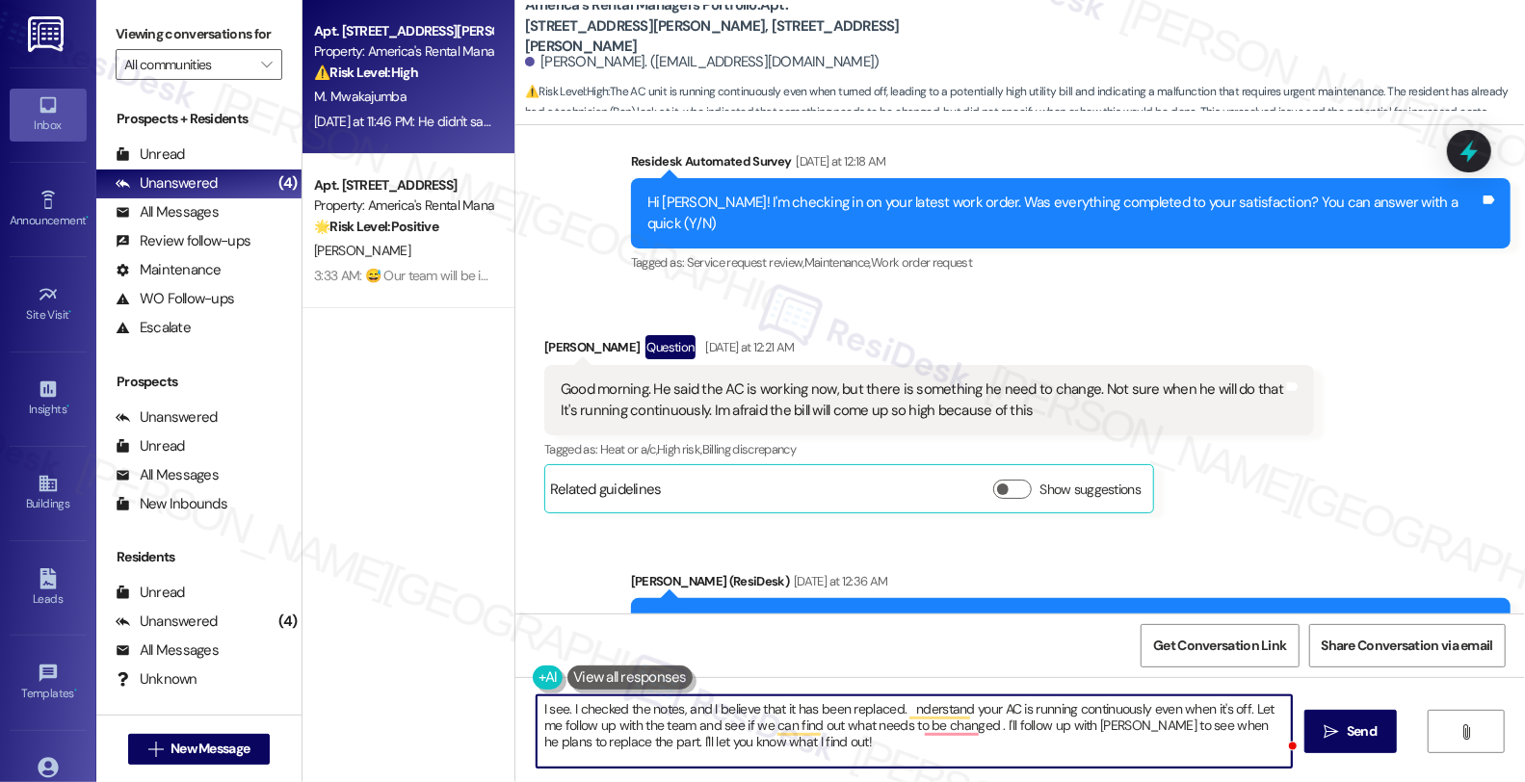
click at [775, 709] on textarea "I see. I checked the notes, and I believe that it has been replaced. nderstand …" at bounding box center [914, 731] width 755 height 72
click at [913, 714] on textarea "I see. I checked the notes, and I believe that a part has been replaced. nderst…" at bounding box center [914, 731] width 755 height 72
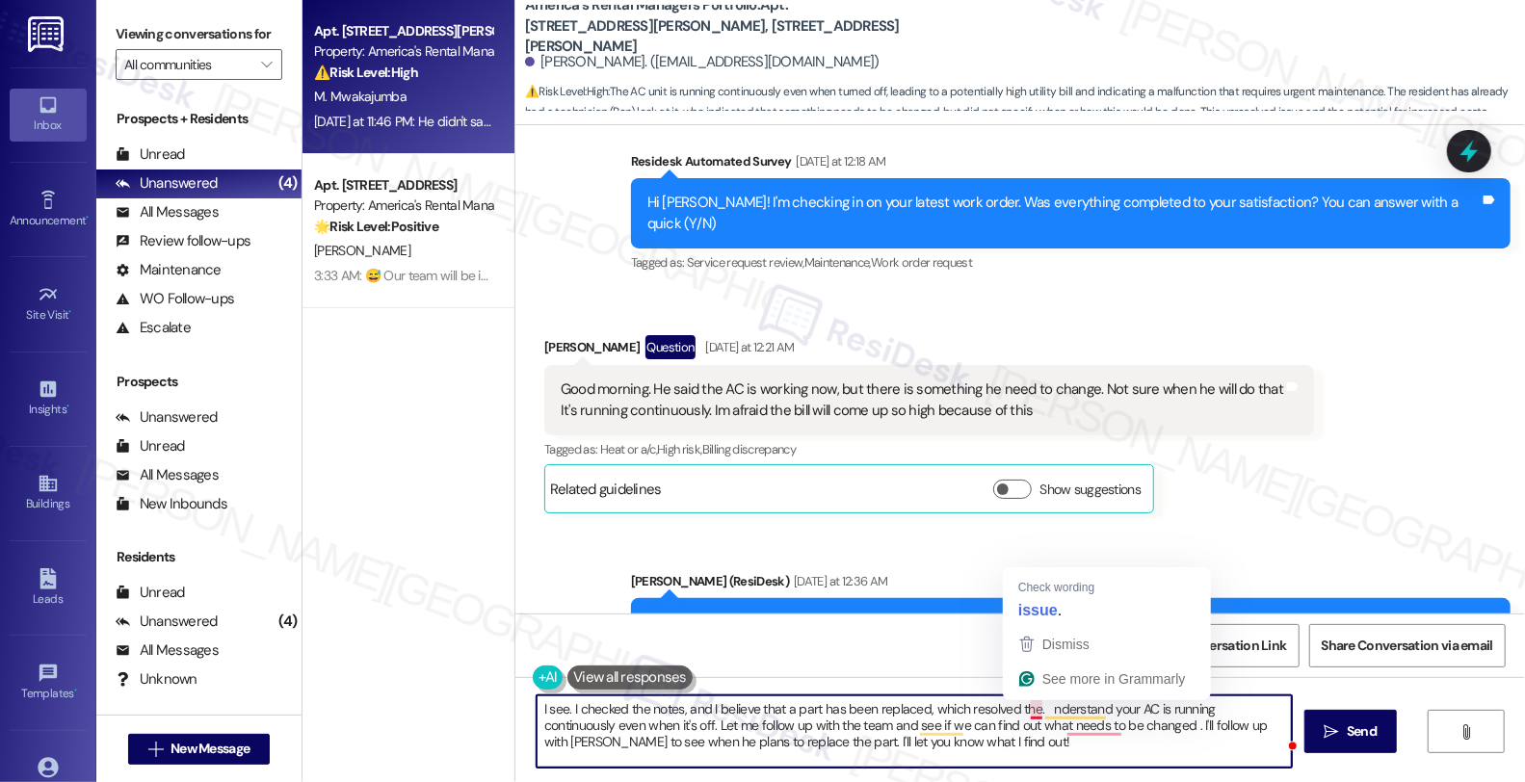
click at [1027, 707] on textarea "I see. I checked the notes, and I believe that a part has been replaced, which …" at bounding box center [914, 731] width 755 height 72
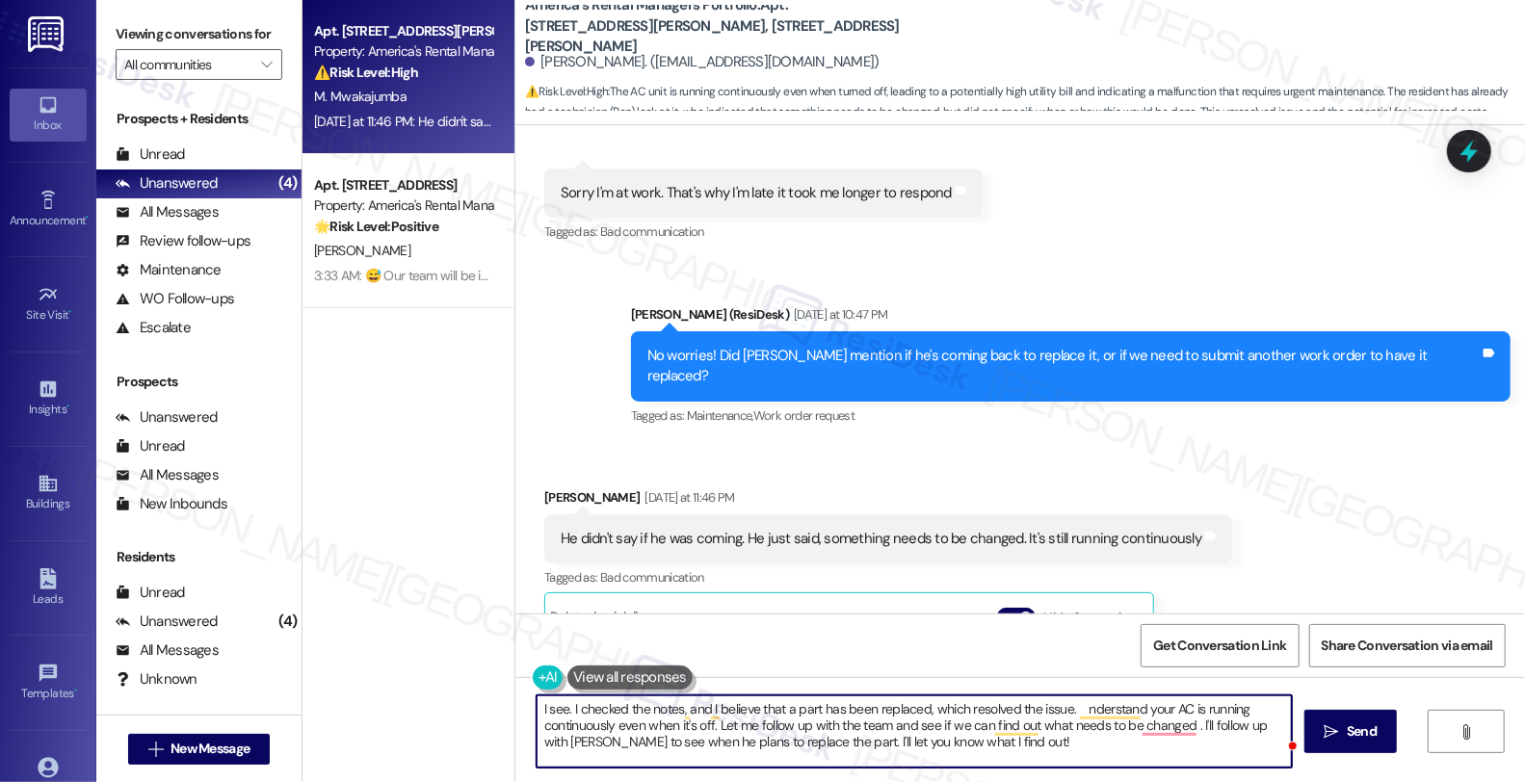
scroll to position [21231, 0]
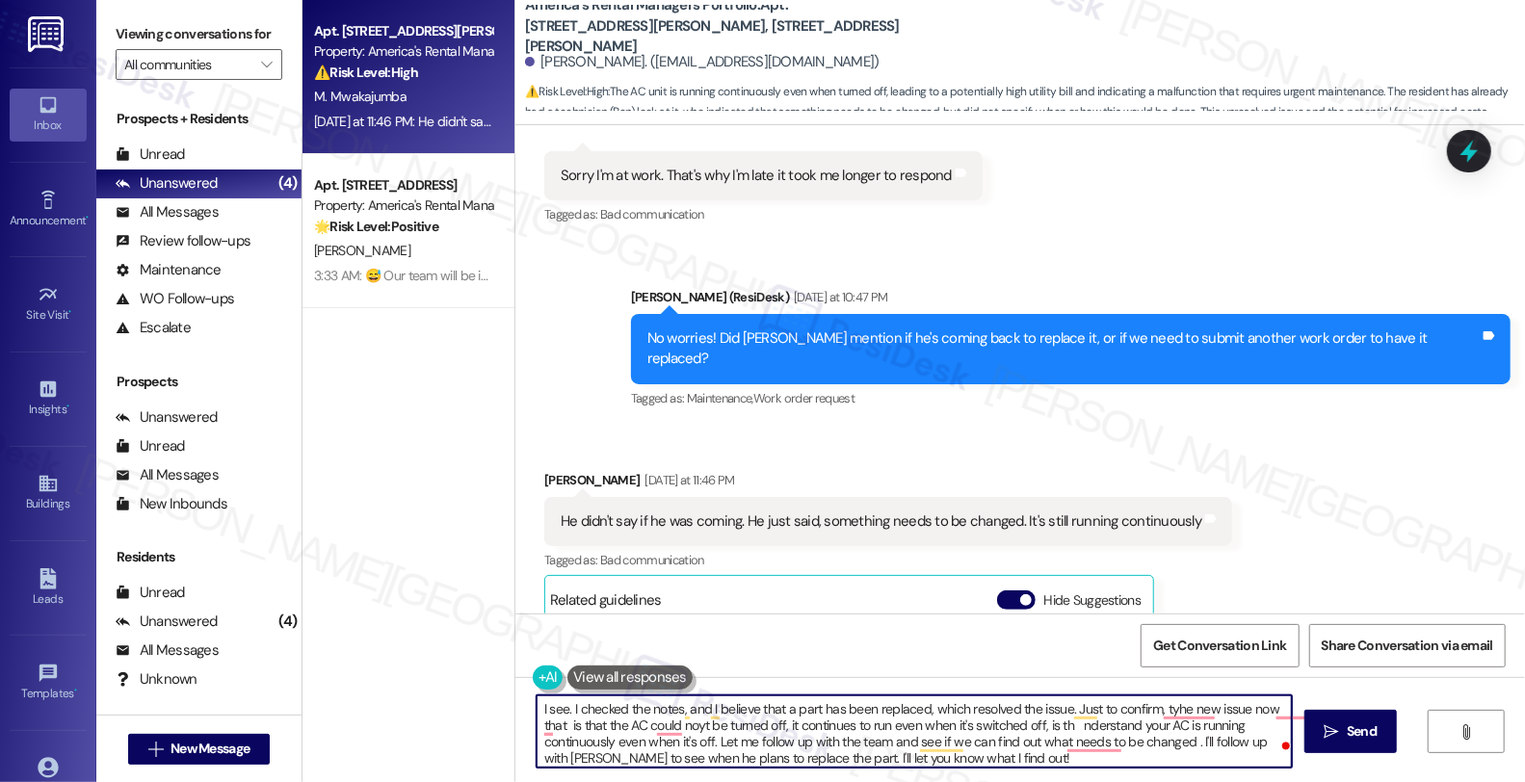
click at [1163, 755] on textarea "I see. I checked the notes, and I believe that a part has been replaced, which …" at bounding box center [914, 731] width 755 height 72
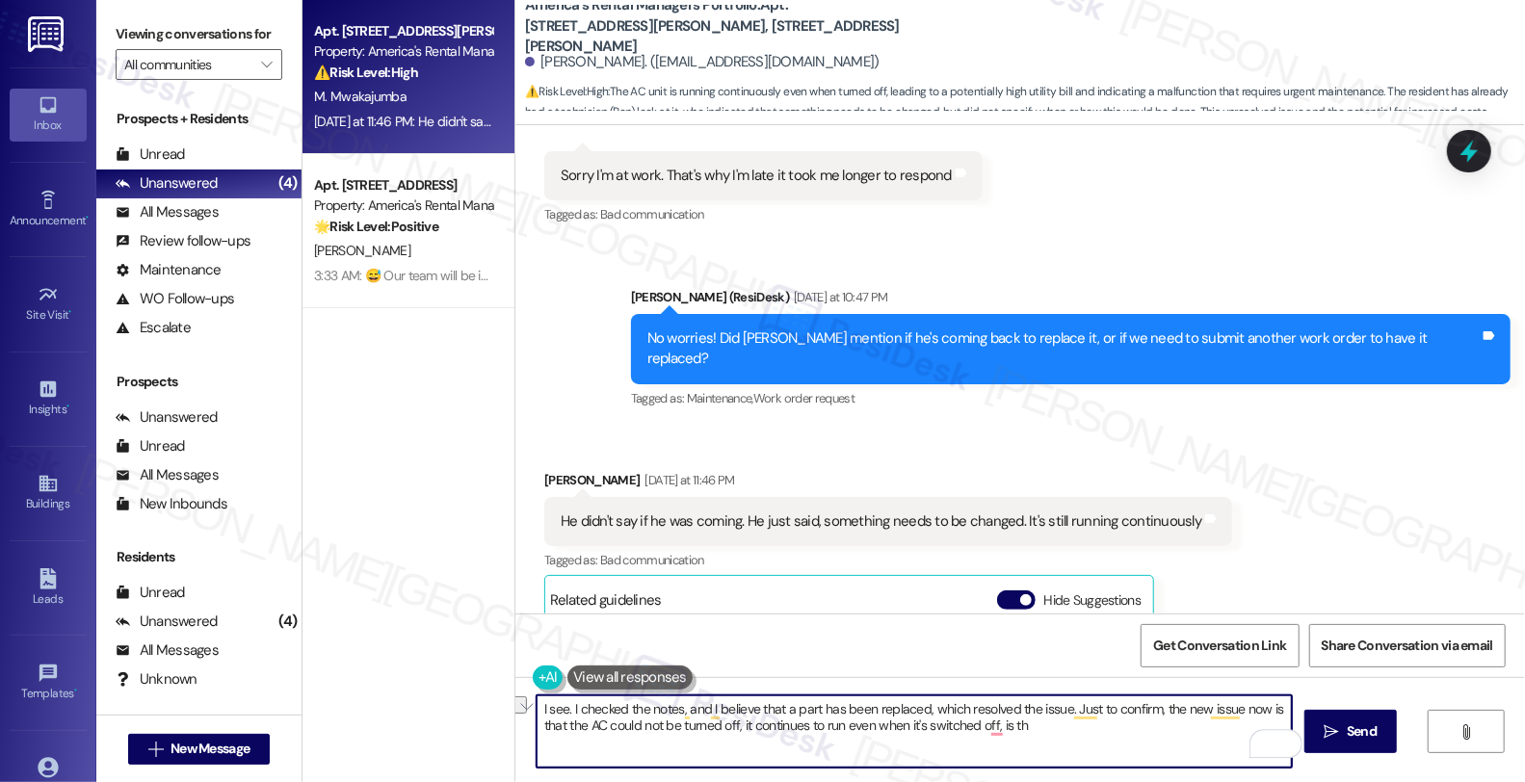
drag, startPoint x: 965, startPoint y: 724, endPoint x: 1125, endPoint y: 724, distance: 159.9
click at [1125, 724] on textarea "I see. I checked the notes, and I believe that a part has been replaced, which …" at bounding box center [914, 731] width 755 height 72
type textarea "I see. I checked the notes, and I believe that a part has been replaced, which …"
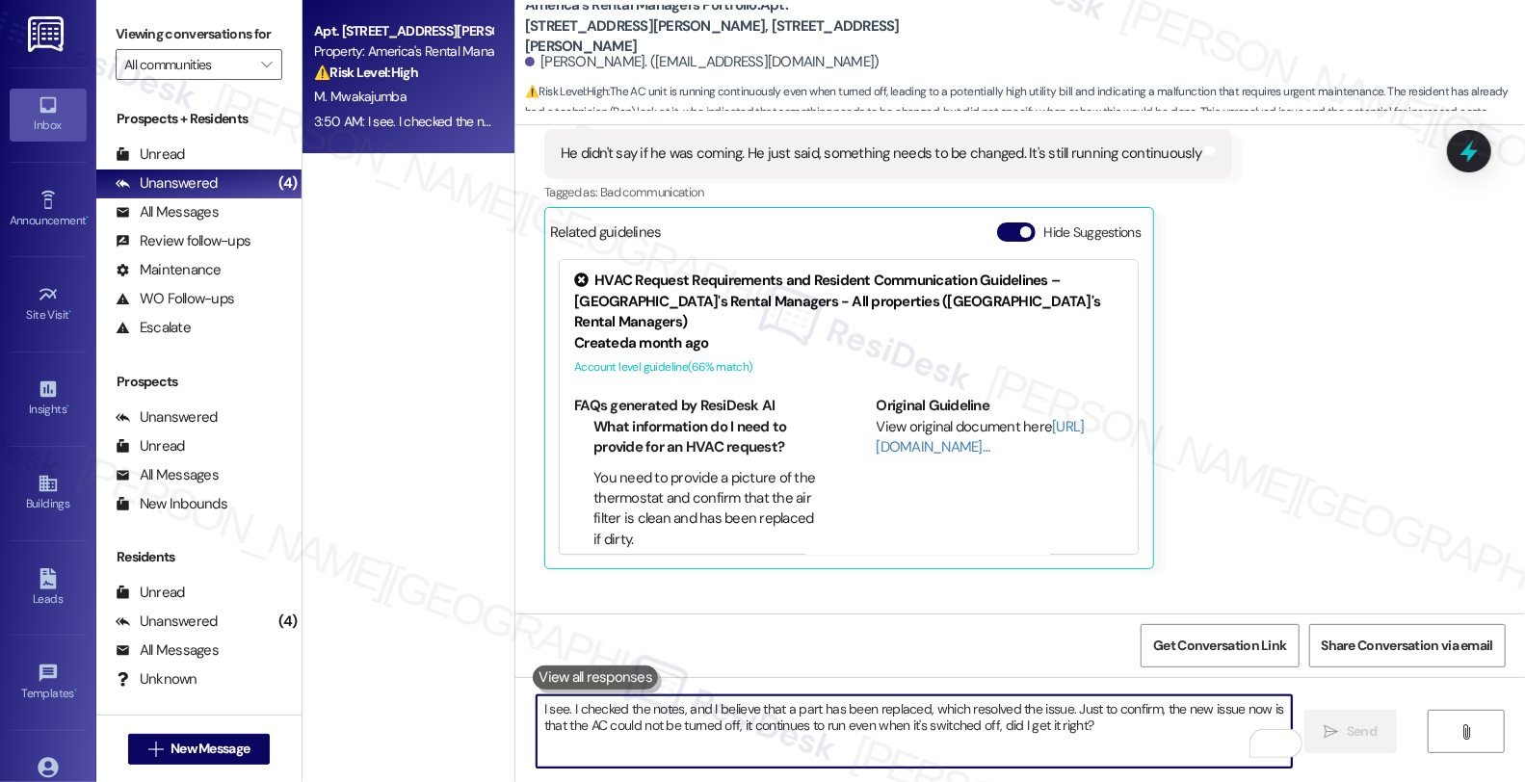
scroll to position [1, 0]
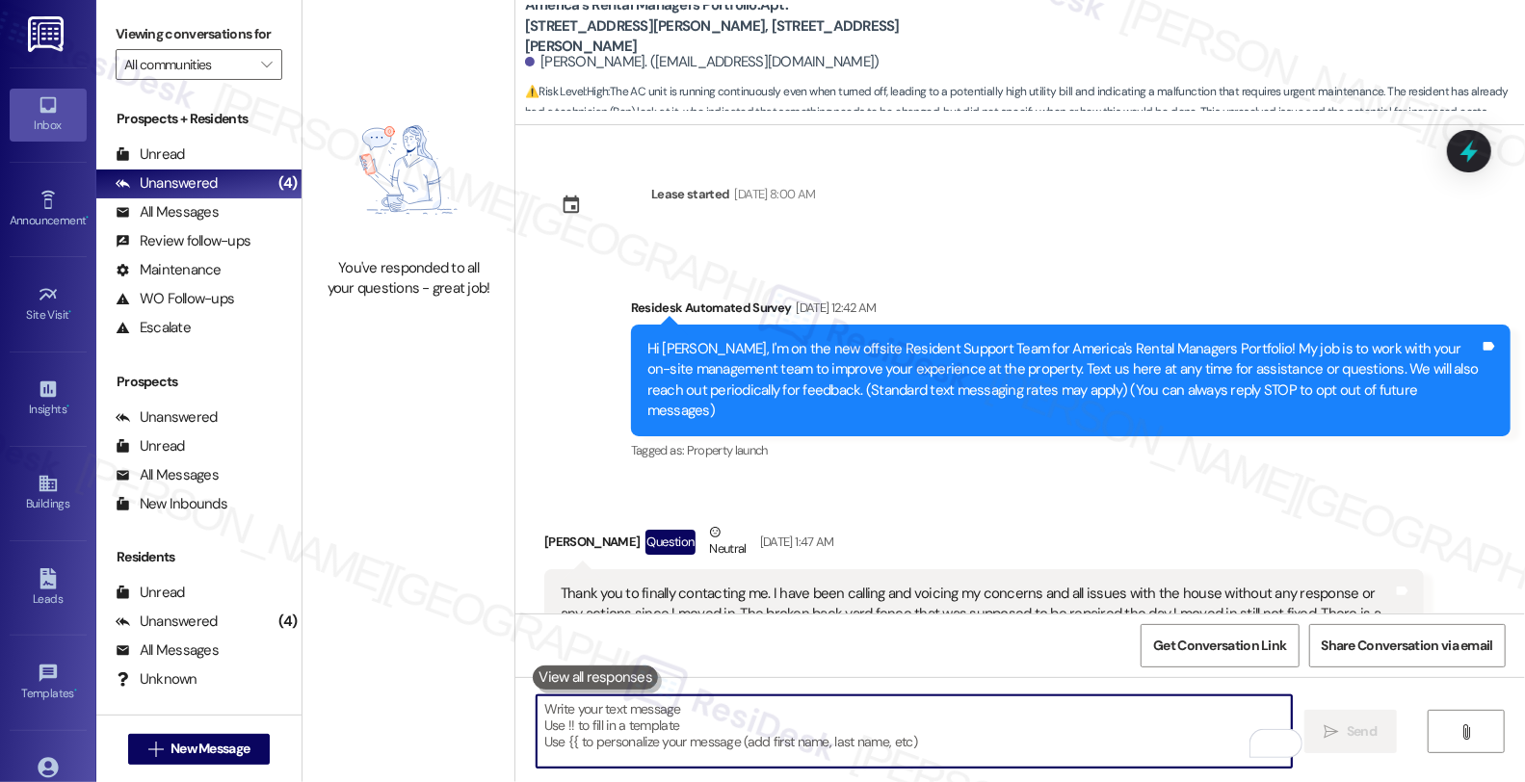
scroll to position [21599, 0]
